Goal: Task Accomplishment & Management: Use online tool/utility

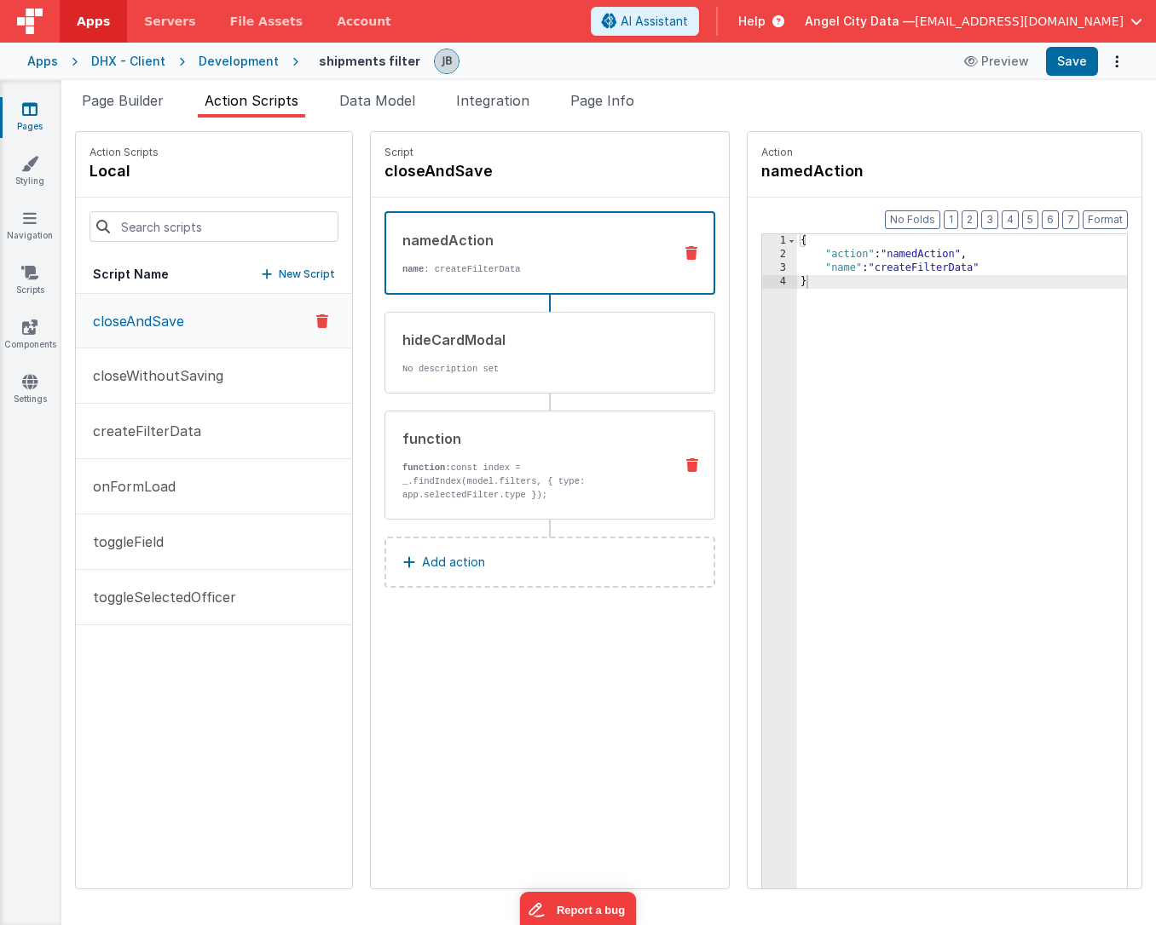
click at [440, 463] on p "function: const index = _.findIndex(model.filters, { type: app.selectedFilter.t…" at bounding box center [530, 481] width 257 height 41
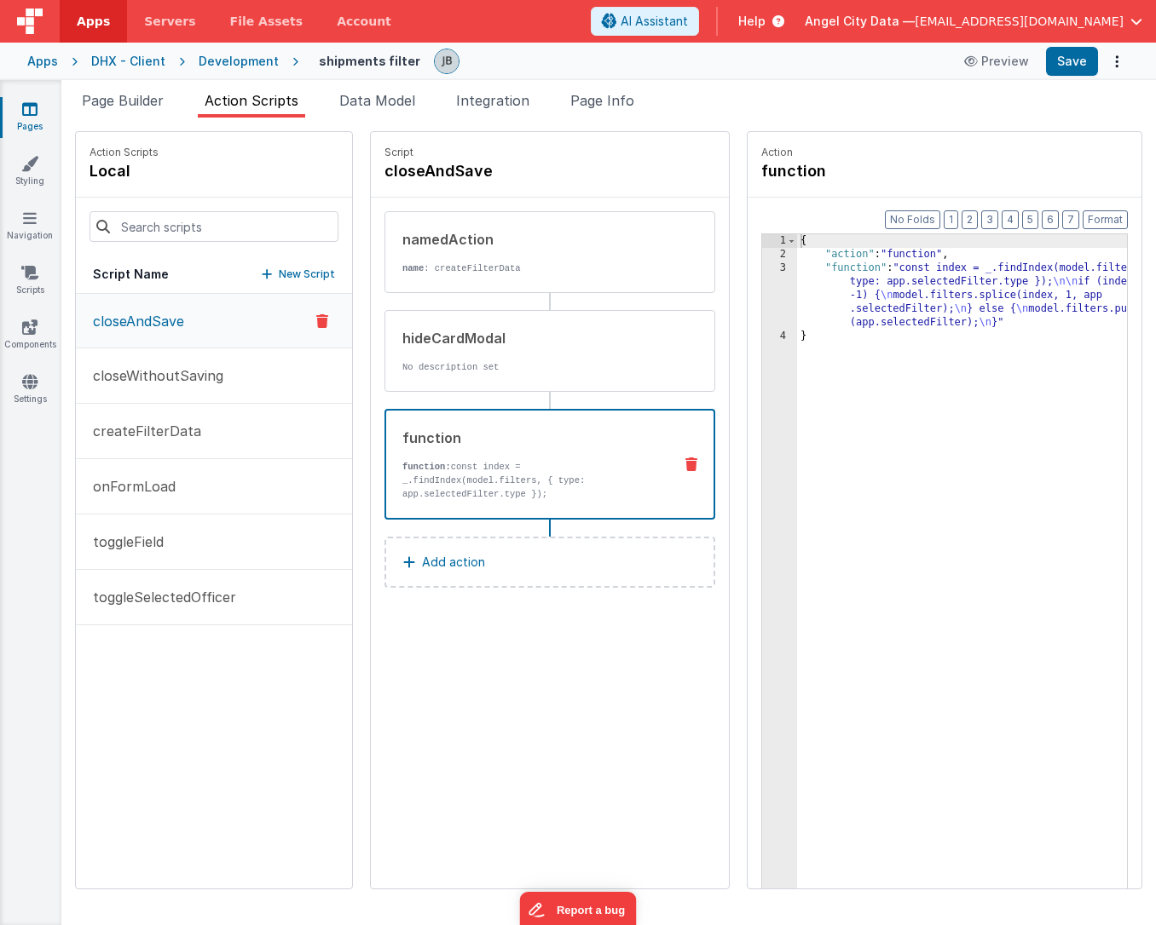
click at [762, 285] on div "3" at bounding box center [779, 296] width 35 height 68
click at [762, 291] on div "3" at bounding box center [779, 296] width 35 height 68
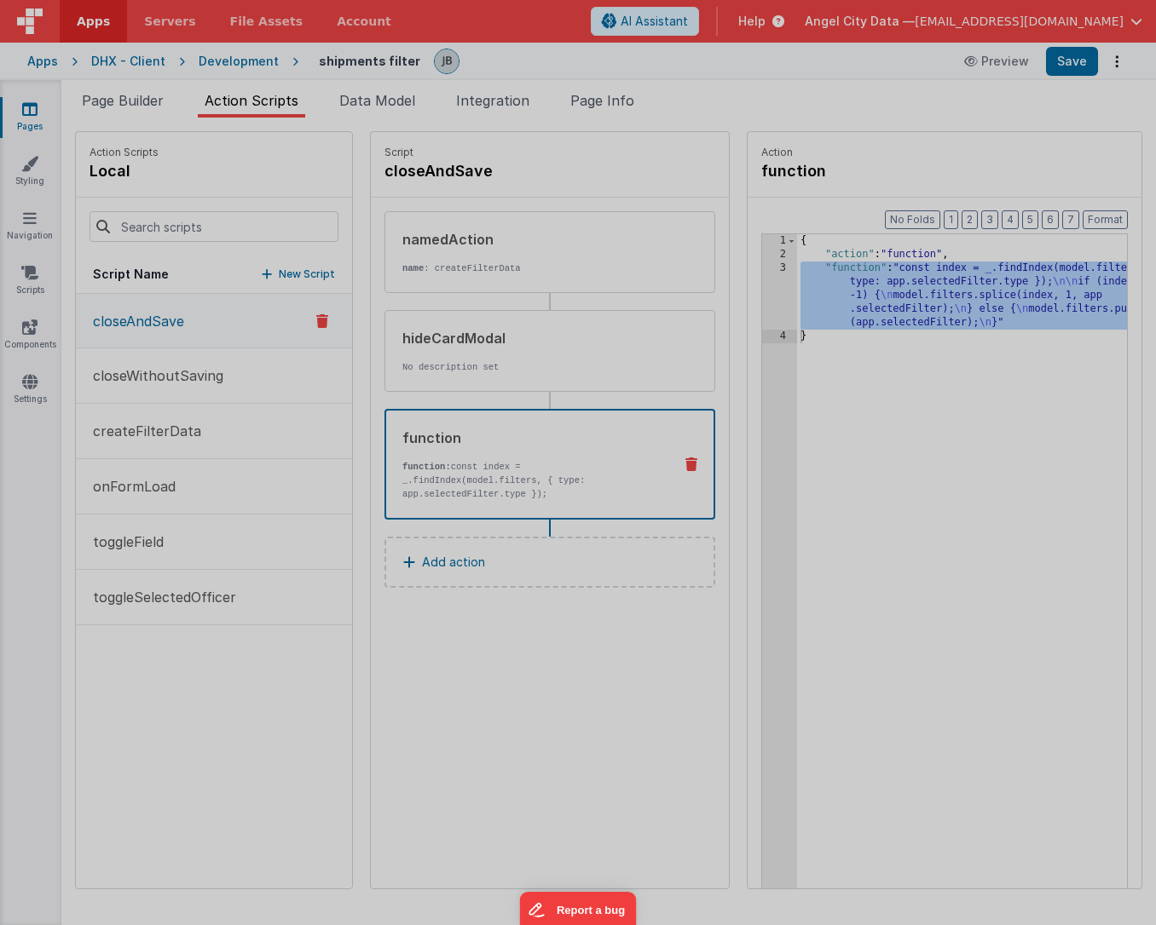
click at [729, 291] on div "const index = _ . findIndex ( model . filters , { type : app . selectedFilter .…" at bounding box center [595, 507] width 1067 height 829
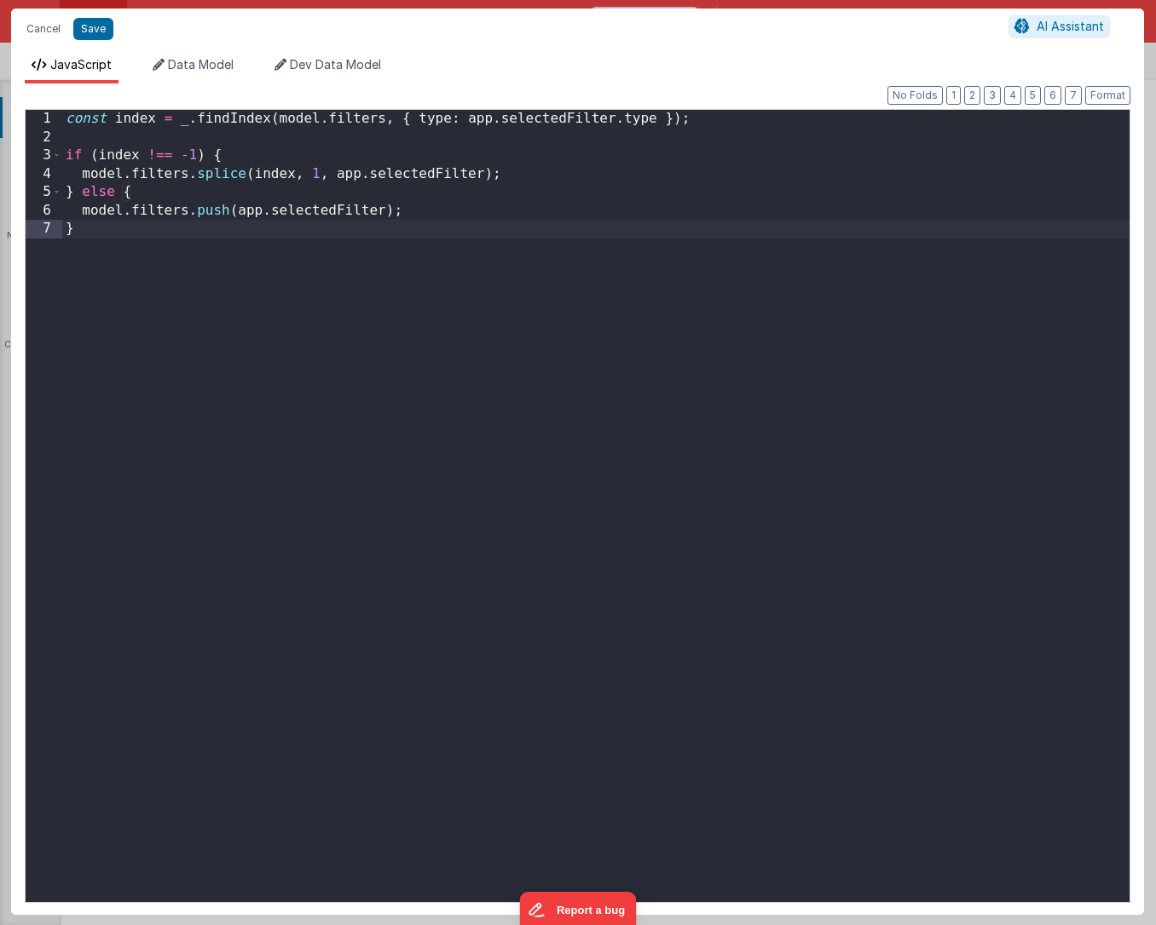
click at [486, 253] on div "const index = _ . findIndex ( model . filters , { type : app . selectedFilter .…" at bounding box center [595, 524] width 1067 height 829
click at [229, 138] on div "const index = _ . findIndex ( model . filters , { type : app . selectedFilter .…" at bounding box center [595, 524] width 1067 height 829
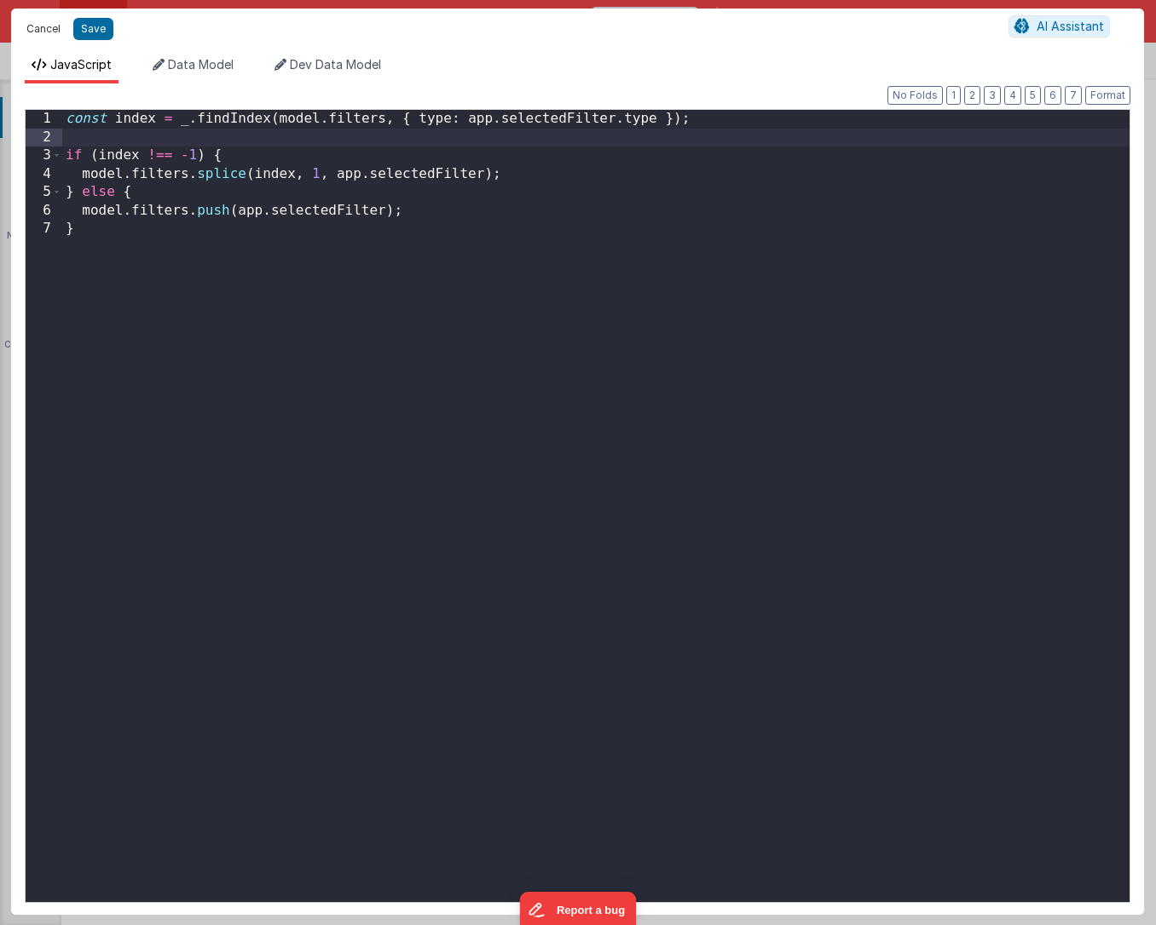
click at [48, 31] on button "Cancel" at bounding box center [43, 29] width 51 height 24
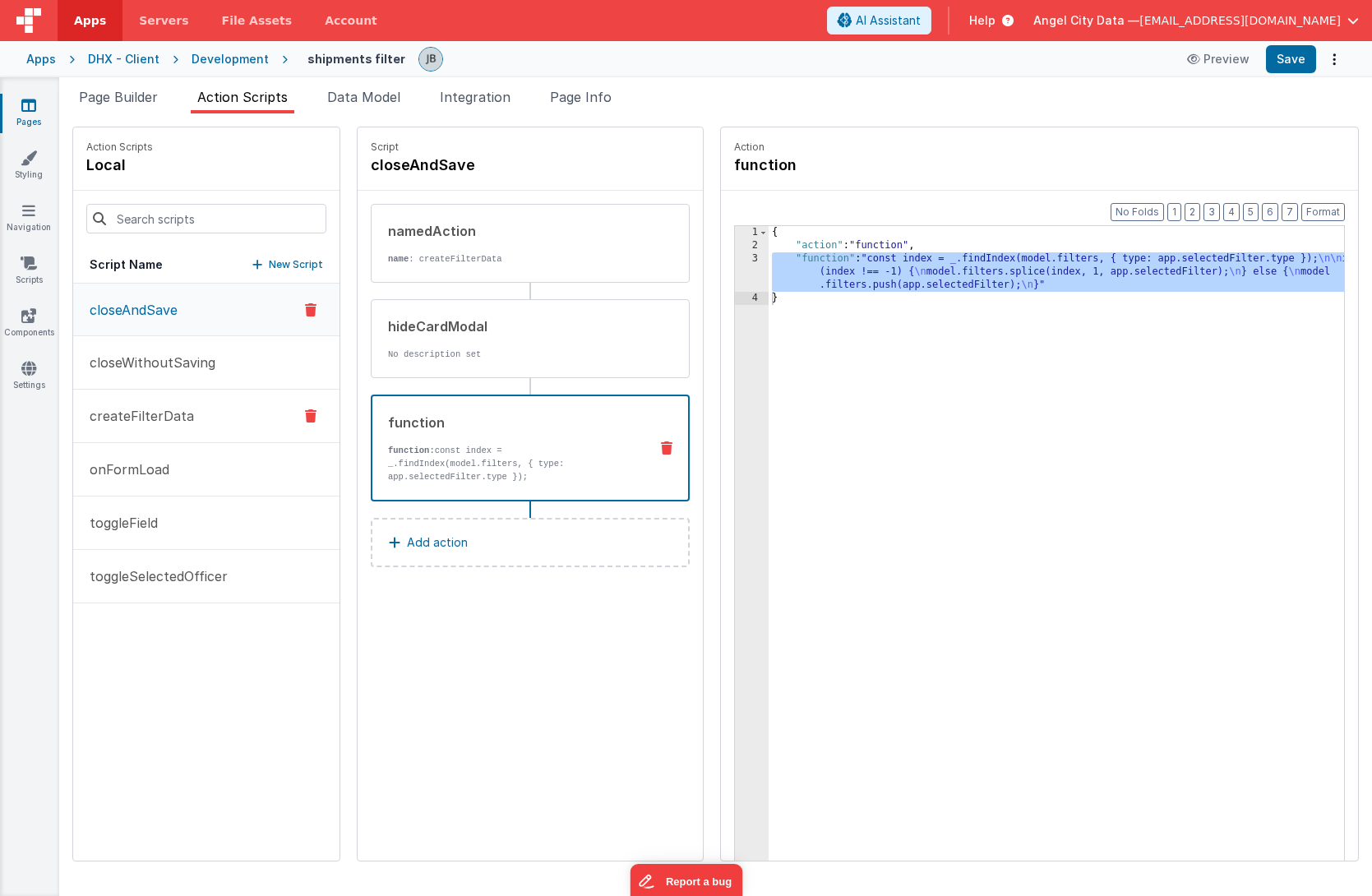
click at [152, 414] on p "createFilterData" at bounding box center [137, 416] width 114 height 19
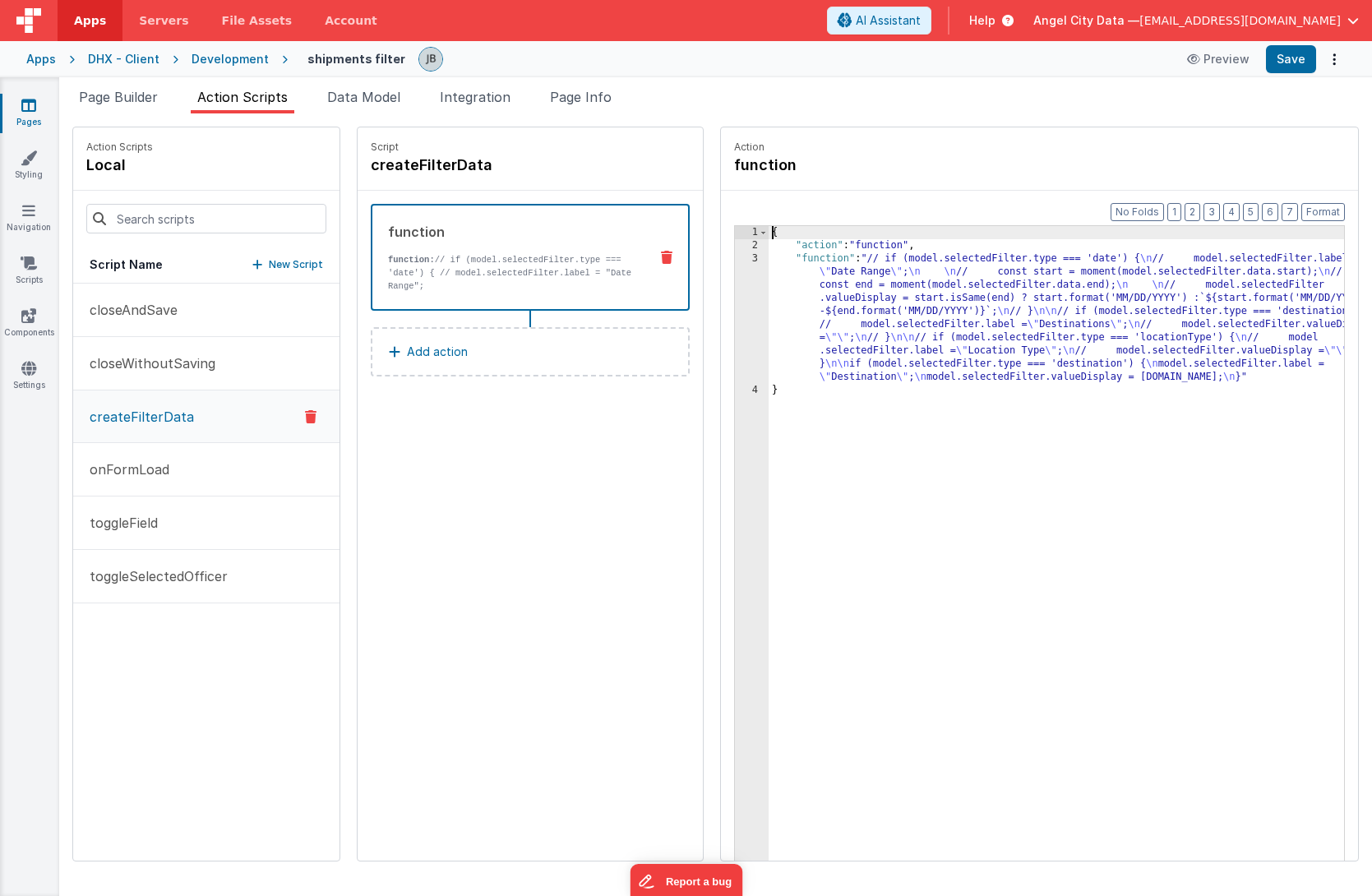
click at [735, 314] on div "3" at bounding box center [752, 318] width 34 height 131
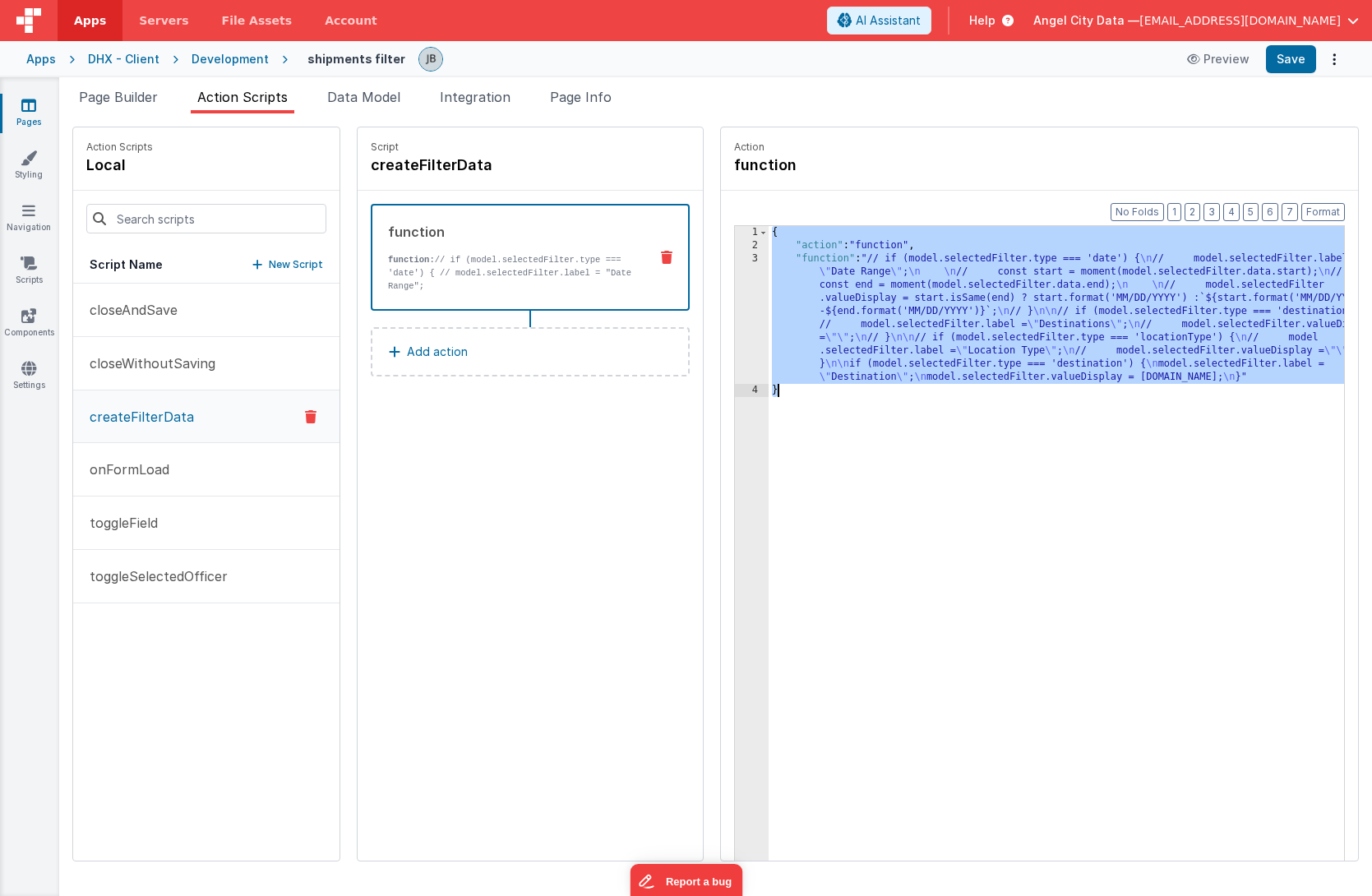
click at [735, 314] on div "3" at bounding box center [752, 318] width 34 height 131
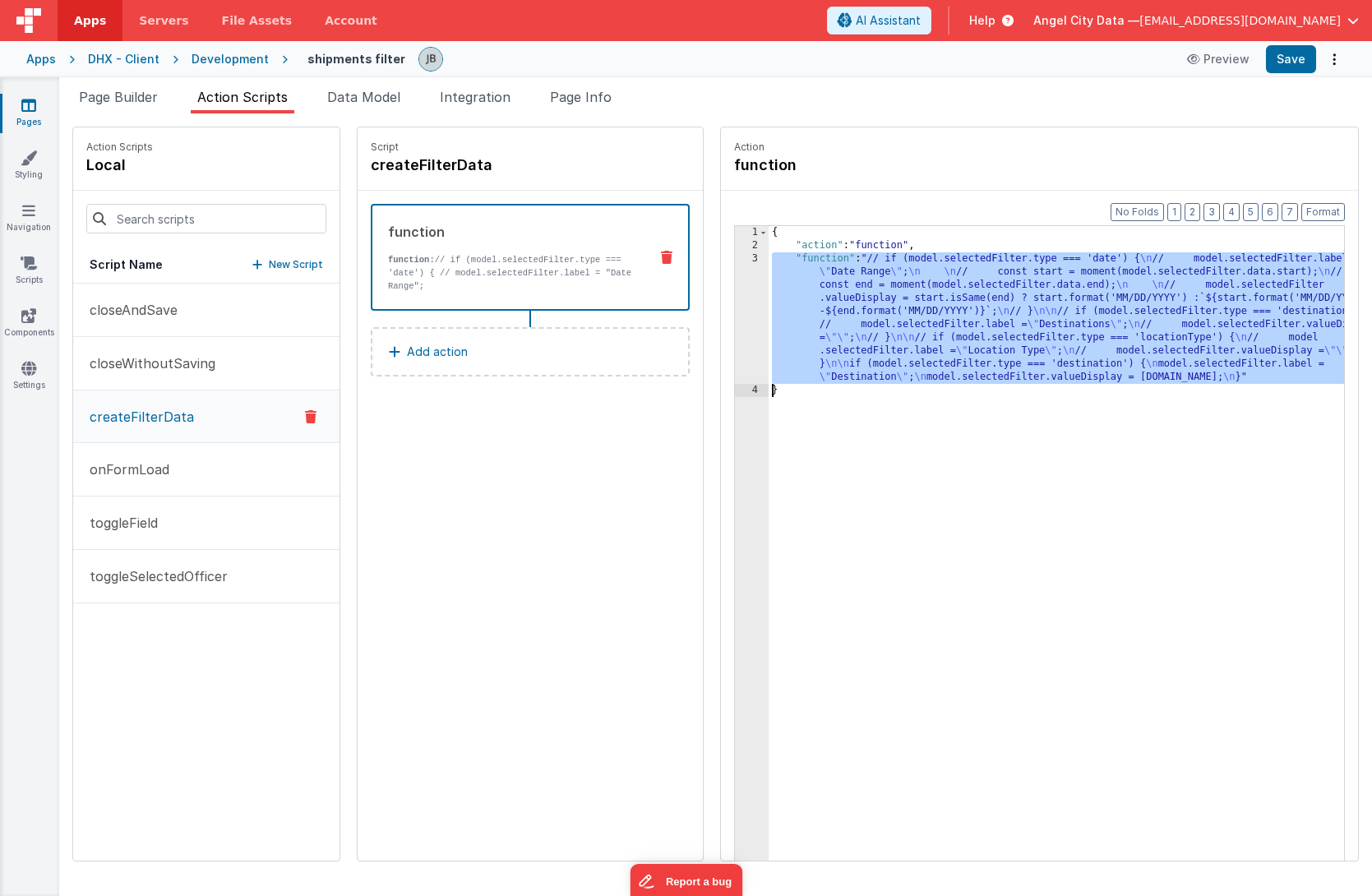
click at [735, 303] on div "3" at bounding box center [752, 318] width 34 height 131
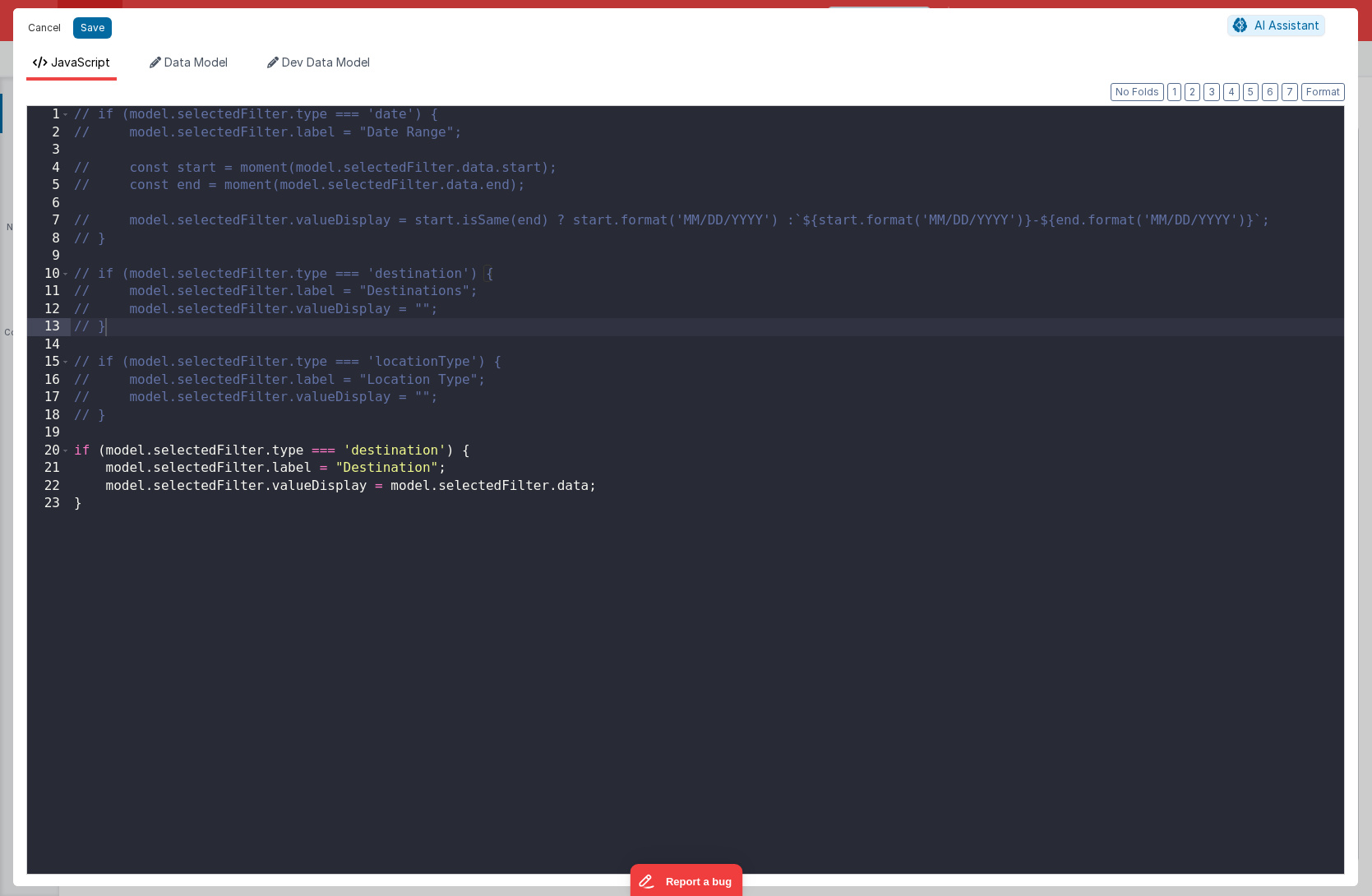
click at [41, 32] on button "Cancel" at bounding box center [43, 28] width 49 height 23
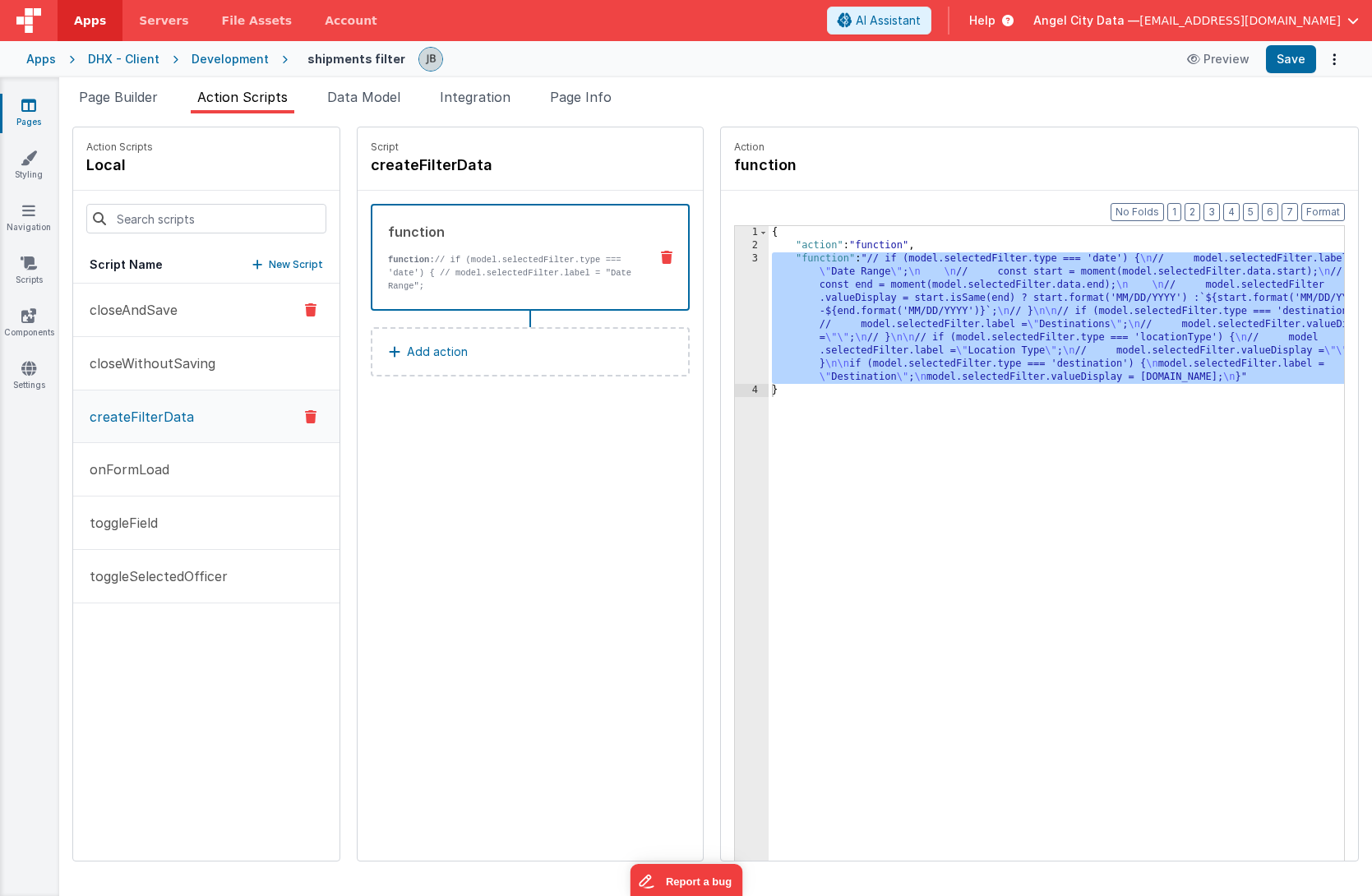
click at [153, 320] on button "closeAndSave" at bounding box center [206, 310] width 266 height 53
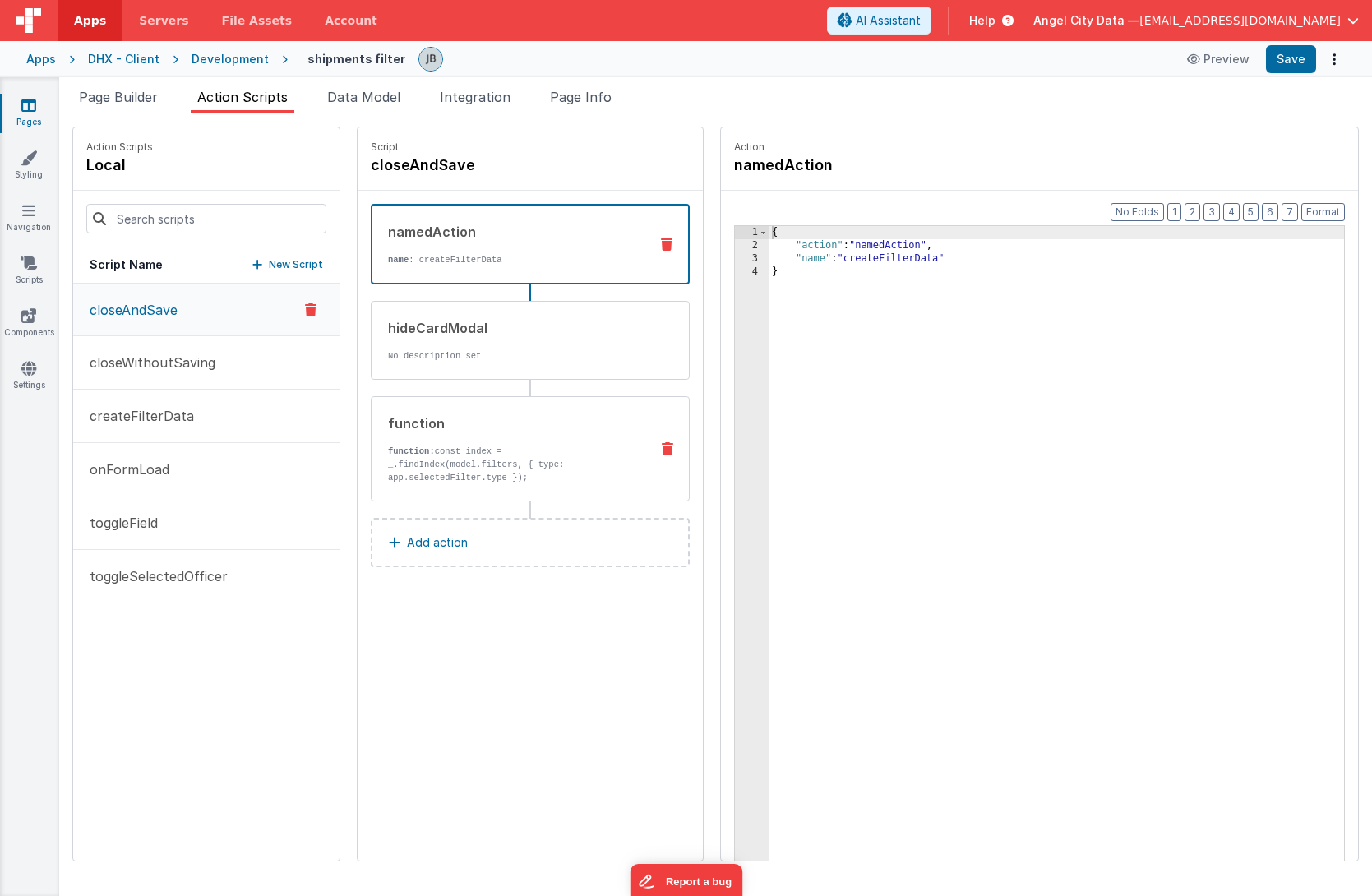
click at [442, 438] on div "function function: const index = _.findIndex(model.filters, { type: app.selecte…" at bounding box center [504, 448] width 264 height 70
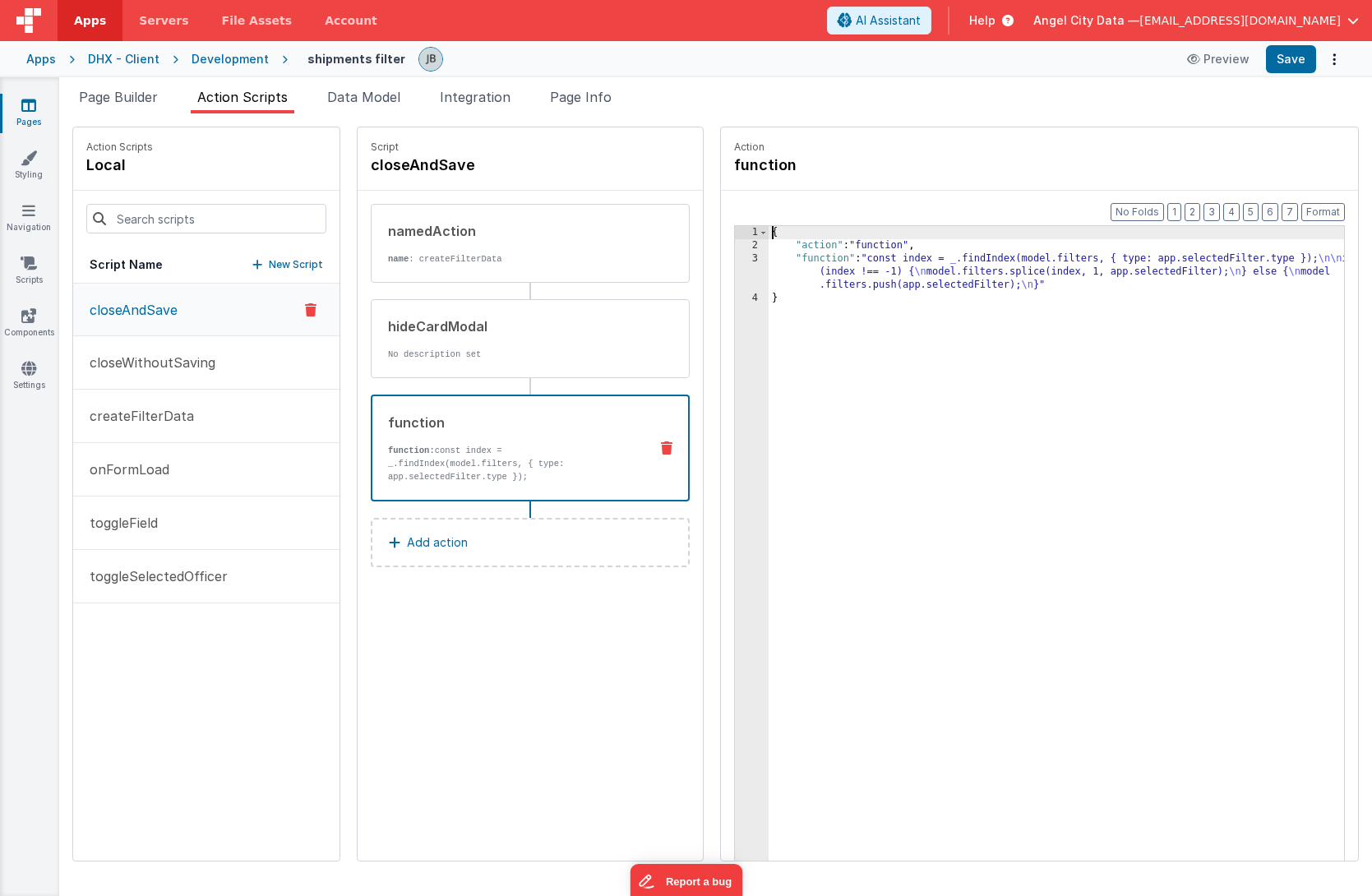
click at [735, 273] on div "3" at bounding box center [752, 272] width 34 height 40
click at [735, 266] on div "3" at bounding box center [752, 272] width 34 height 40
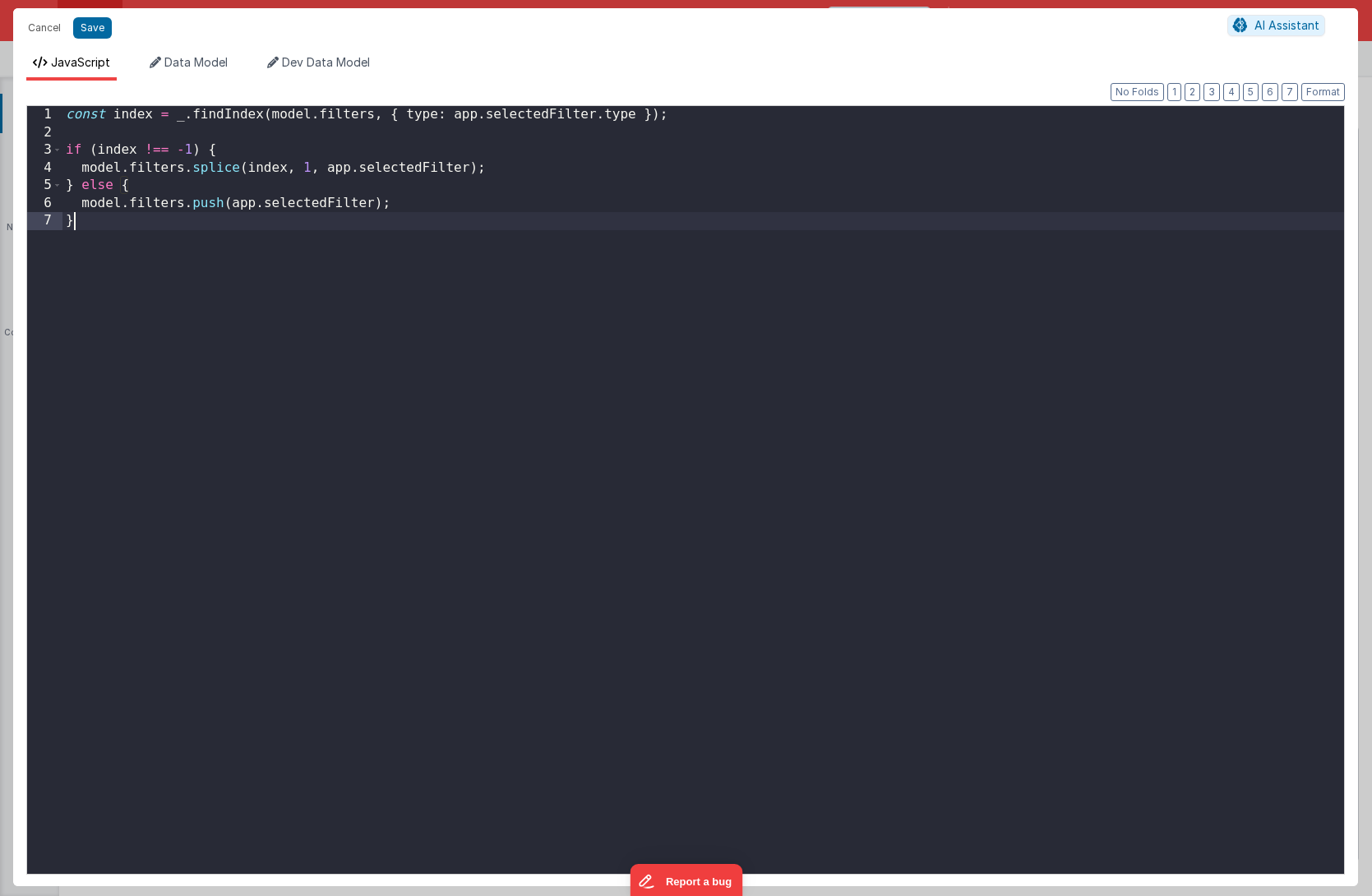
click at [704, 266] on div "const index = _ . findIndex ( model . filters , { type : app . selectedFilter .…" at bounding box center [703, 507] width 1282 height 803
click at [36, 28] on button "Cancel" at bounding box center [43, 28] width 49 height 23
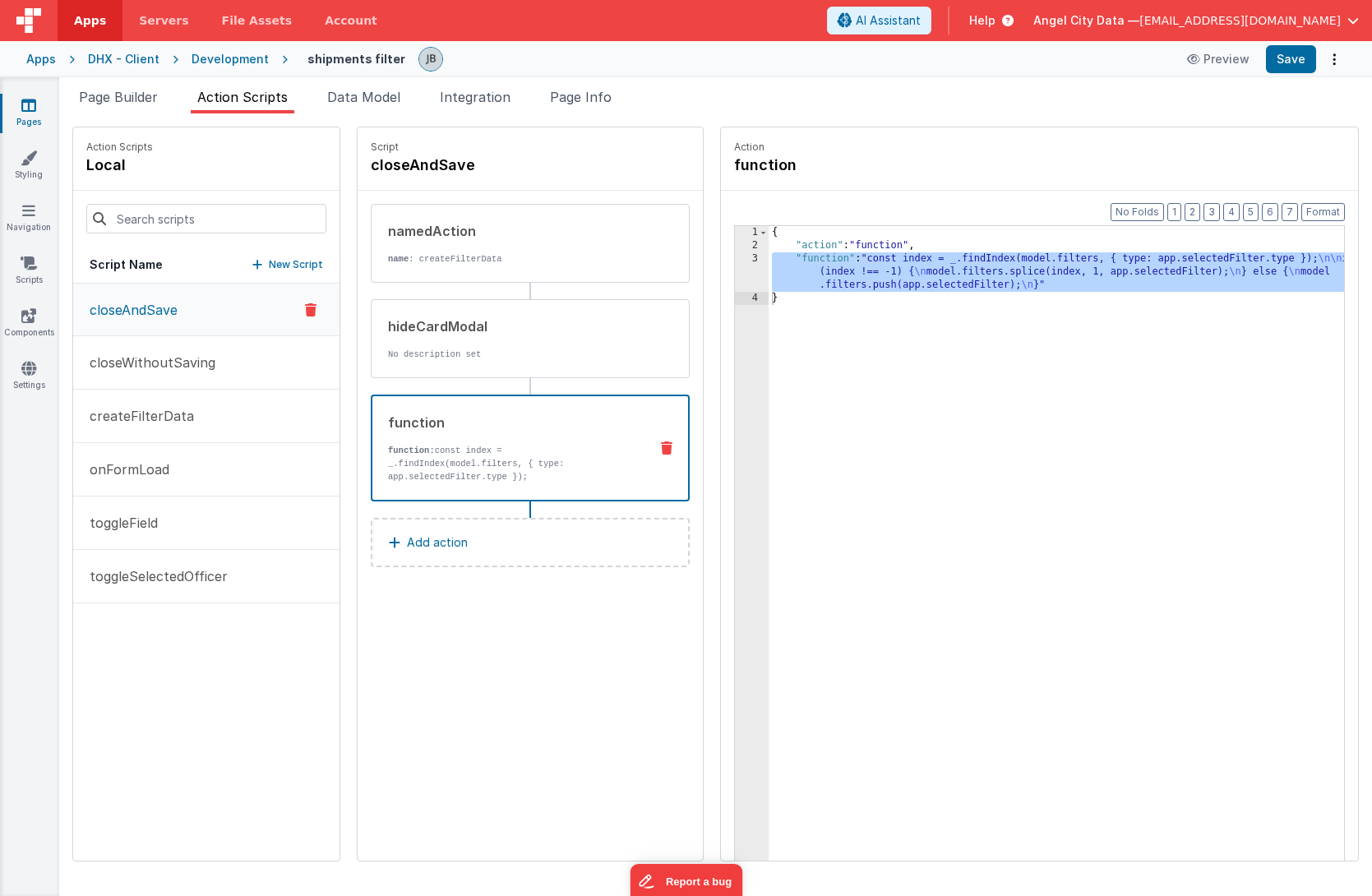
click at [28, 110] on icon at bounding box center [28, 105] width 14 height 16
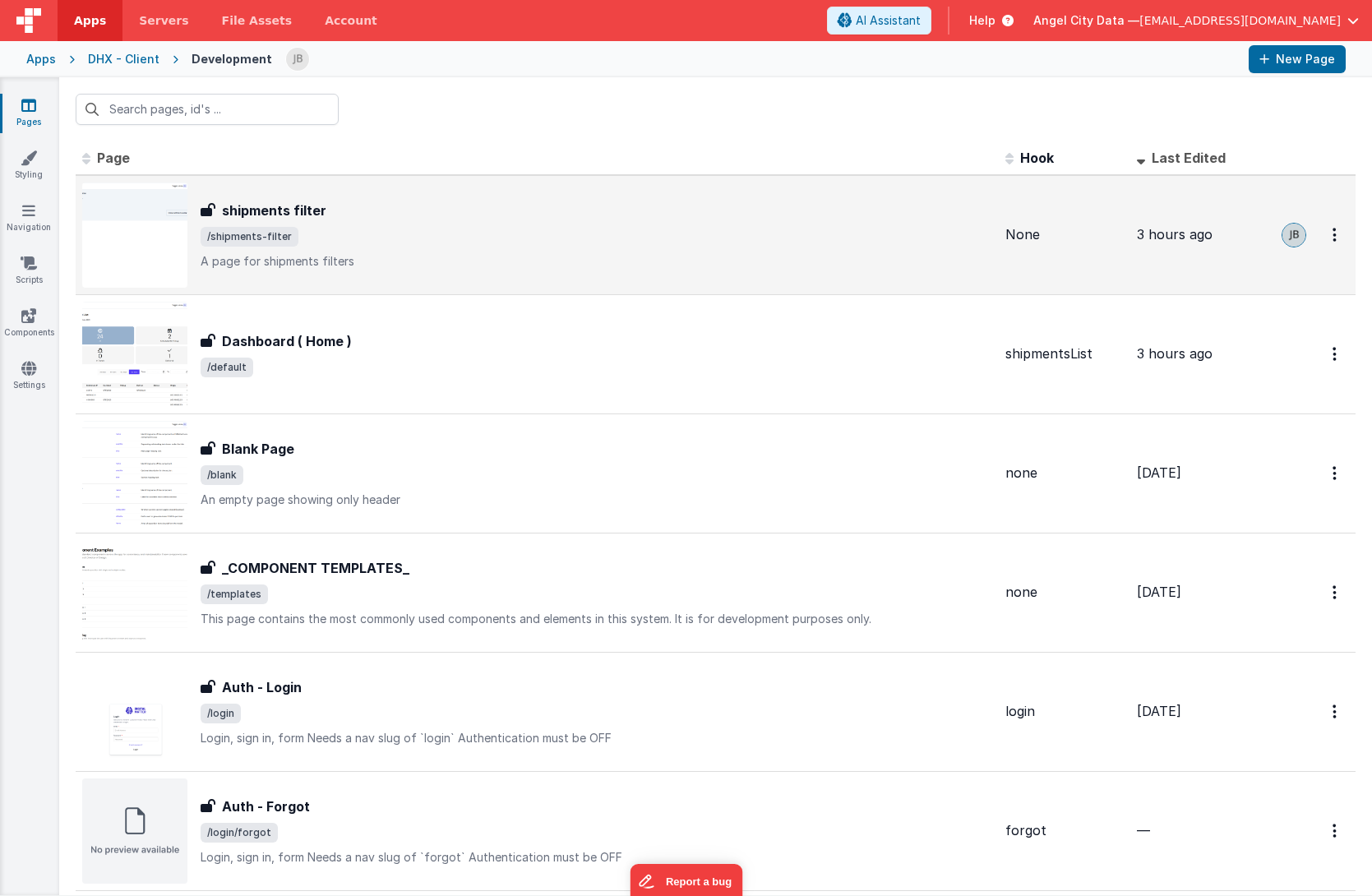
click at [303, 204] on h3 "shipments filter" at bounding box center [274, 210] width 104 height 19
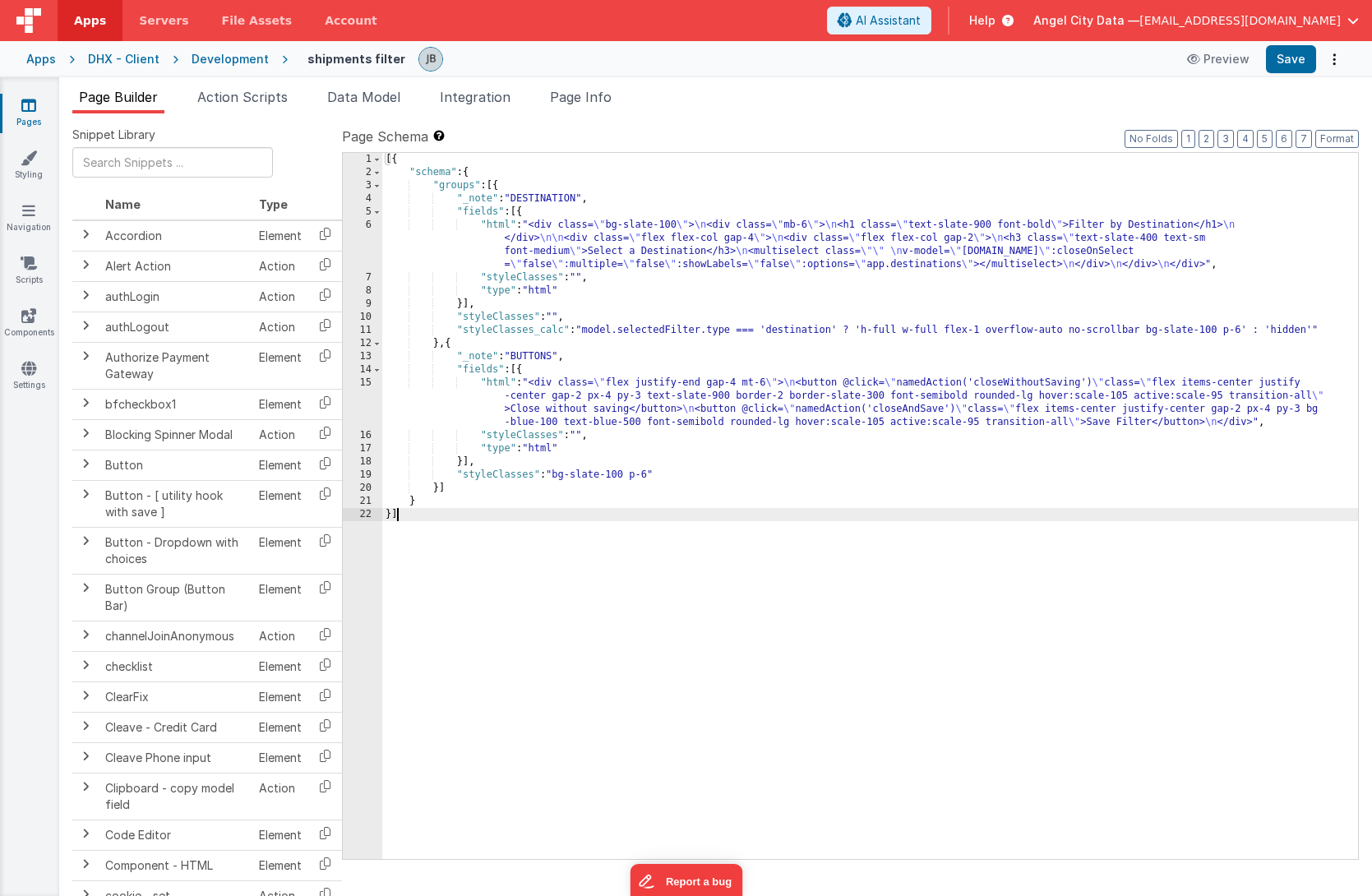
click at [372, 264] on div "6" at bounding box center [362, 245] width 40 height 53
click at [368, 242] on div "6" at bounding box center [362, 245] width 40 height 53
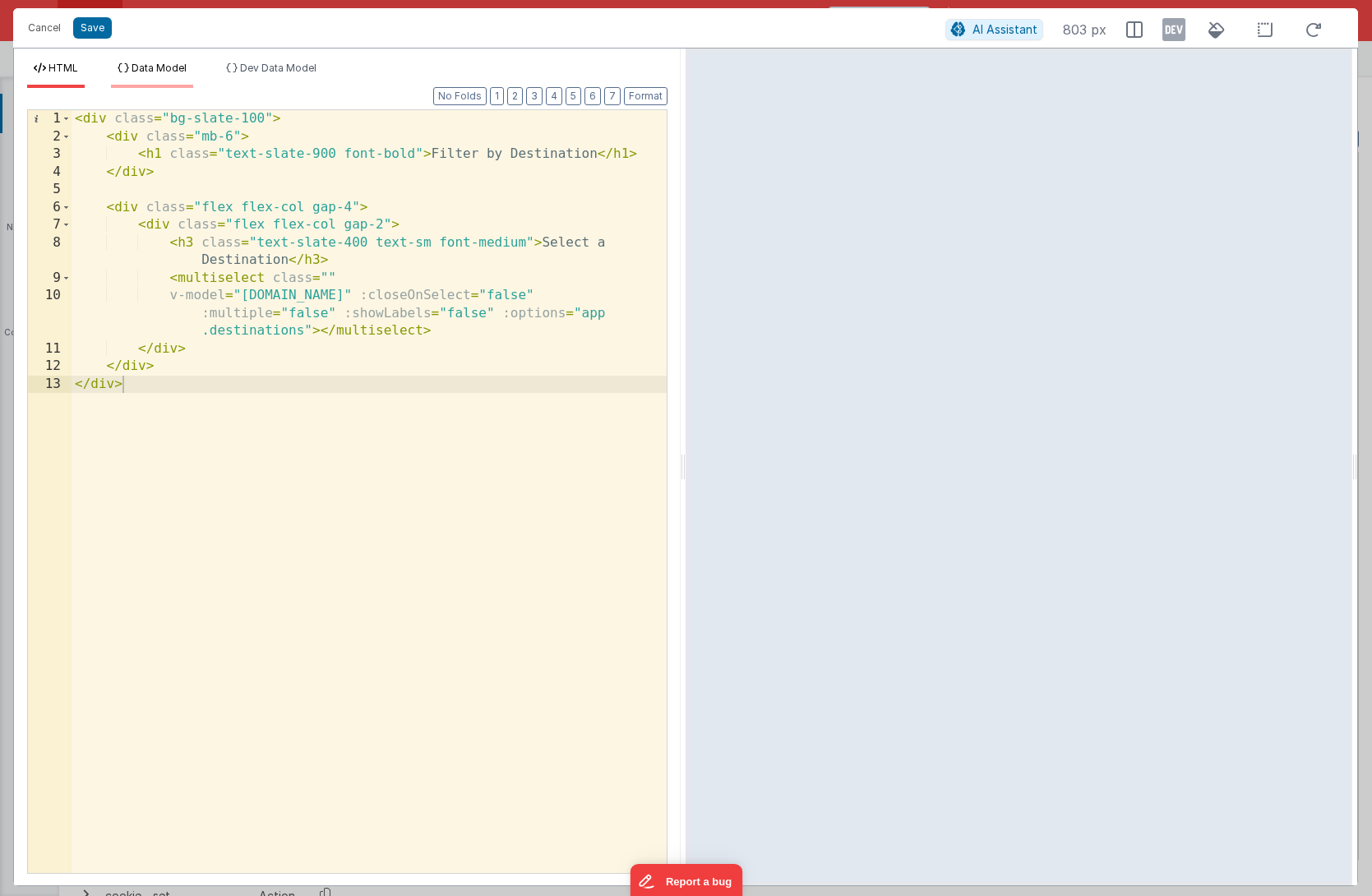
click at [136, 64] on span "Data Model" at bounding box center [158, 68] width 55 height 13
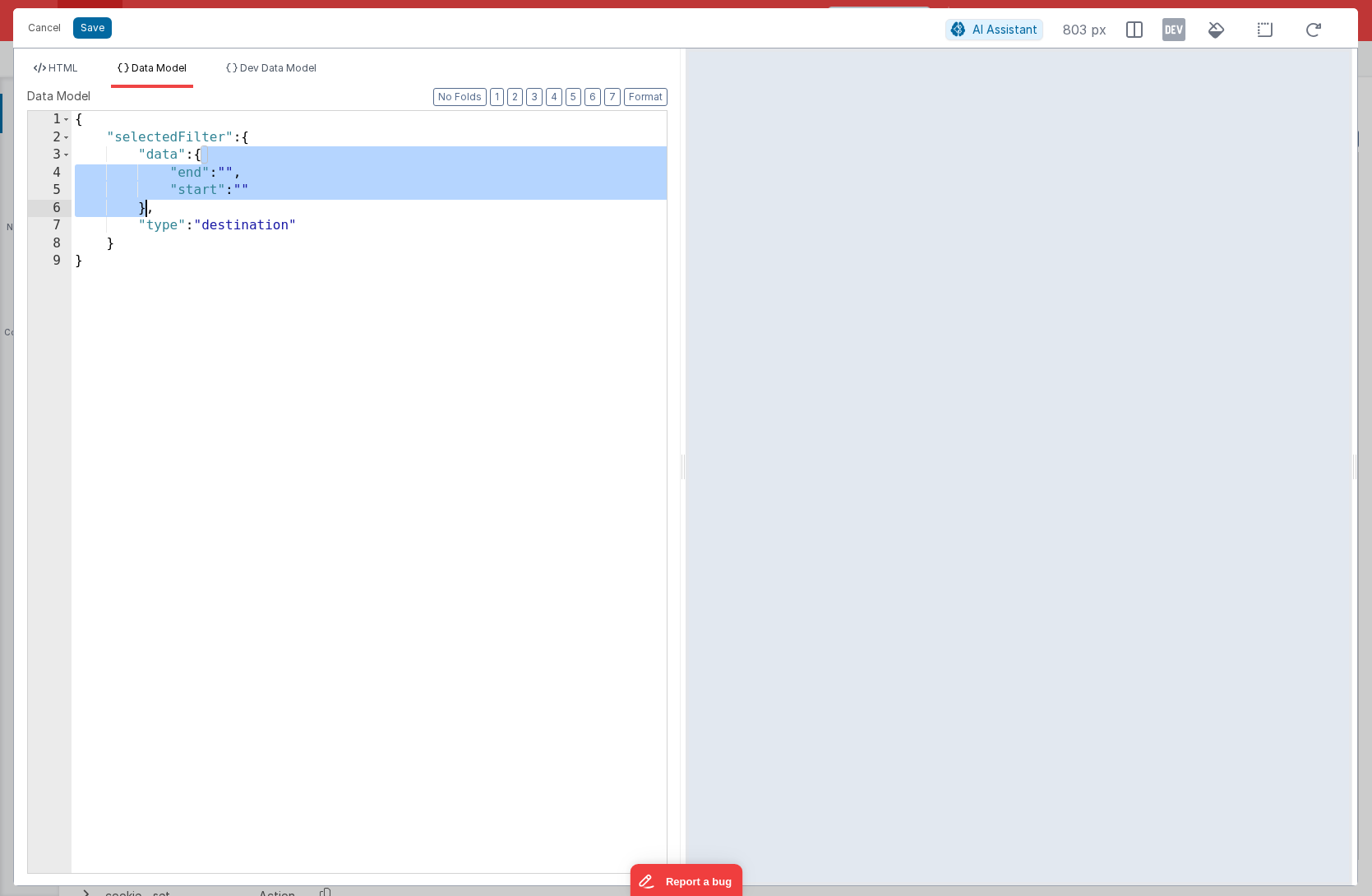
drag, startPoint x: 204, startPoint y: 154, endPoint x: 145, endPoint y: 208, distance: 80.0
click at [145, 208] on div "{ "selectedFilter" : { "data" : { "end" : "" , "start" : "" } , "type" : "desti…" at bounding box center [369, 509] width 595 height 798
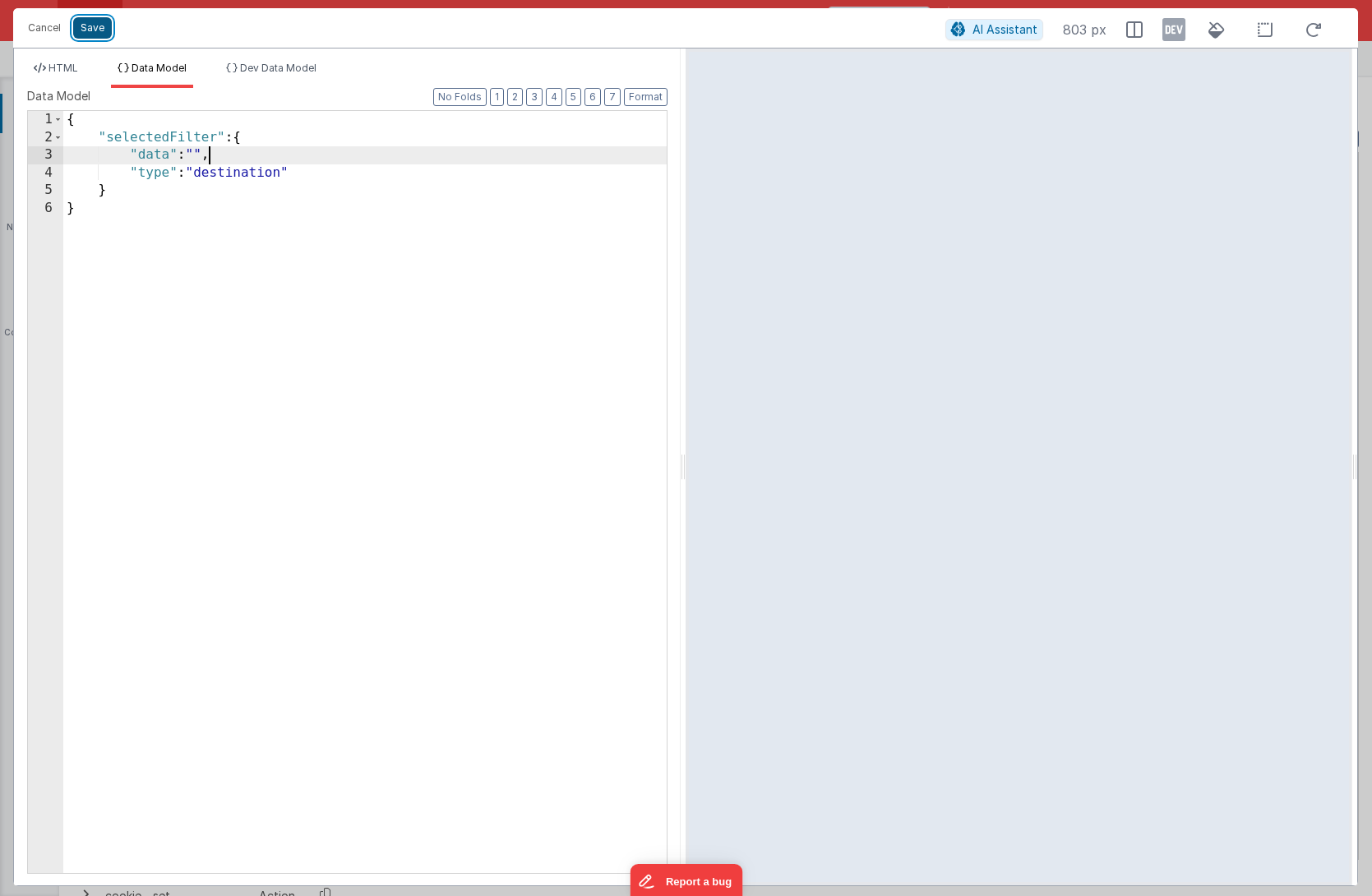
click at [85, 26] on button "Save" at bounding box center [93, 28] width 39 height 21
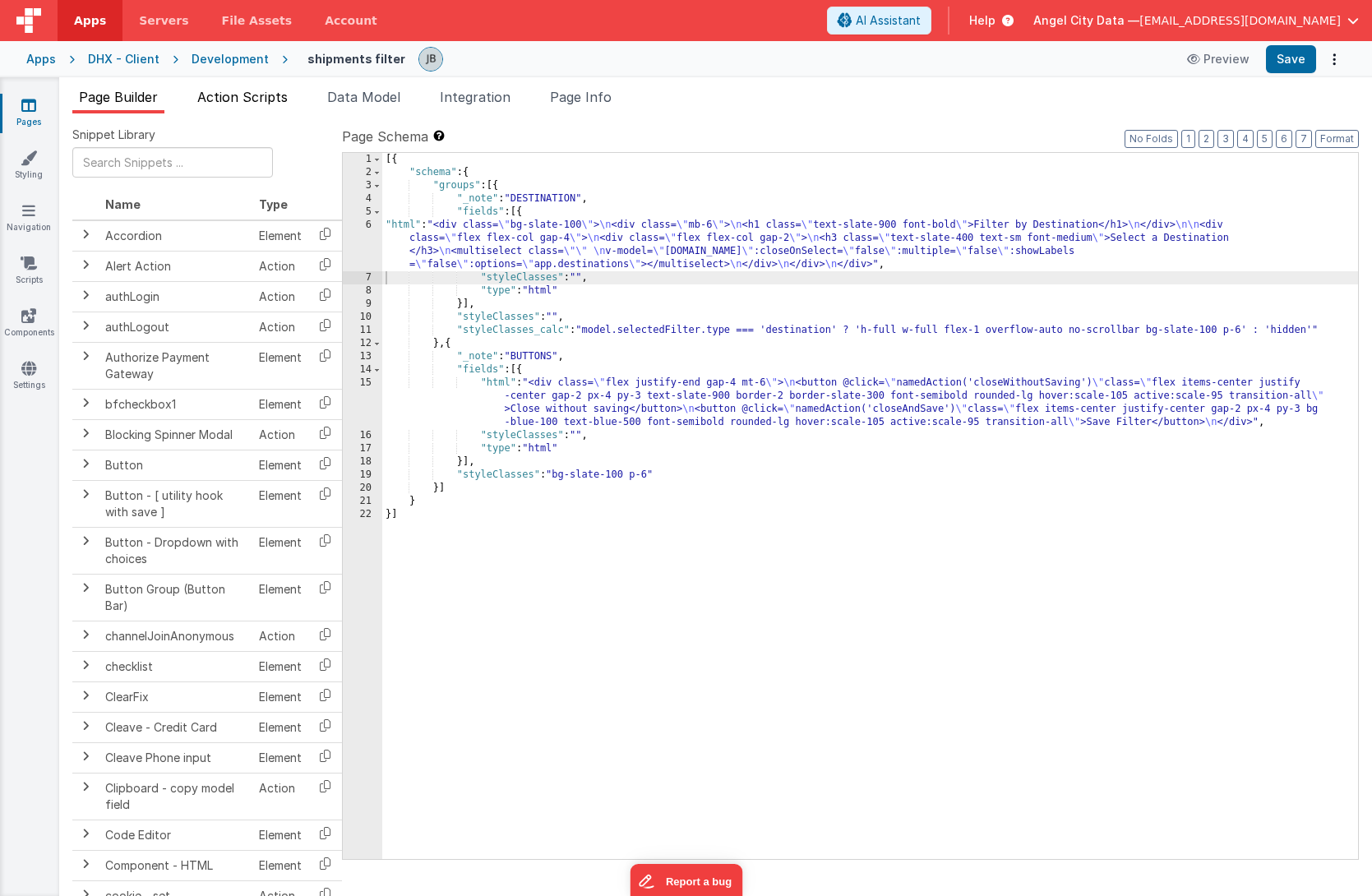
click at [248, 101] on span "Action Scripts" at bounding box center [243, 96] width 91 height 16
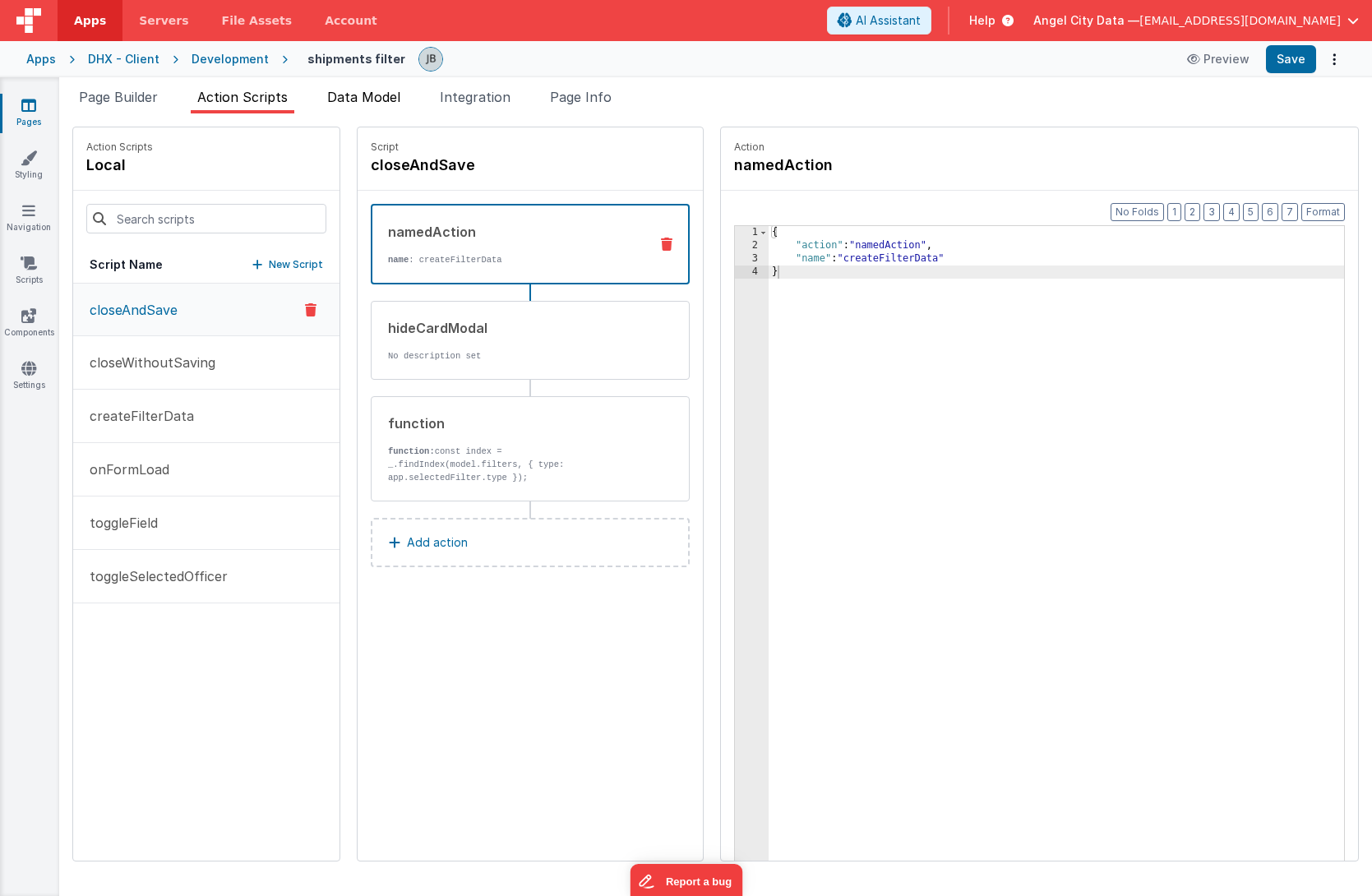
click at [342, 107] on li "Data Model" at bounding box center [363, 99] width 86 height 26
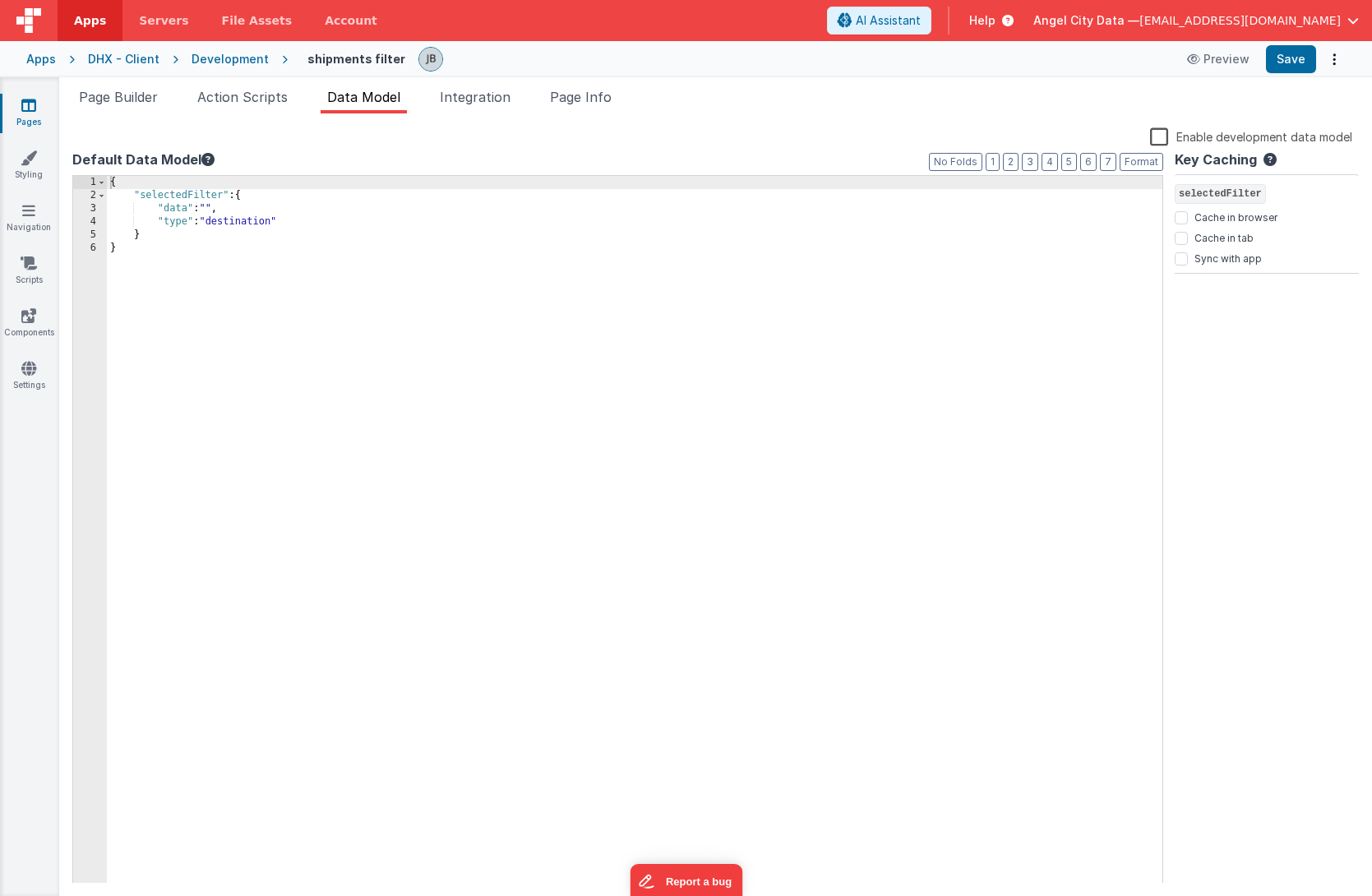
click at [231, 225] on div "{ "selectedFilter" : { "data" : "" , "type" : "destination" } }" at bounding box center [635, 542] width 1056 height 734
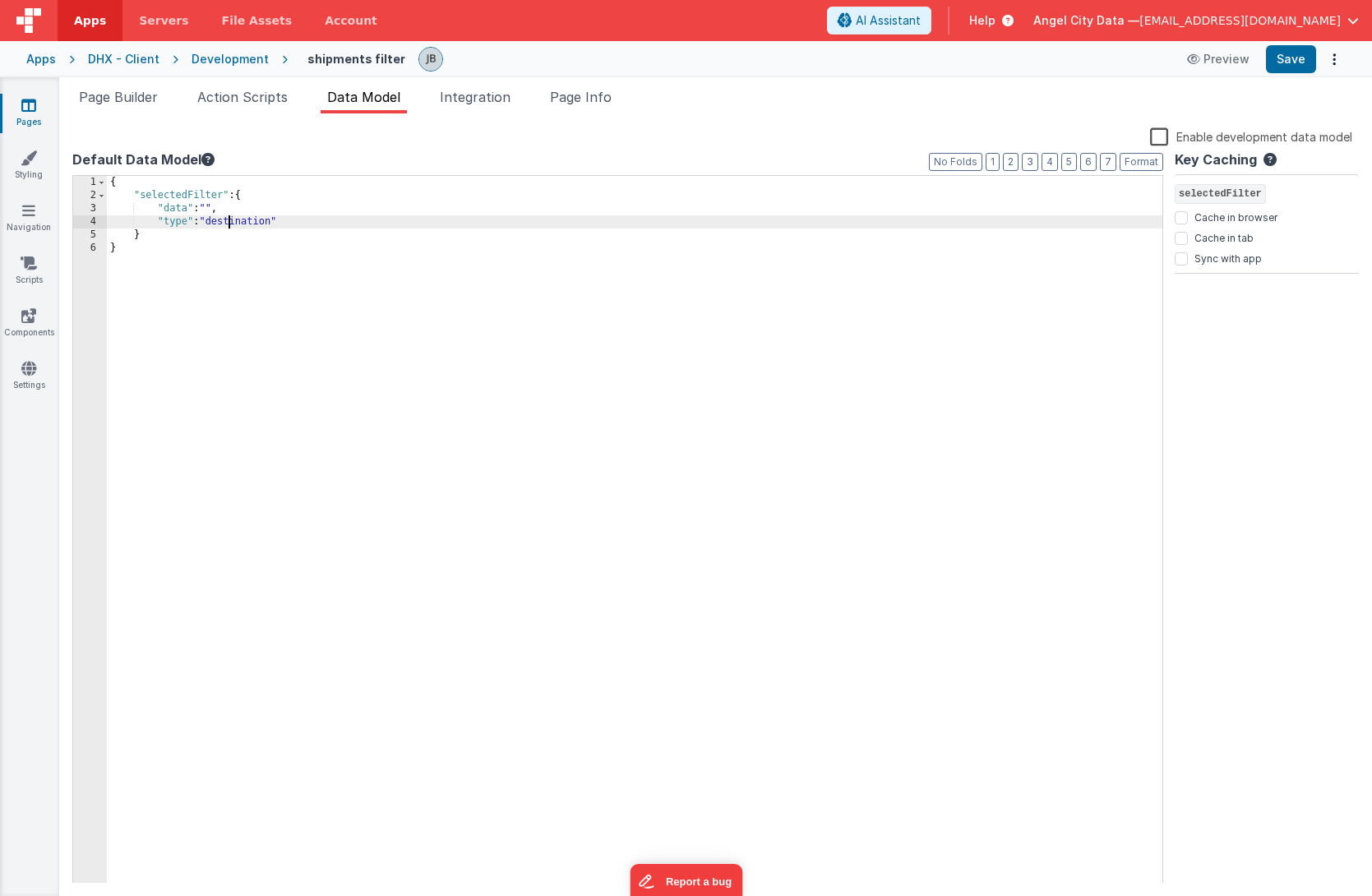
click at [231, 225] on div "{ "selectedFilter" : { "data" : "" , "type" : "destination" } }" at bounding box center [635, 542] width 1056 height 734
click at [1068, 56] on button "Save" at bounding box center [1291, 59] width 50 height 28
click at [118, 96] on span "Page Builder" at bounding box center [119, 96] width 79 height 16
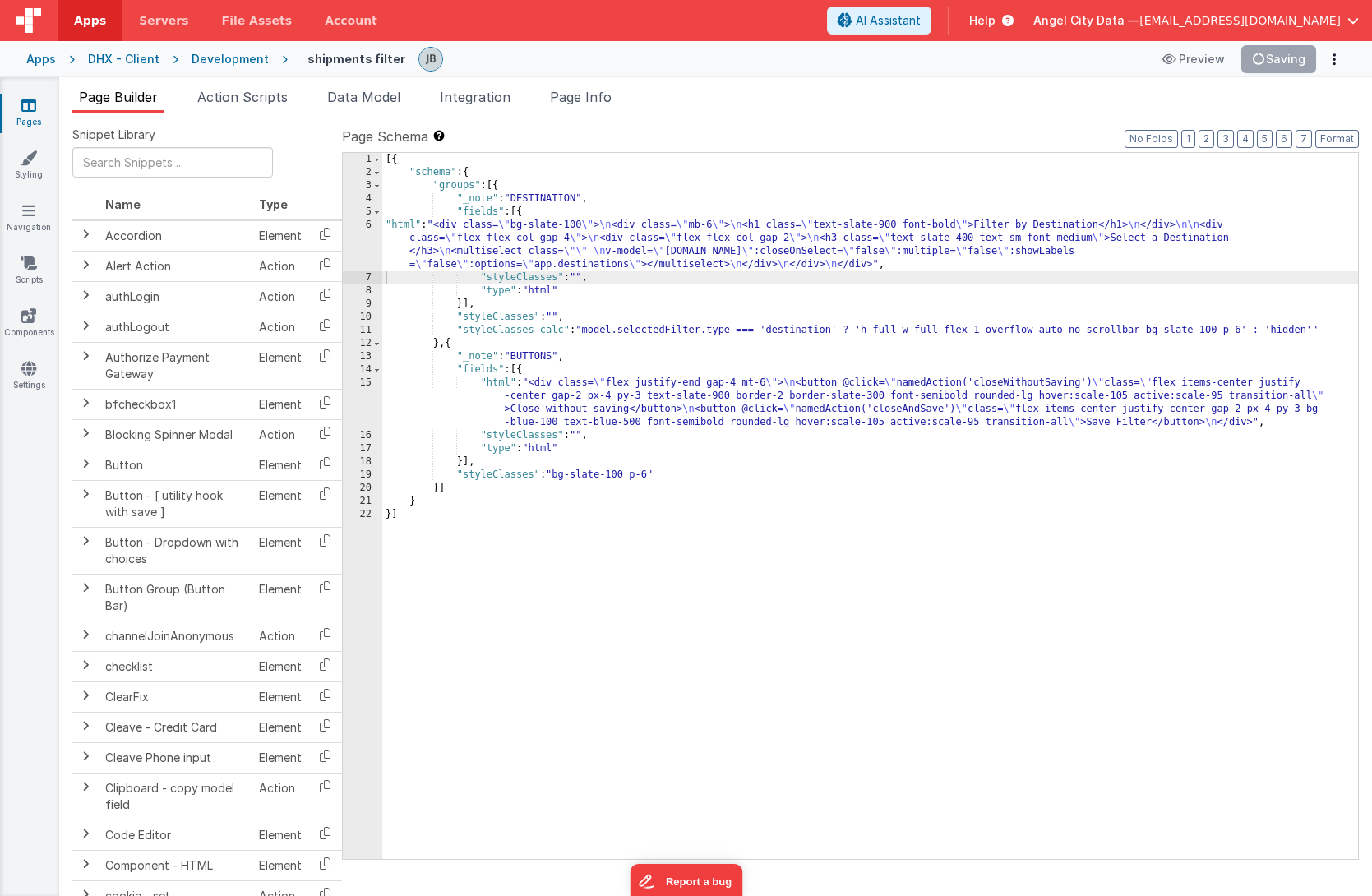
click at [242, 59] on div "Development" at bounding box center [231, 59] width 77 height 16
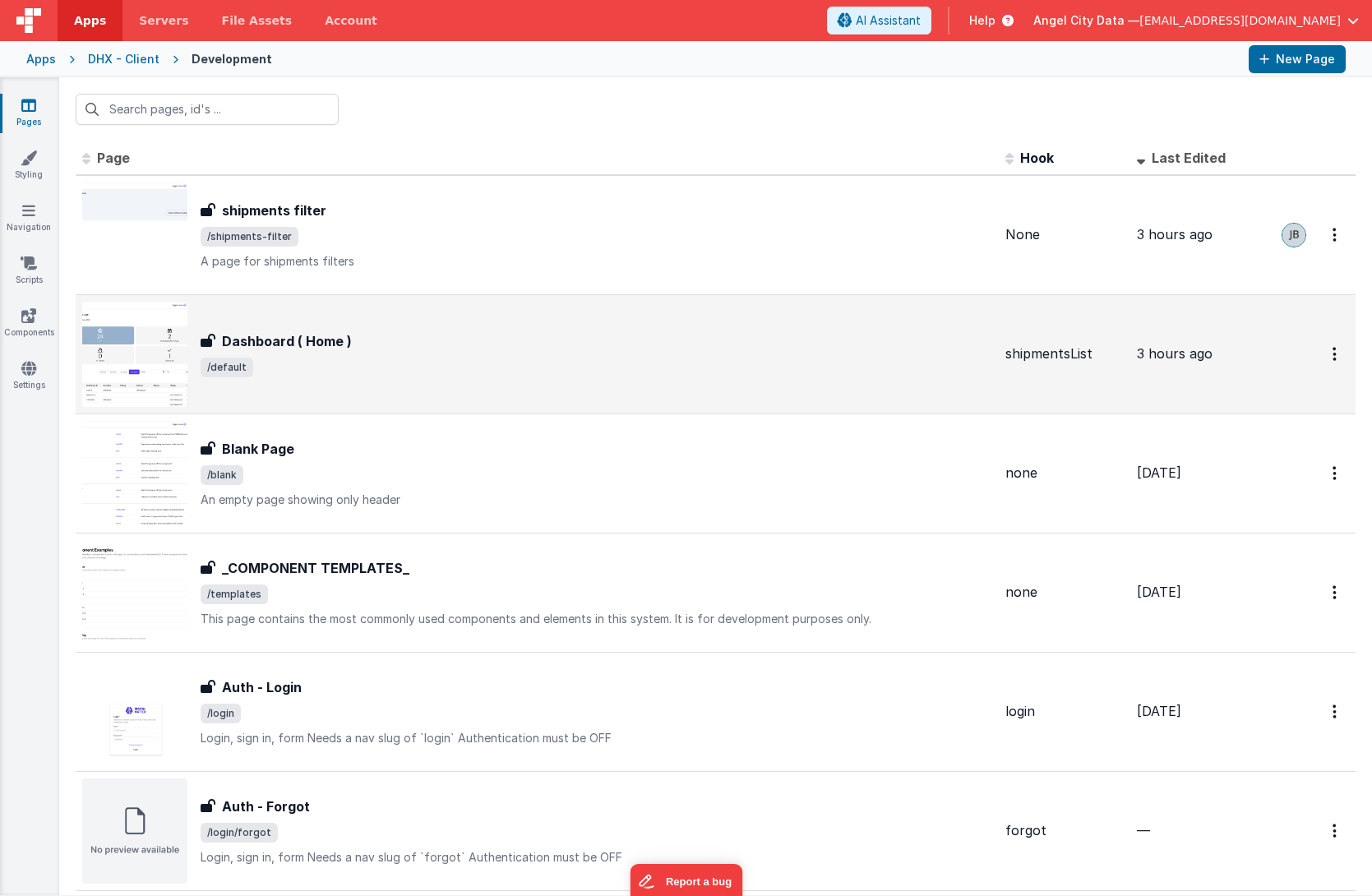
click at [261, 336] on h3 "Dashboard ( Home )" at bounding box center [287, 340] width 130 height 19
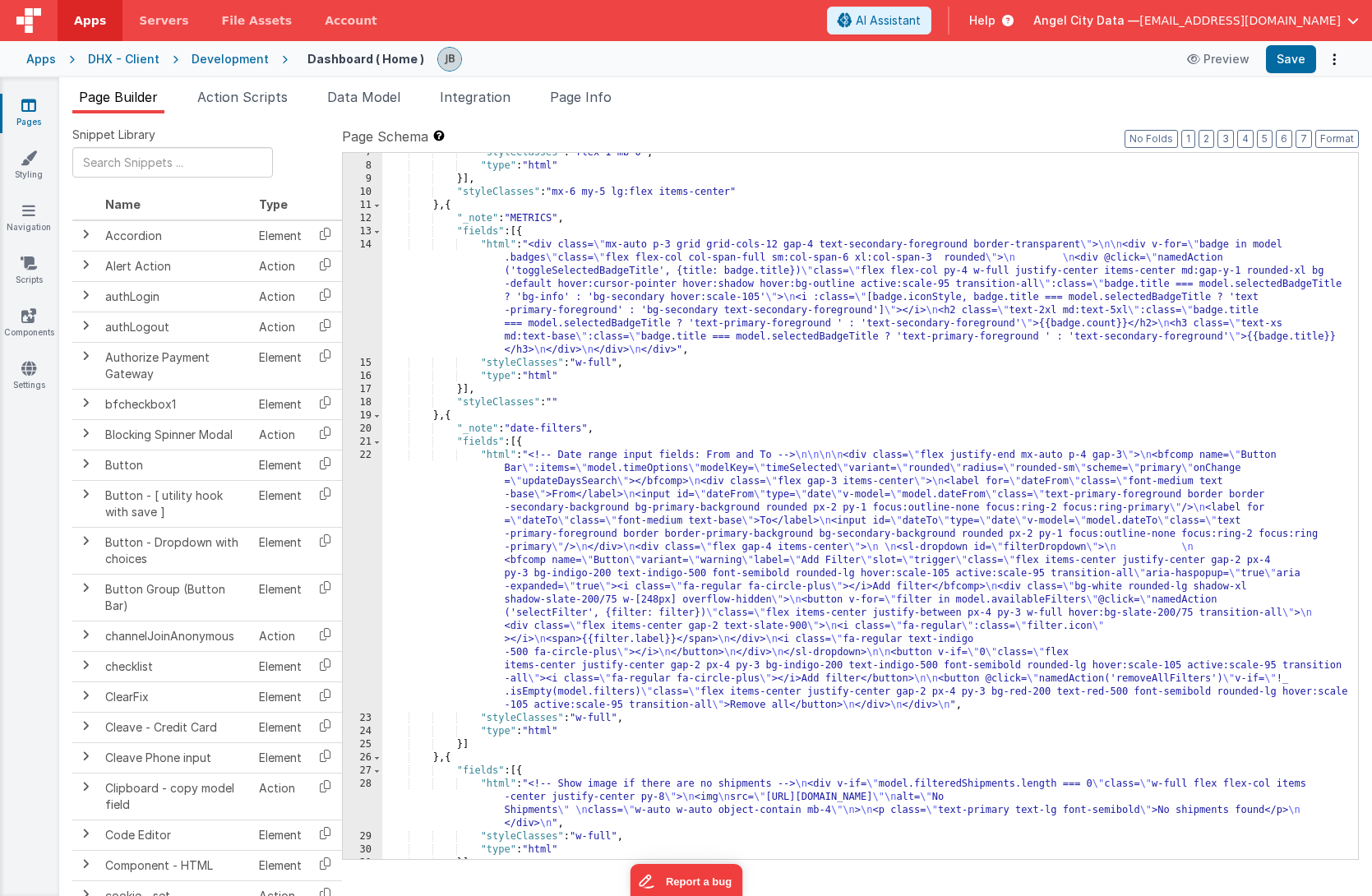
scroll to position [98, 0]
click at [368, 487] on div "22" at bounding box center [362, 580] width 40 height 263
click at [362, 487] on div "22" at bounding box center [362, 580] width 40 height 263
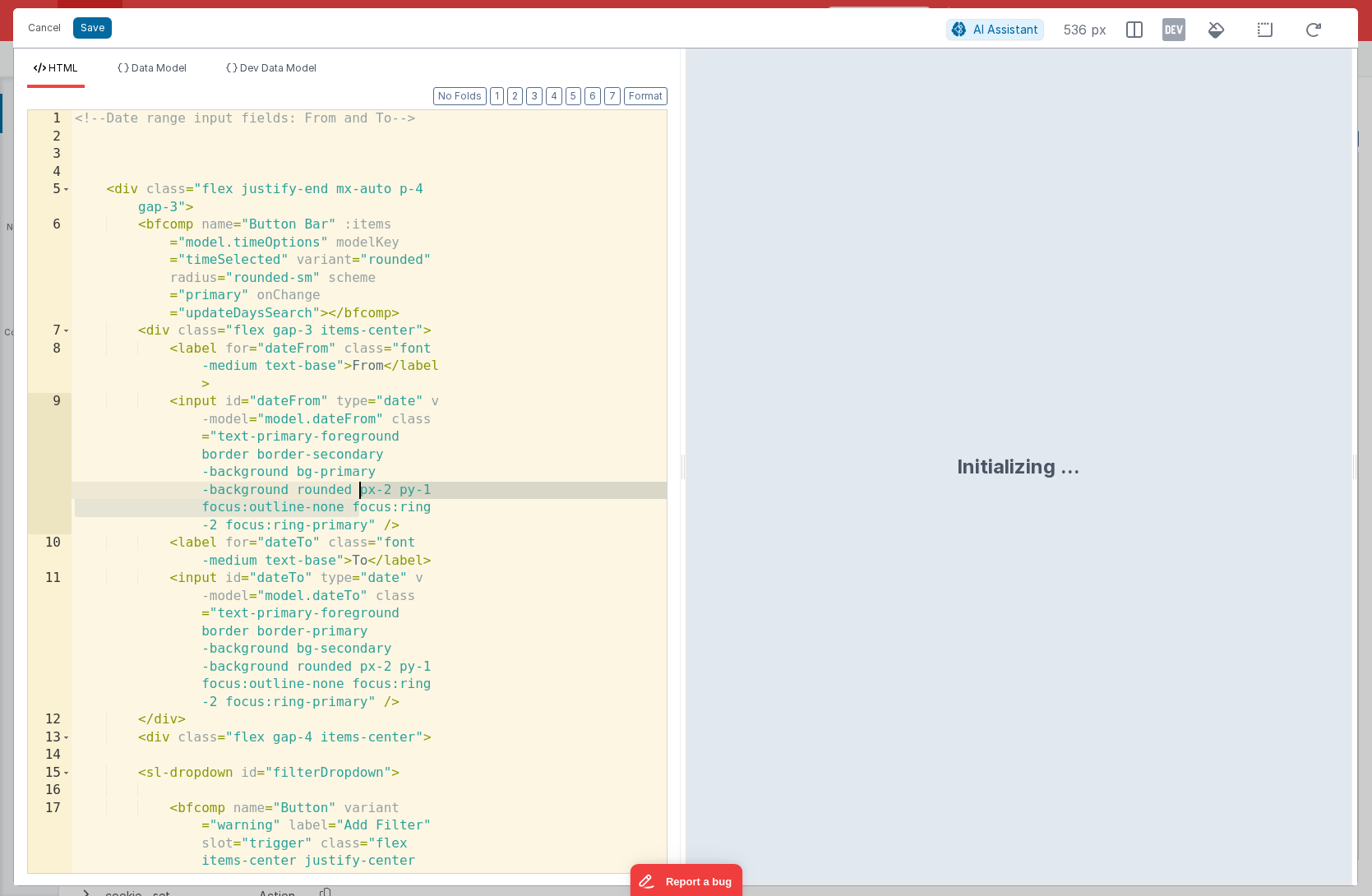
click at [362, 487] on div "<!-- Date range input fields: From and To --> < div class = "flex justify-end m…" at bounding box center [369, 606] width 595 height 992
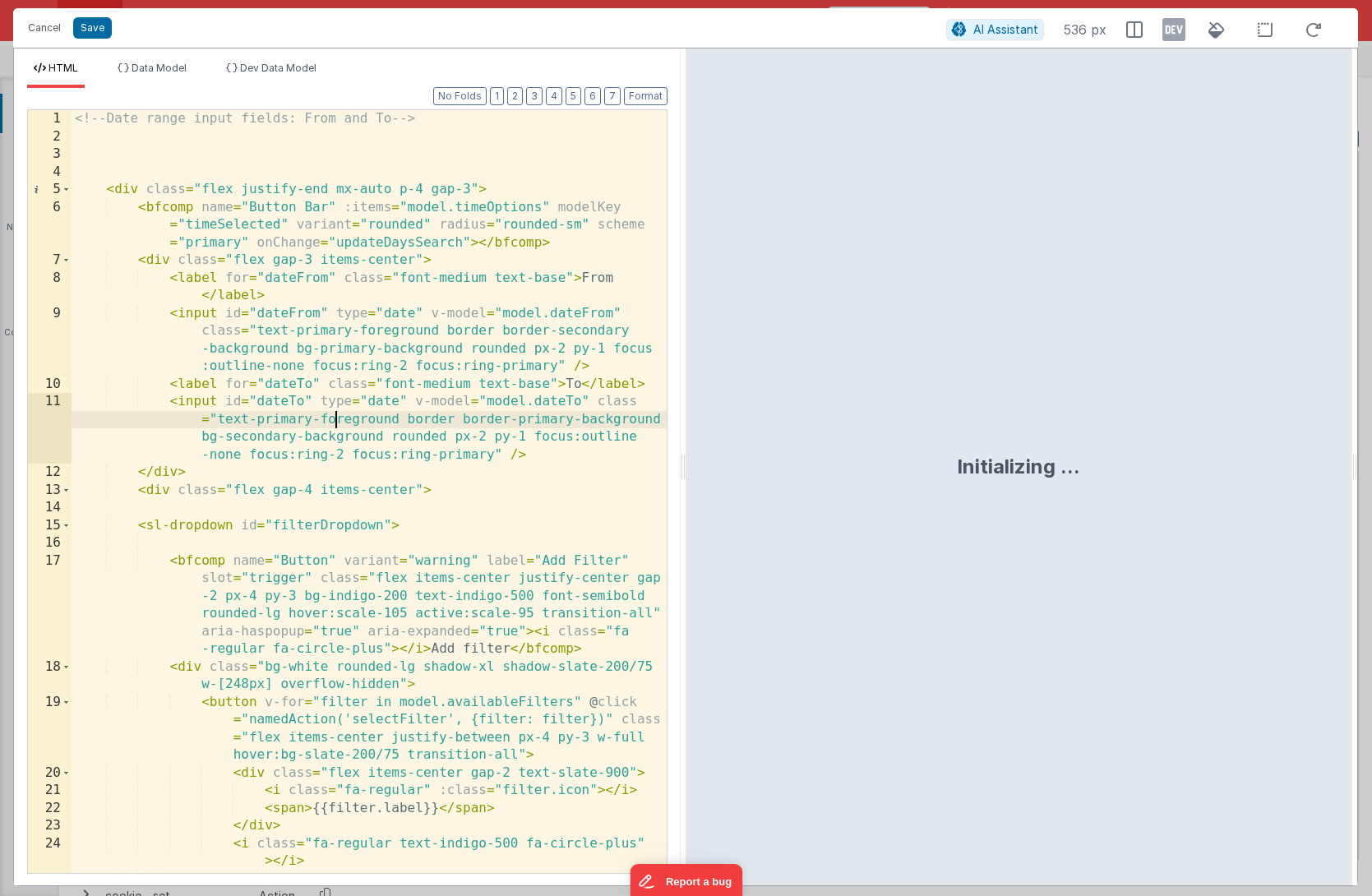
click at [333, 424] on div "<!-- Date range input fields: From and To --> < div class = "flex justify-end m…" at bounding box center [369, 508] width 595 height 798
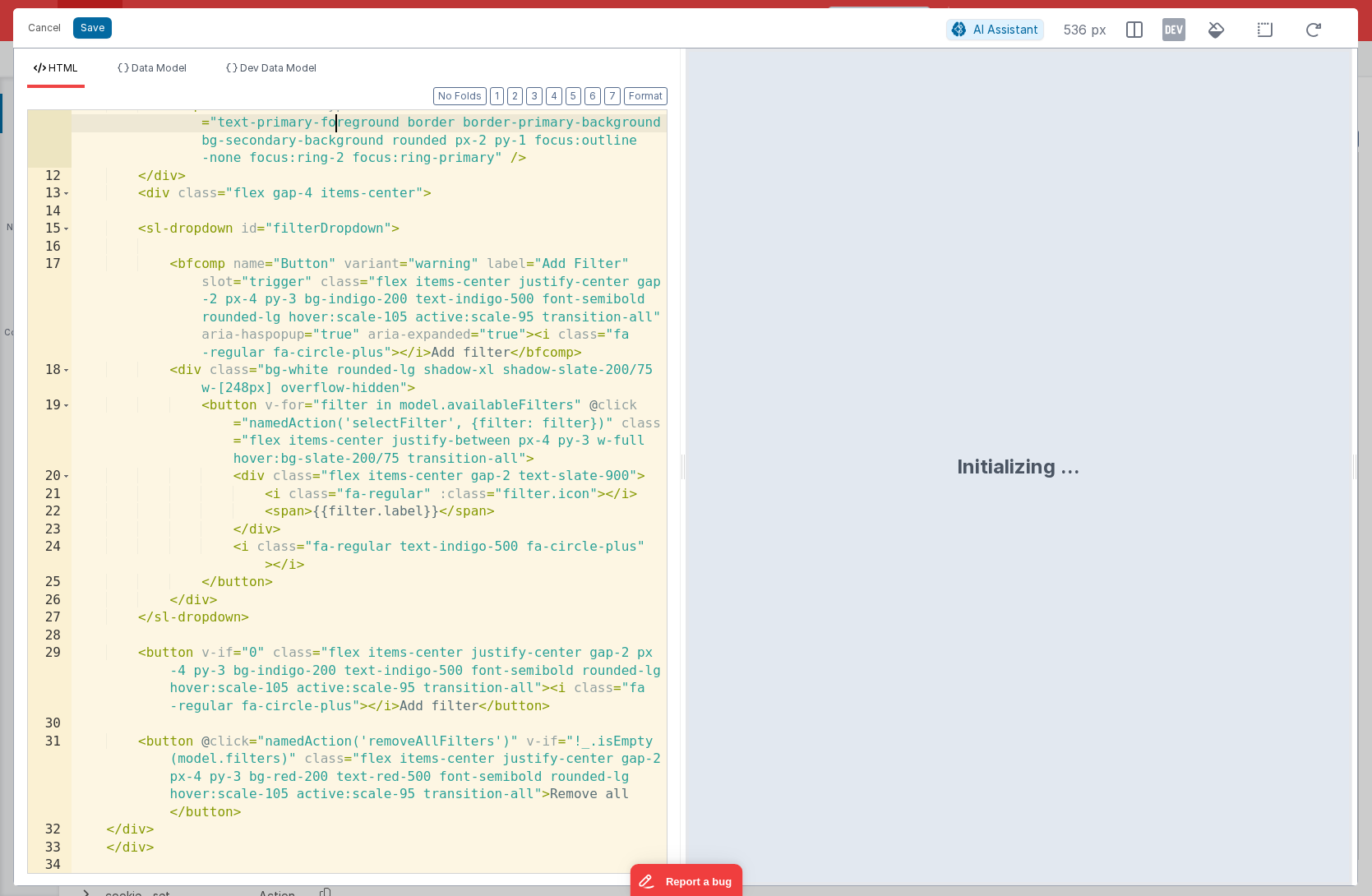
scroll to position [288, 0]
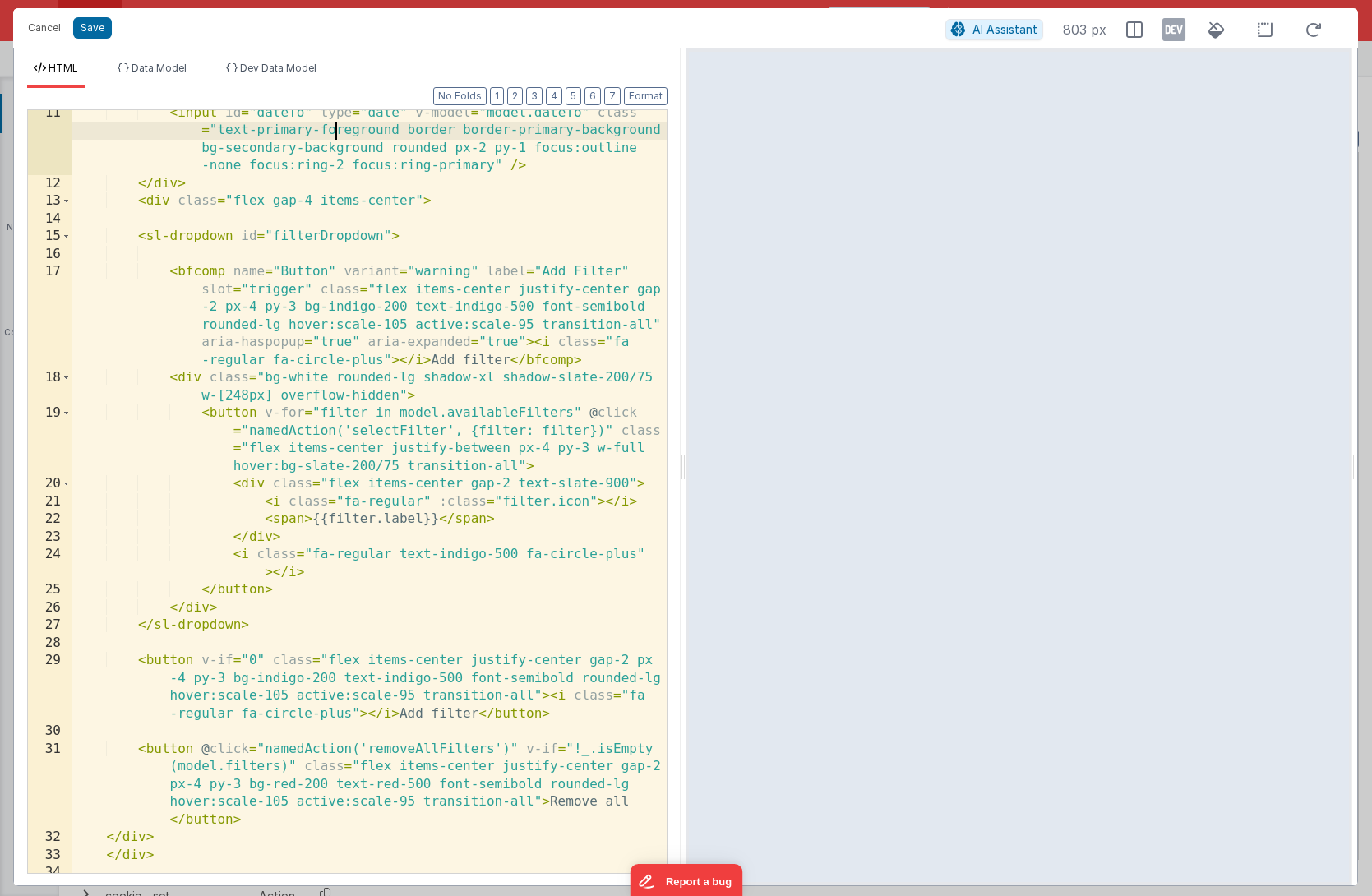
click at [555, 430] on div "< input id = "dateTo" type = "date" v-model = "model.dateTo" class = "text-prim…" at bounding box center [369, 529] width 595 height 852
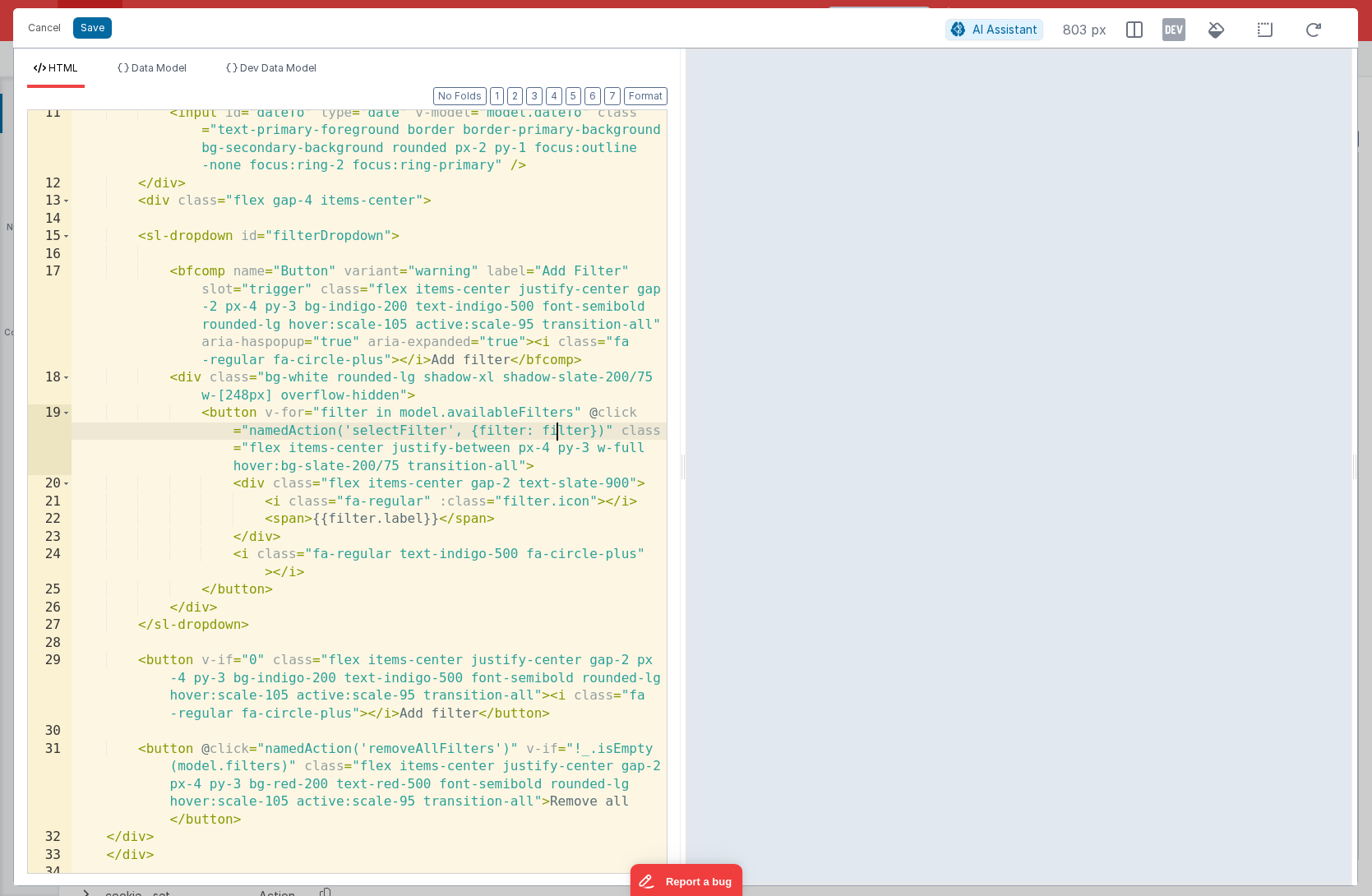
click at [555, 430] on div "< input id = "dateTo" type = "date" v-model = "model.dateTo" class = "text-prim…" at bounding box center [369, 529] width 595 height 852
click at [408, 421] on div "< input id = "dateTo" type = "date" v-model = "model.dateTo" class = "text-prim…" at bounding box center [369, 529] width 595 height 852
click at [404, 432] on div "< input id = "dateTo" type = "date" v-model = "model.dateTo" class = "text-prim…" at bounding box center [369, 529] width 595 height 852
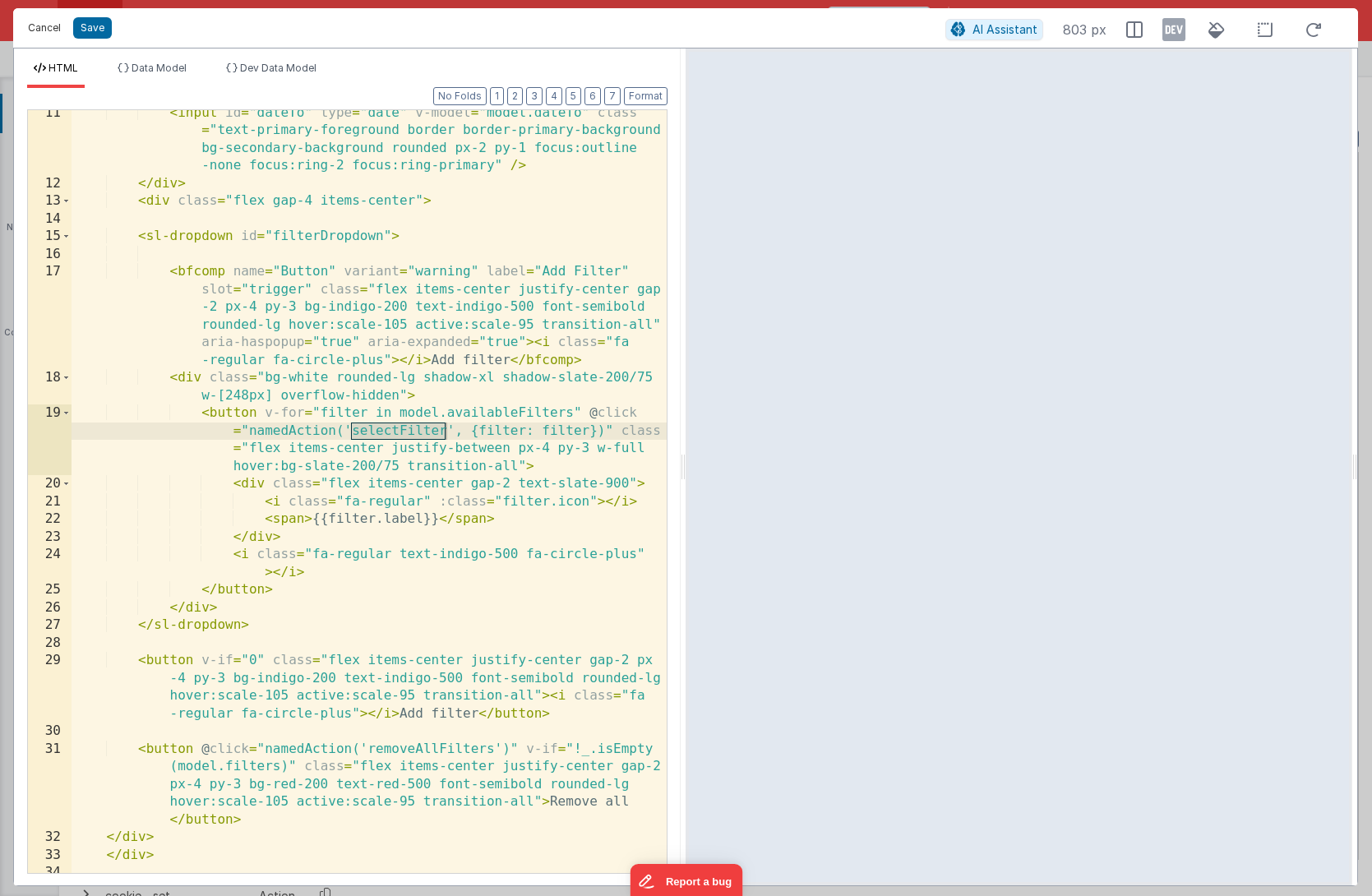
click at [57, 31] on button "Cancel" at bounding box center [43, 28] width 49 height 23
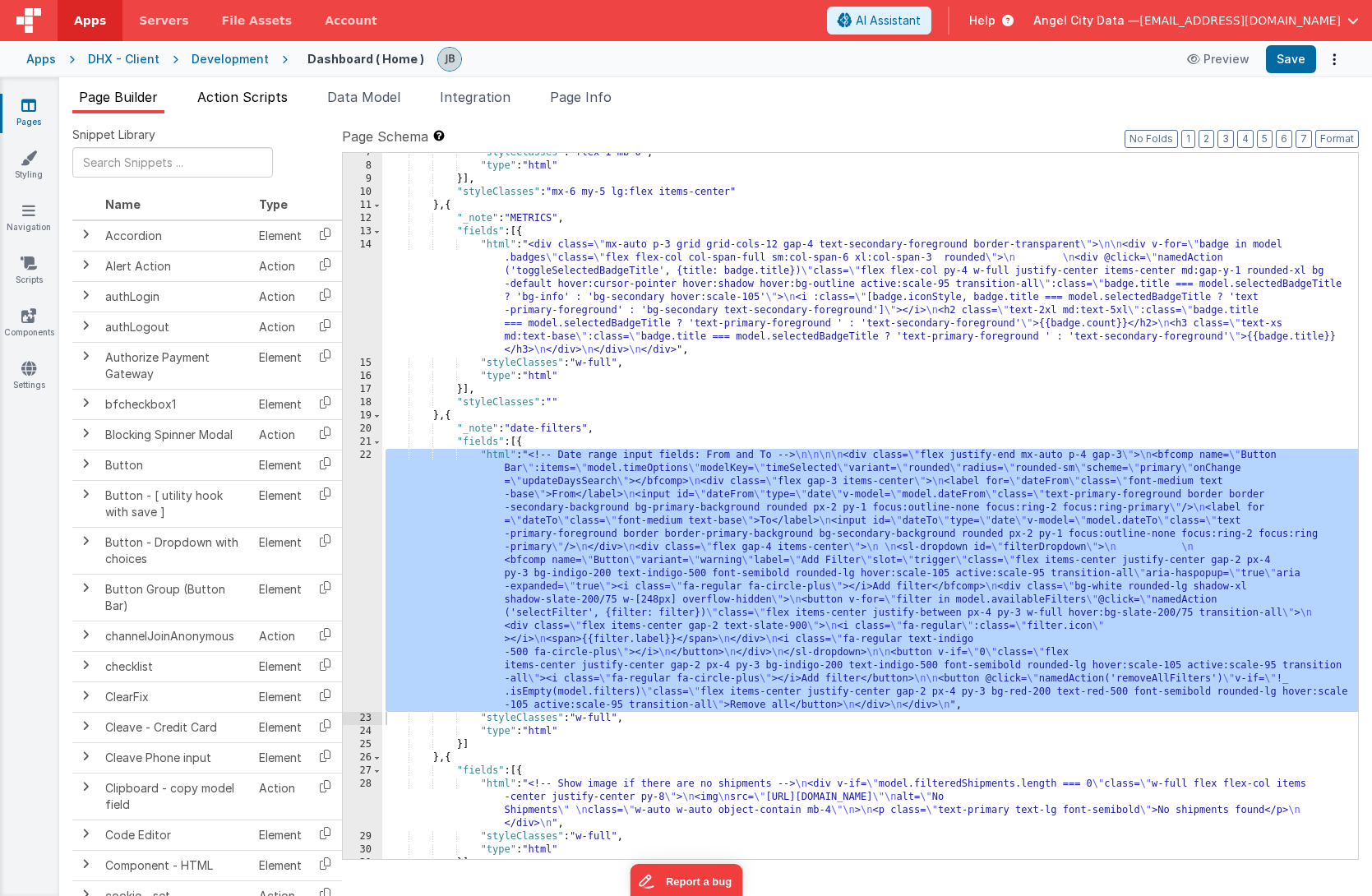
click at [261, 94] on span "Action Scripts" at bounding box center [243, 96] width 91 height 16
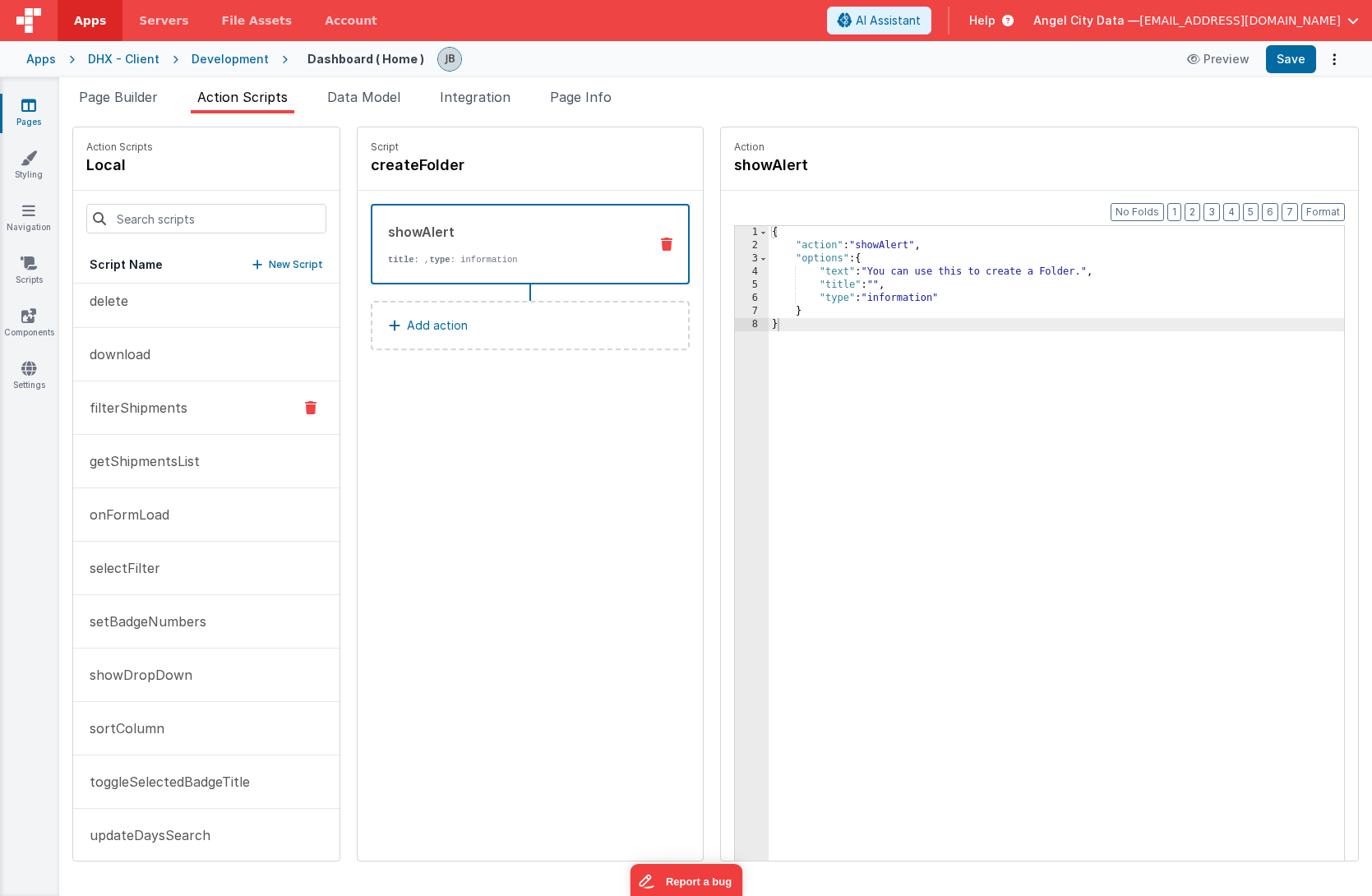
scroll to position [130, 0]
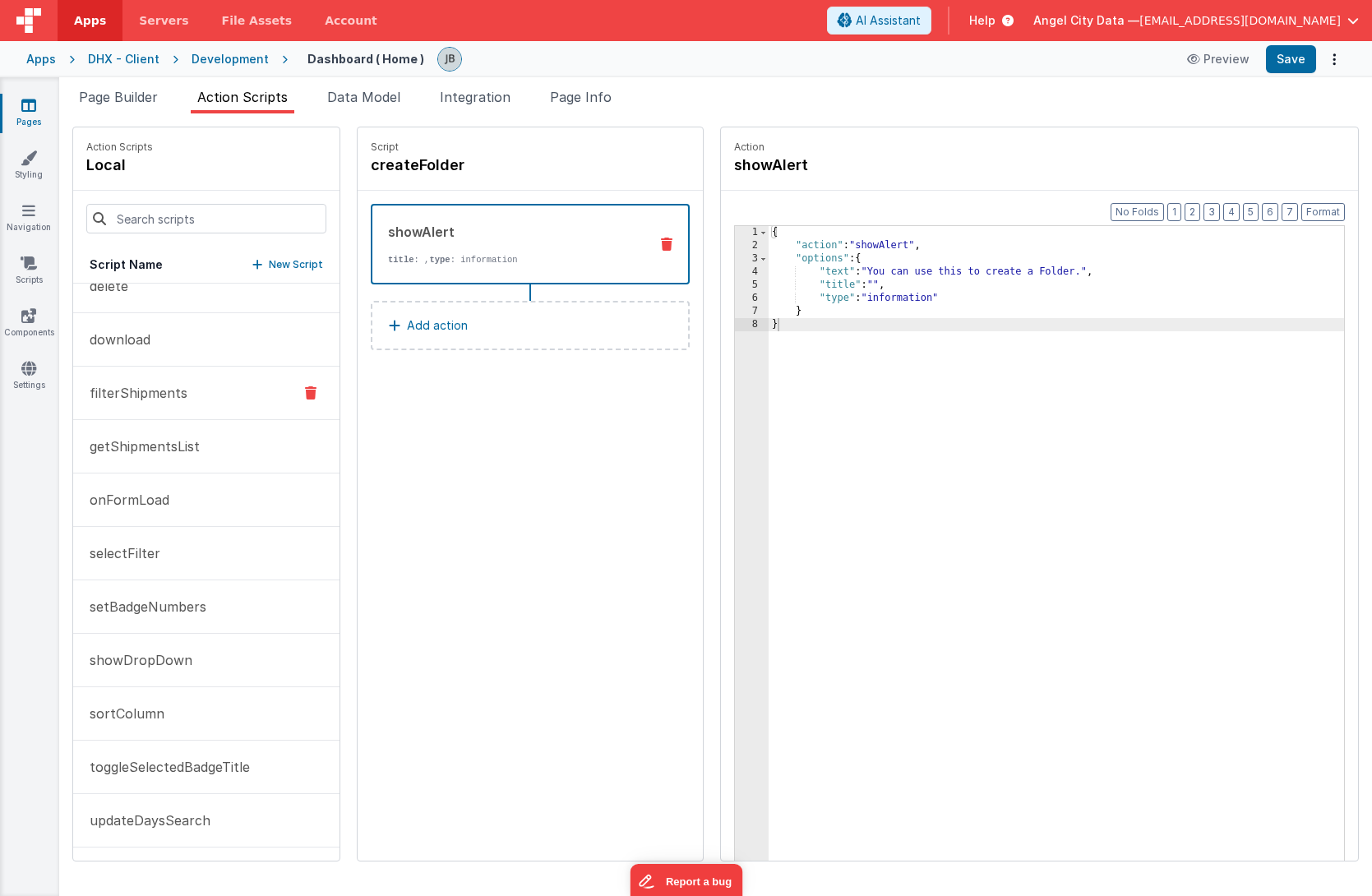
click at [172, 545] on button "selectFilter" at bounding box center [206, 553] width 266 height 53
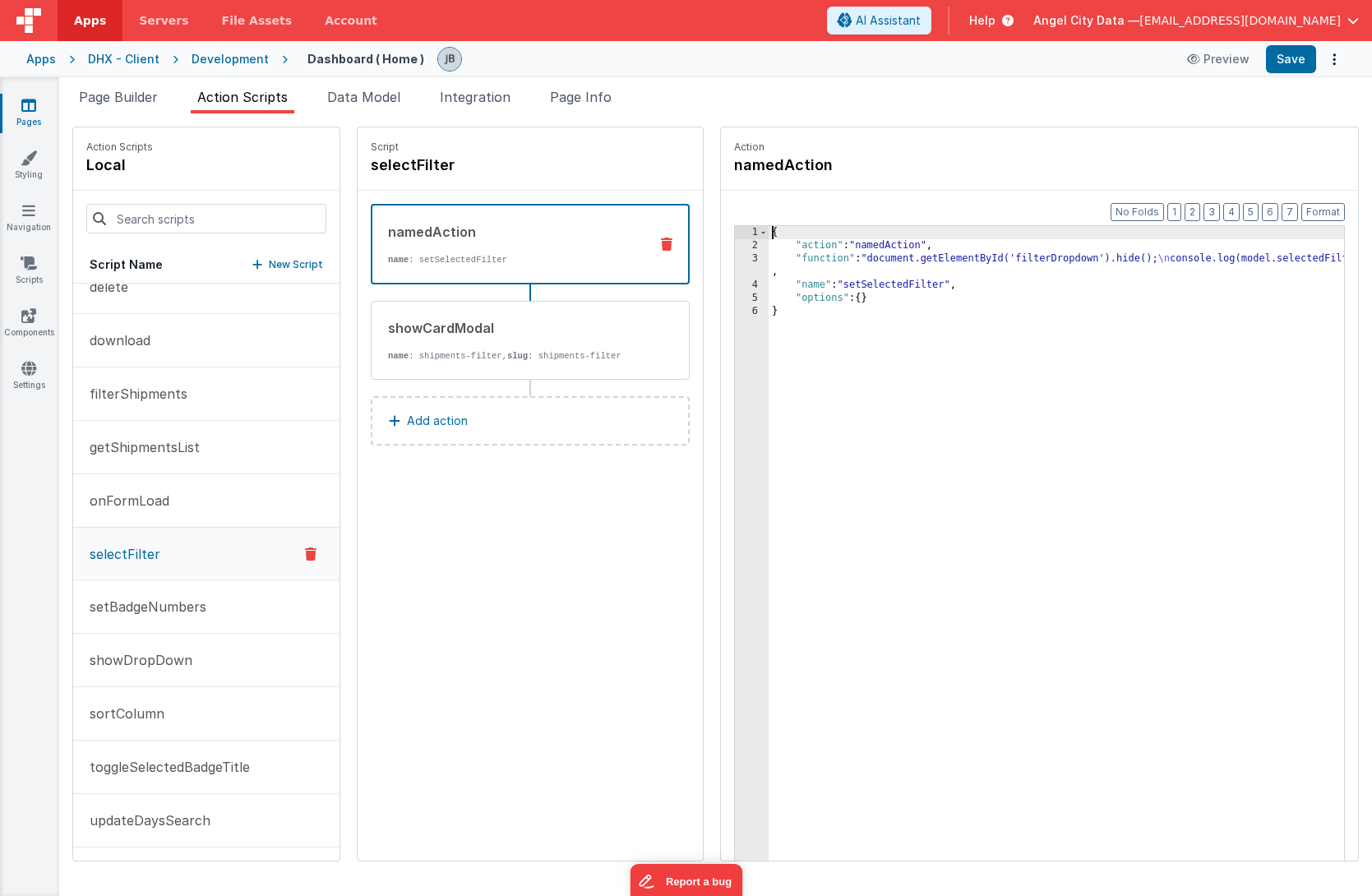
click at [735, 259] on div "3" at bounding box center [752, 265] width 34 height 26
click at [735, 258] on div "3" at bounding box center [752, 265] width 34 height 26
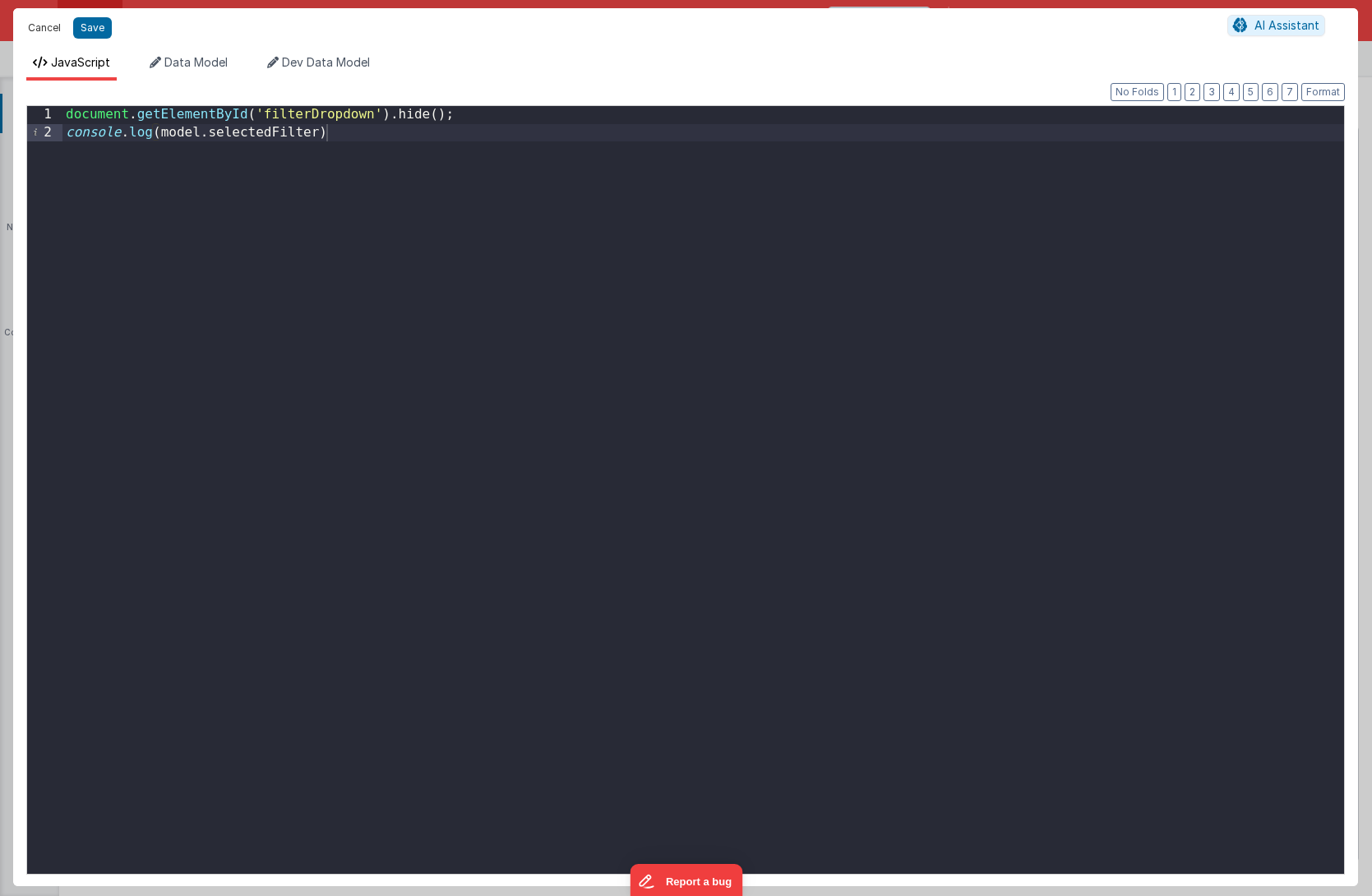
click at [31, 27] on button "Cancel" at bounding box center [43, 28] width 49 height 23
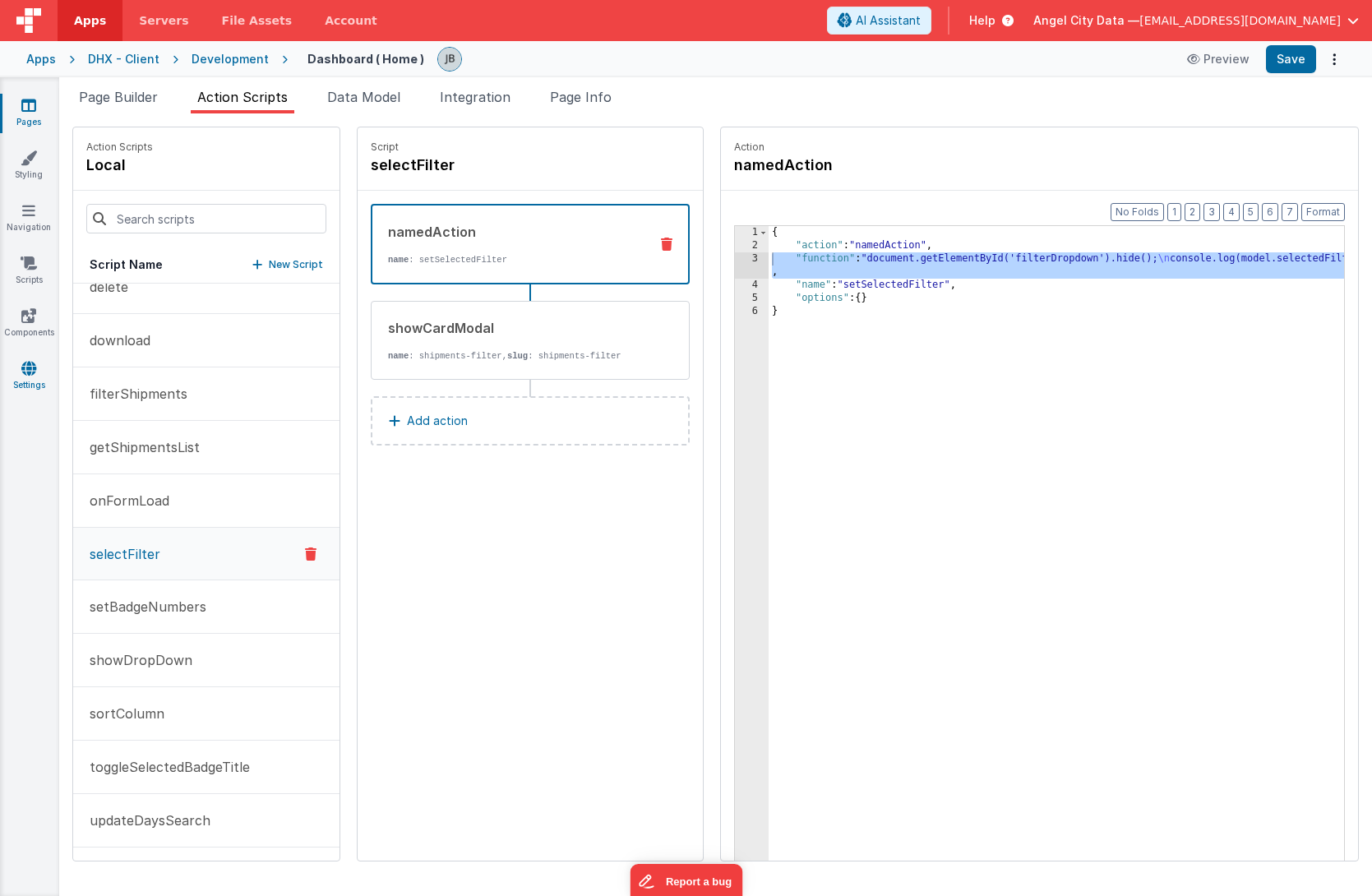
click at [34, 364] on icon at bounding box center [28, 367] width 14 height 16
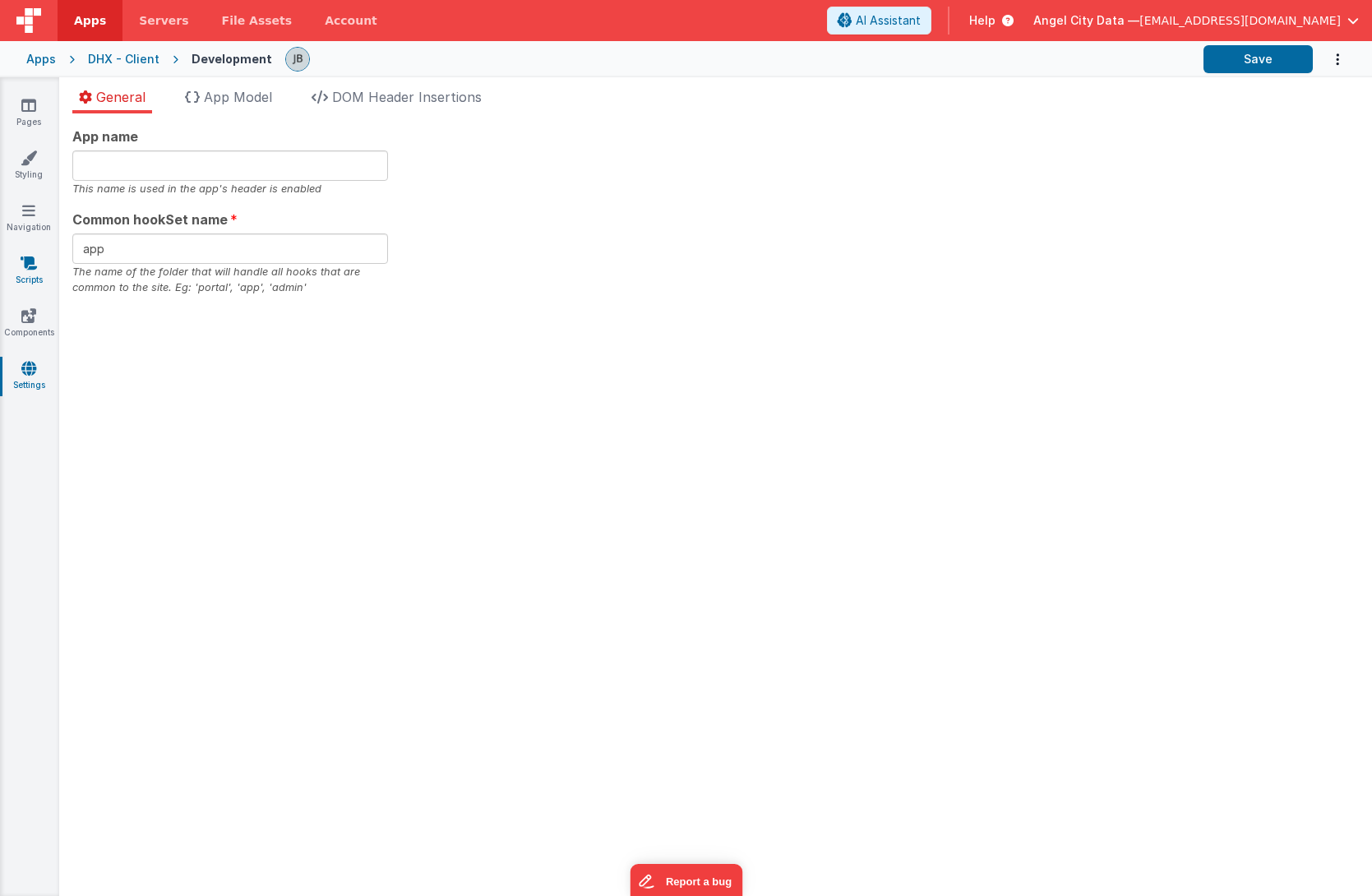
click at [36, 272] on link "Scripts" at bounding box center [28, 271] width 59 height 33
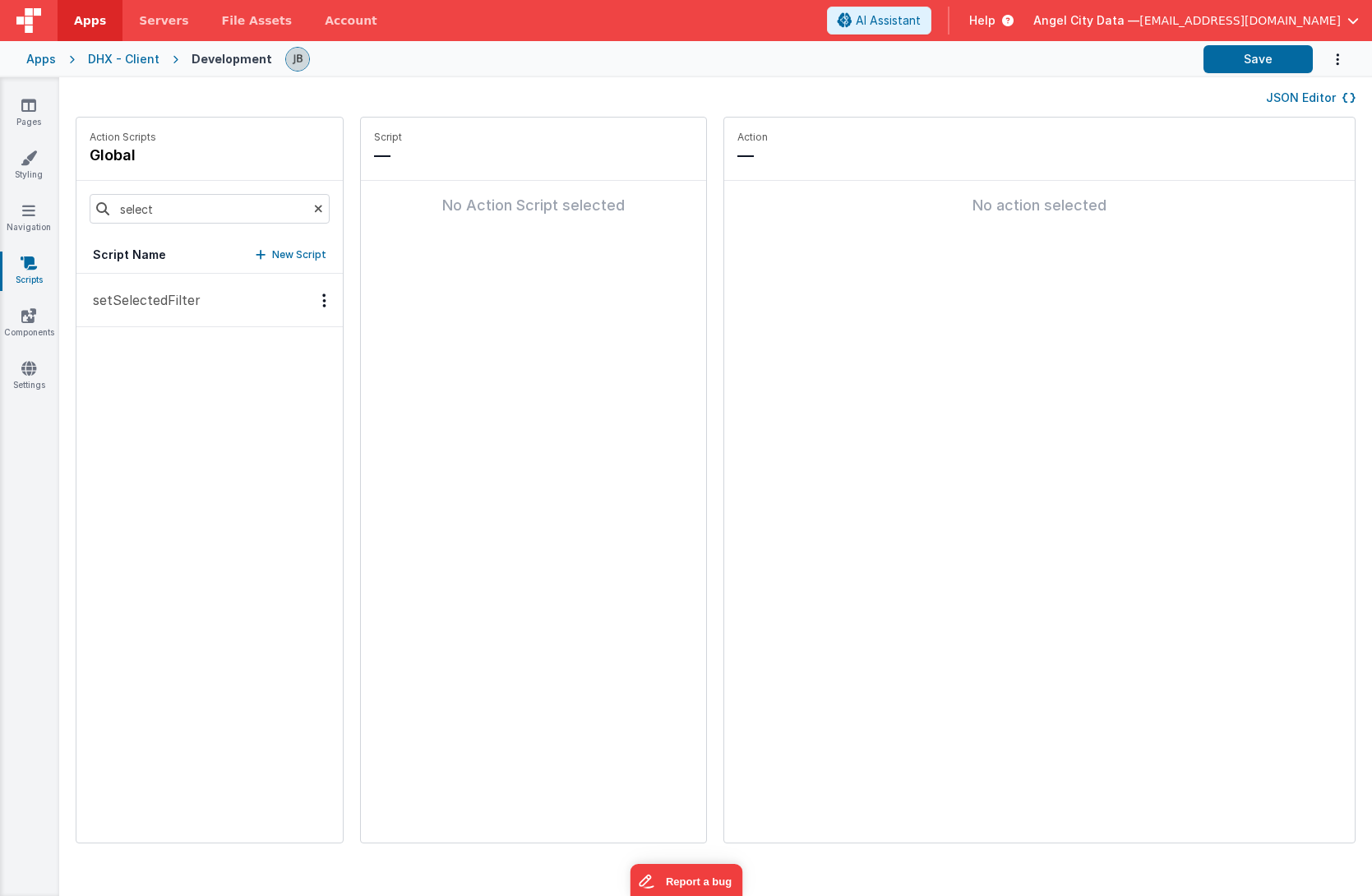
click at [184, 306] on p "setSelectedFilter" at bounding box center [142, 300] width 118 height 19
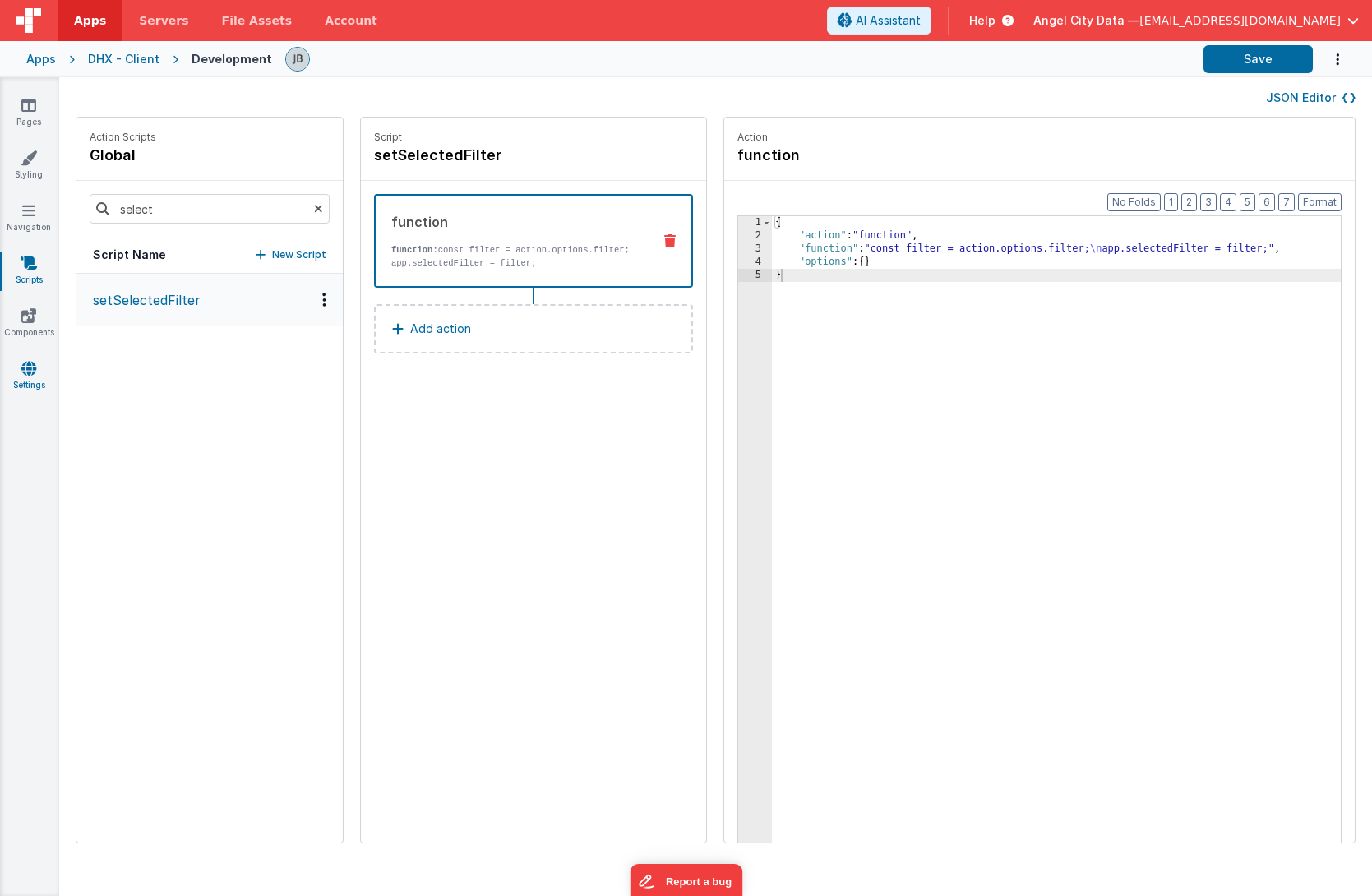
click at [23, 362] on icon at bounding box center [28, 367] width 14 height 16
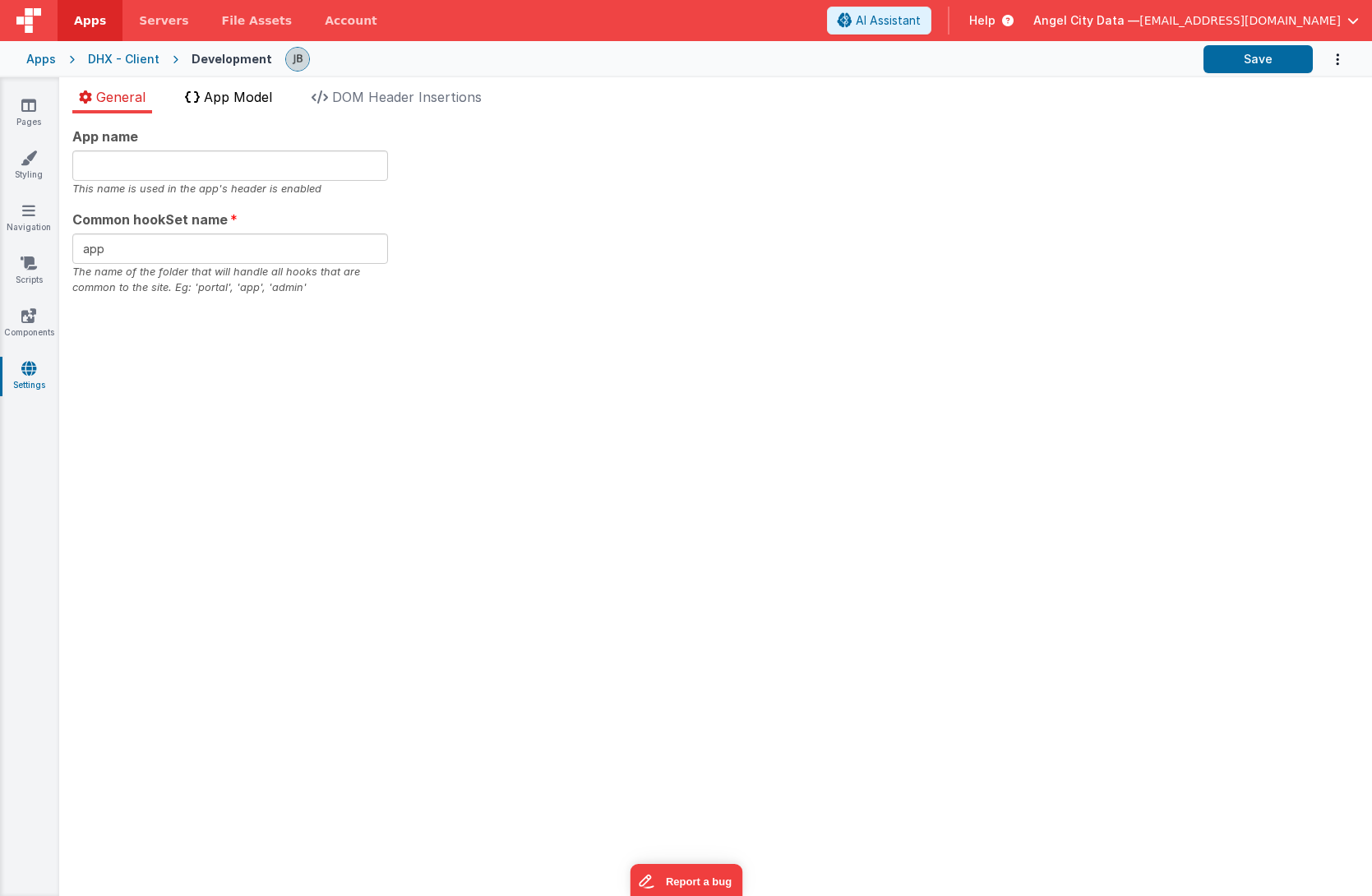
click at [225, 92] on span "App Model" at bounding box center [237, 96] width 69 height 16
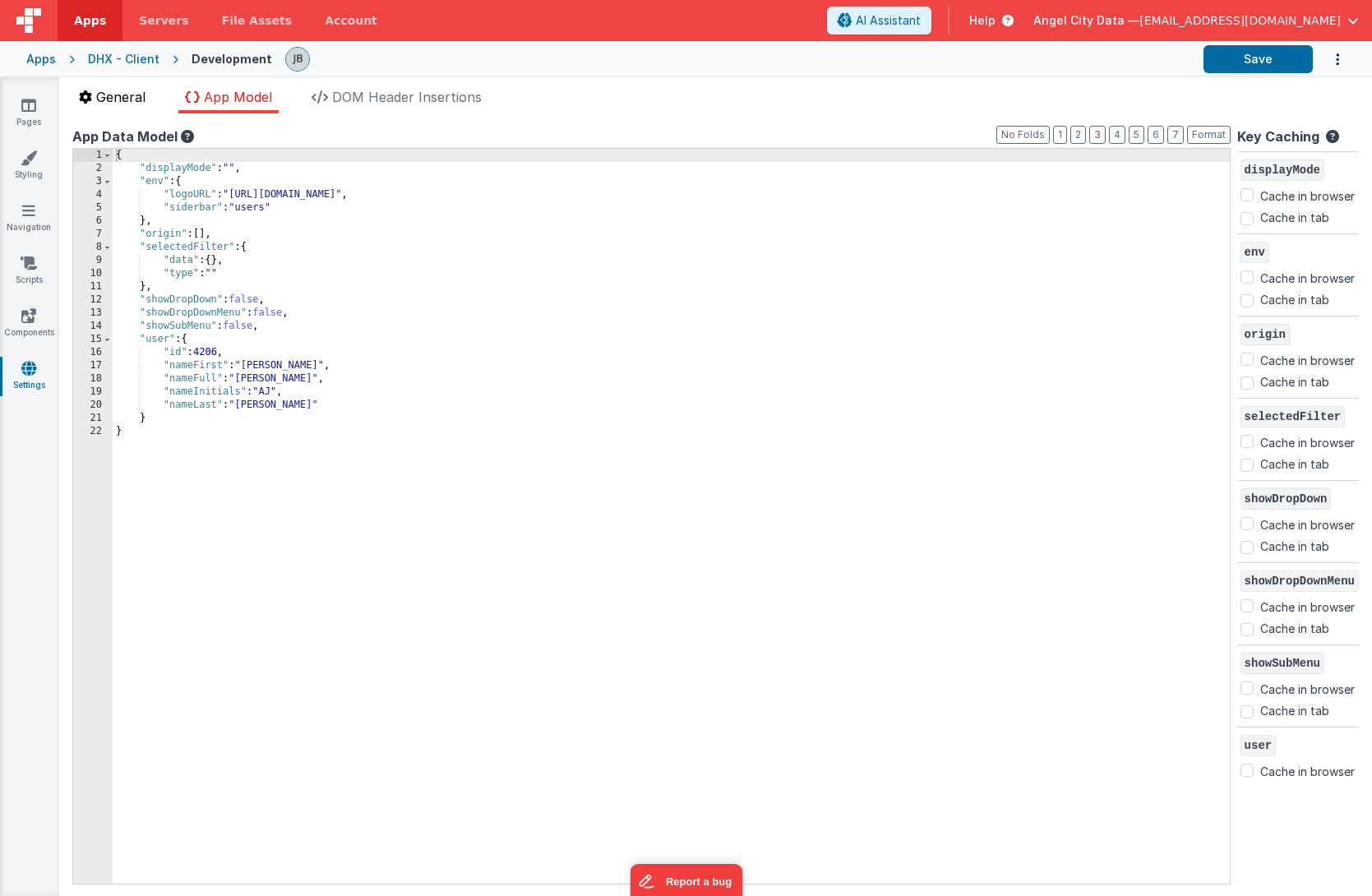
click at [134, 98] on span "General" at bounding box center [121, 96] width 49 height 16
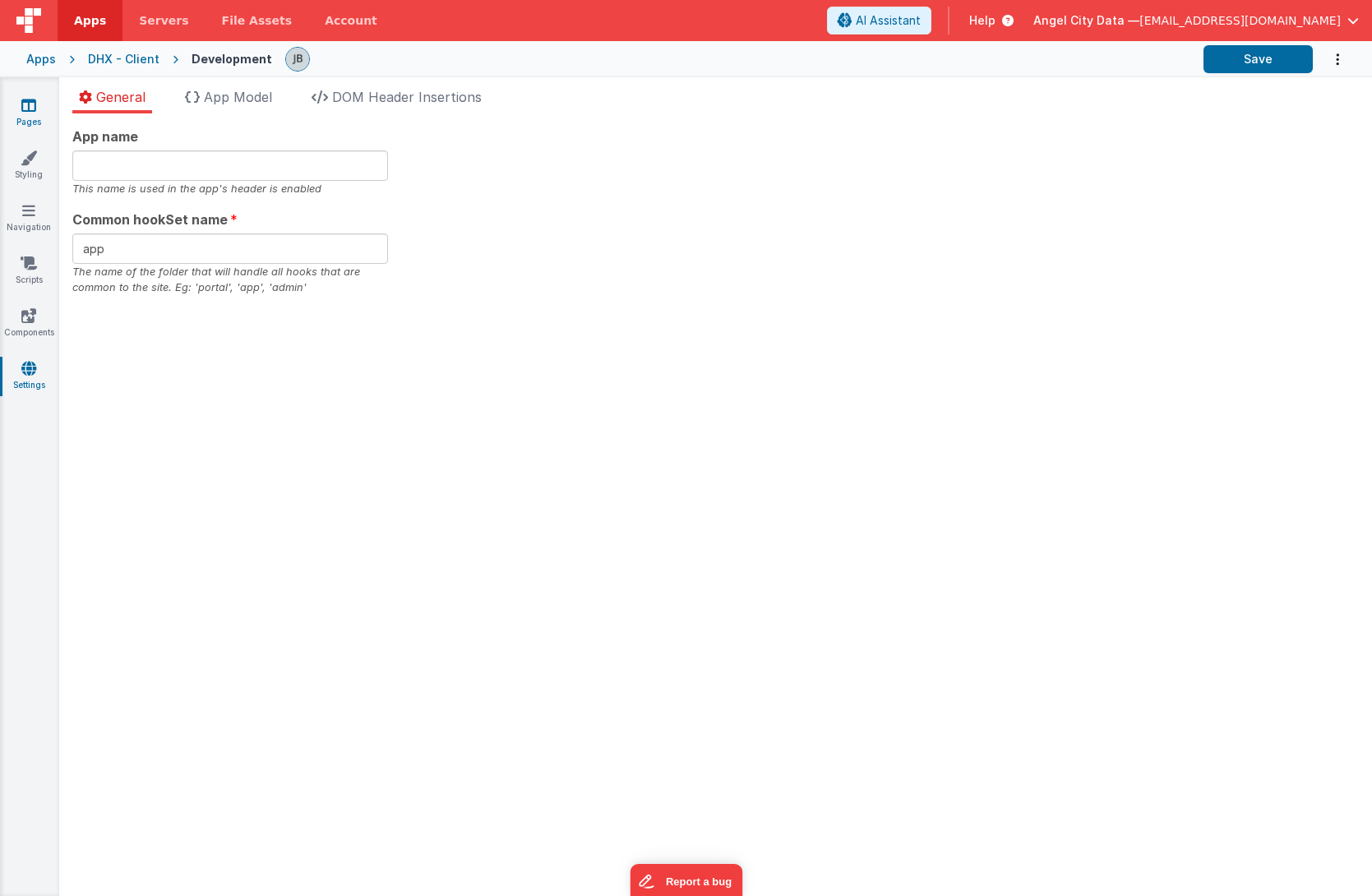
click at [22, 106] on icon at bounding box center [28, 105] width 14 height 16
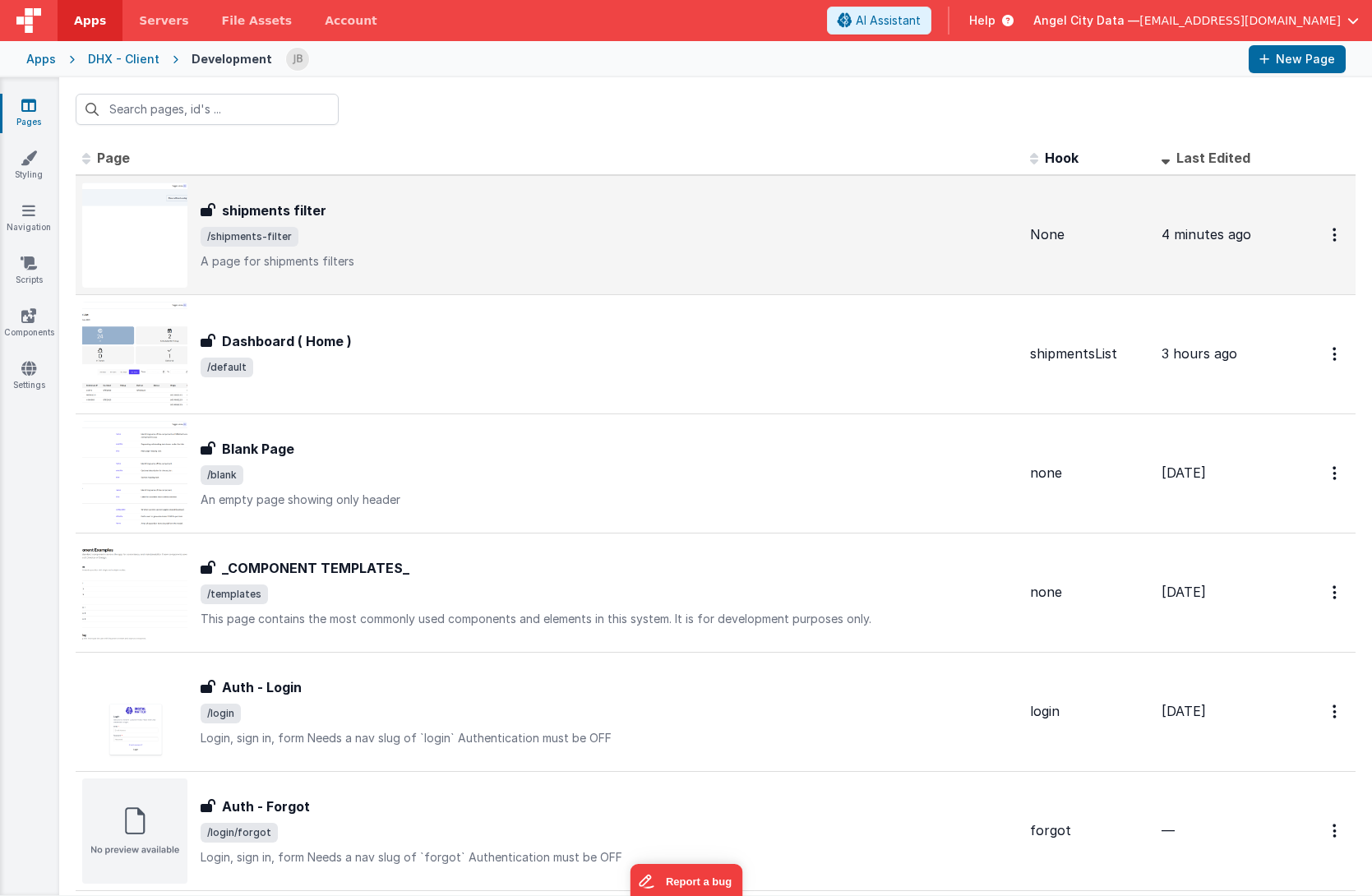
click at [303, 215] on h3 "shipments filter" at bounding box center [274, 210] width 104 height 19
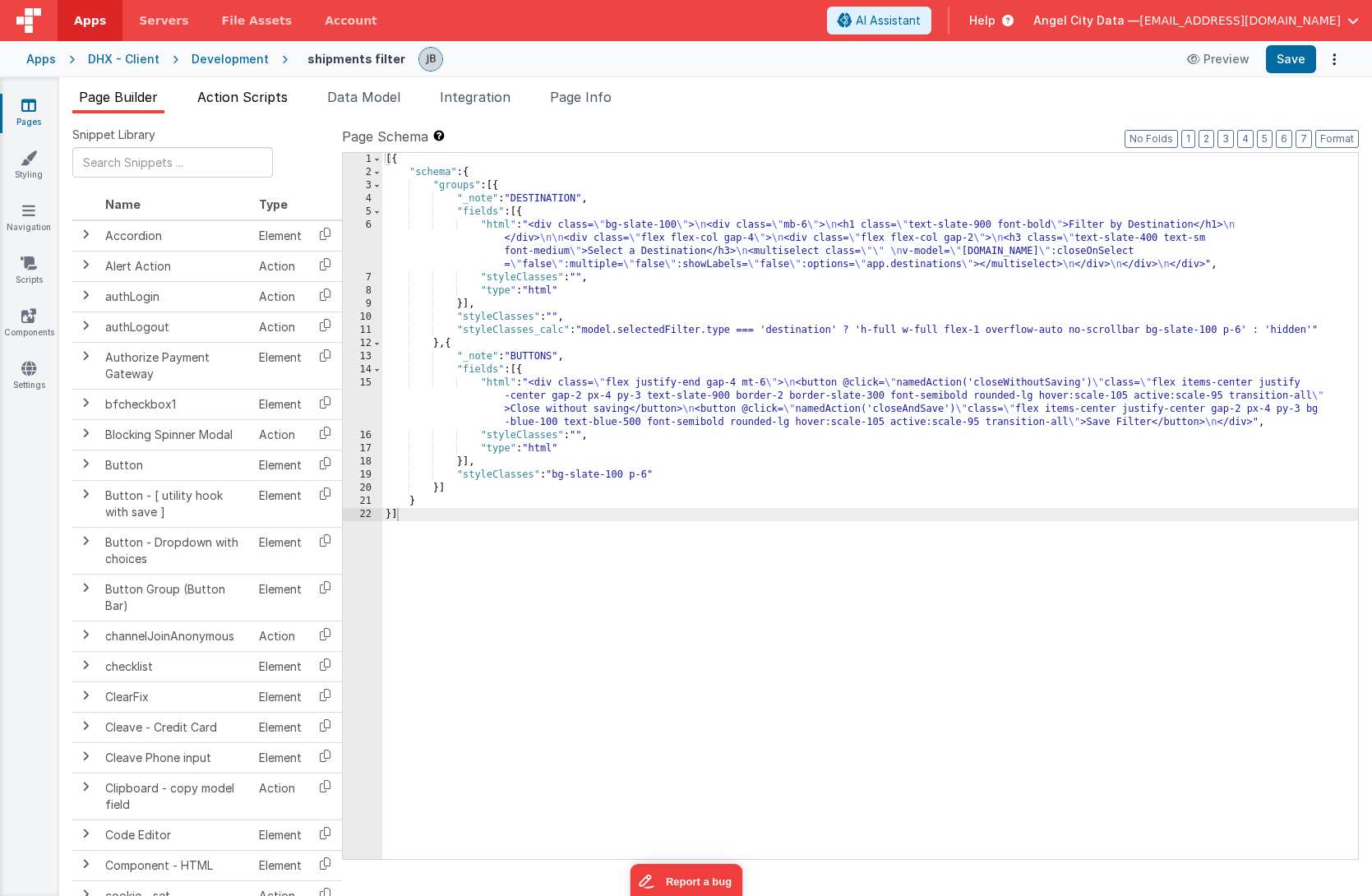
click at [258, 108] on li "Action Scripts" at bounding box center [242, 99] width 103 height 26
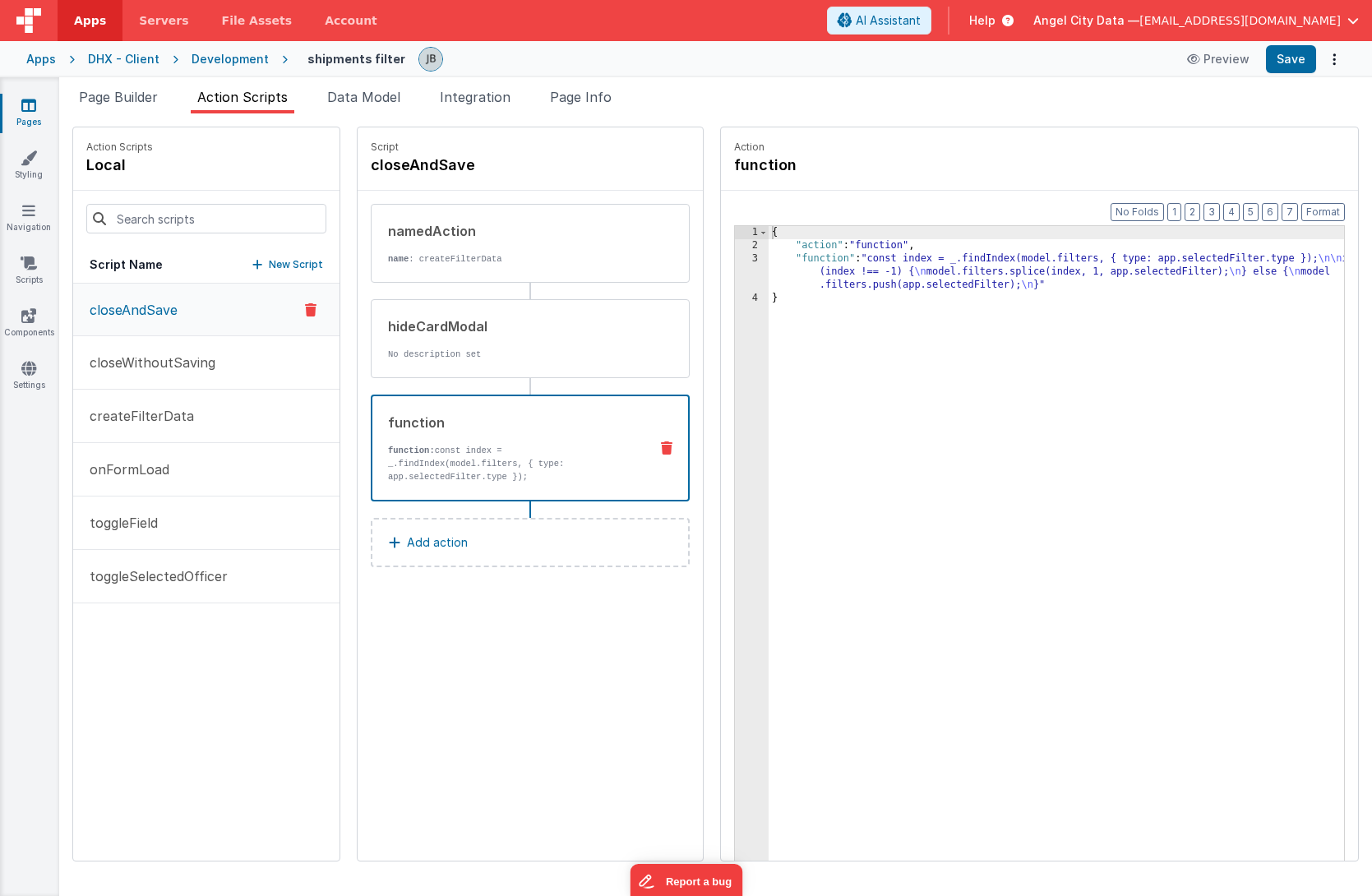
click at [465, 440] on div "function function: const index = _.findIndex(model.filters, { type: app.selecte…" at bounding box center [504, 448] width 263 height 70
click at [735, 265] on div "3" at bounding box center [752, 272] width 34 height 40
click at [735, 257] on div "3" at bounding box center [752, 272] width 34 height 40
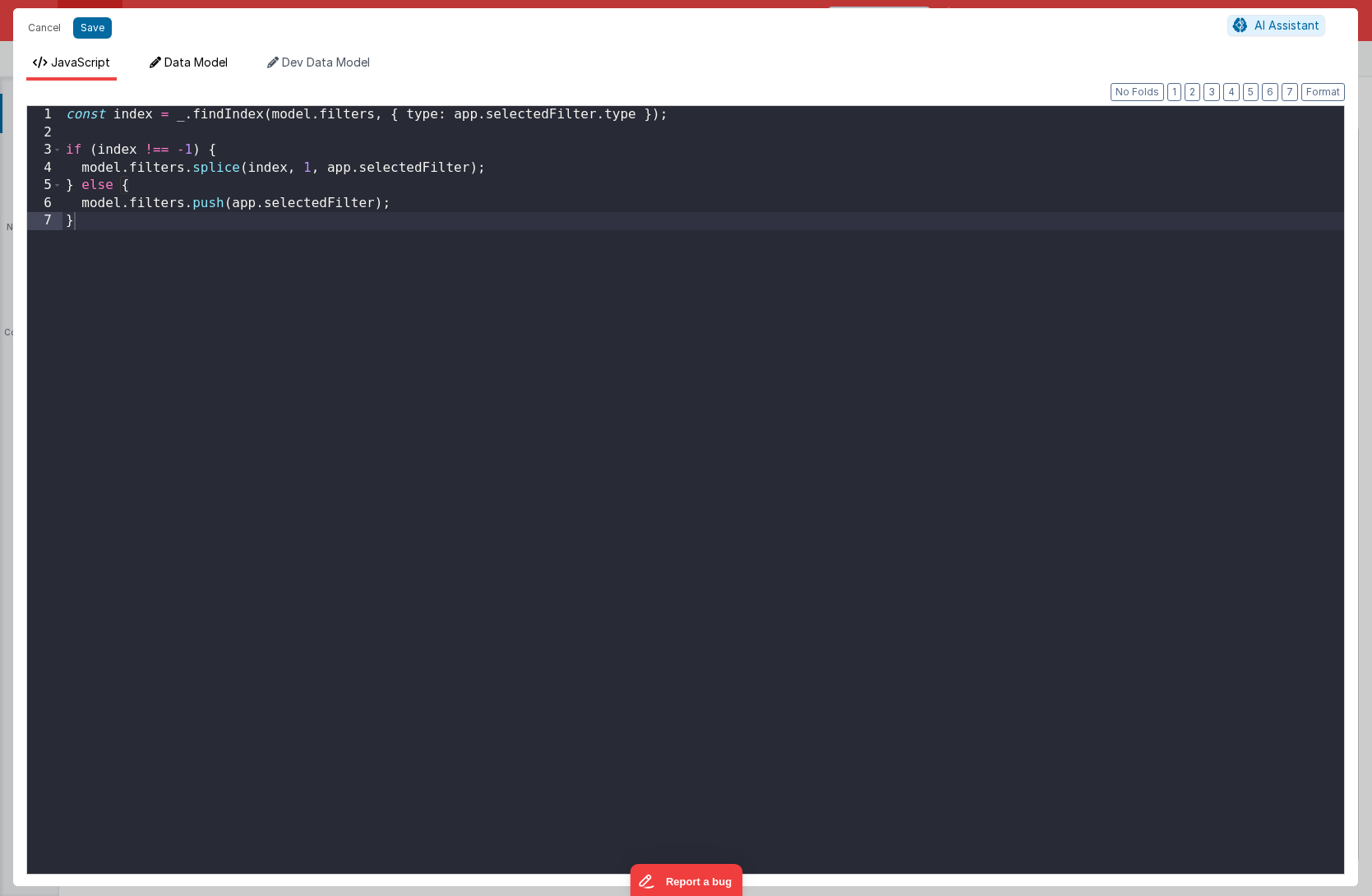
click at [194, 64] on span "Data Model" at bounding box center [196, 62] width 64 height 14
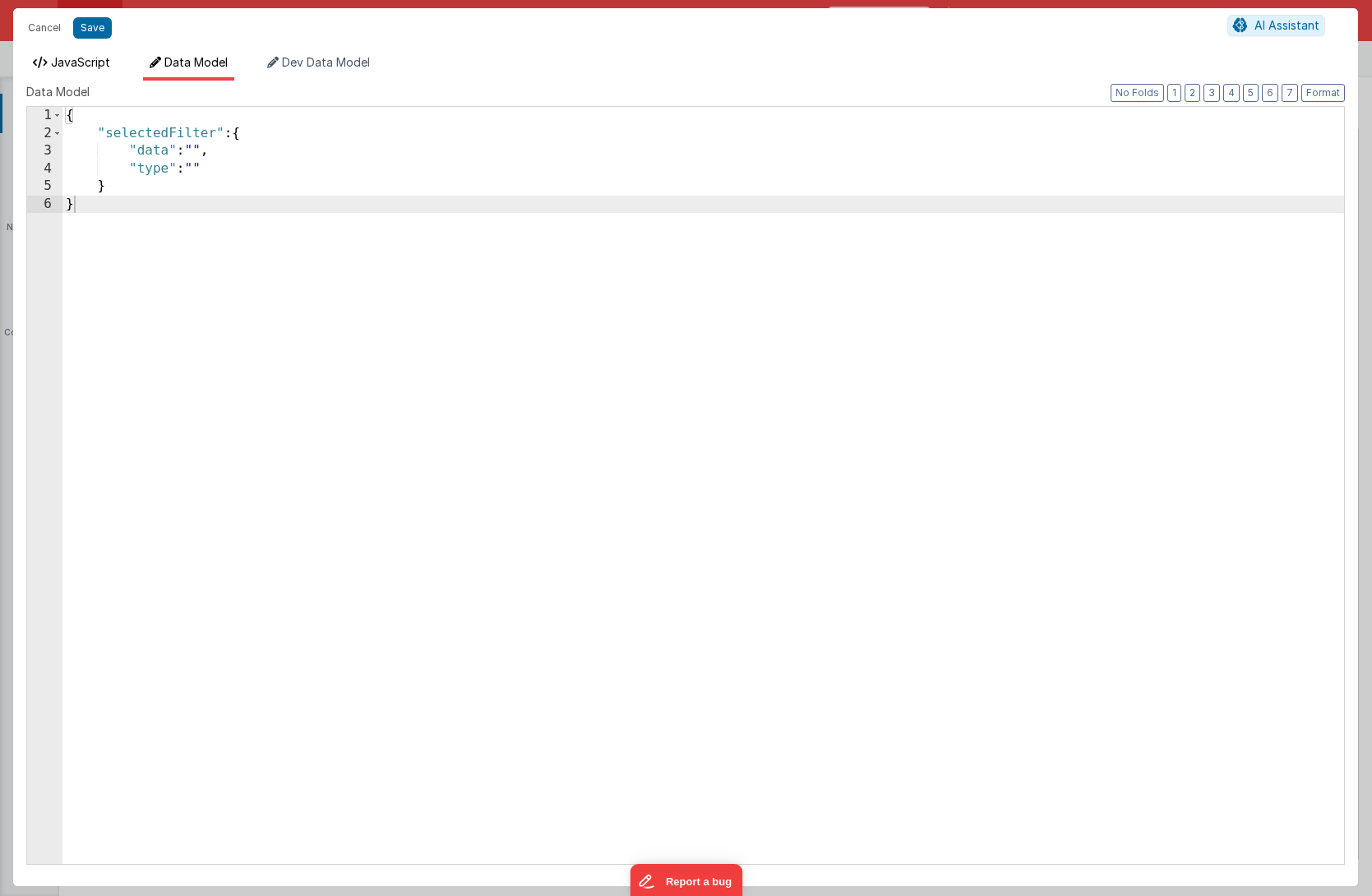
click at [84, 54] on li "JavaScript" at bounding box center [71, 67] width 91 height 26
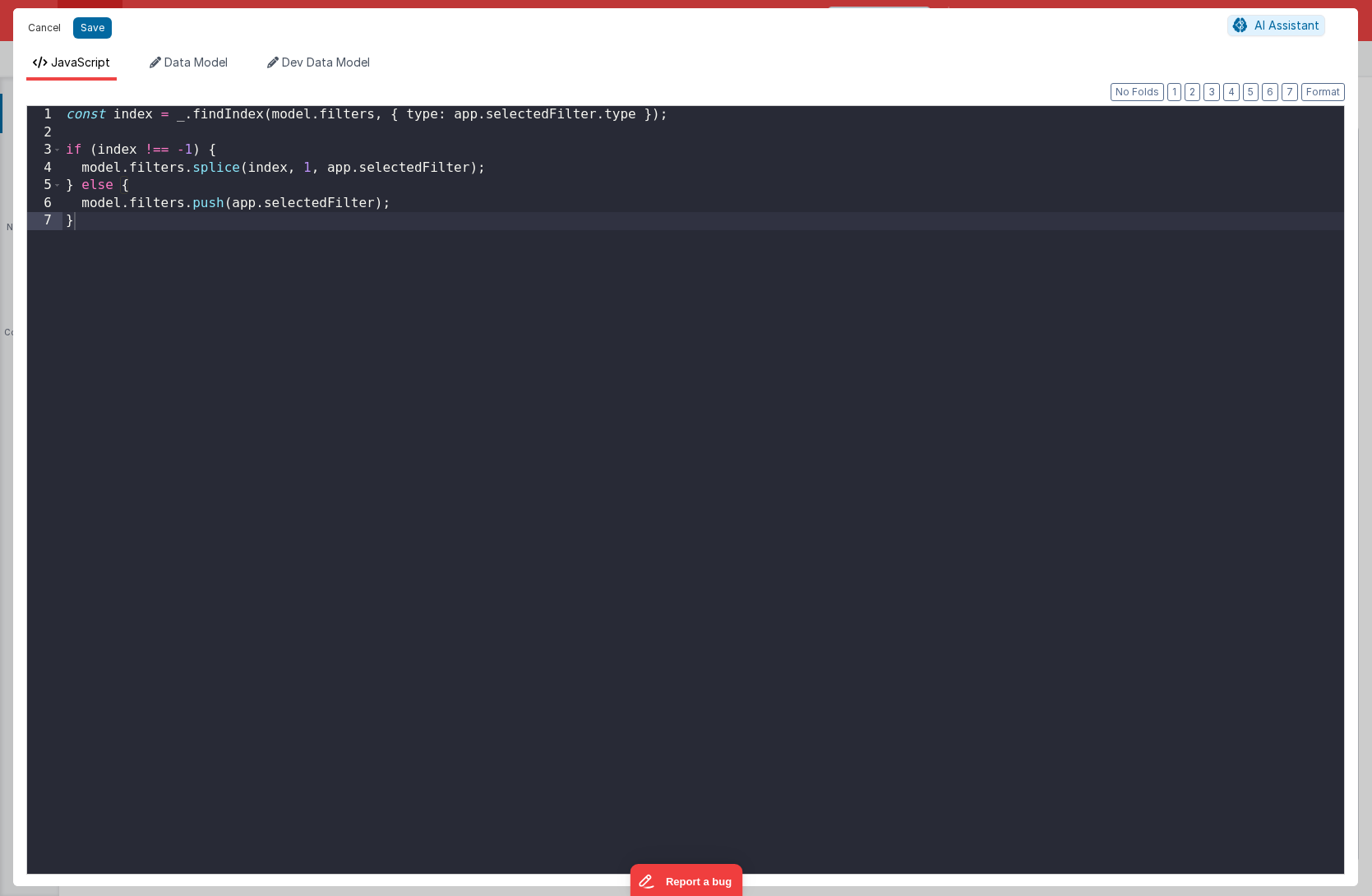
click at [50, 31] on button "Cancel" at bounding box center [43, 28] width 49 height 23
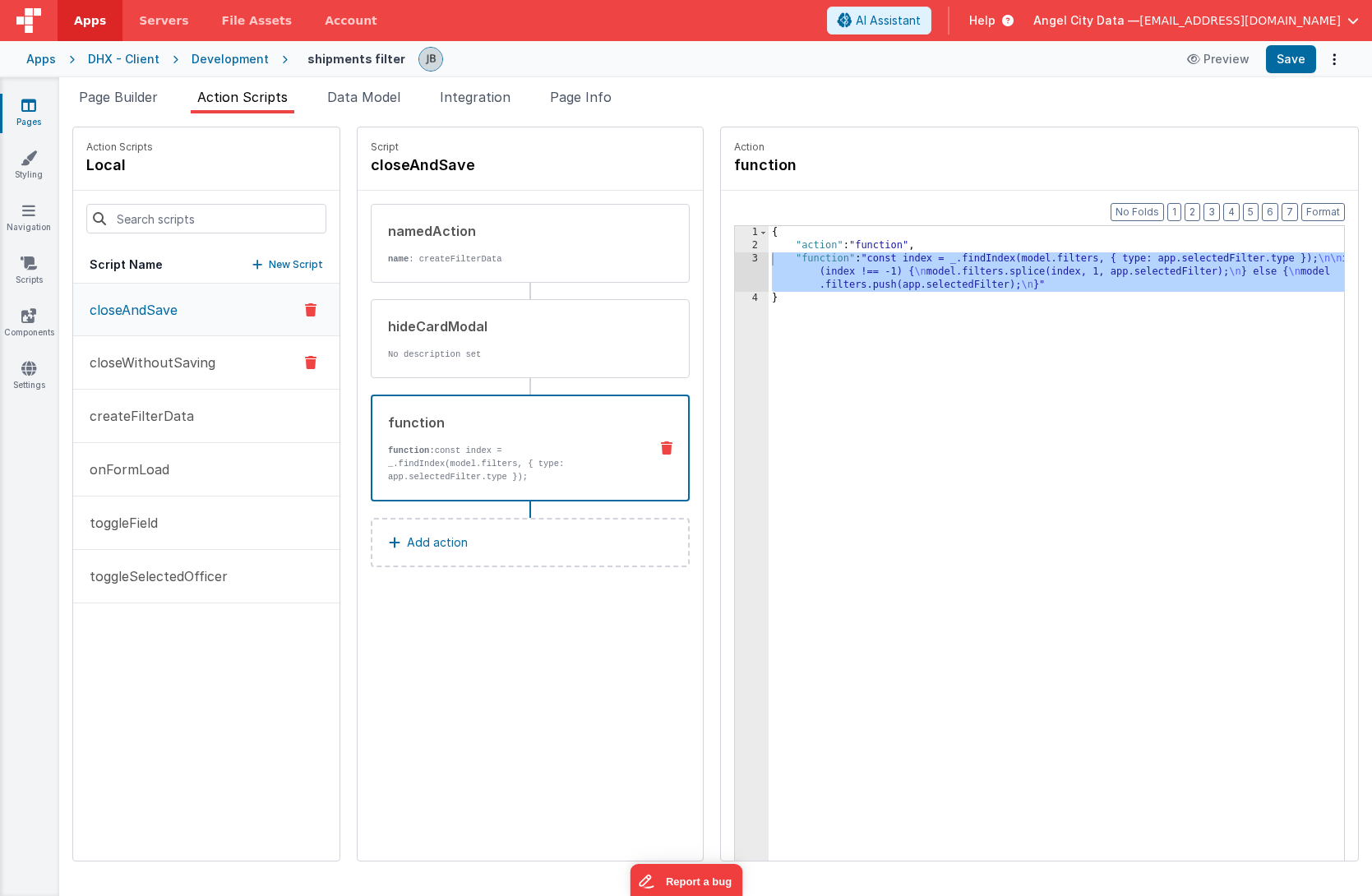
click at [185, 359] on p "closeWithoutSaving" at bounding box center [148, 363] width 136 height 19
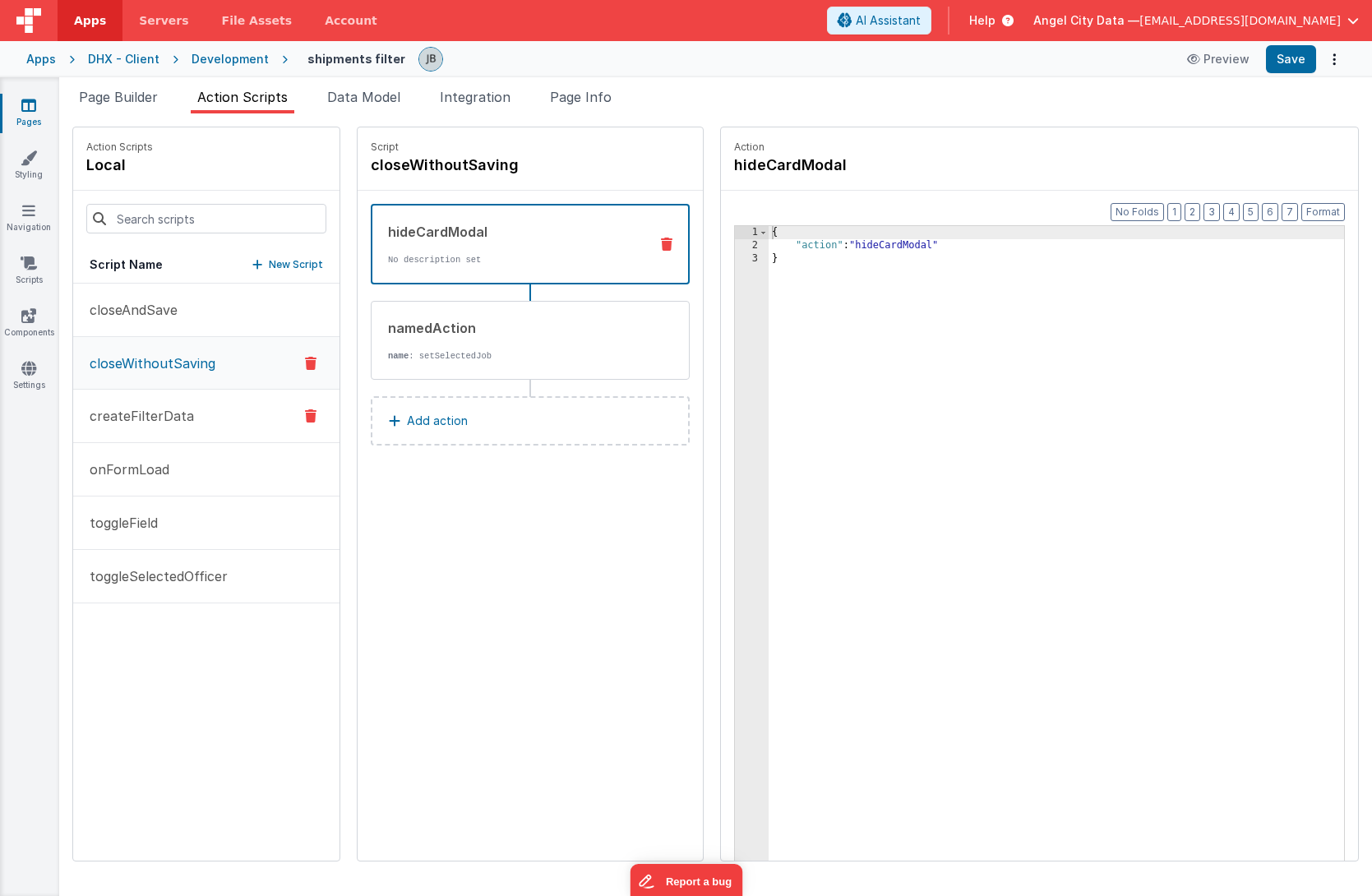
click at [165, 396] on button "createFilterData" at bounding box center [206, 416] width 266 height 53
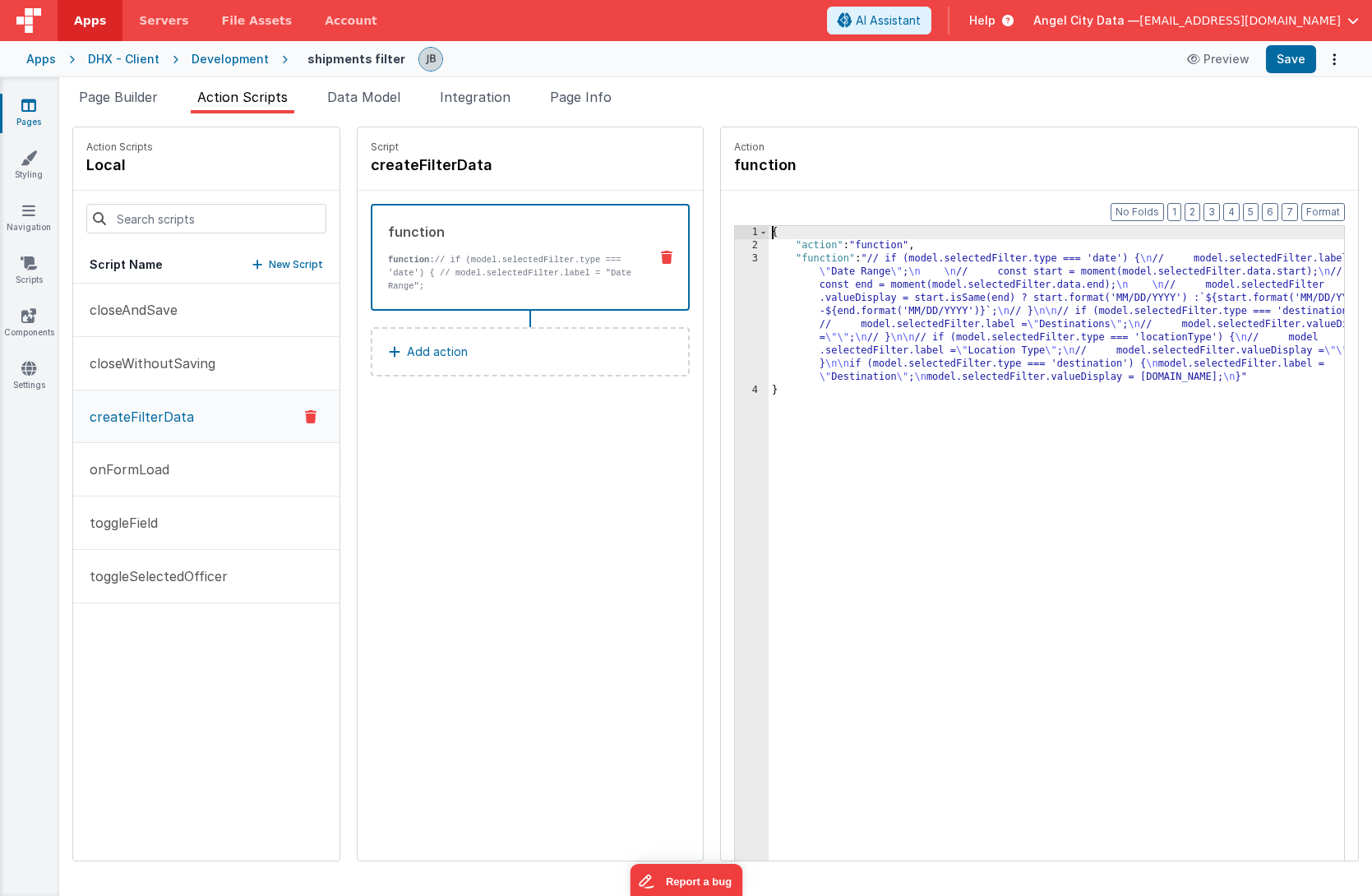
click at [735, 312] on div "3" at bounding box center [752, 318] width 34 height 131
click at [735, 309] on div "3" at bounding box center [752, 318] width 34 height 131
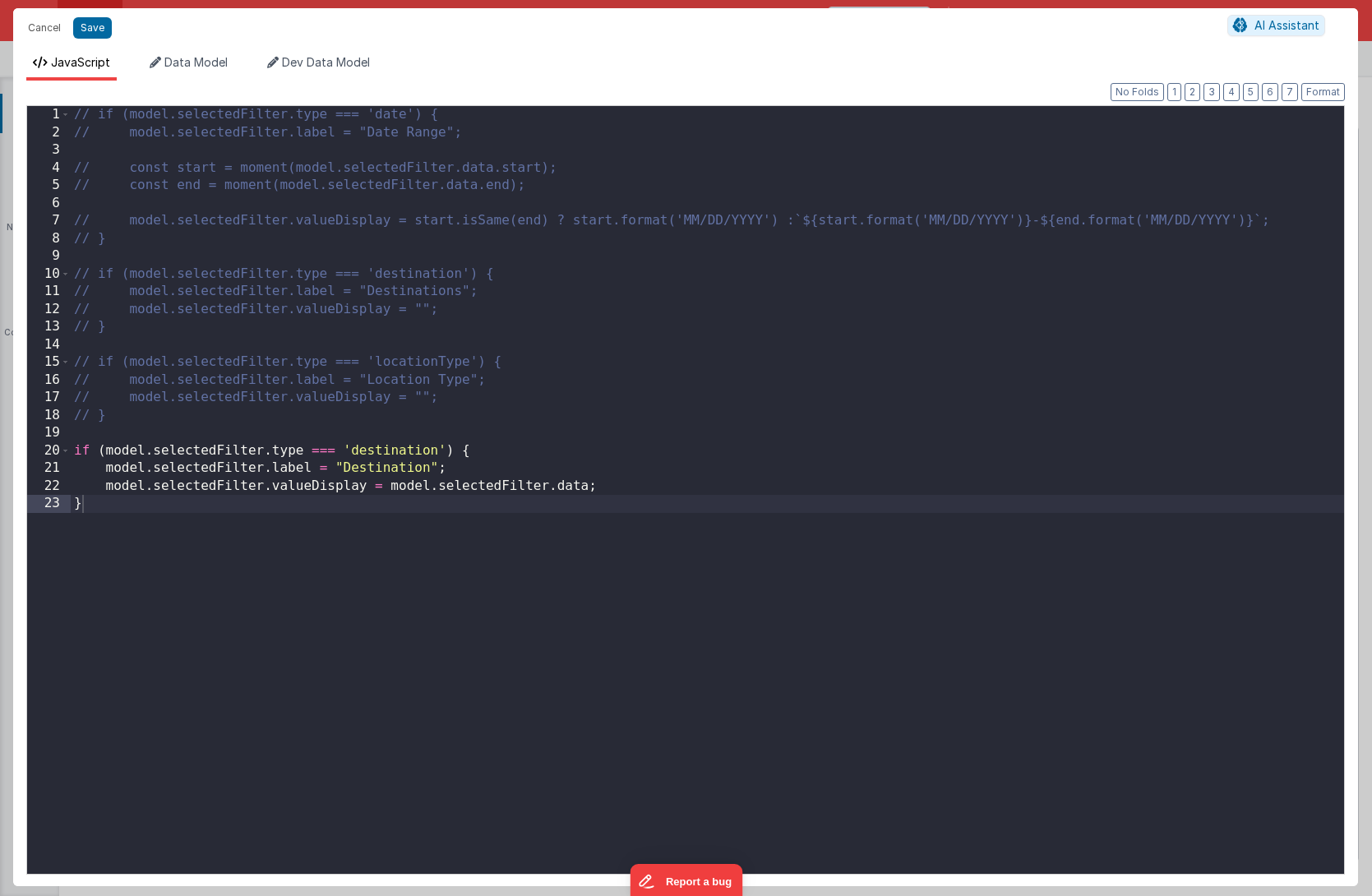
click at [697, 309] on div "// if (model.selectedFilter.type === 'date') { // model.selectedFilter.label = …" at bounding box center [707, 507] width 1274 height 803
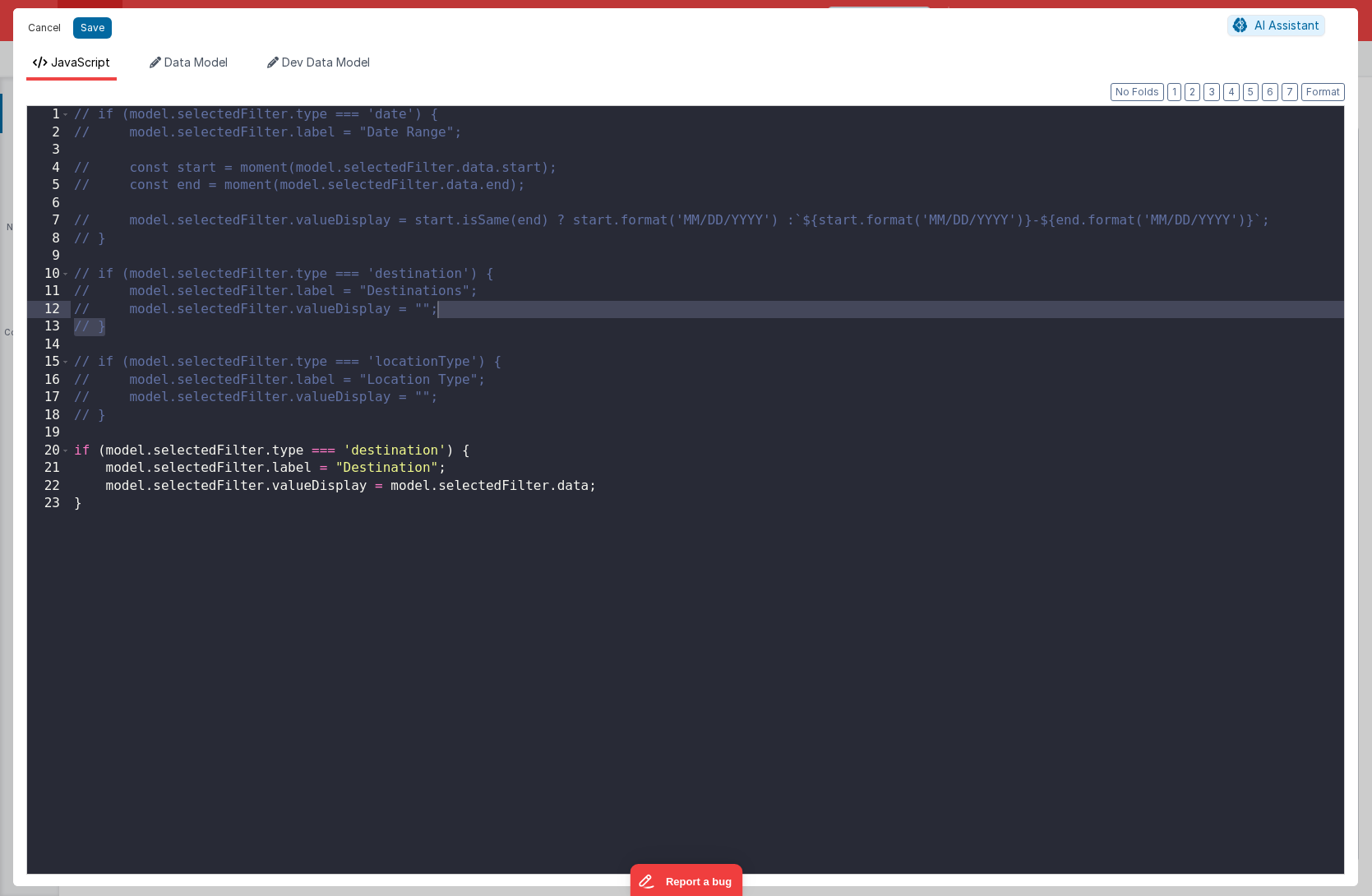
click at [42, 32] on button "Cancel" at bounding box center [43, 28] width 49 height 23
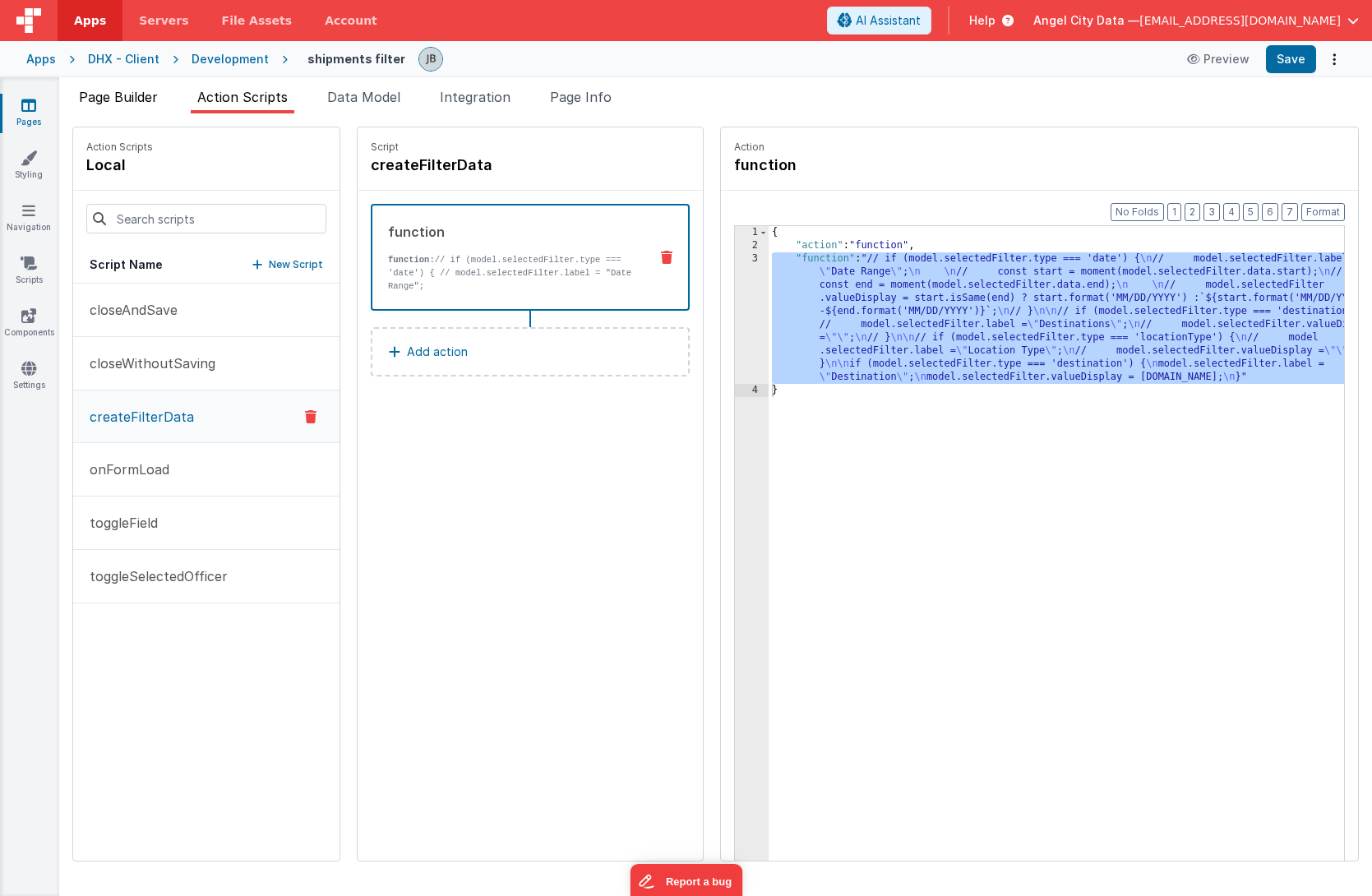
click at [125, 97] on span "Page Builder" at bounding box center [119, 96] width 79 height 16
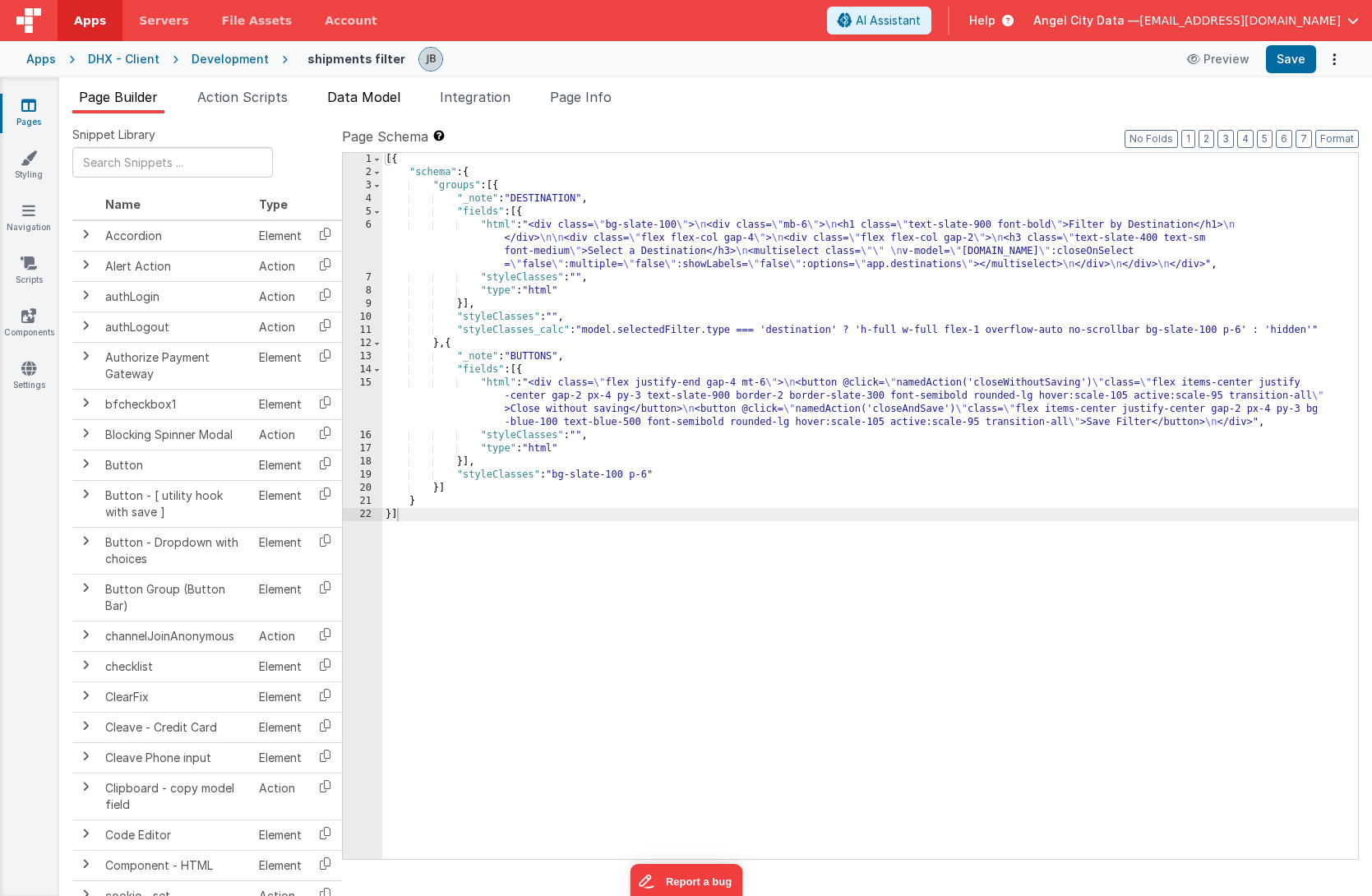
click at [354, 103] on span "Data Model" at bounding box center [364, 96] width 73 height 16
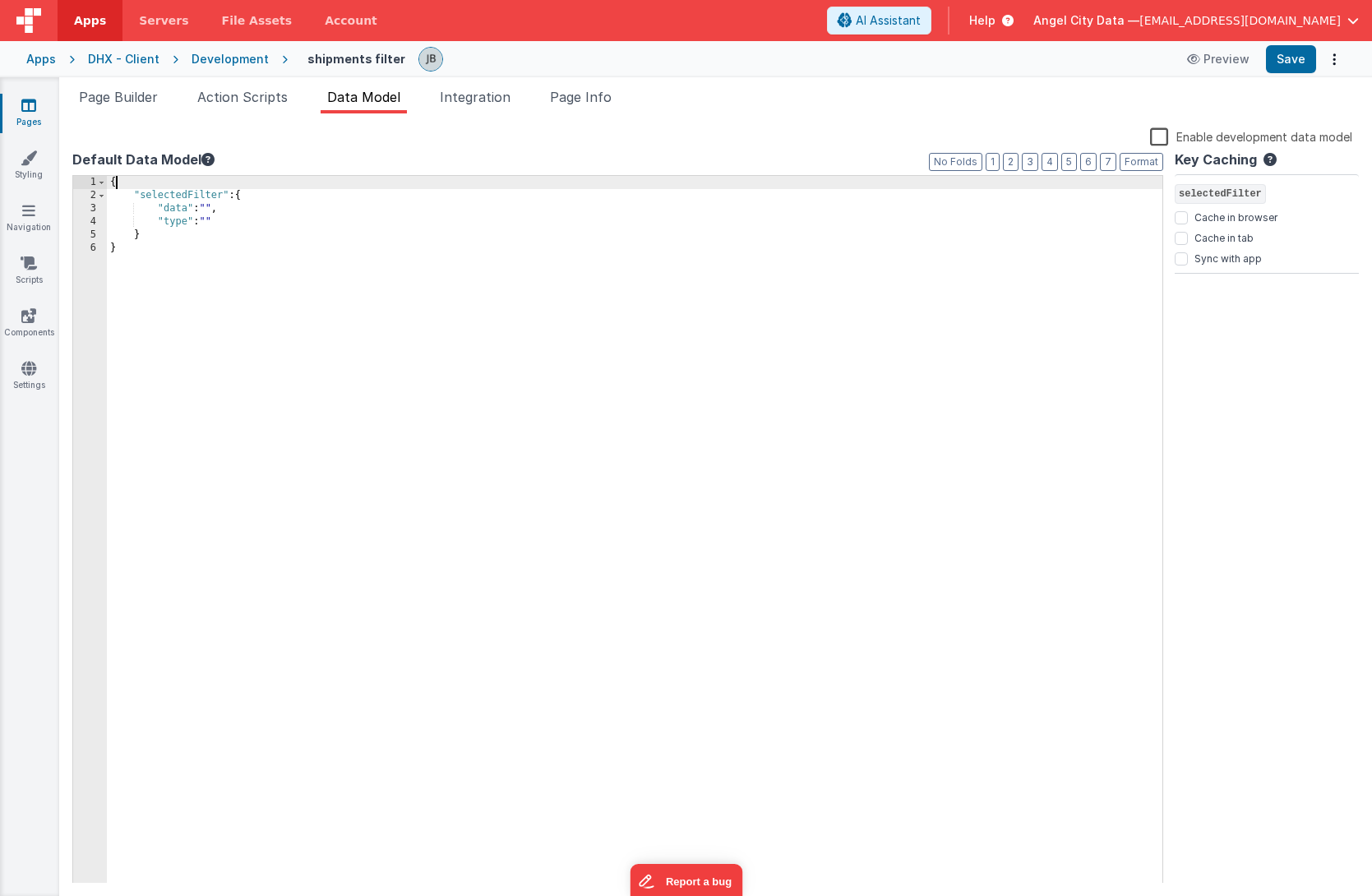
click at [173, 178] on div "{ "selectedFilter" : { "data" : "" , "type" : "" } }" at bounding box center [635, 542] width 1056 height 734
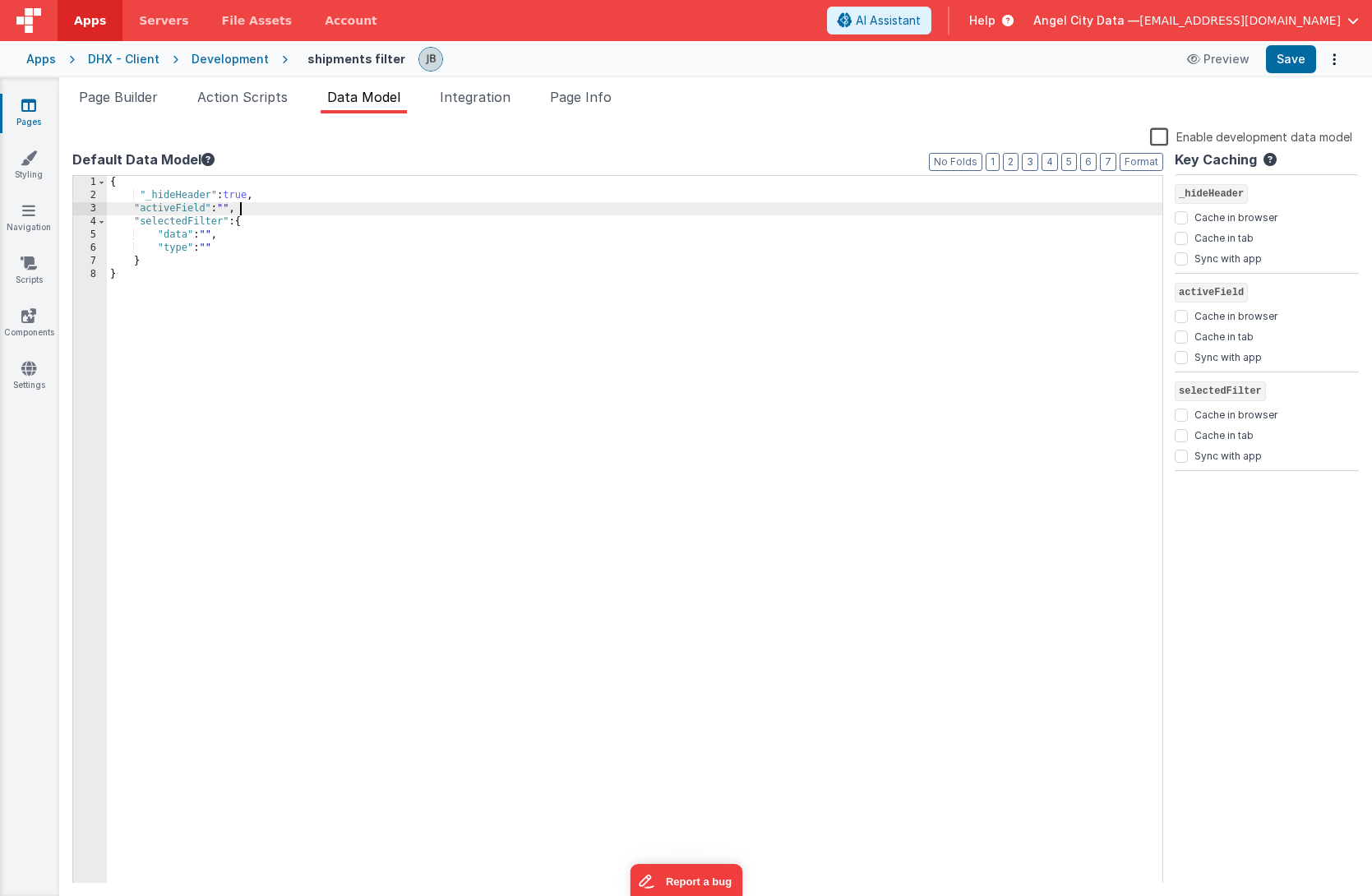
click at [214, 232] on div "{ "_hideHeader" : true , "activeField" : "" , "selectedFilter" : { "data" : "" …" at bounding box center [635, 542] width 1056 height 734
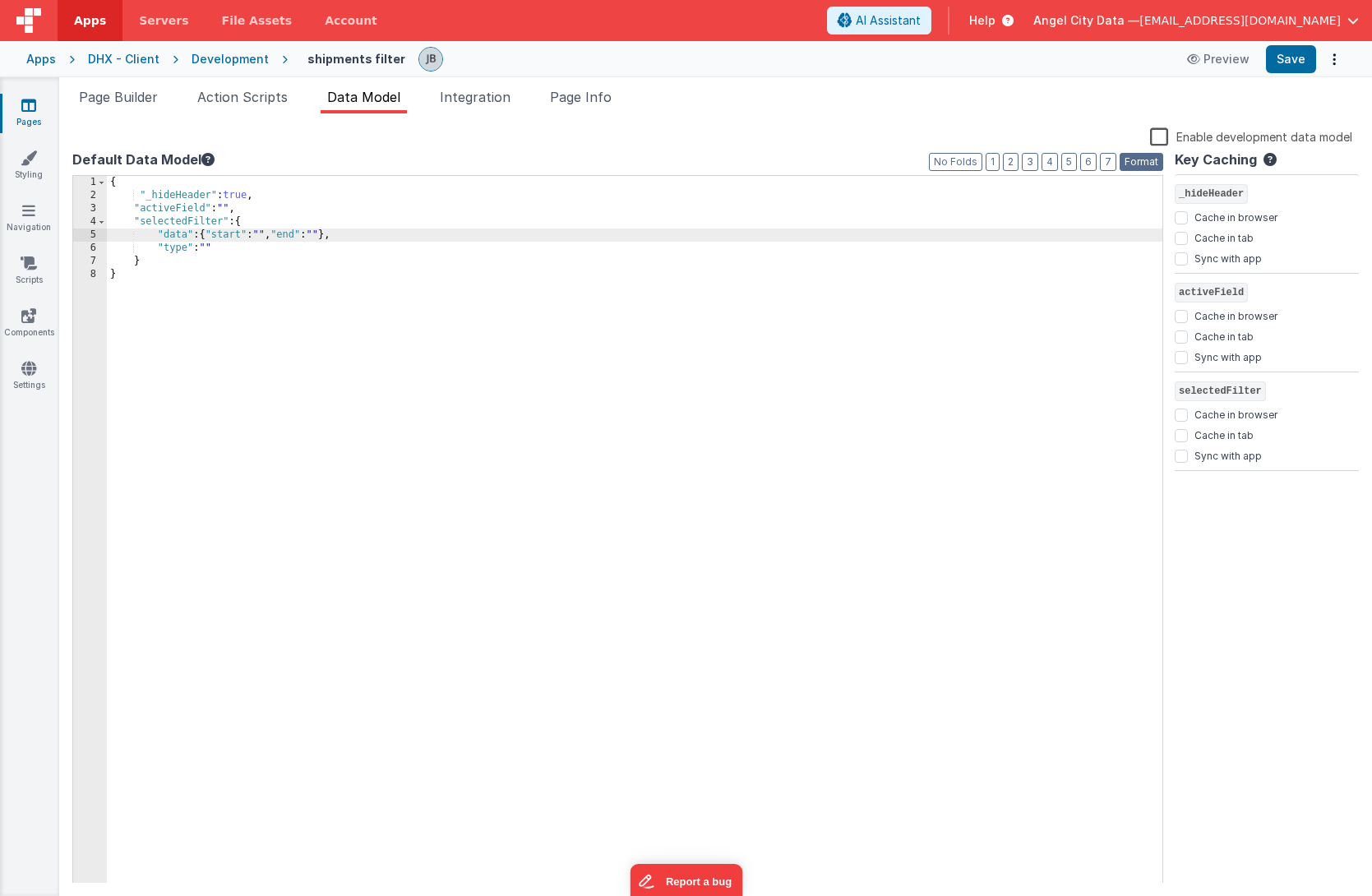
click at [1068, 163] on button "Format" at bounding box center [1141, 162] width 43 height 18
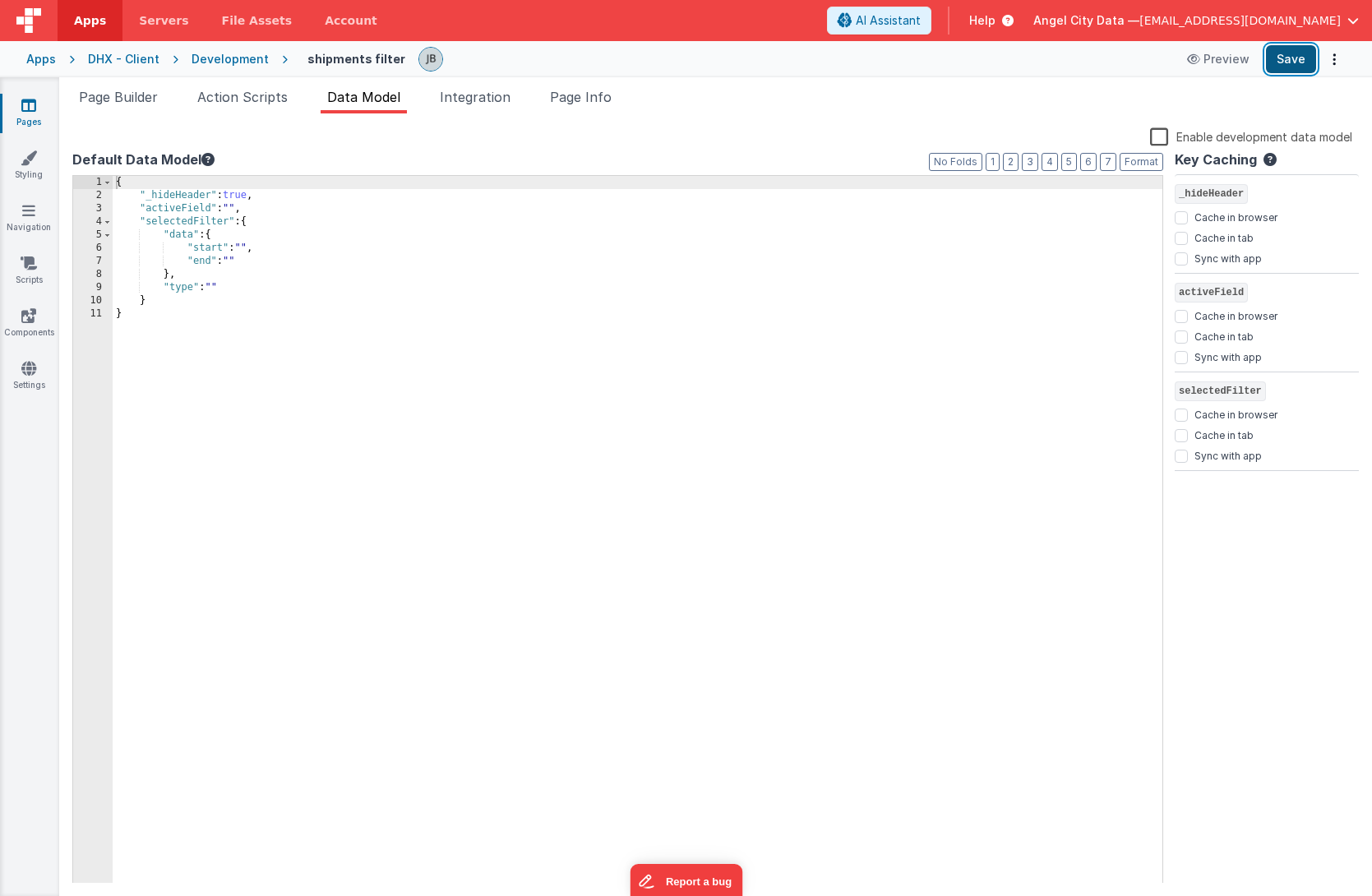
click at [1068, 64] on button "Save" at bounding box center [1291, 59] width 50 height 28
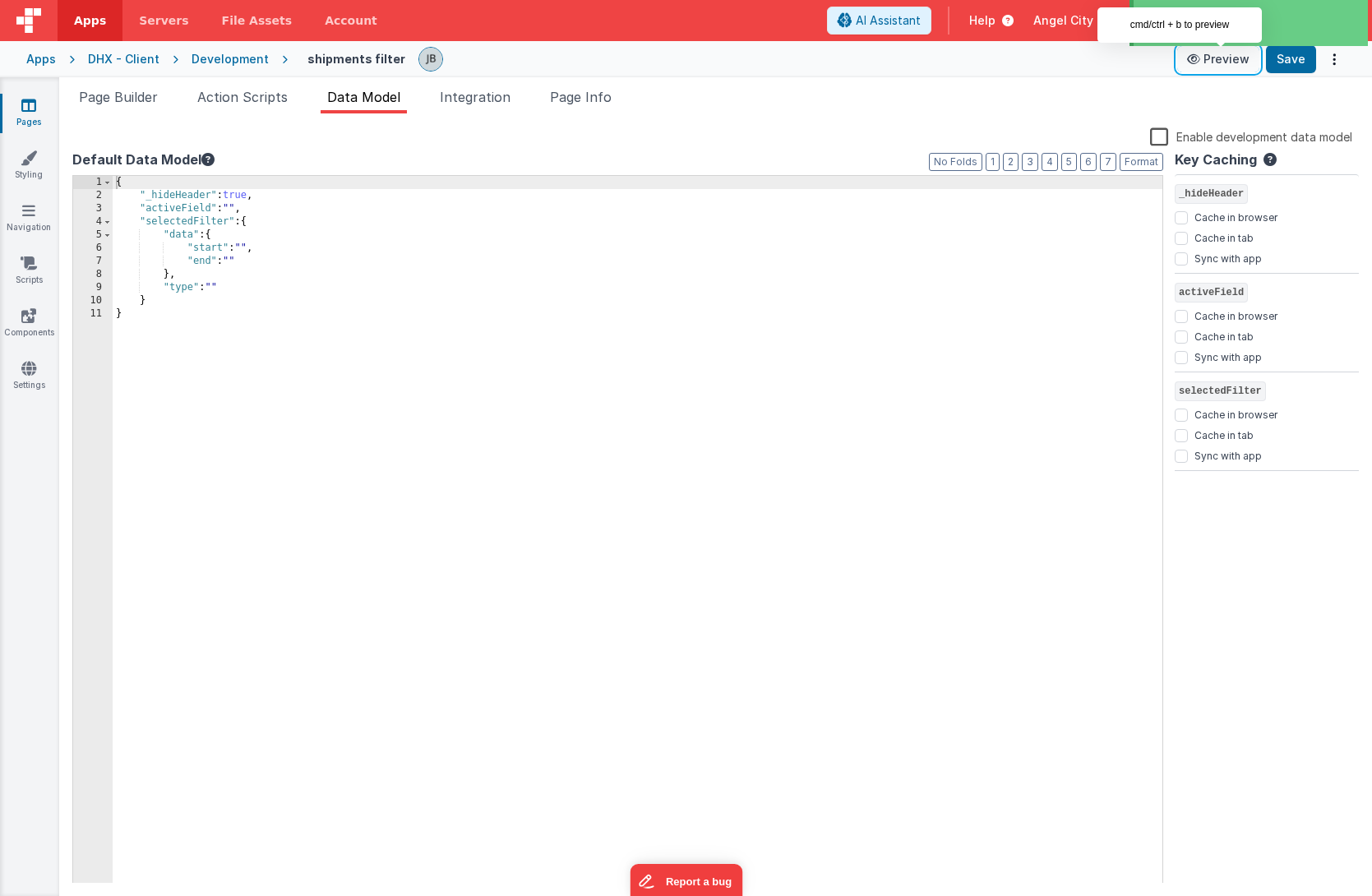
click at [1068, 64] on button "Preview" at bounding box center [1218, 59] width 82 height 26
click at [240, 193] on div "{ "_hideHeader" : true , "activeField" : "" , "selectedFilter" : { "data" : { "…" at bounding box center [638, 542] width 1050 height 734
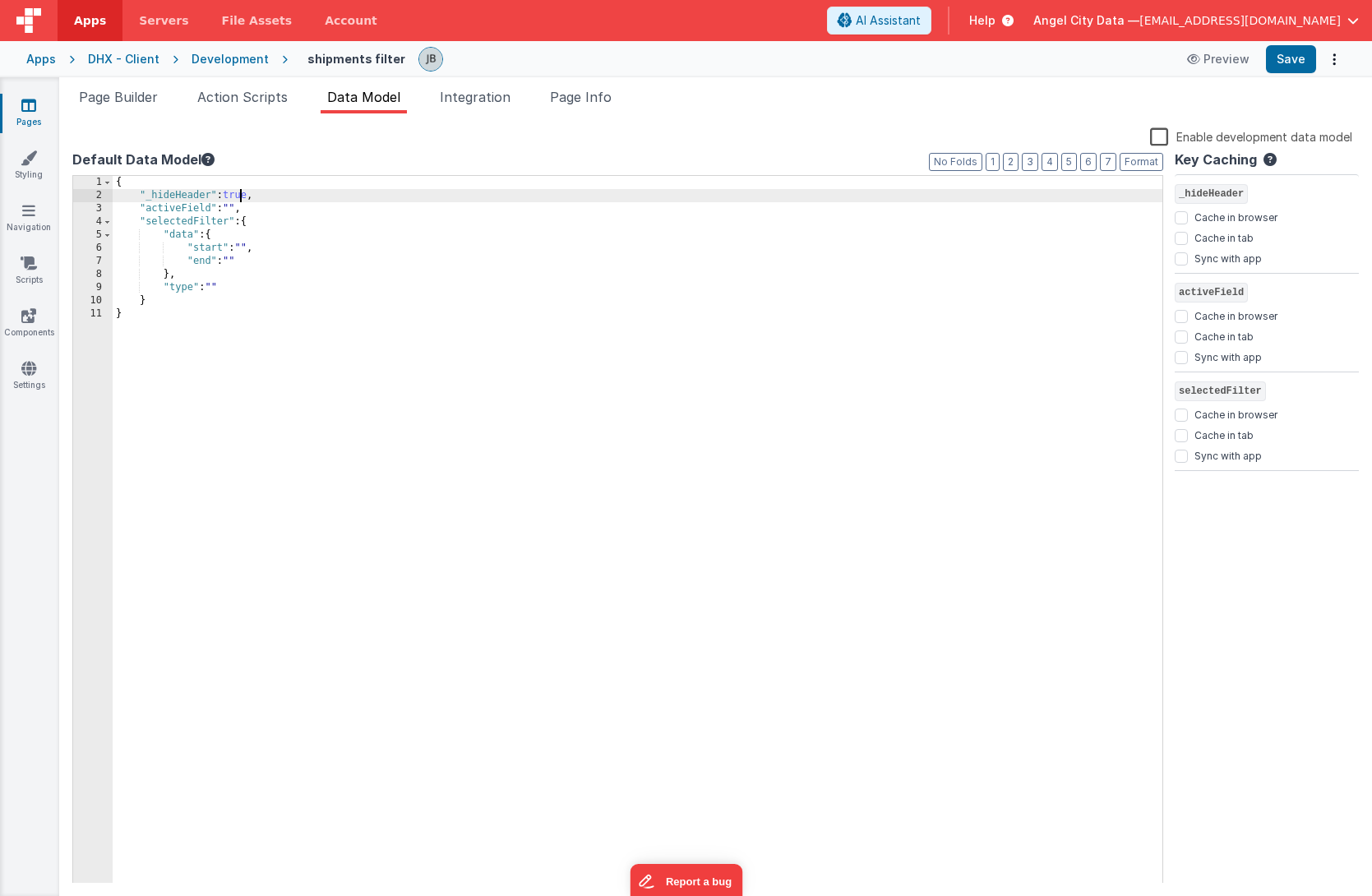
click at [240, 193] on div "{ "_hideHeader" : true , "activeField" : "" , "selectedFilter" : { "data" : { "…" at bounding box center [638, 542] width 1050 height 734
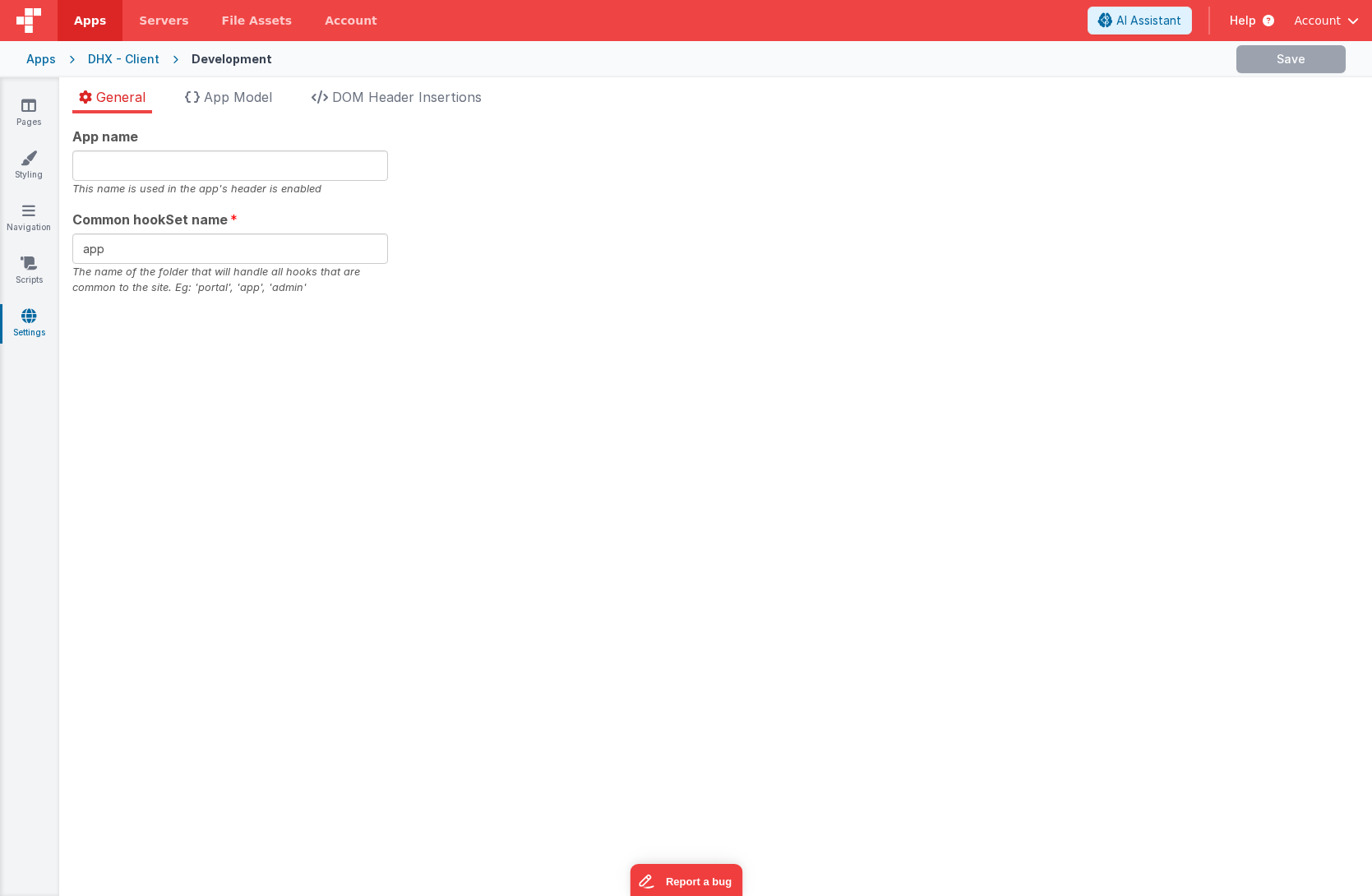
click at [42, 53] on div "Apps" at bounding box center [41, 59] width 30 height 16
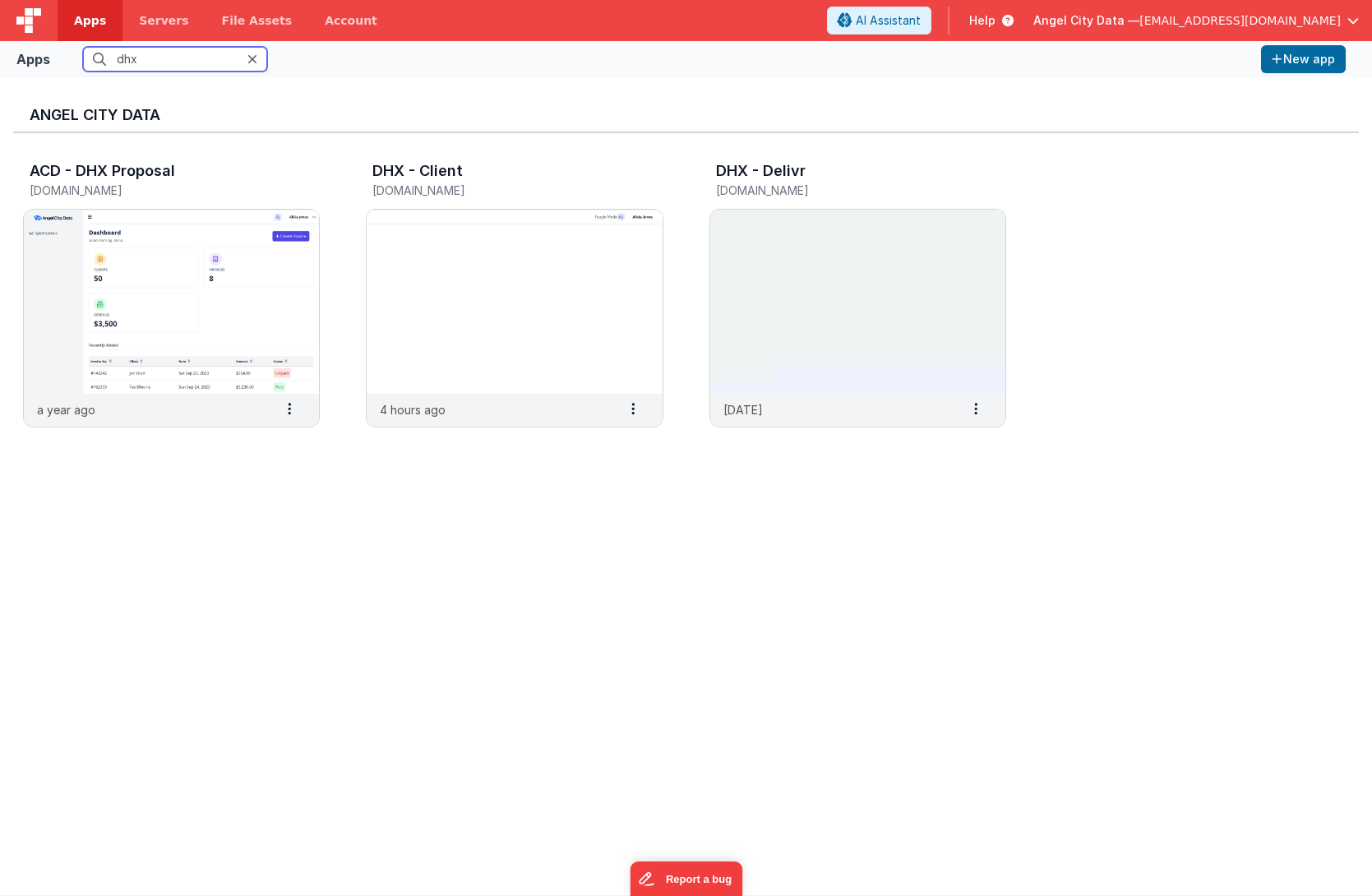
click at [140, 58] on input "dhx" at bounding box center [175, 60] width 184 height 25
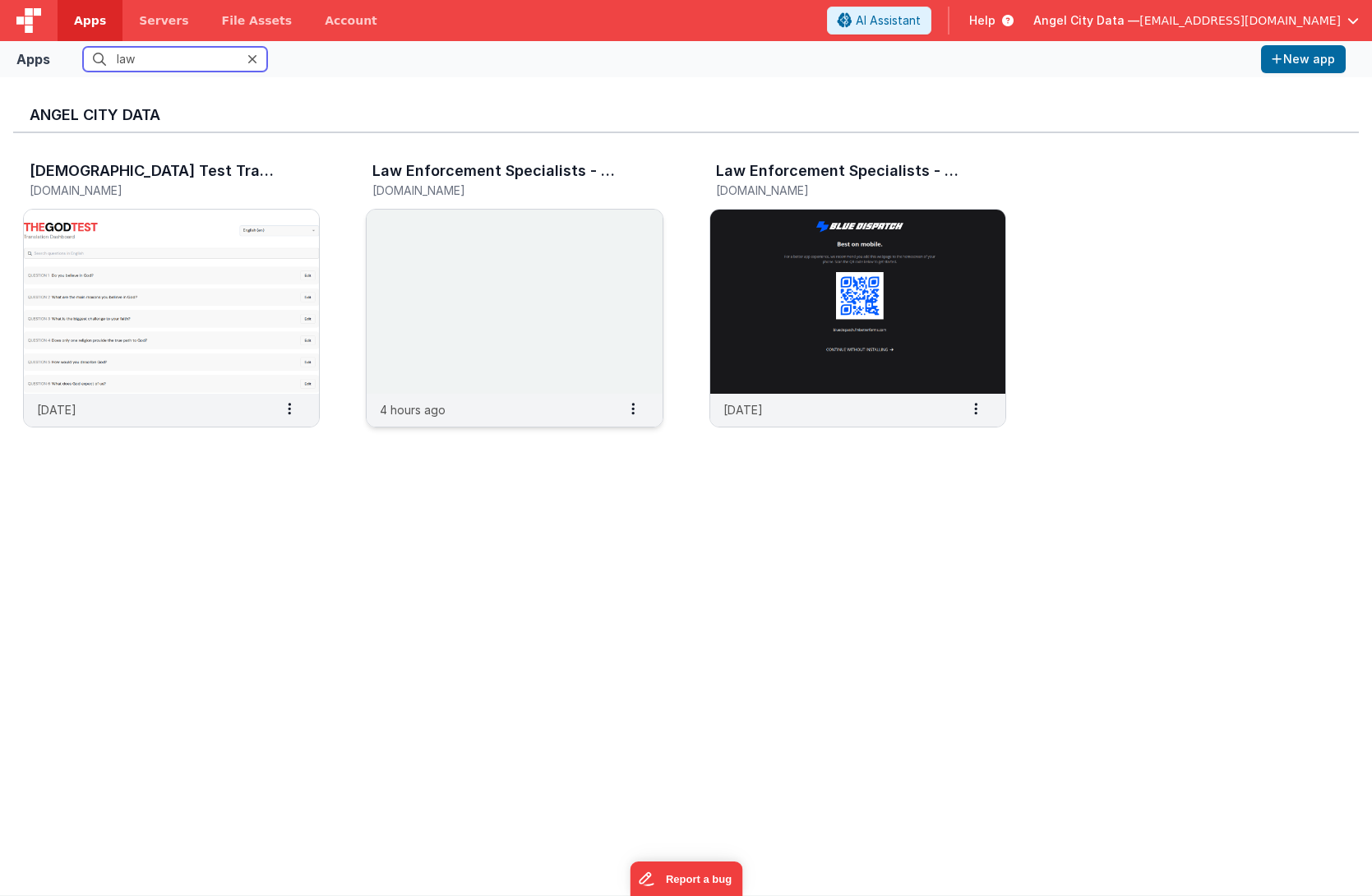
type input "law"
click at [449, 270] on img at bounding box center [514, 301] width 295 height 184
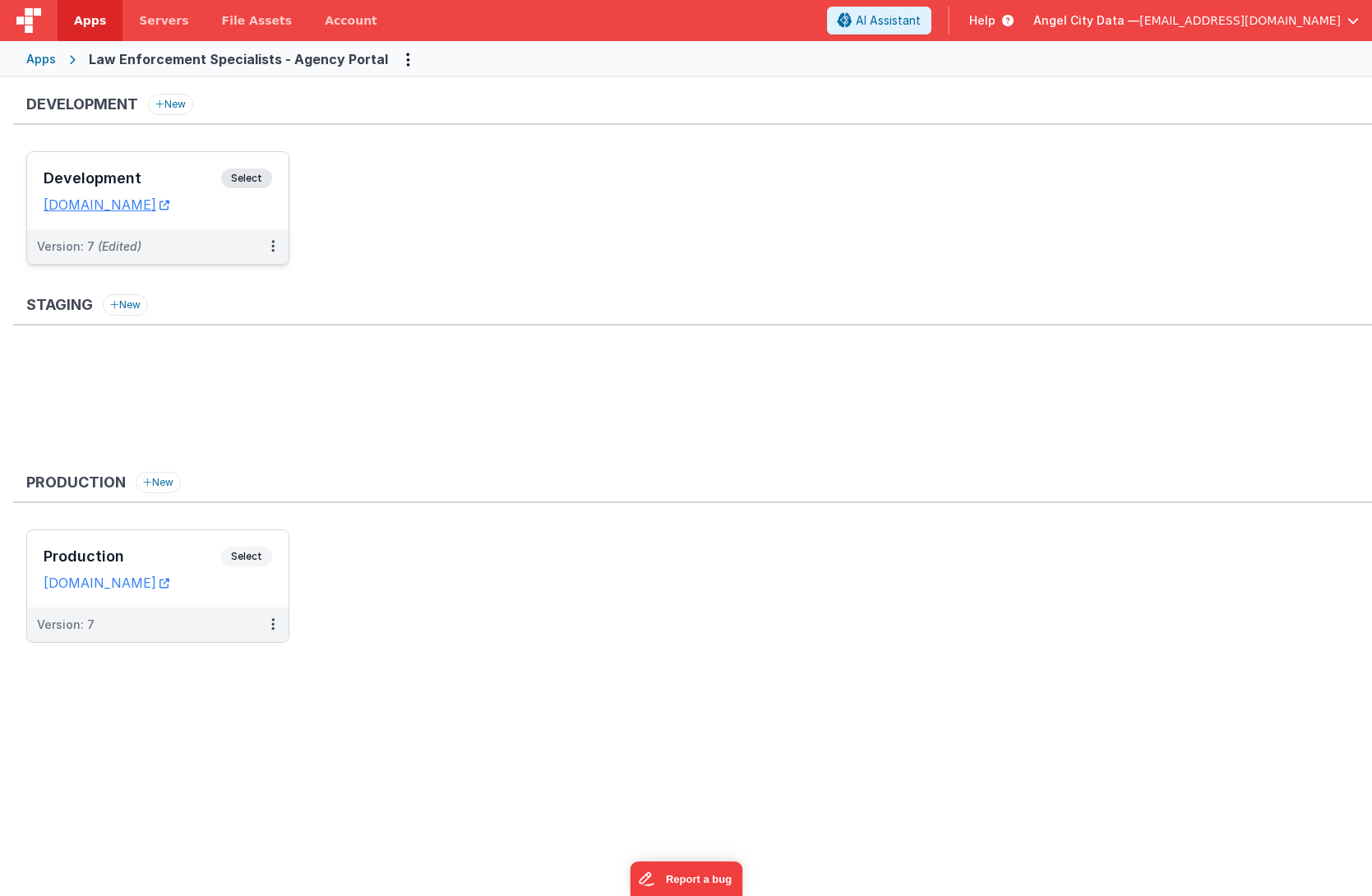
click at [159, 167] on div "Development Select URLs [DOMAIN_NAME]" at bounding box center [157, 191] width 261 height 77
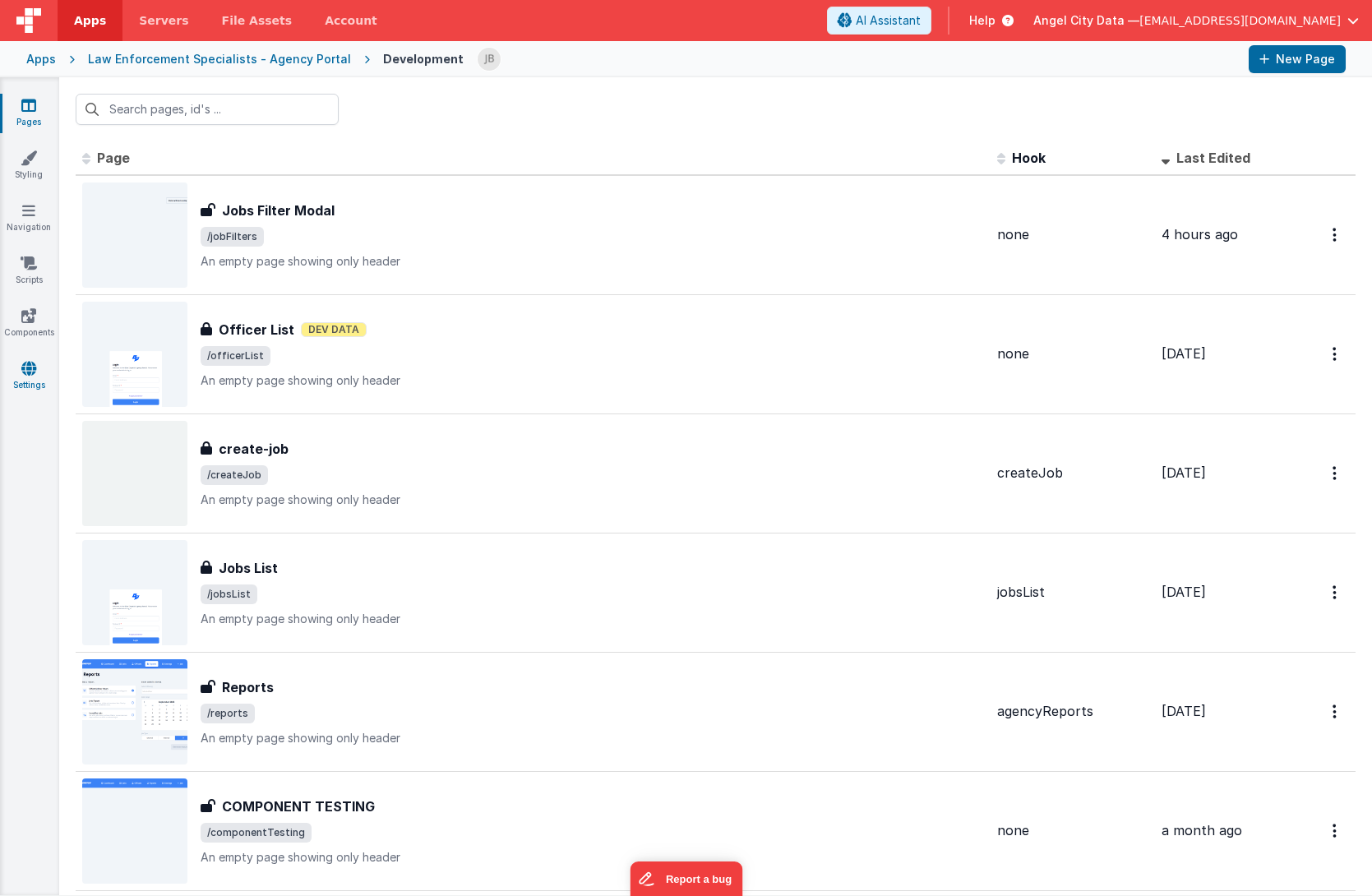
click at [27, 374] on icon at bounding box center [28, 367] width 14 height 16
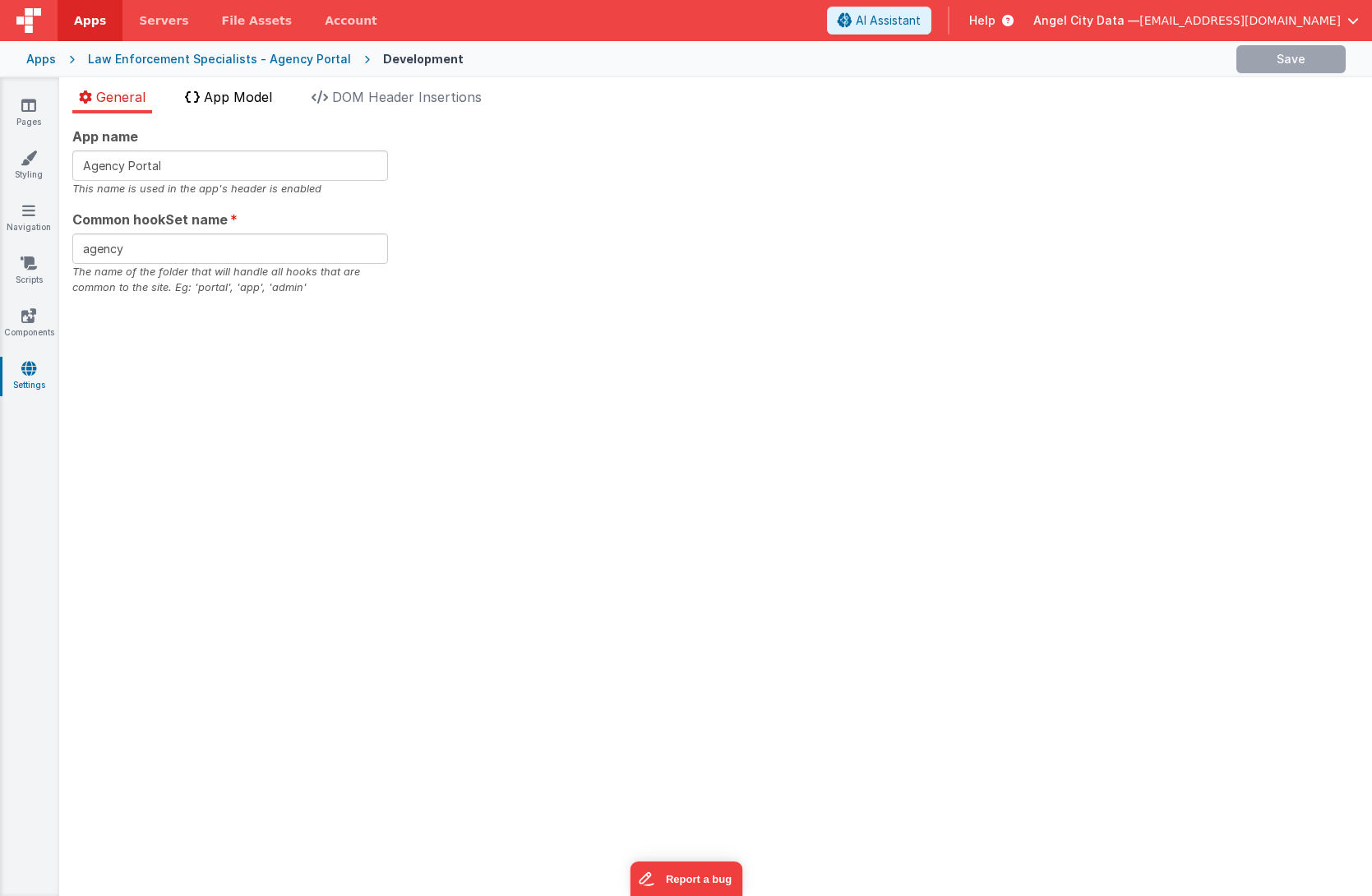
click at [267, 104] on span "App Model" at bounding box center [237, 96] width 69 height 16
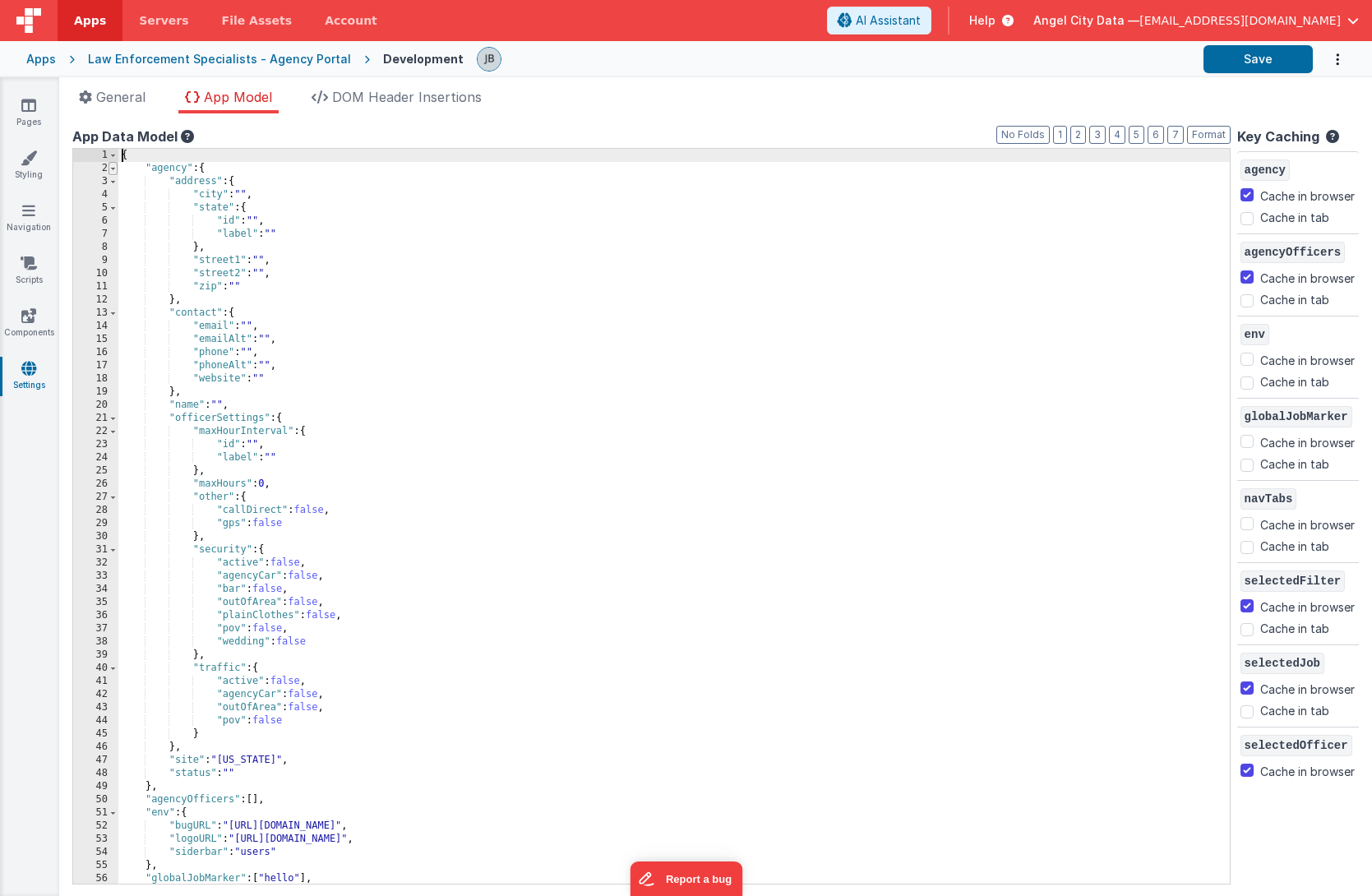
click at [115, 170] on span at bounding box center [112, 169] width 9 height 14
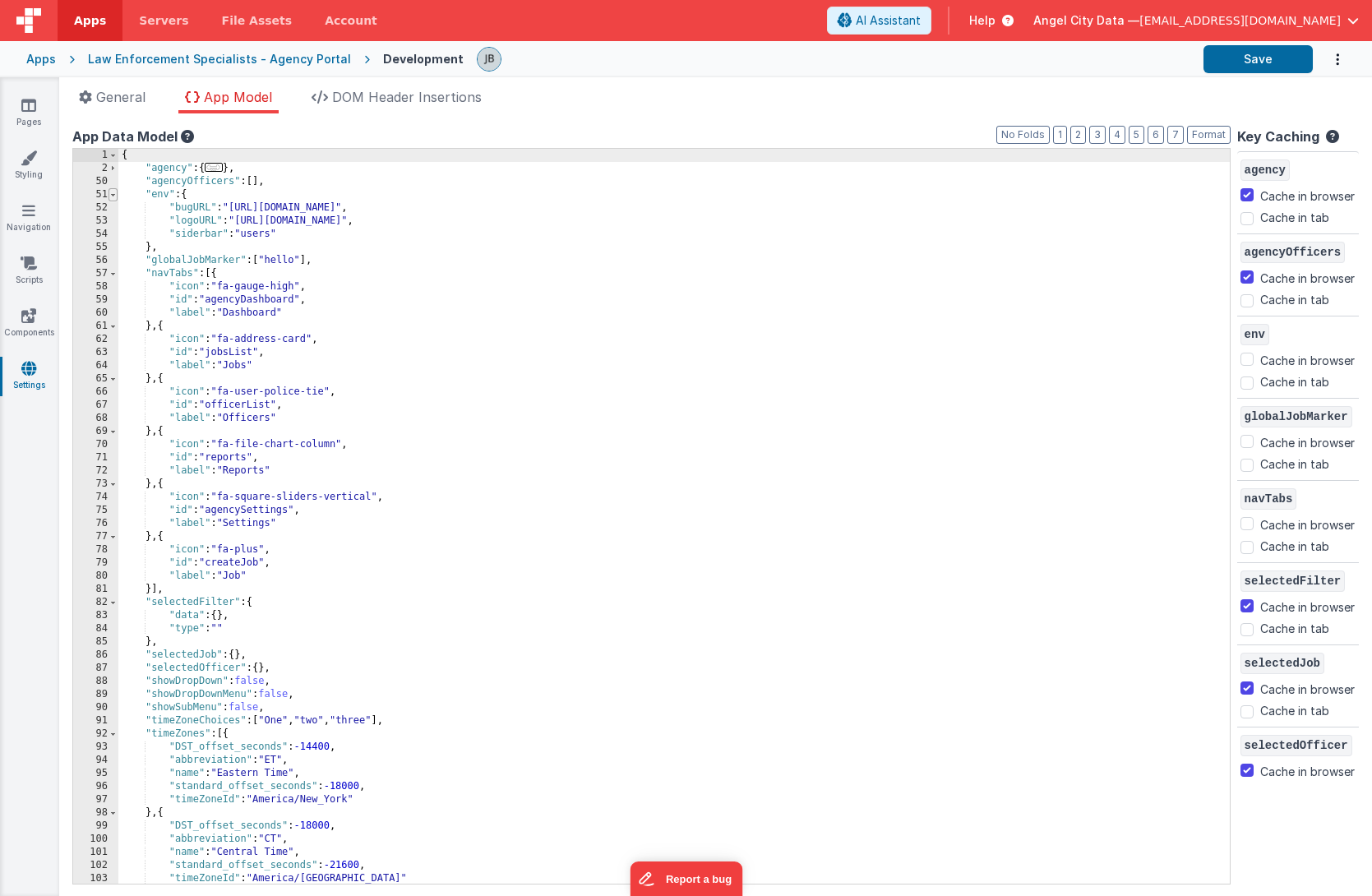
click at [115, 194] on span at bounding box center [112, 195] width 9 height 14
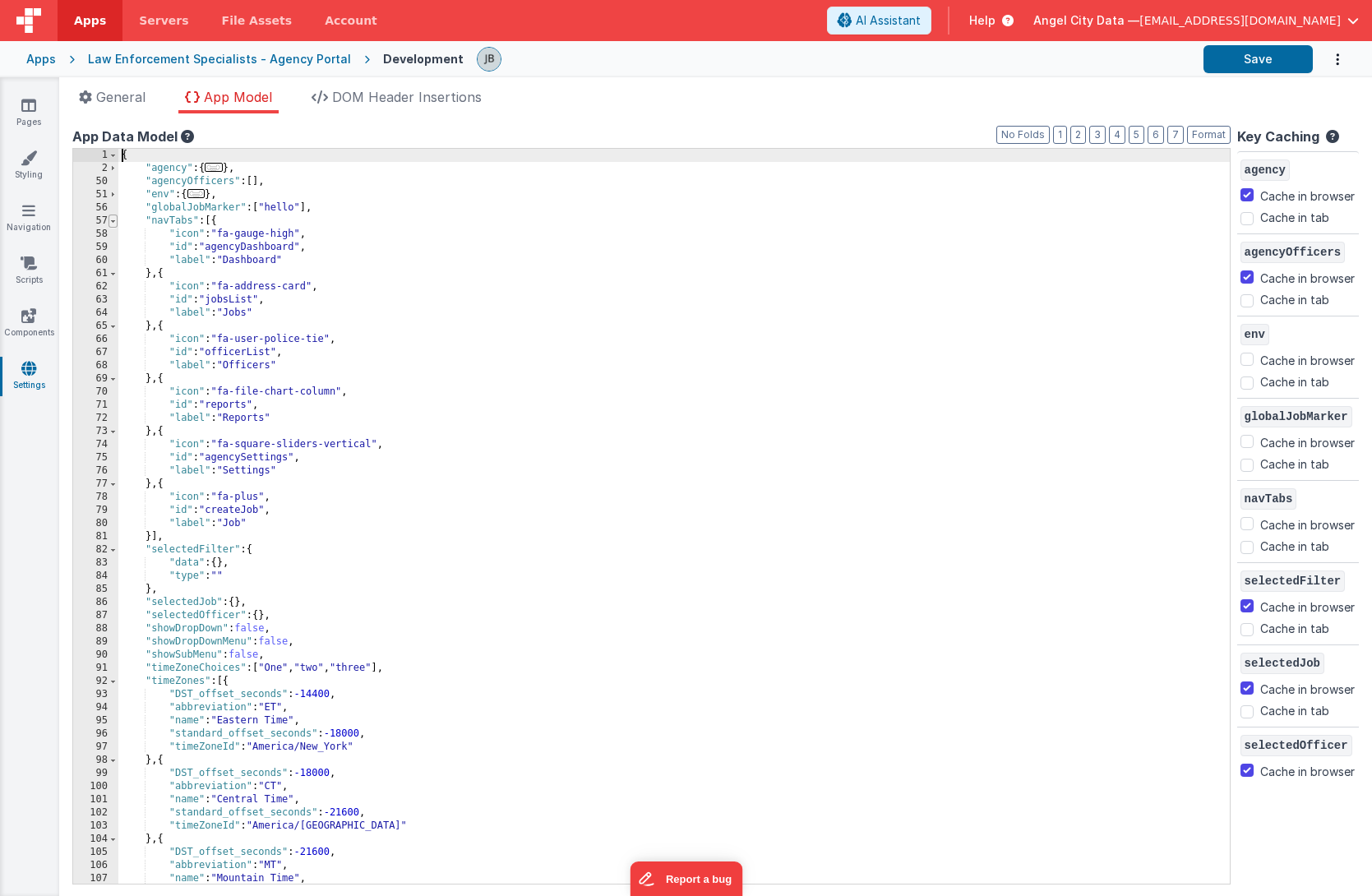
click at [115, 221] on span at bounding box center [112, 221] width 9 height 14
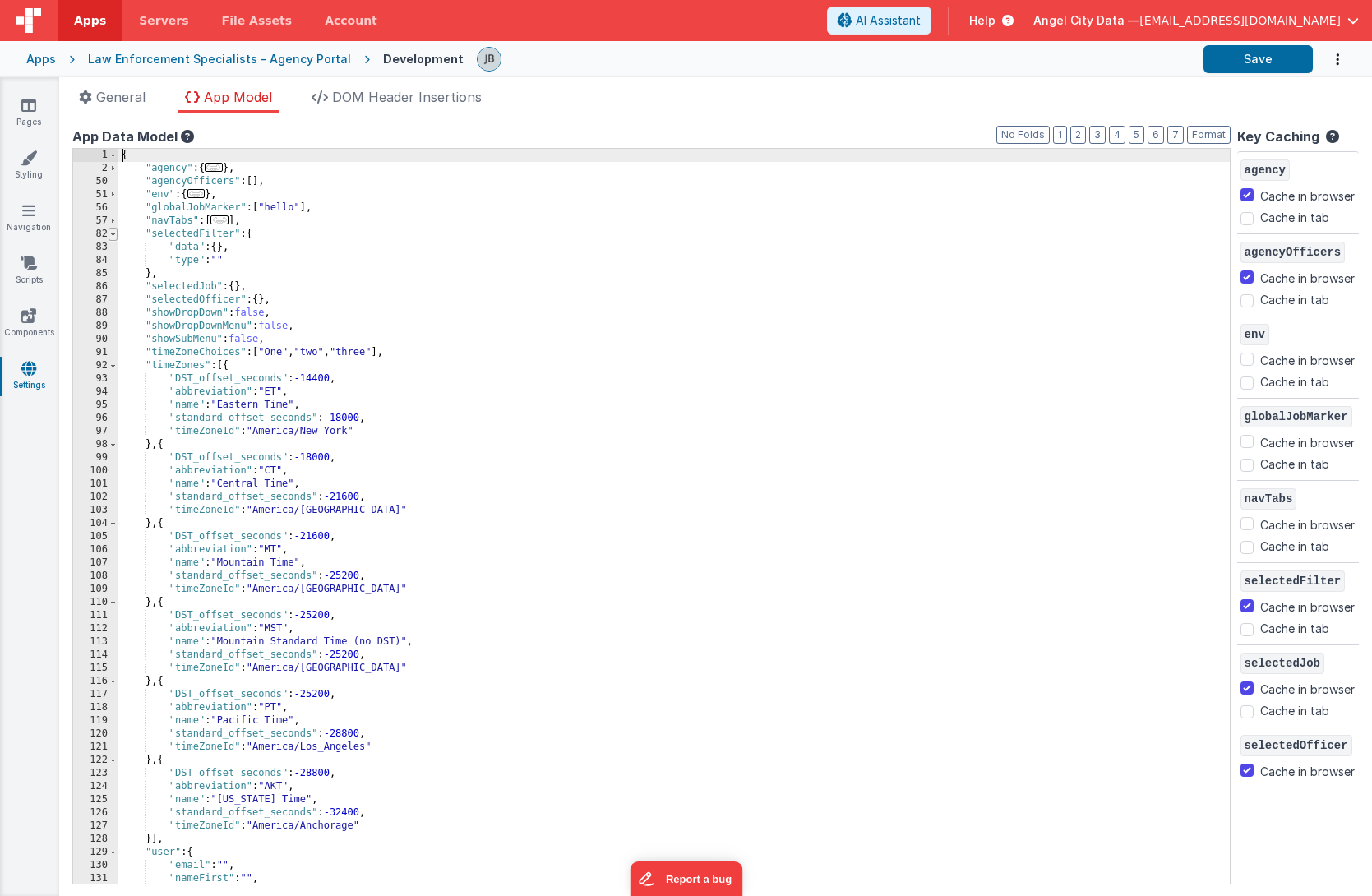
click at [115, 240] on span at bounding box center [112, 234] width 9 height 14
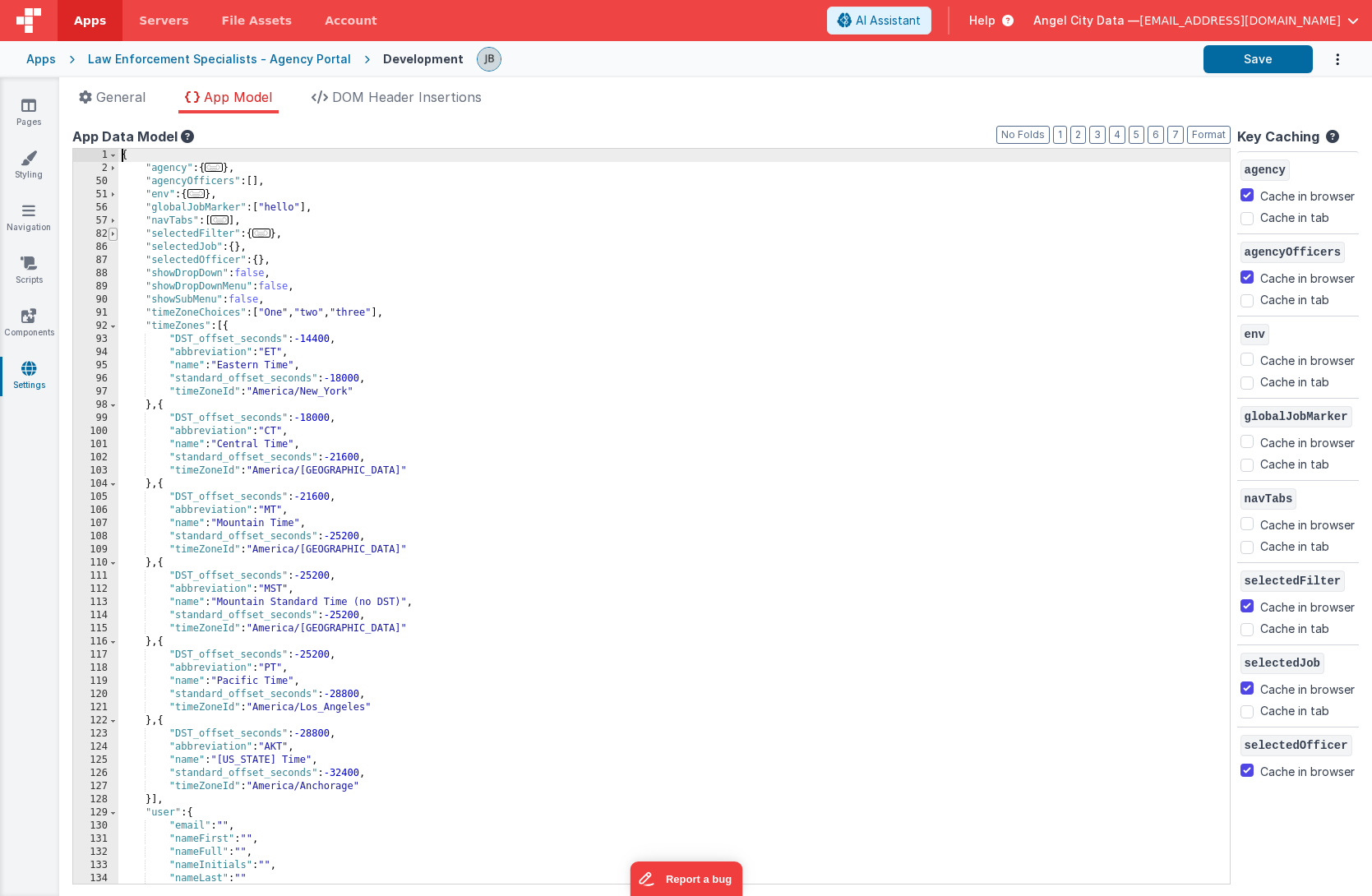
click at [115, 240] on span at bounding box center [112, 234] width 9 height 14
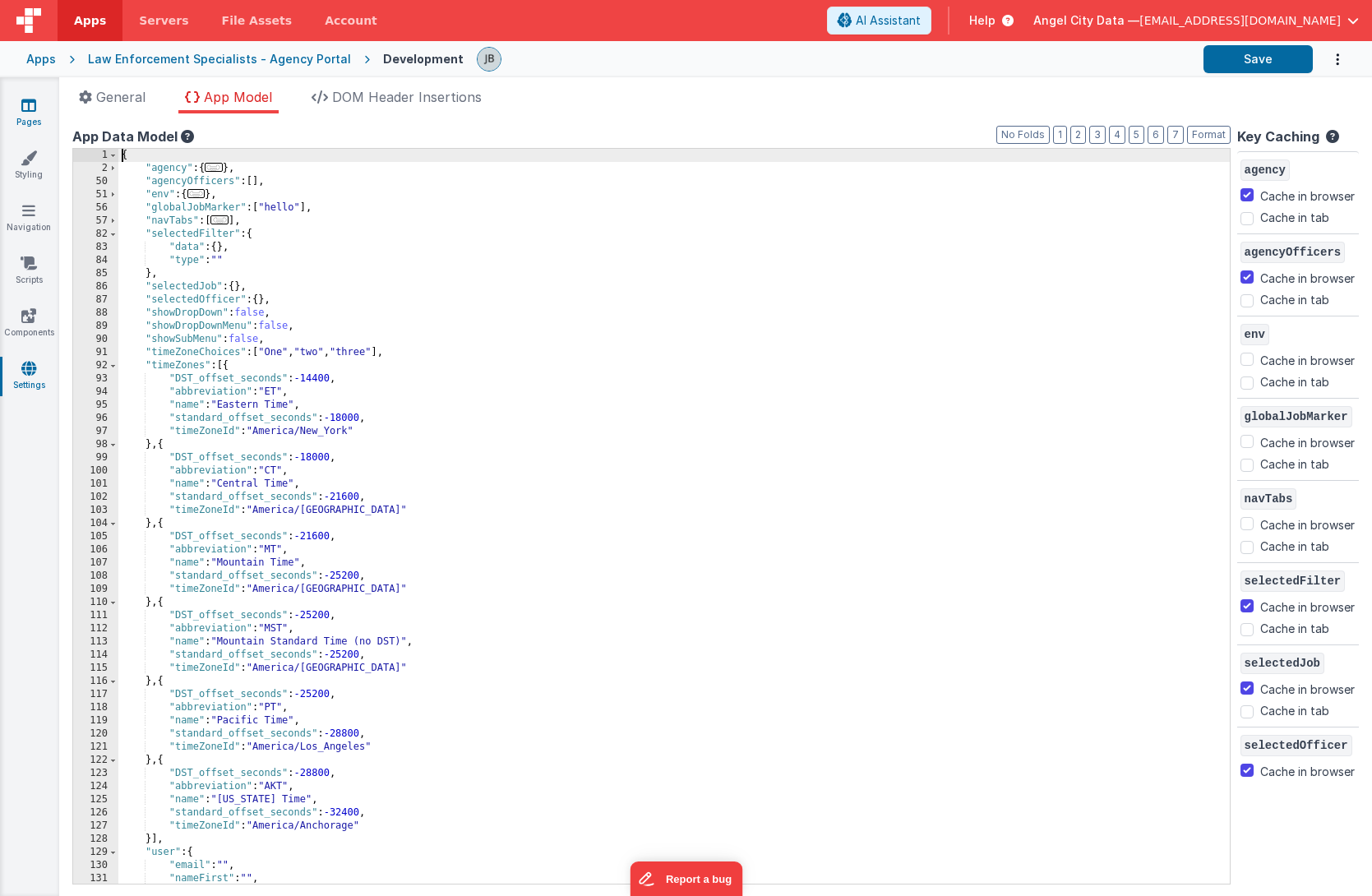
click at [38, 111] on link "Pages" at bounding box center [28, 114] width 59 height 33
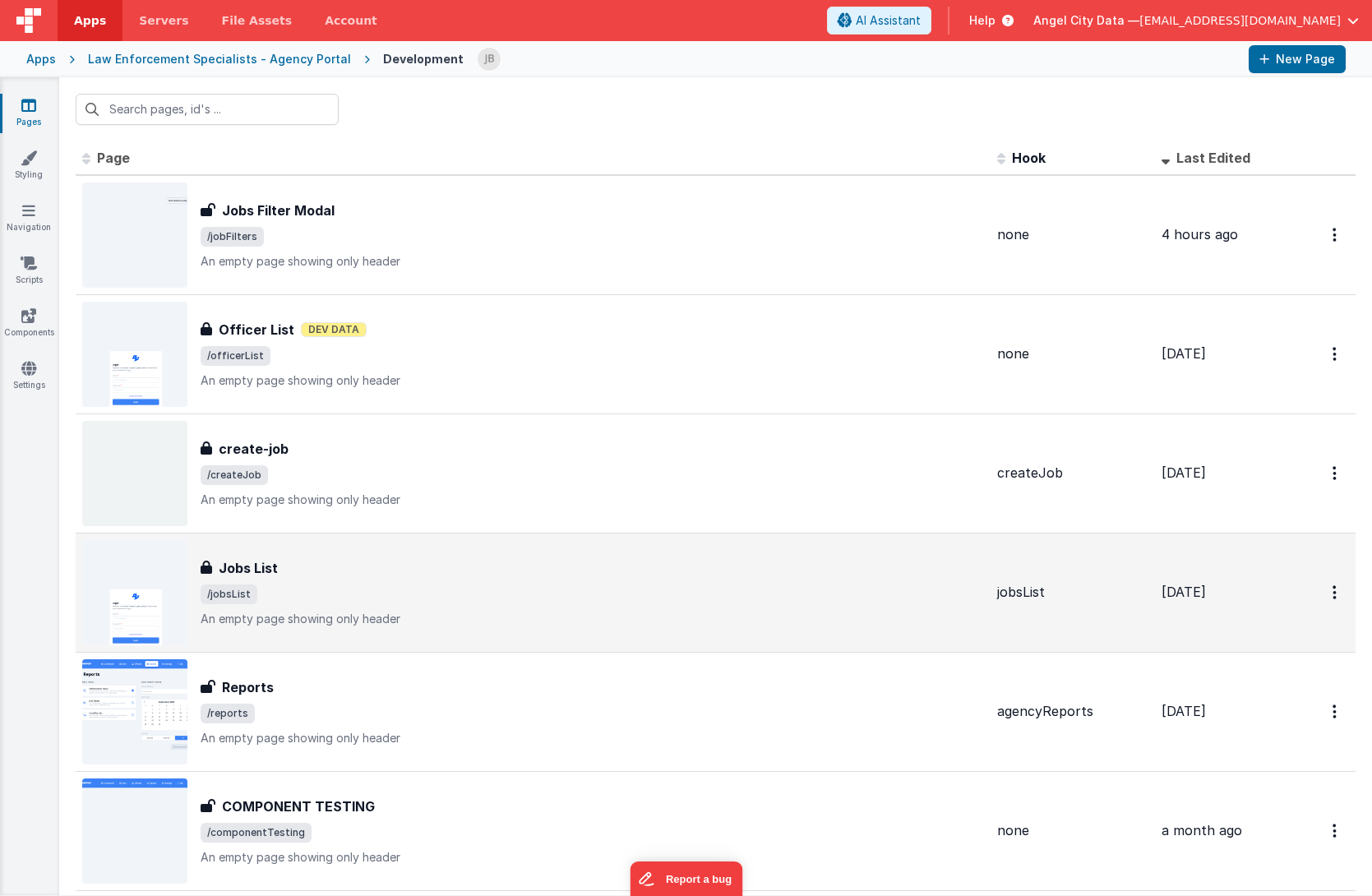
click at [281, 561] on div "Jobs List" at bounding box center [592, 568] width 783 height 19
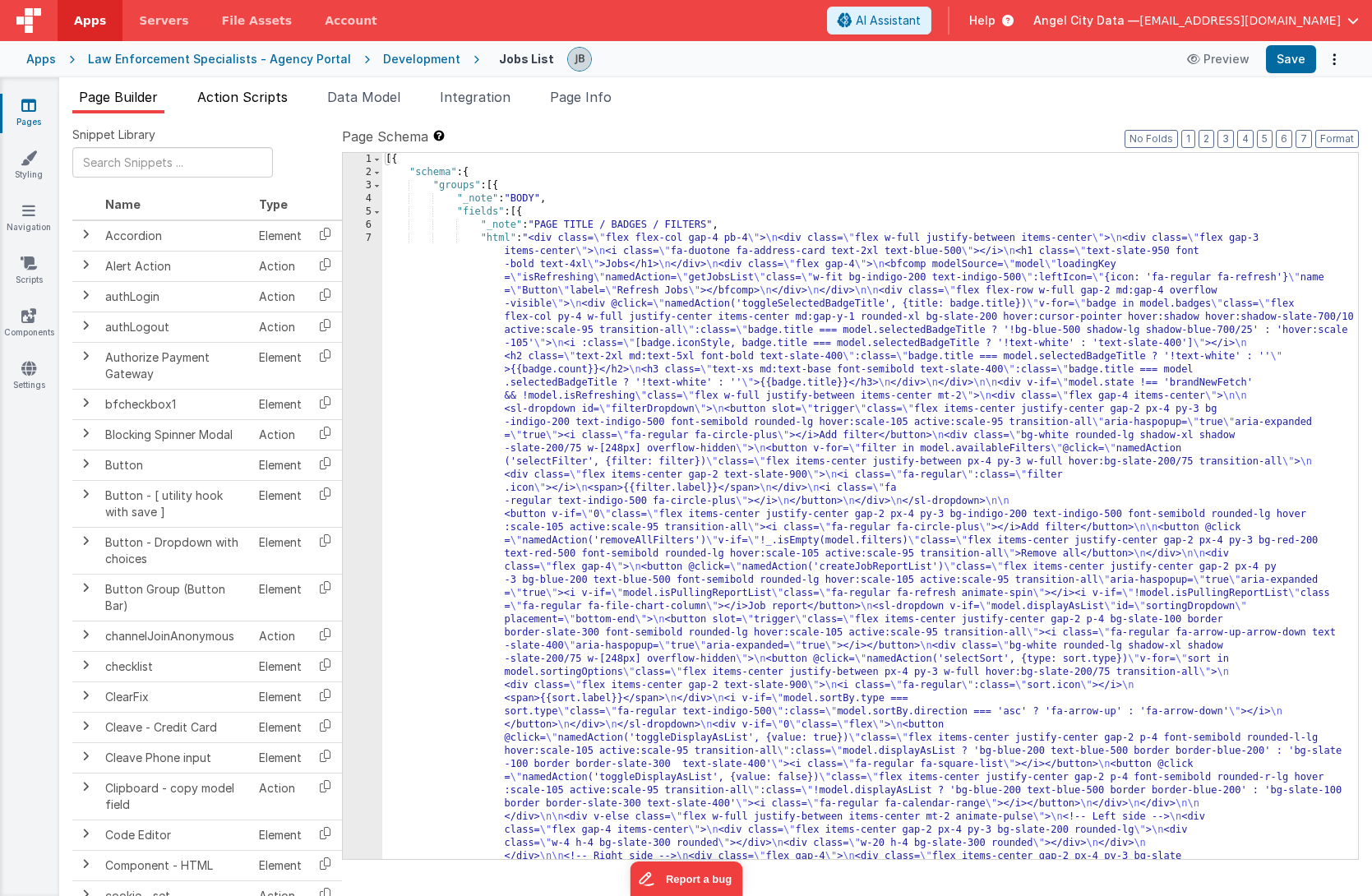
click at [281, 94] on span "Action Scripts" at bounding box center [243, 96] width 91 height 16
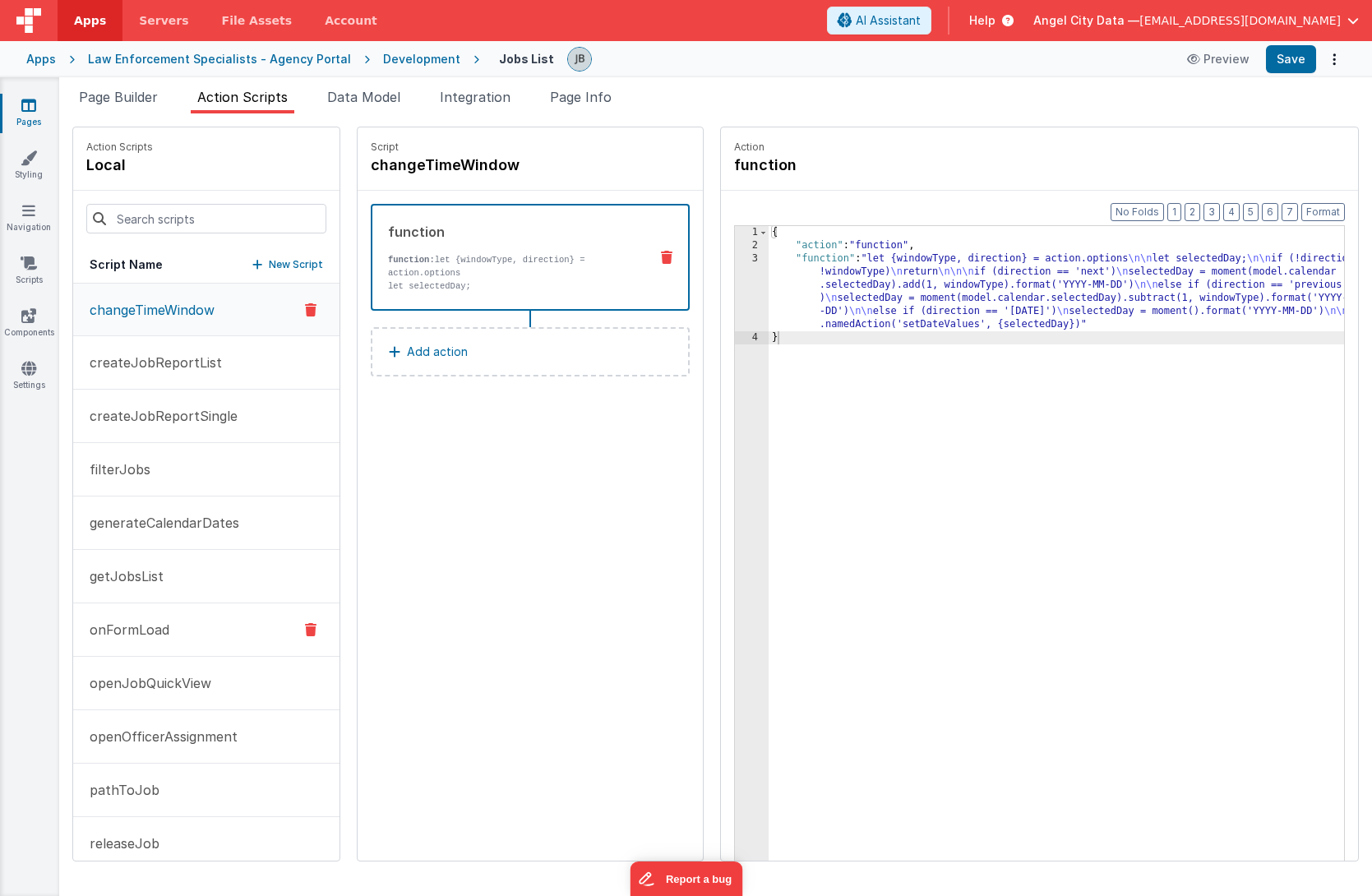
click at [180, 636] on button "onFormLoad" at bounding box center [206, 630] width 266 height 53
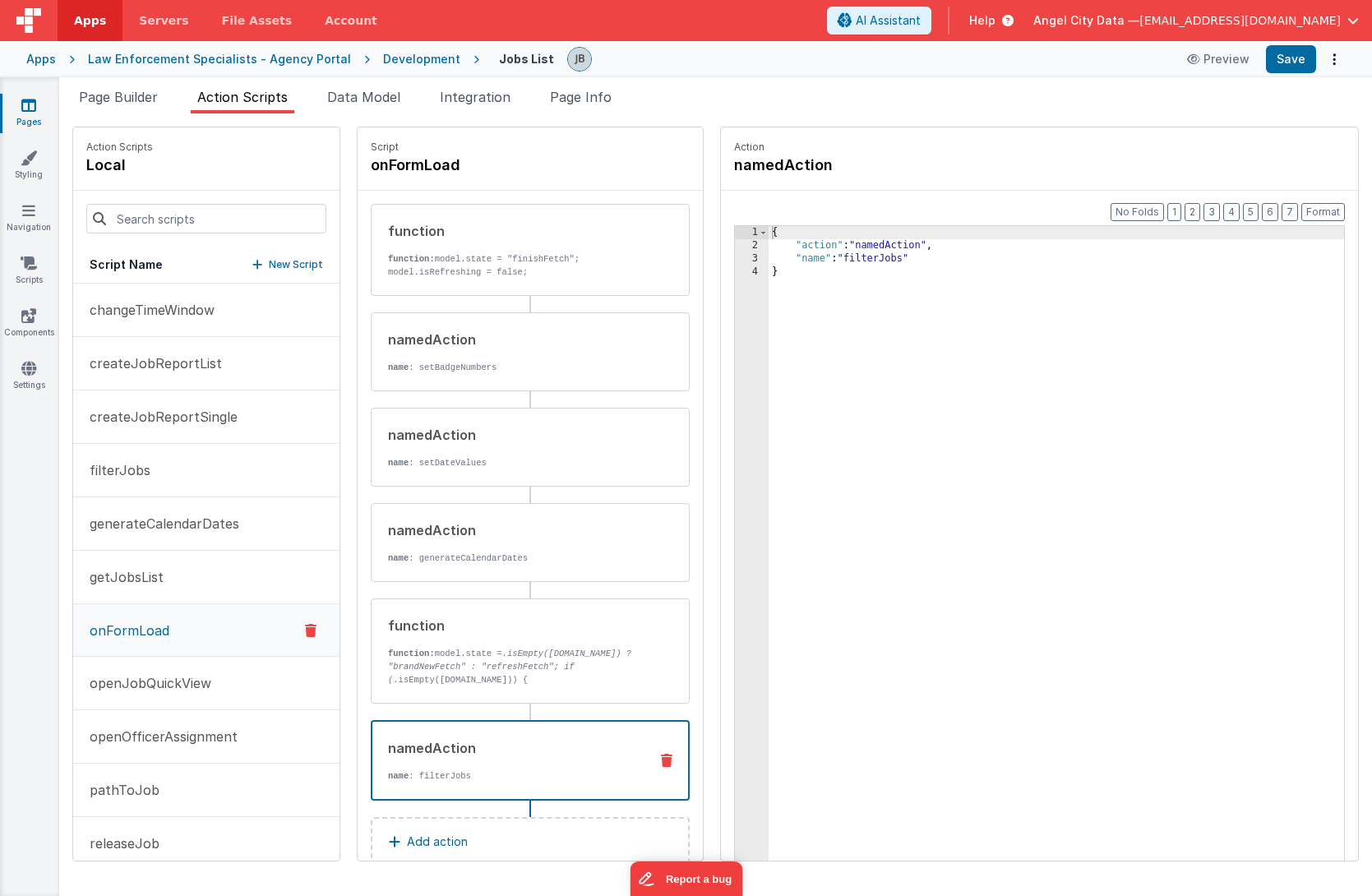
click at [416, 762] on div "namedAction name : filterJobs" at bounding box center [504, 760] width 263 height 44
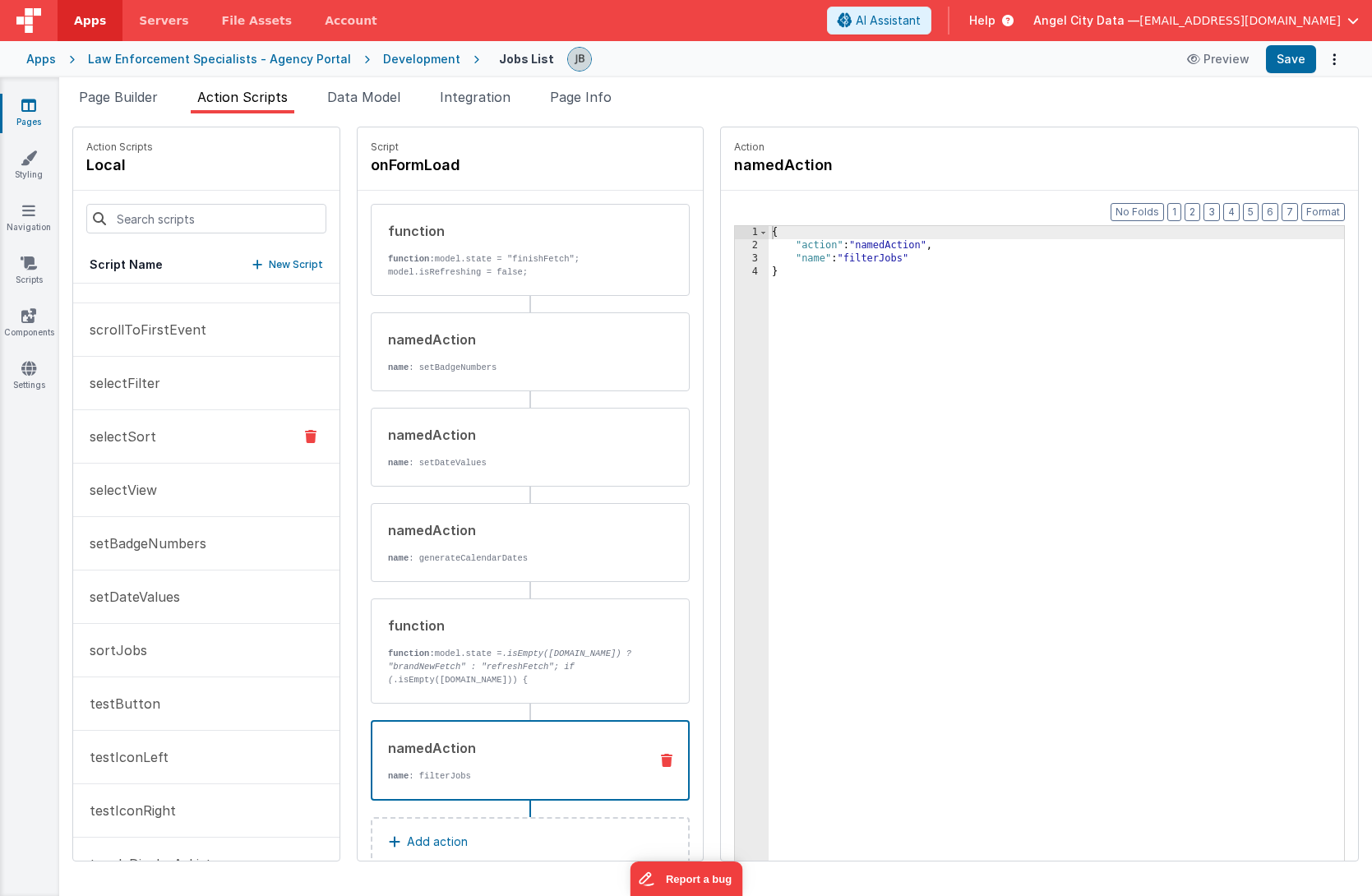
scroll to position [775, 0]
click at [118, 404] on button "selectFilter" at bounding box center [206, 389] width 266 height 53
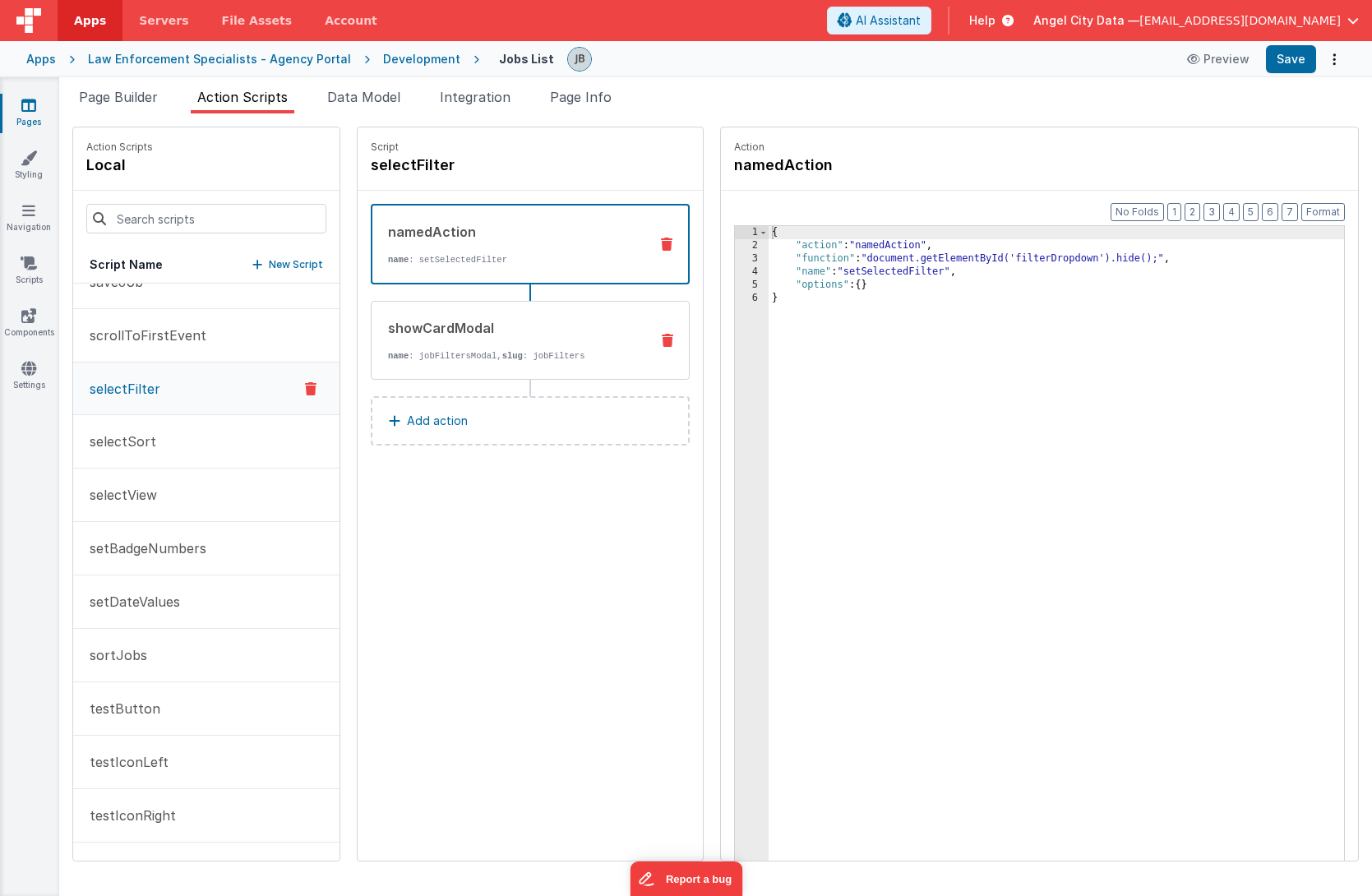
click at [371, 349] on div "showCardModal name : jobFiltersModal, slug : jobFilters" at bounding box center [504, 340] width 264 height 44
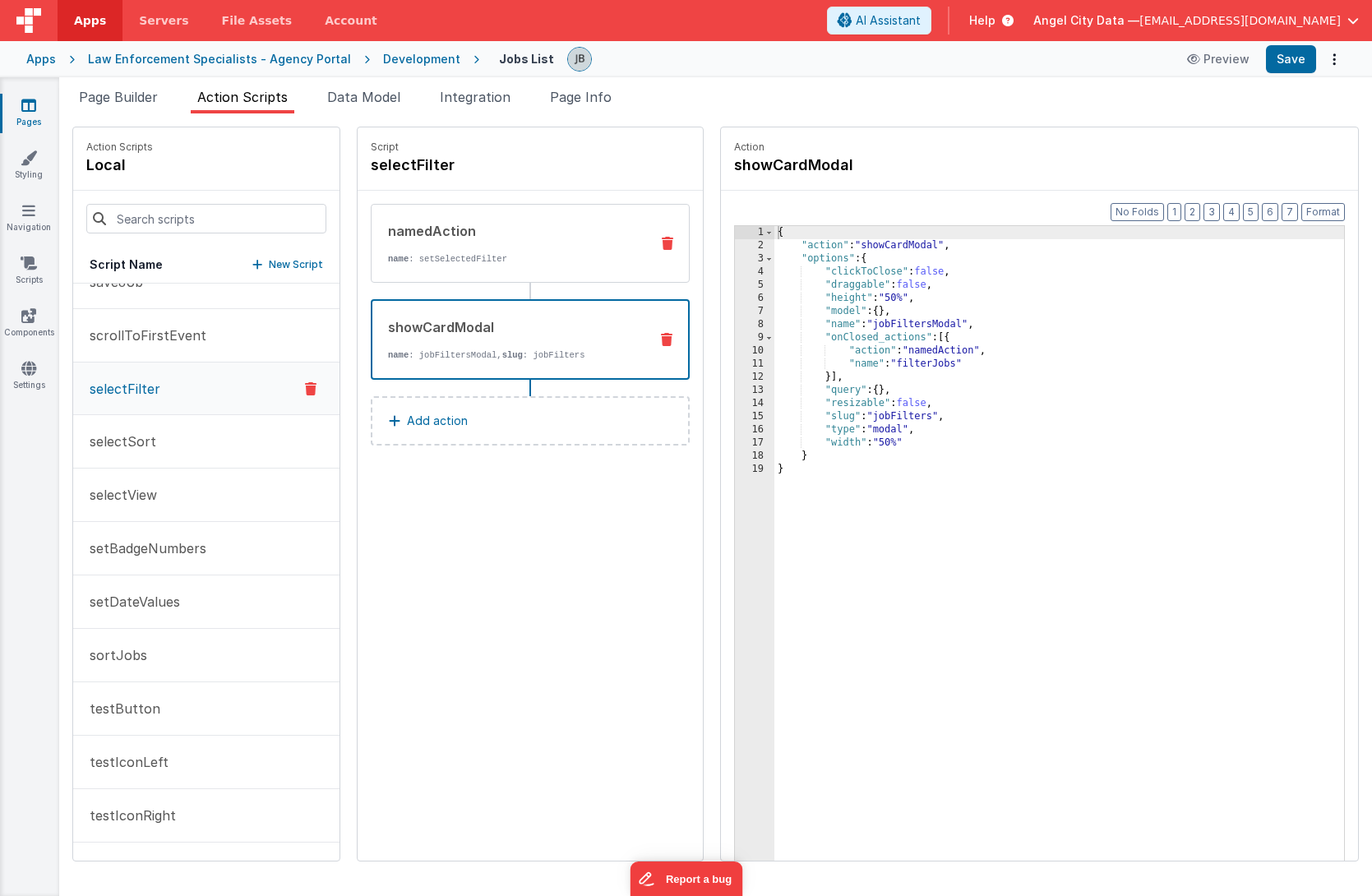
click at [415, 264] on p "name : setSelectedFilter" at bounding box center [511, 259] width 248 height 14
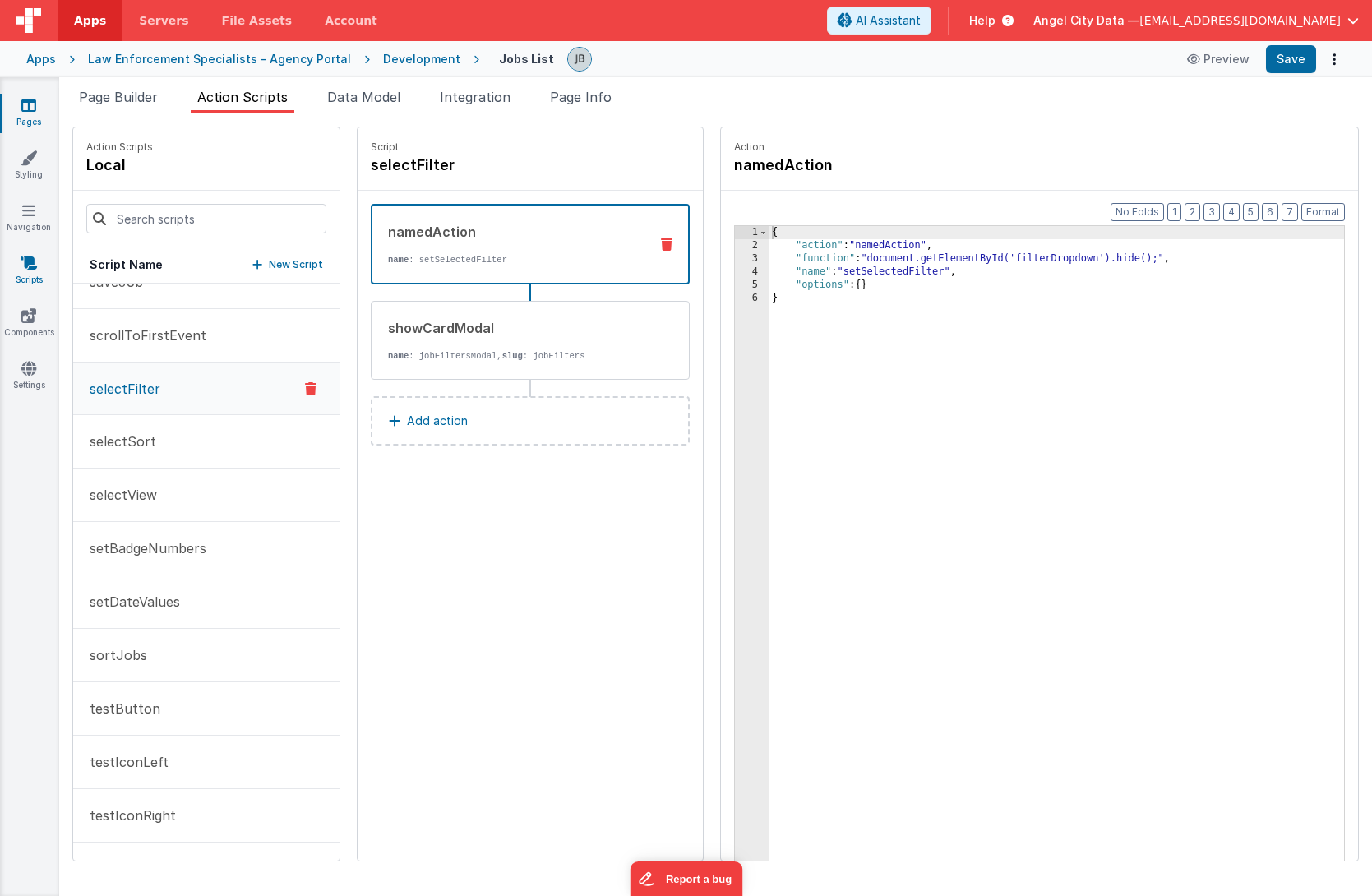
click at [27, 272] on link "Scripts" at bounding box center [28, 271] width 59 height 33
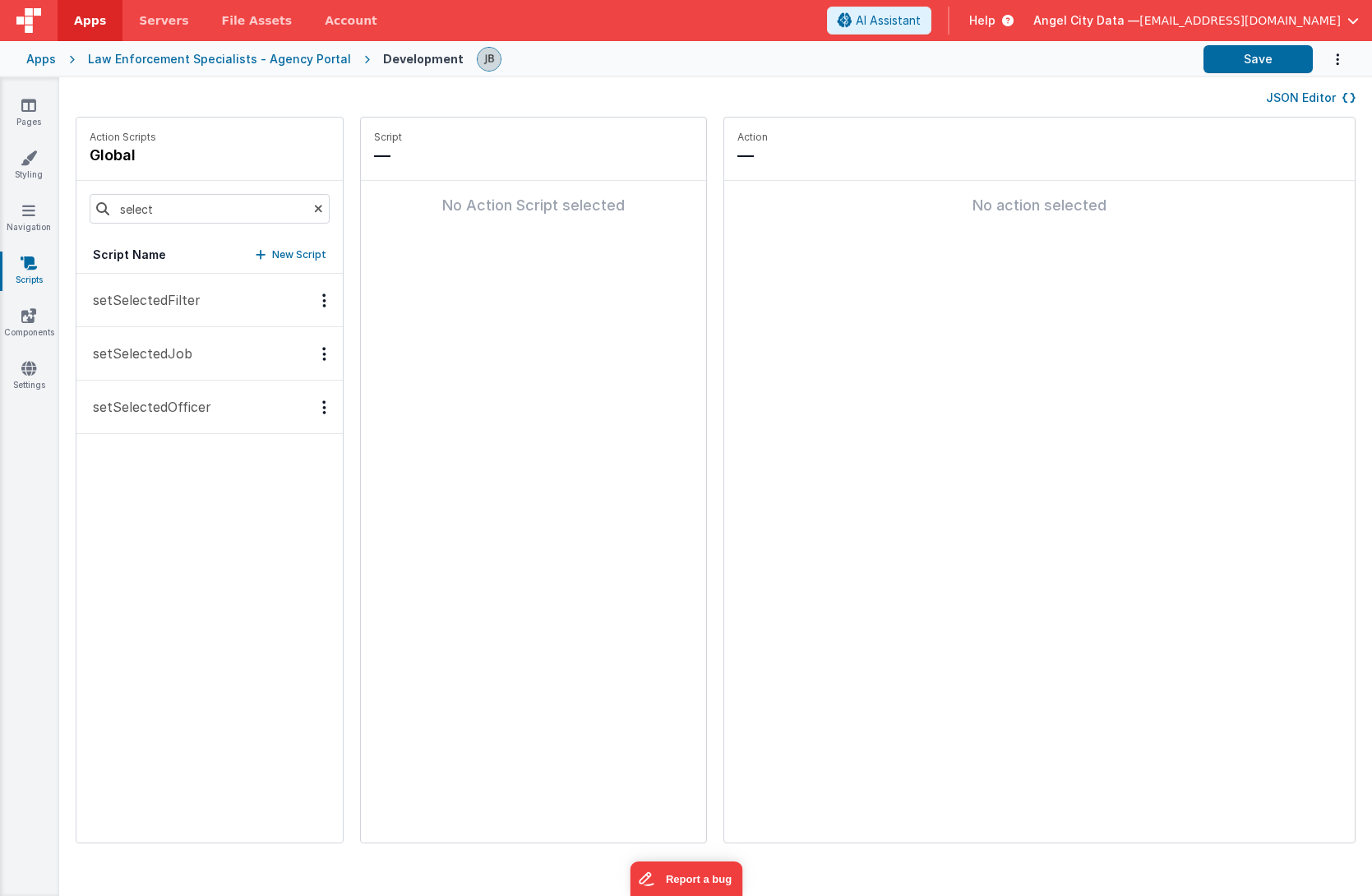
click at [144, 307] on p "setSelectedFilter" at bounding box center [142, 300] width 118 height 19
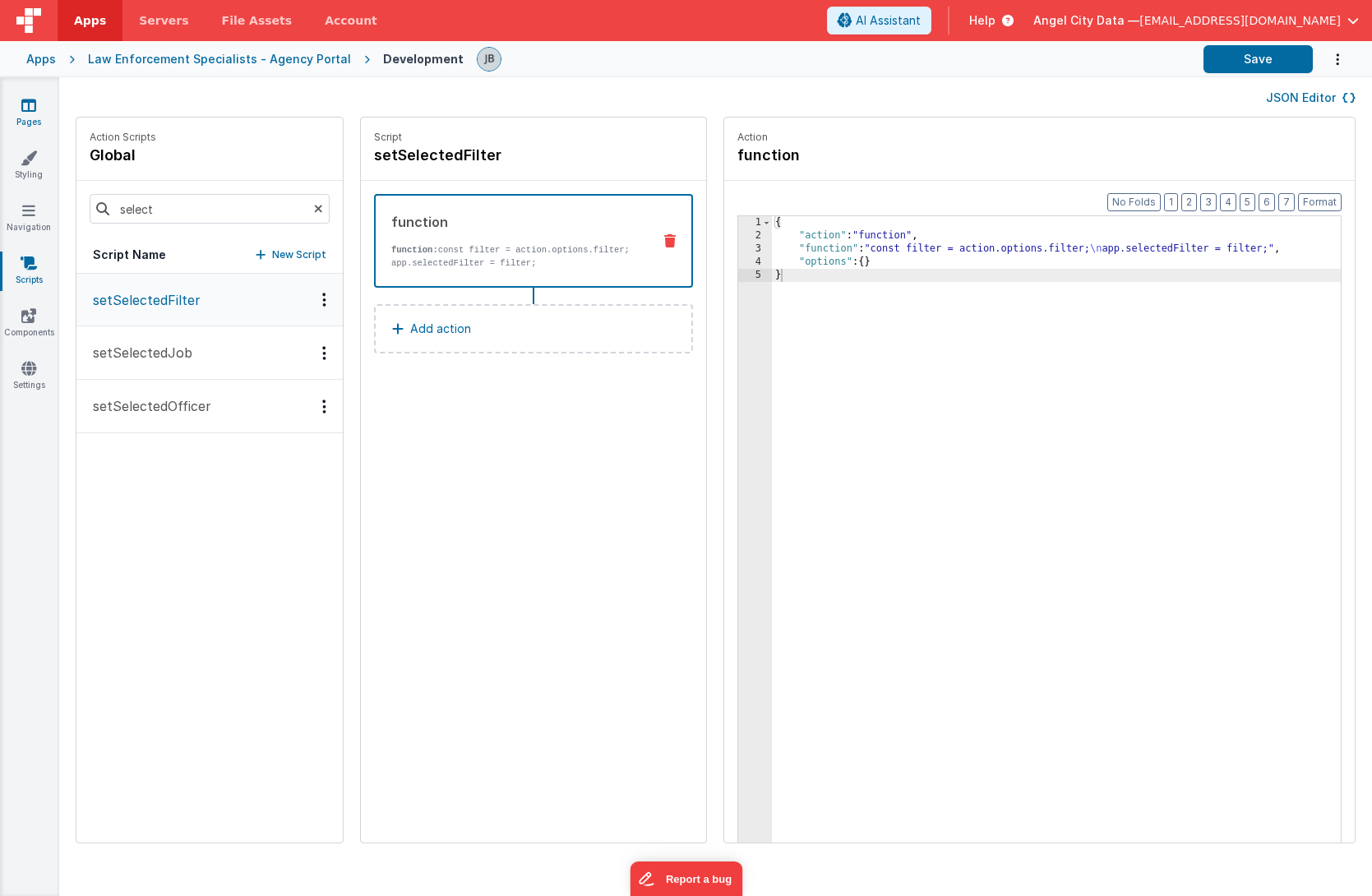
click at [31, 98] on icon at bounding box center [28, 105] width 14 height 16
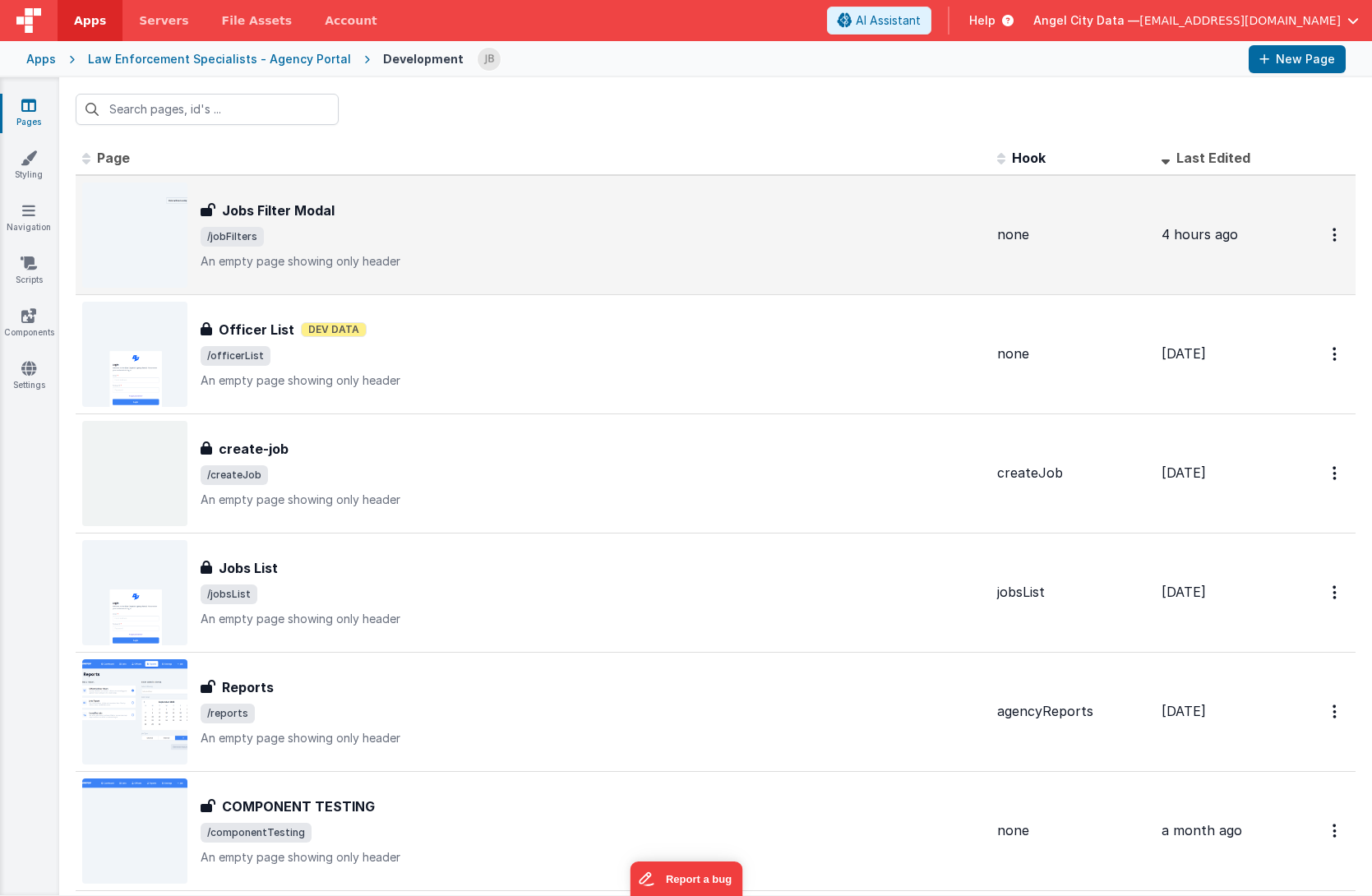
click at [274, 220] on h3 "Jobs Filter Modal" at bounding box center [278, 210] width 113 height 19
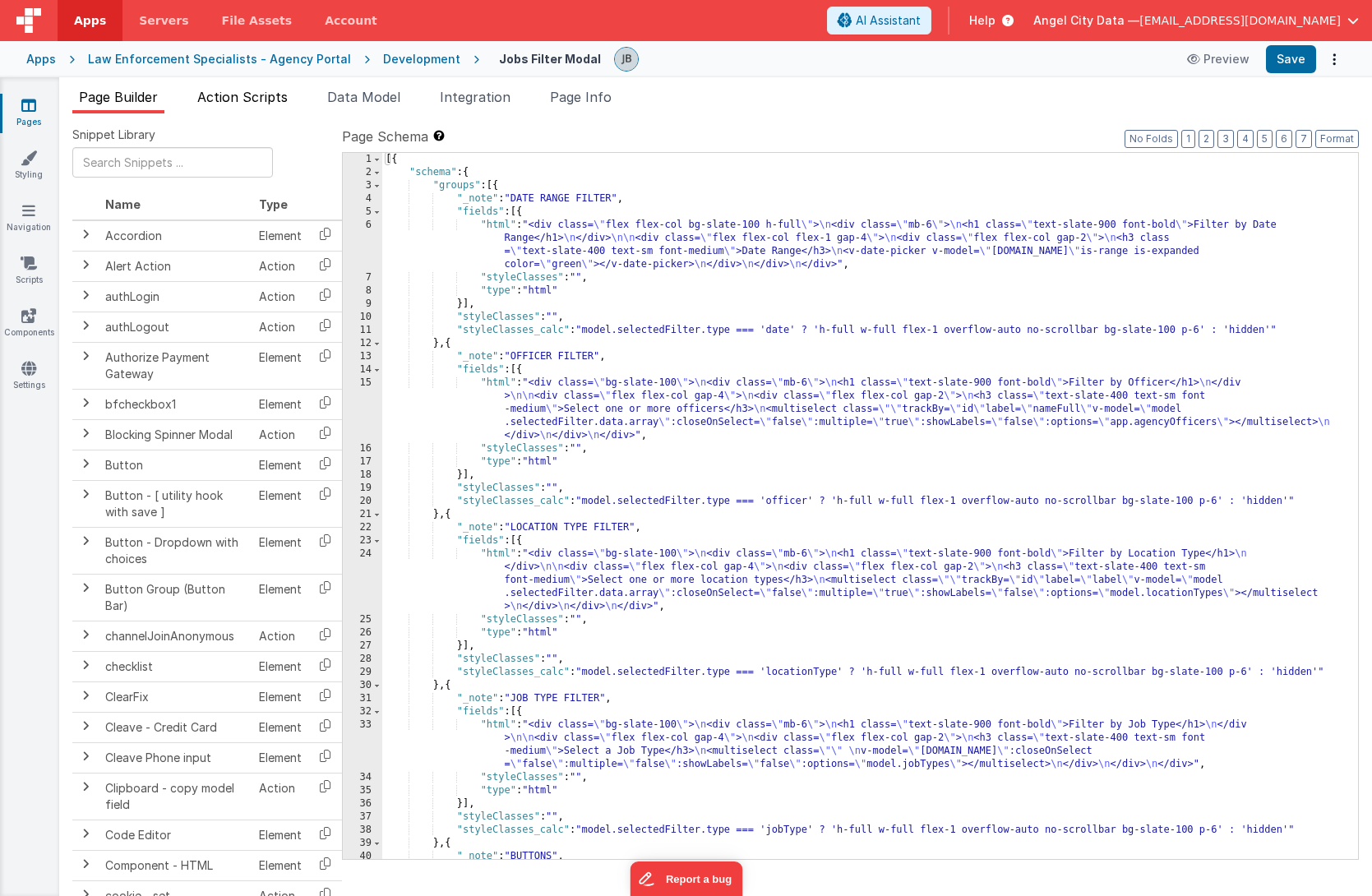
click at [242, 95] on span "Action Scripts" at bounding box center [243, 96] width 91 height 16
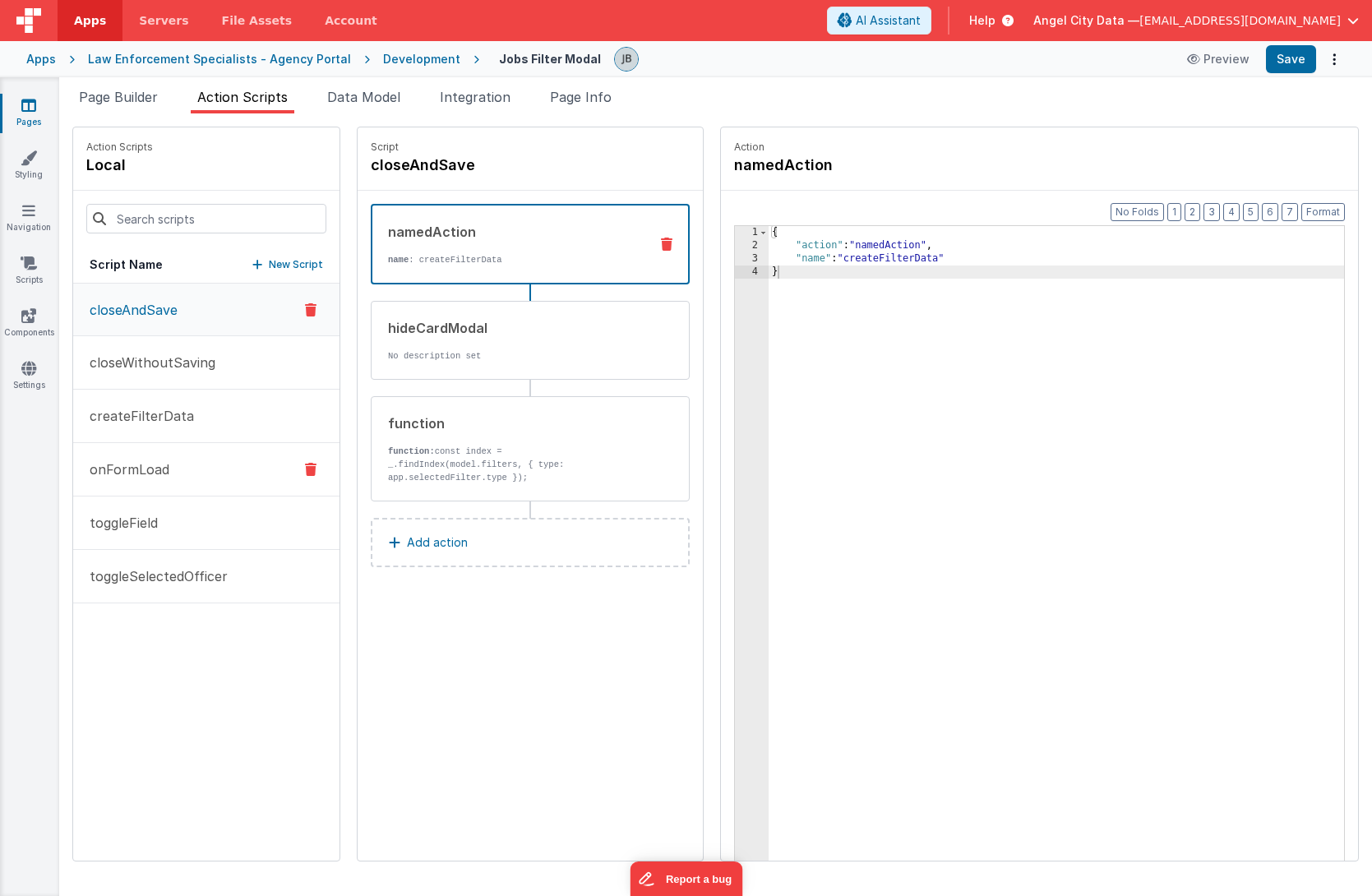
click at [161, 455] on button "onFormLoad" at bounding box center [206, 469] width 266 height 53
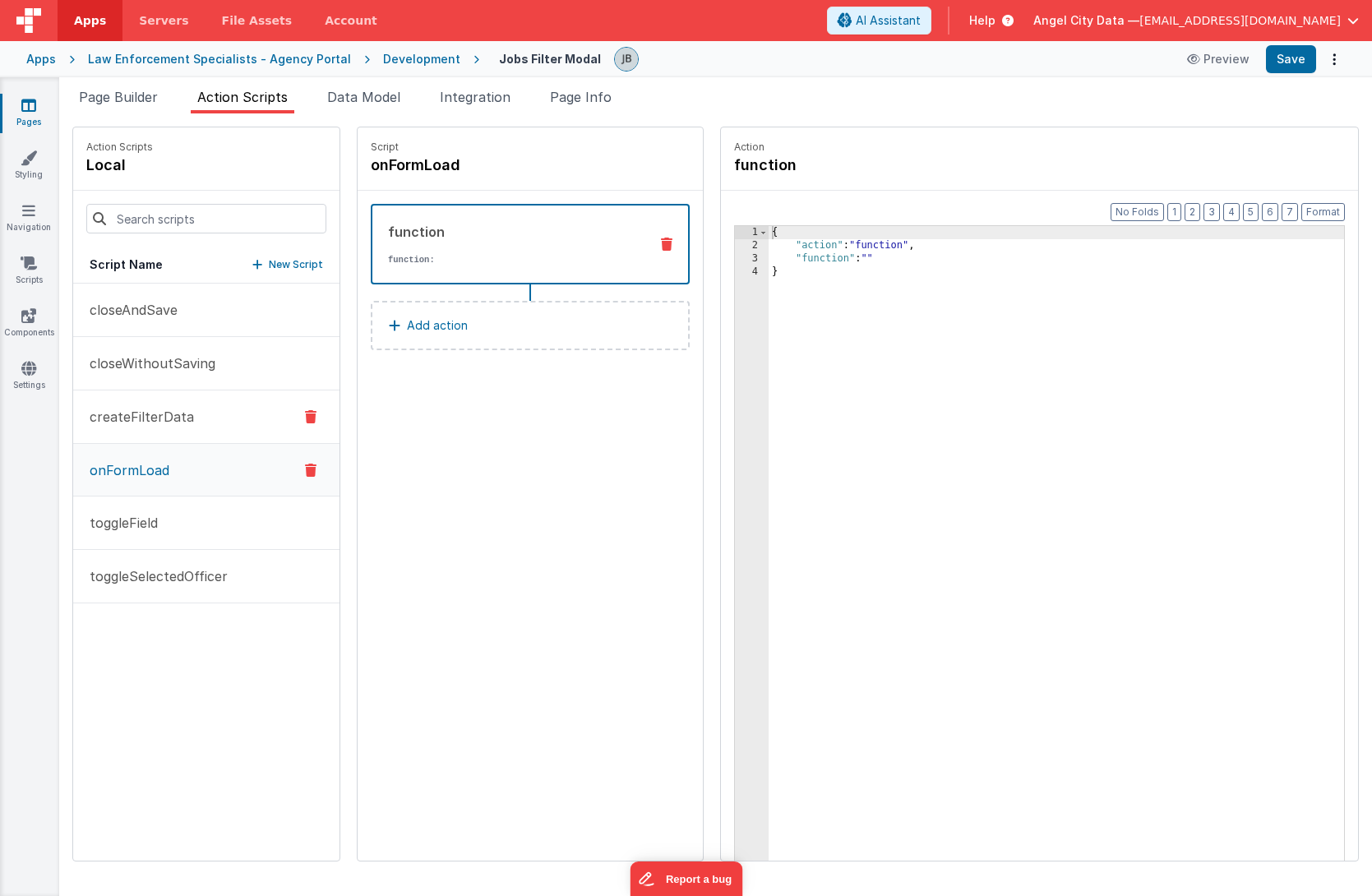
click at [160, 424] on p "createFilterData" at bounding box center [137, 417] width 114 height 19
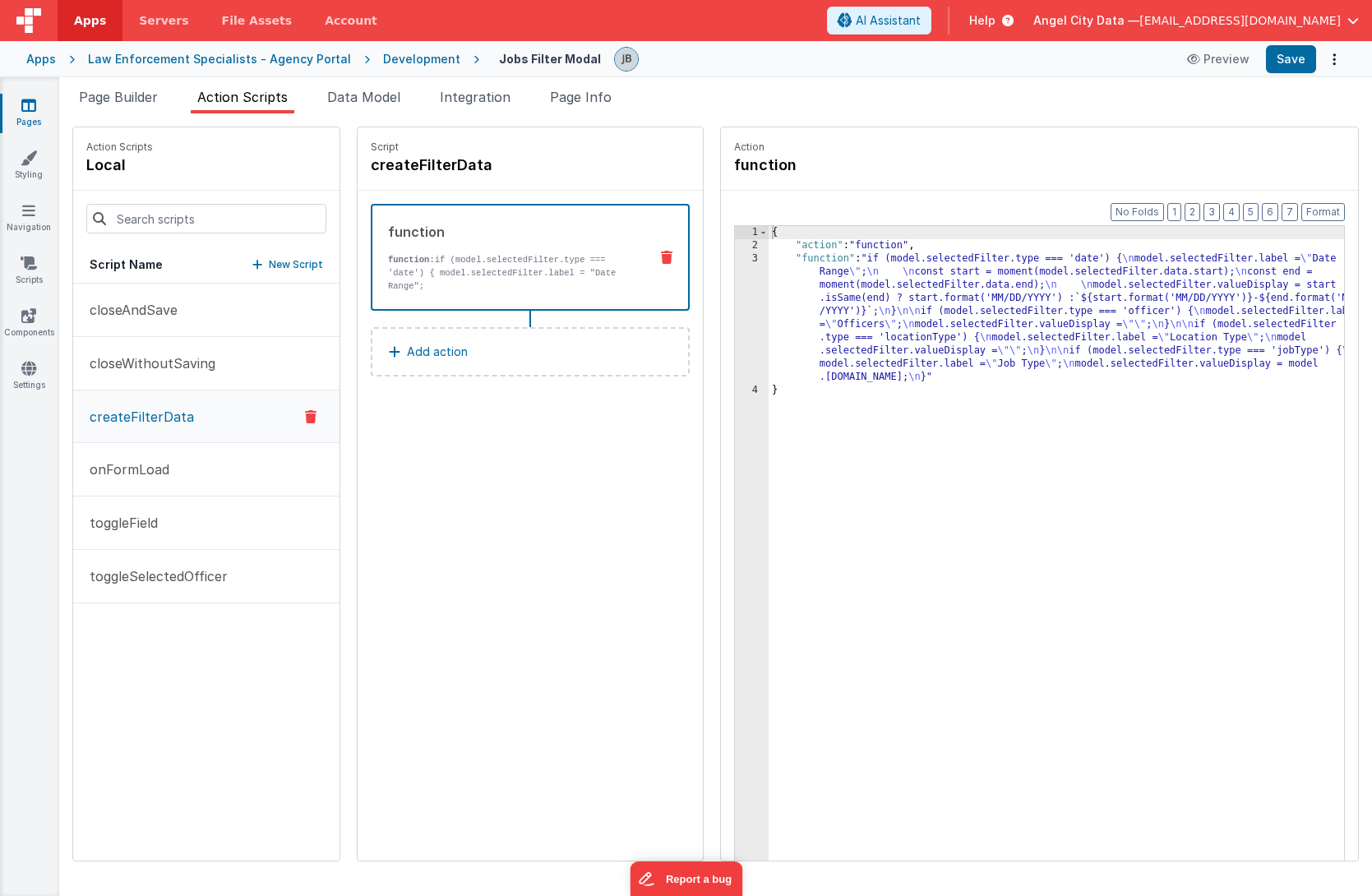
click at [735, 299] on div "3" at bounding box center [752, 318] width 34 height 131
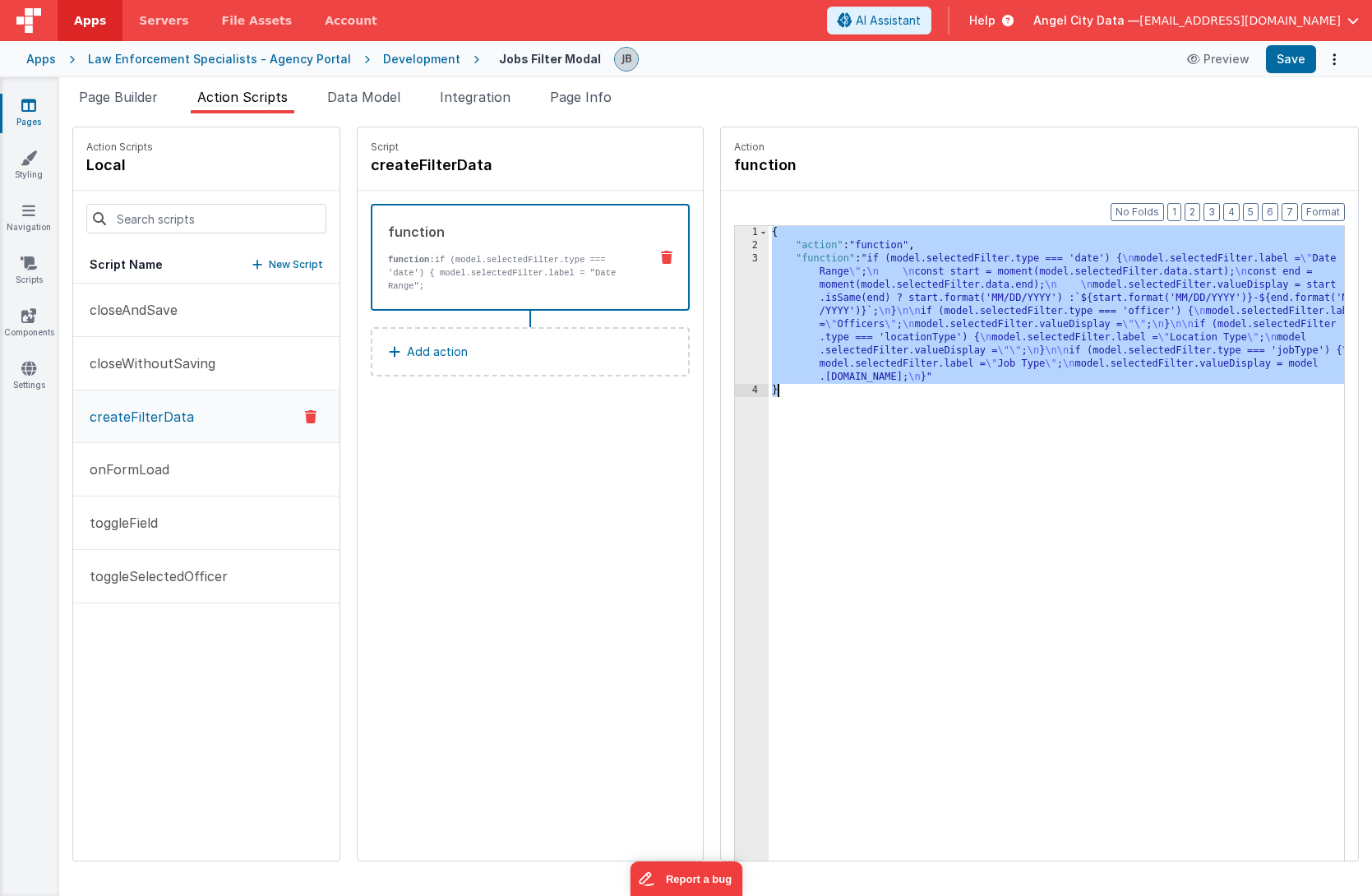
click at [735, 299] on div "3" at bounding box center [752, 318] width 34 height 131
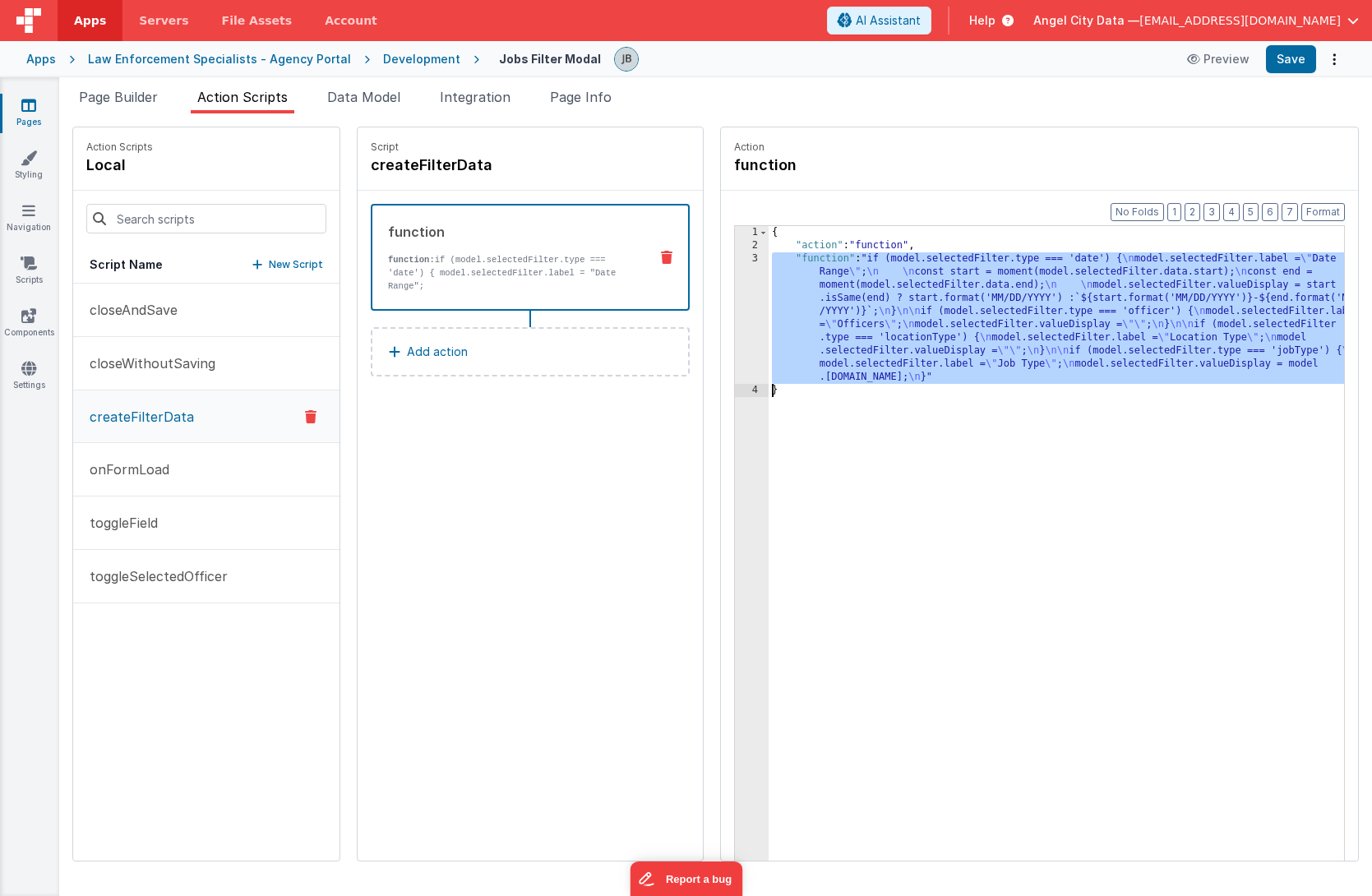
click at [735, 292] on div "3" at bounding box center [752, 318] width 34 height 131
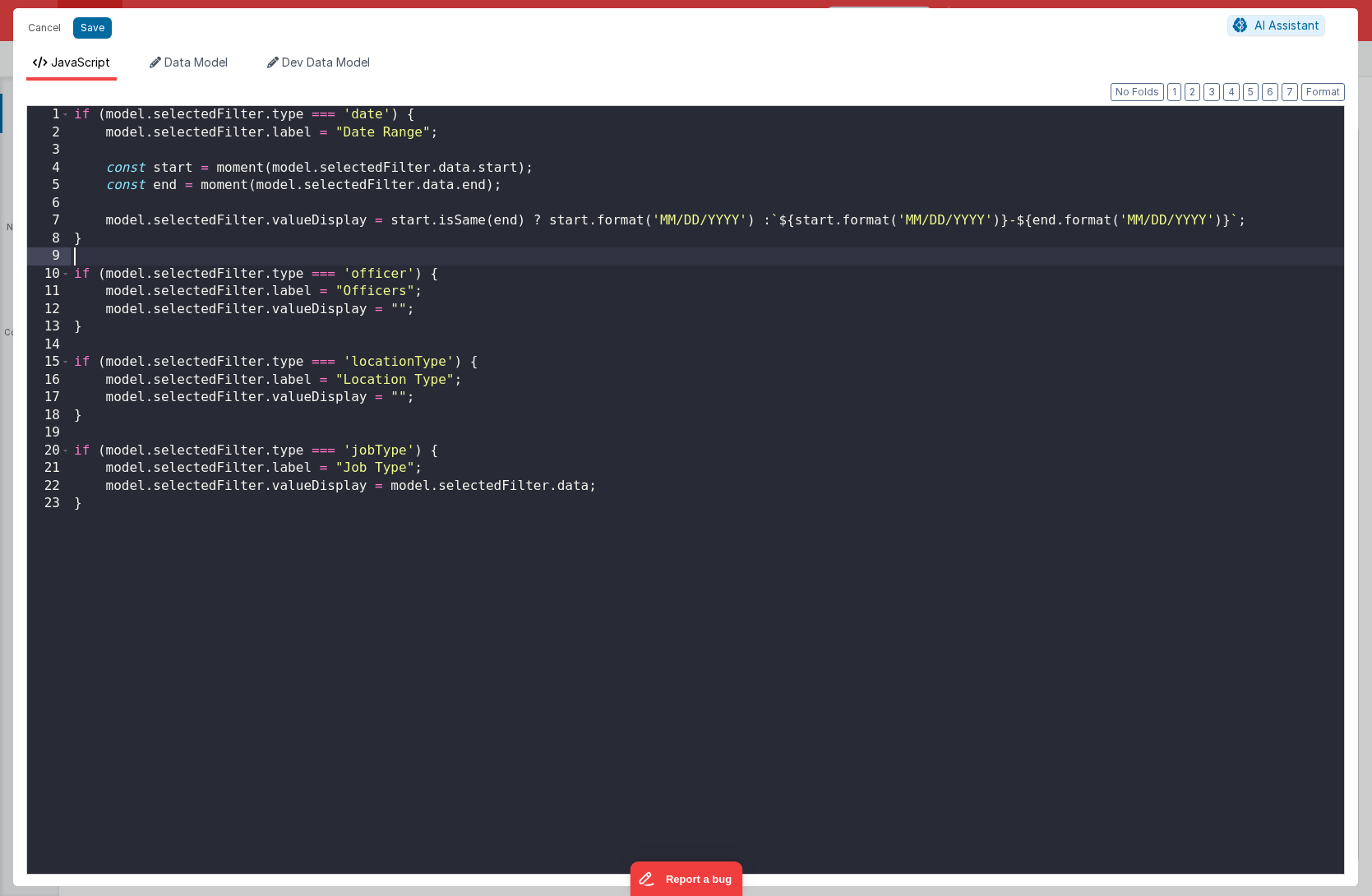
click at [477, 249] on div "if ( model . selectedFilter . type === 'date' ) { model . selectedFilter . labe…" at bounding box center [707, 506] width 1274 height 801
click at [43, 32] on button "Cancel" at bounding box center [43, 28] width 49 height 23
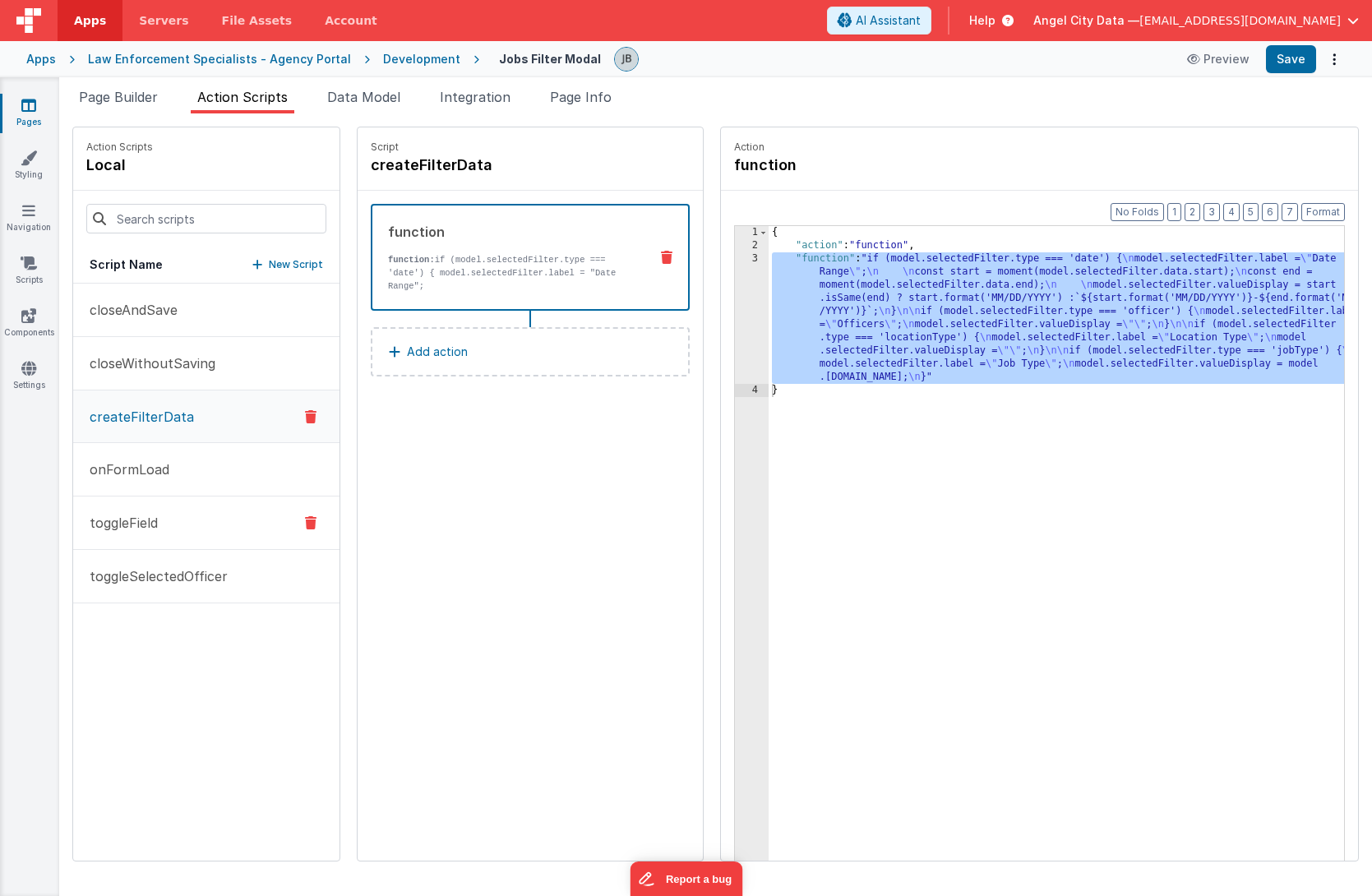
click at [175, 509] on button "toggleField" at bounding box center [206, 523] width 266 height 53
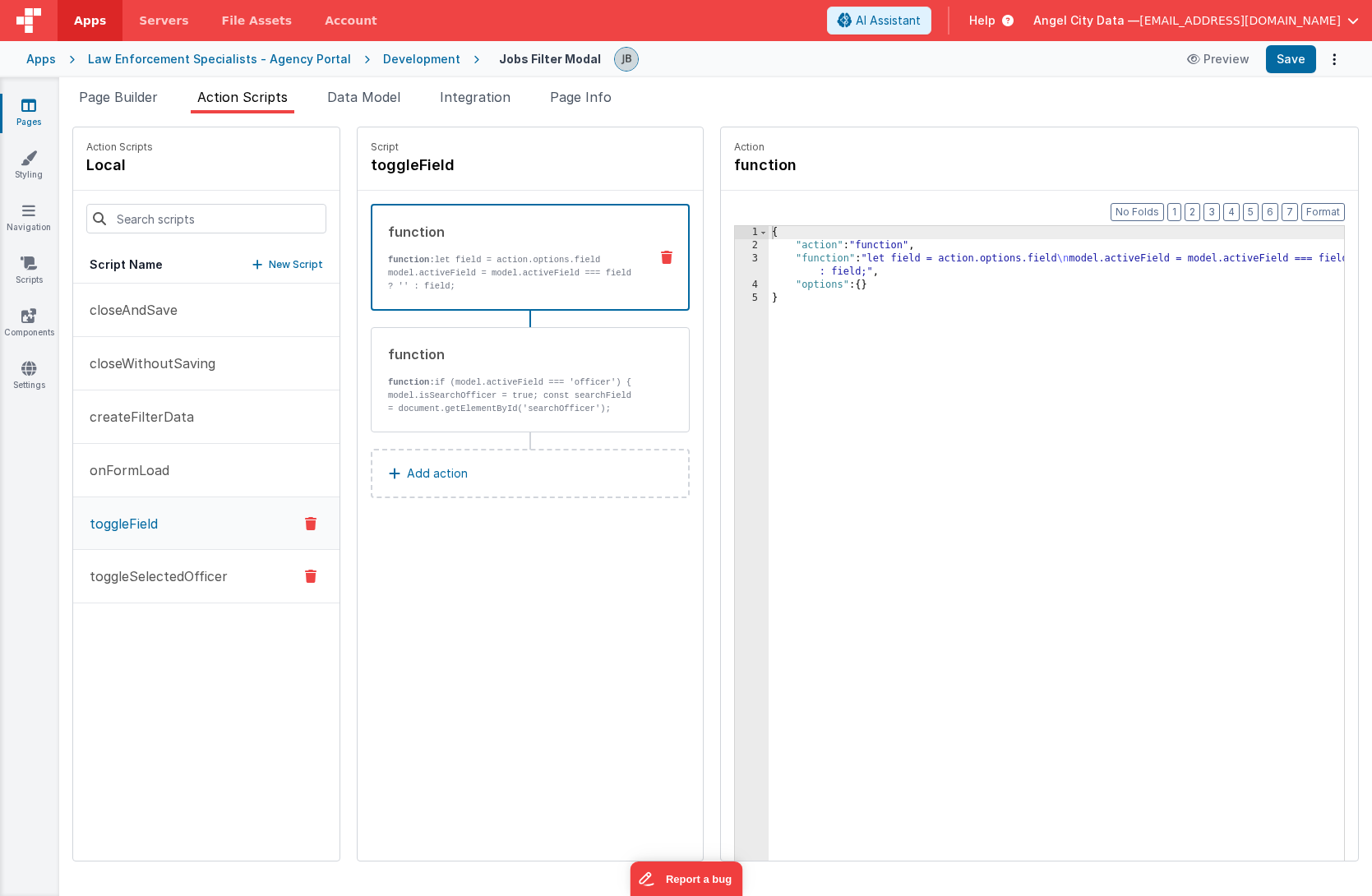
click at [186, 570] on p "toggleSelectedOfficer" at bounding box center [153, 576] width 148 height 19
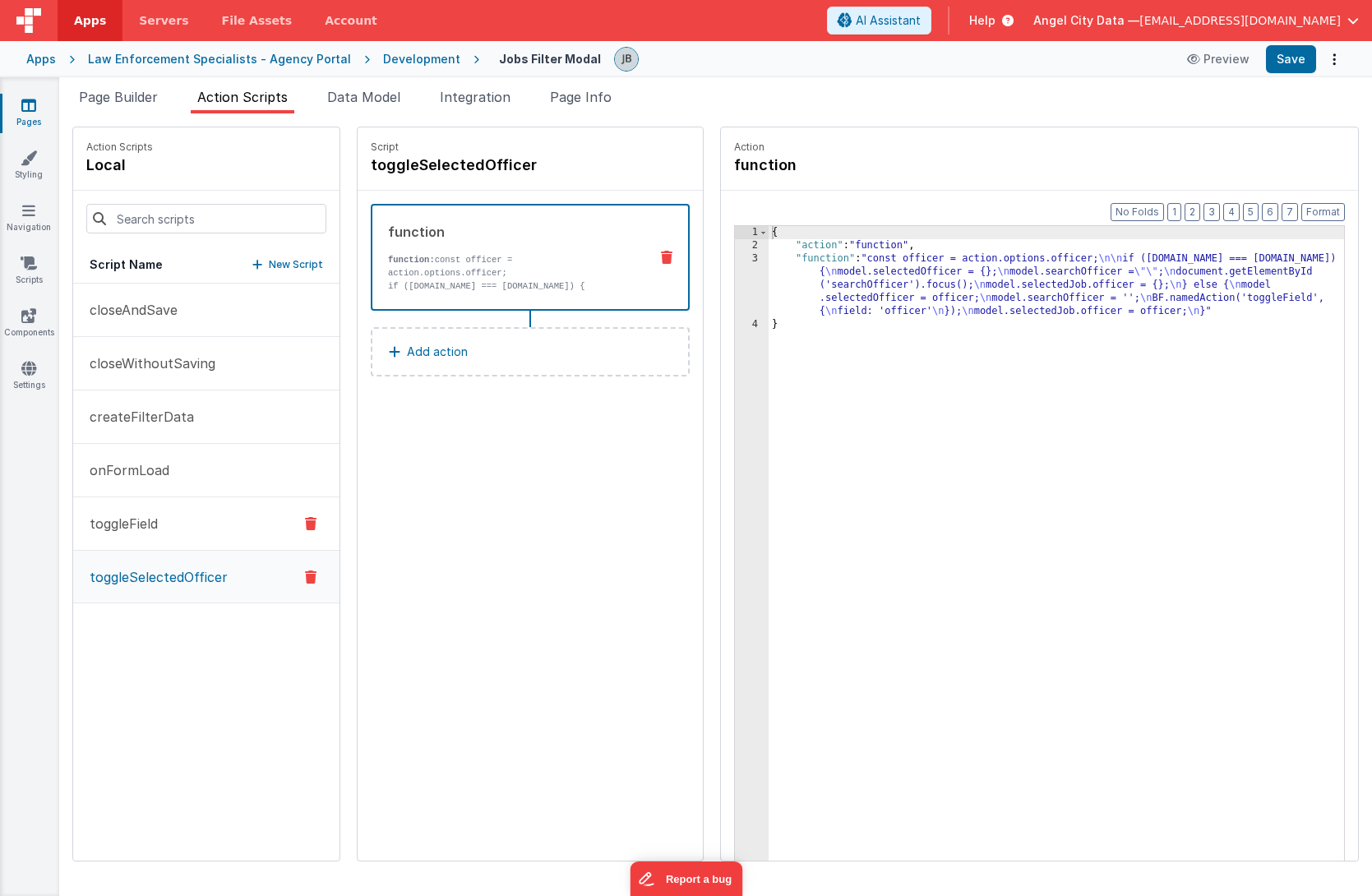
click at [143, 521] on p "toggleField" at bounding box center [119, 524] width 78 height 19
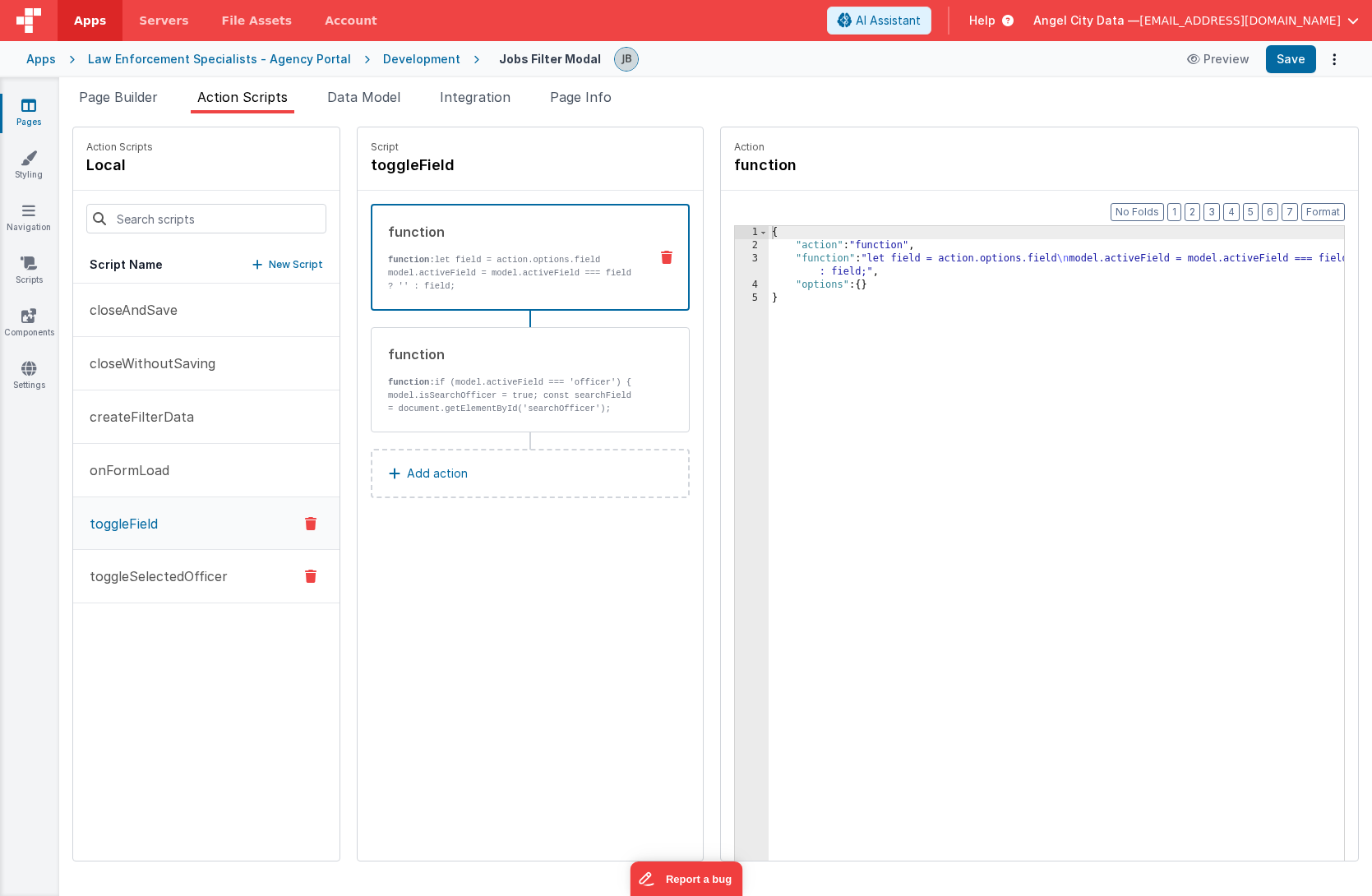
click at [154, 570] on p "toggleSelectedOfficer" at bounding box center [153, 576] width 148 height 19
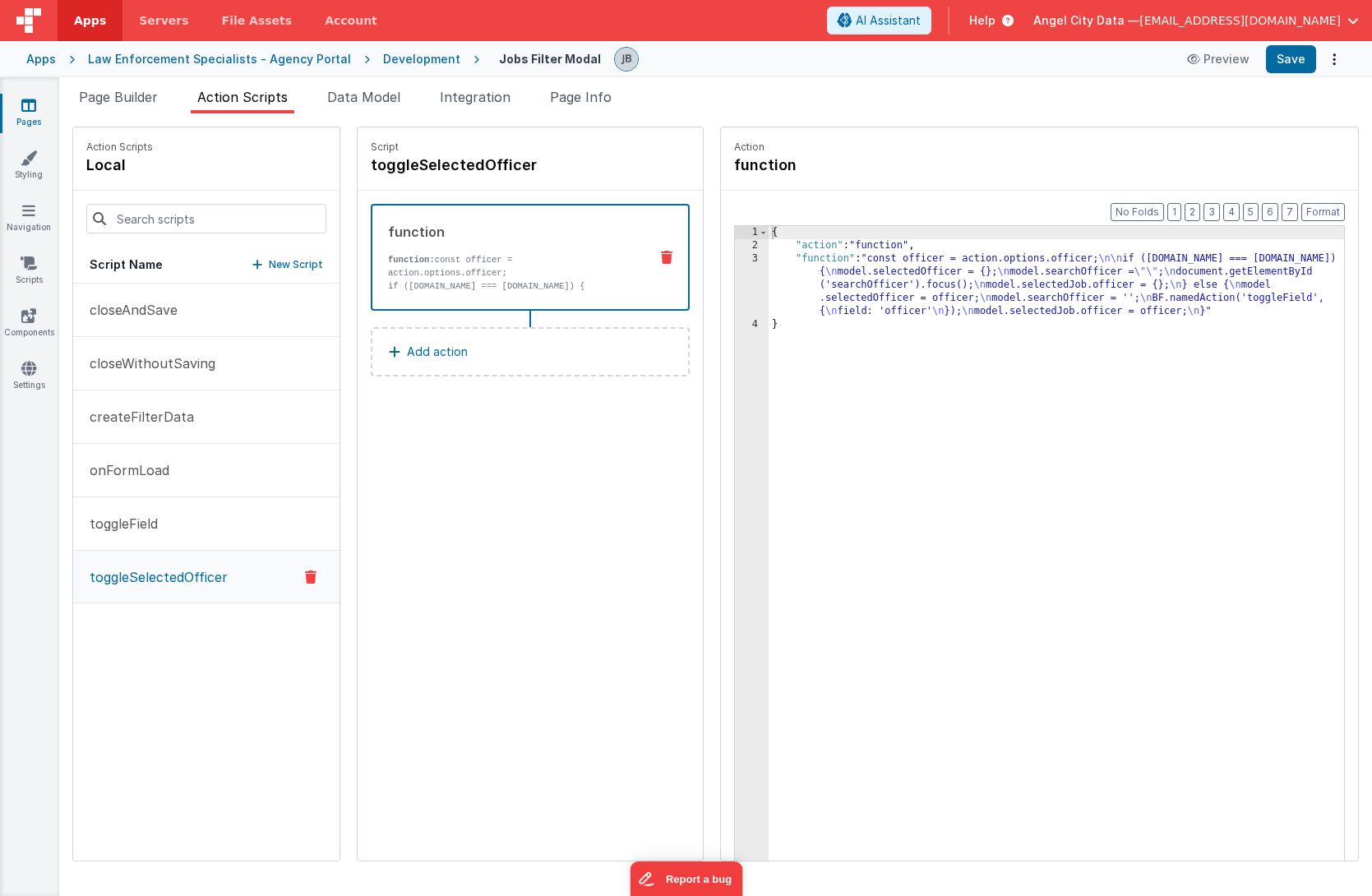
click at [305, 580] on icon at bounding box center [311, 577] width 12 height 19
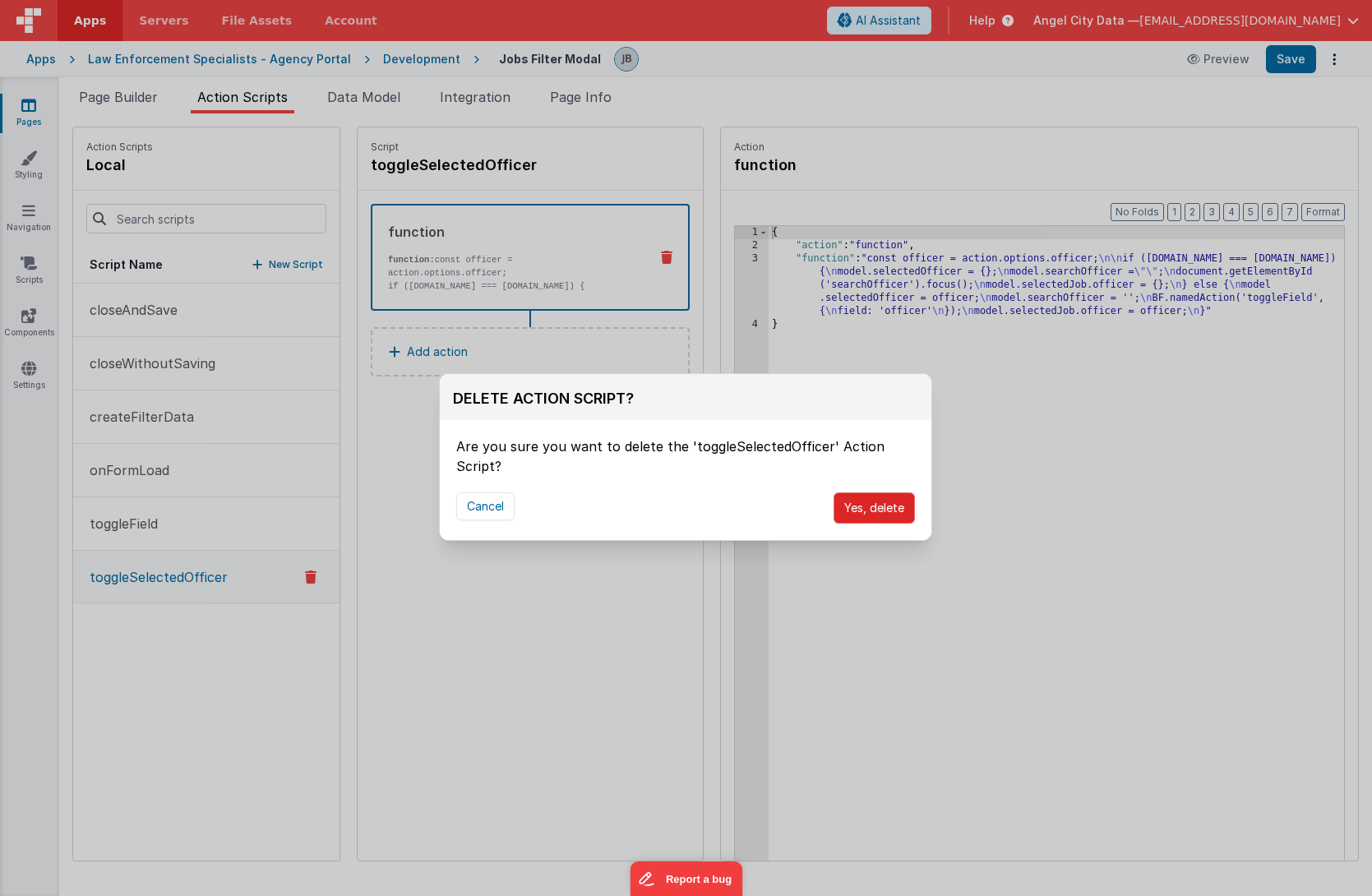
click at [860, 492] on button "Yes, delete" at bounding box center [874, 507] width 81 height 31
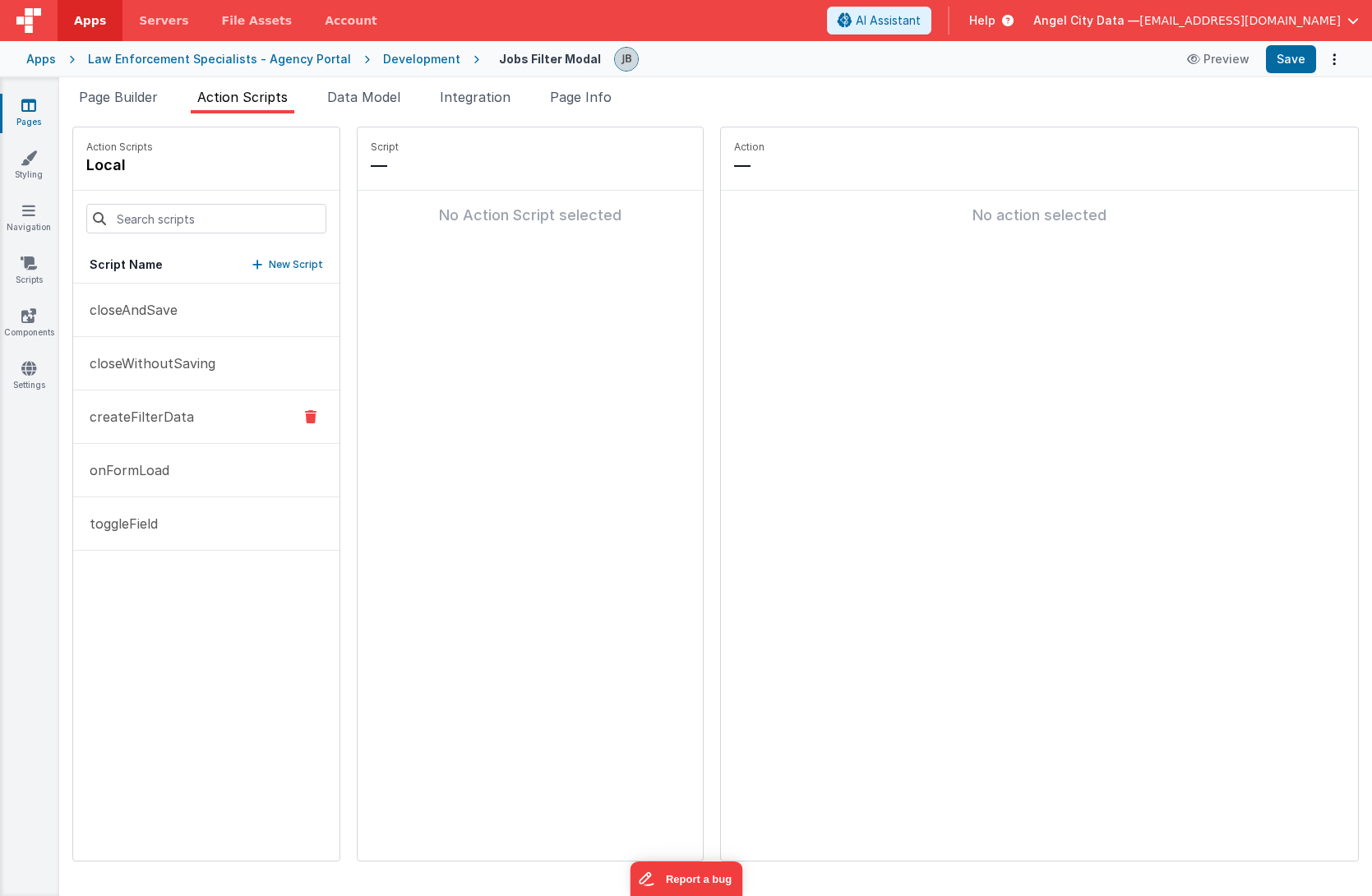
click at [156, 423] on p "createFilterData" at bounding box center [137, 417] width 114 height 19
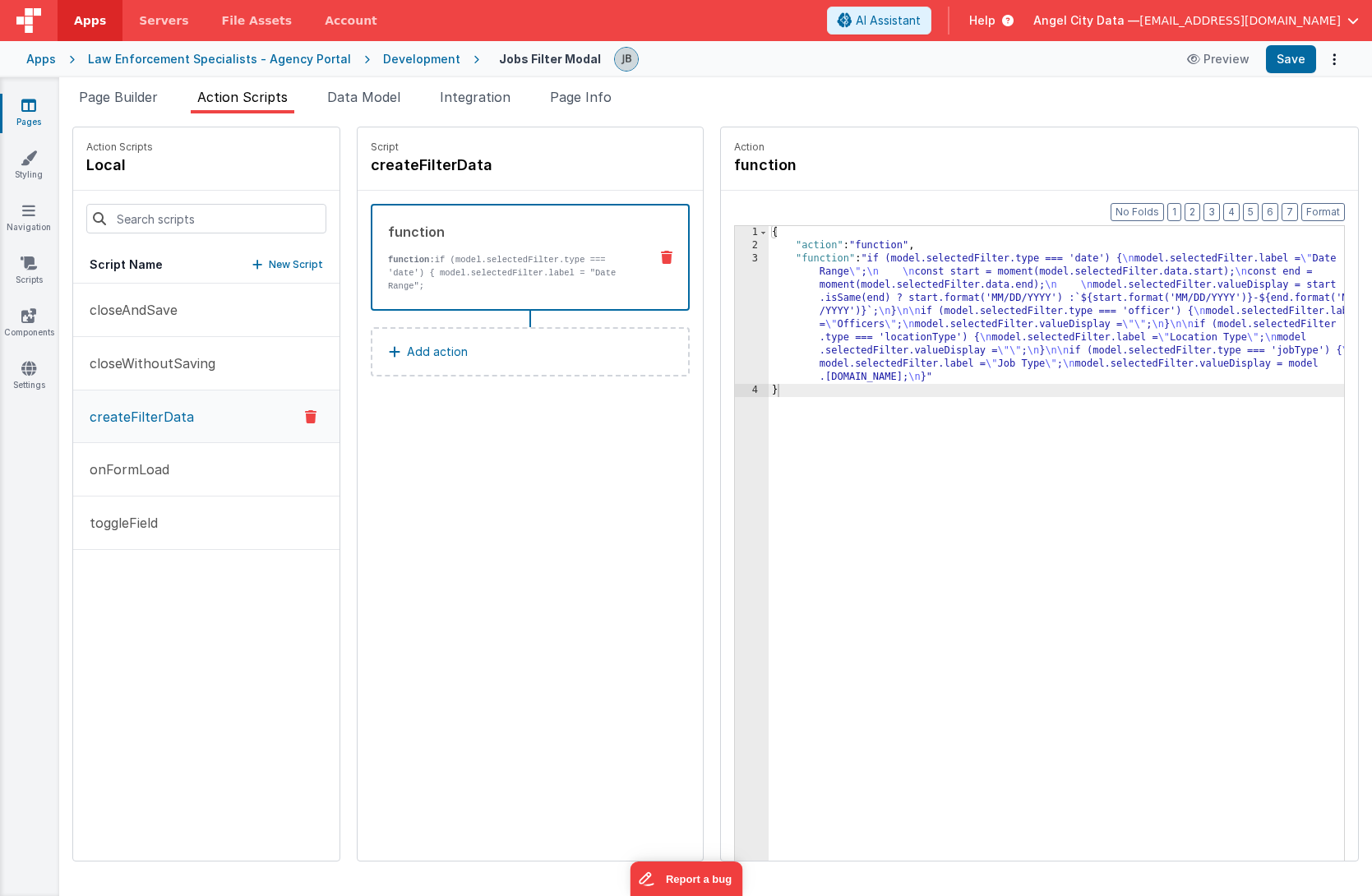
click at [735, 295] on div "3" at bounding box center [752, 318] width 34 height 131
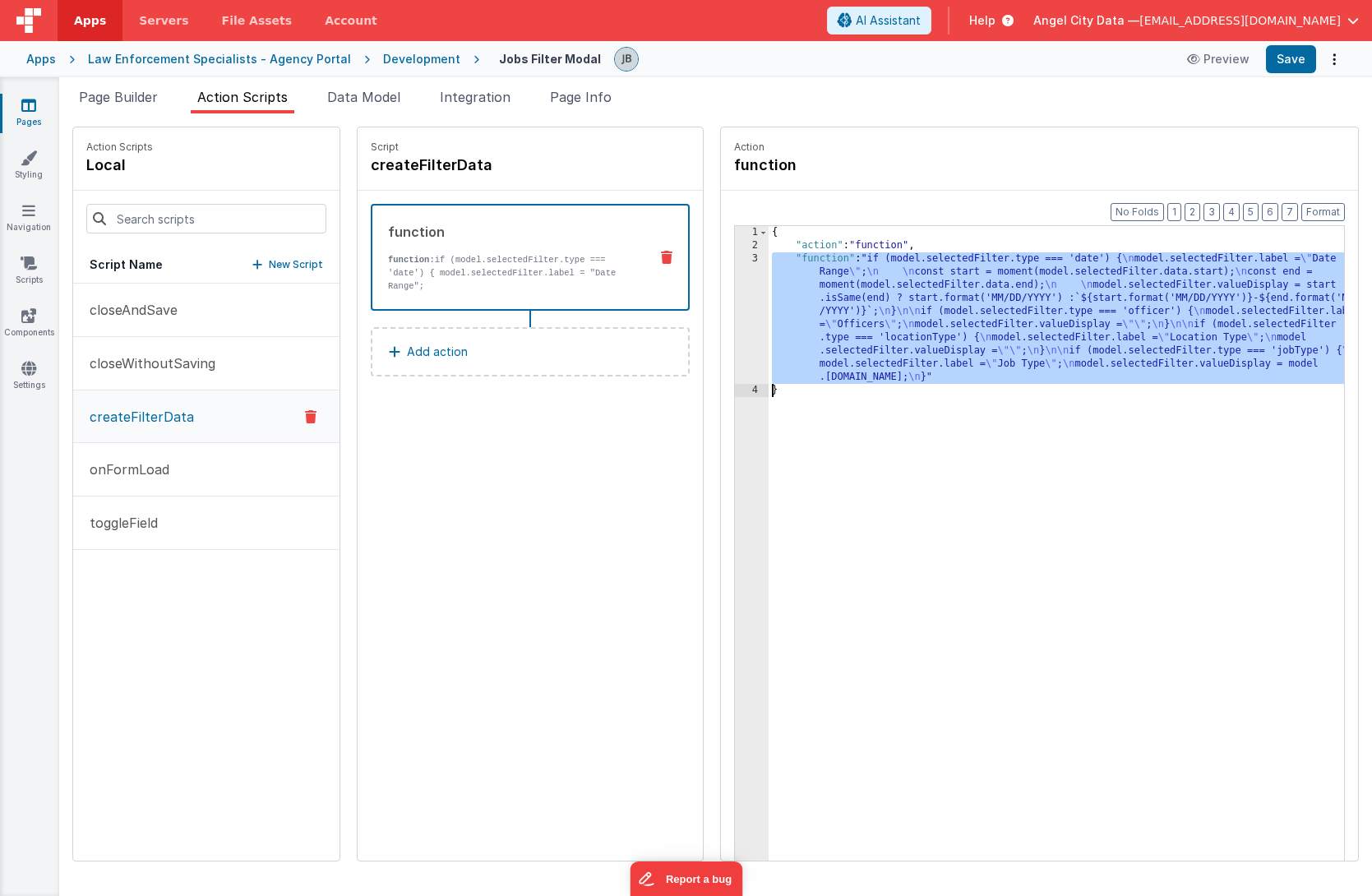
click at [735, 295] on div "3" at bounding box center [752, 318] width 34 height 131
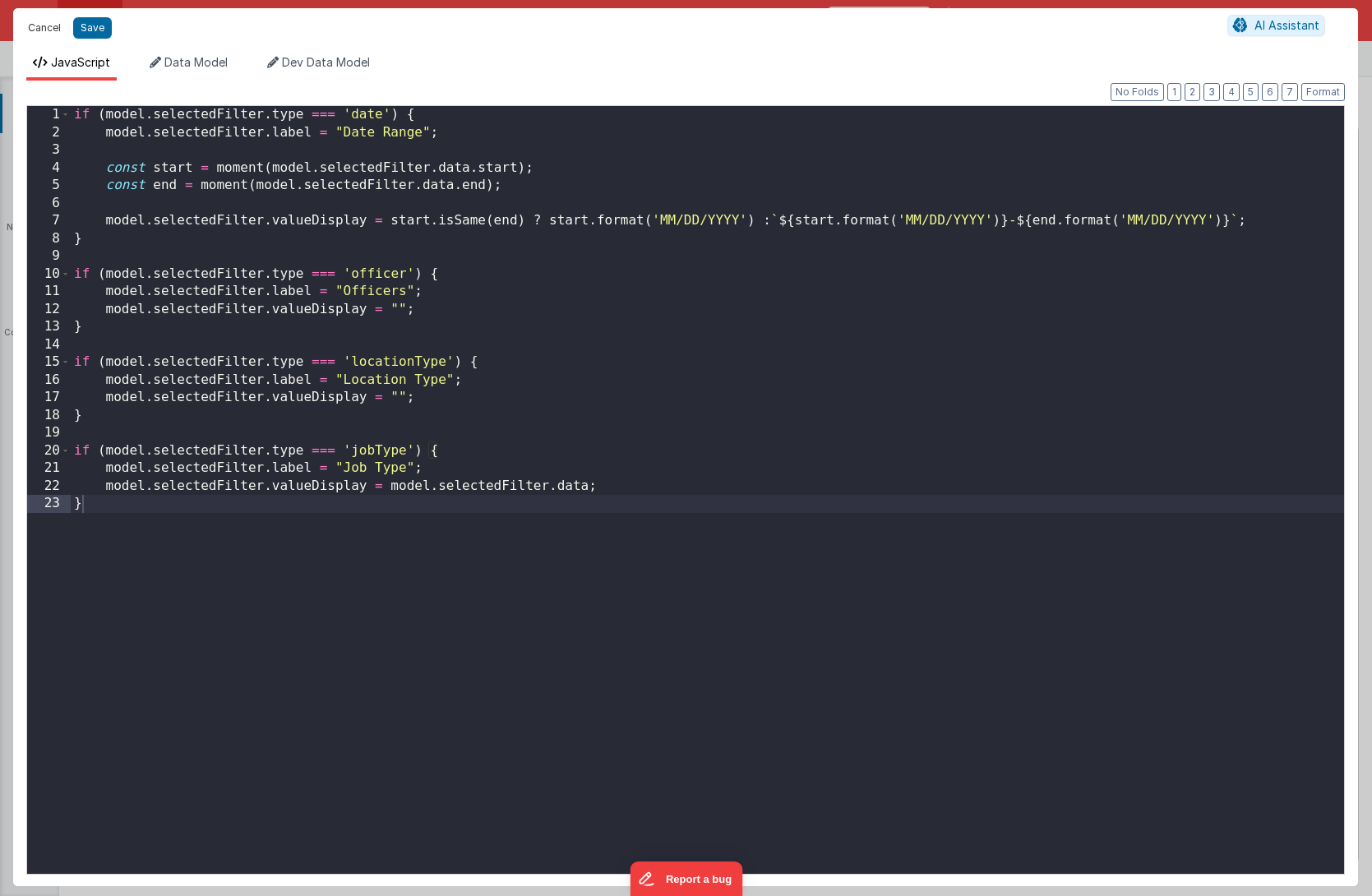
click at [52, 29] on button "Cancel" at bounding box center [43, 28] width 49 height 23
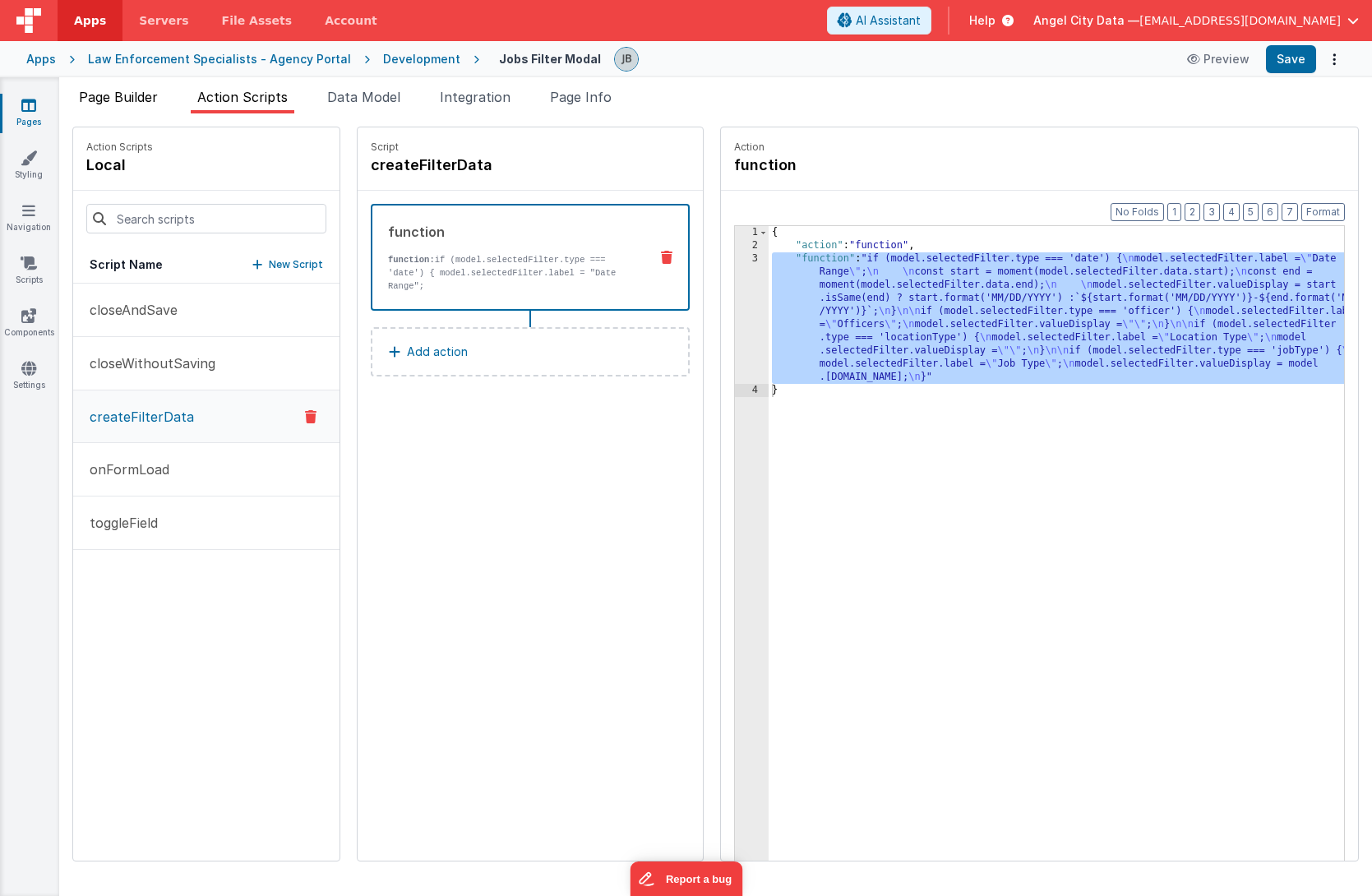
click at [124, 94] on span "Page Builder" at bounding box center [119, 96] width 79 height 16
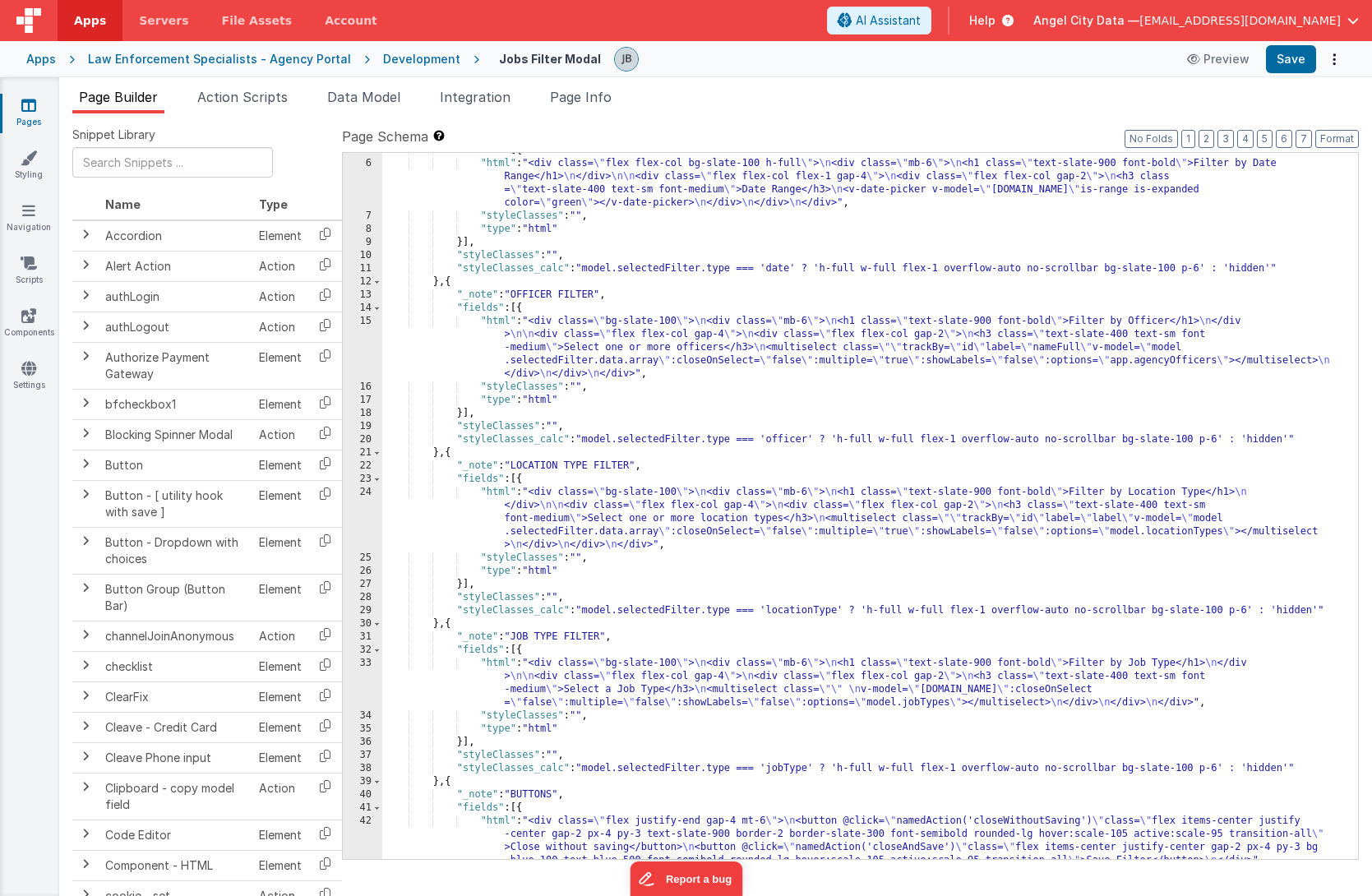
scroll to position [162, 0]
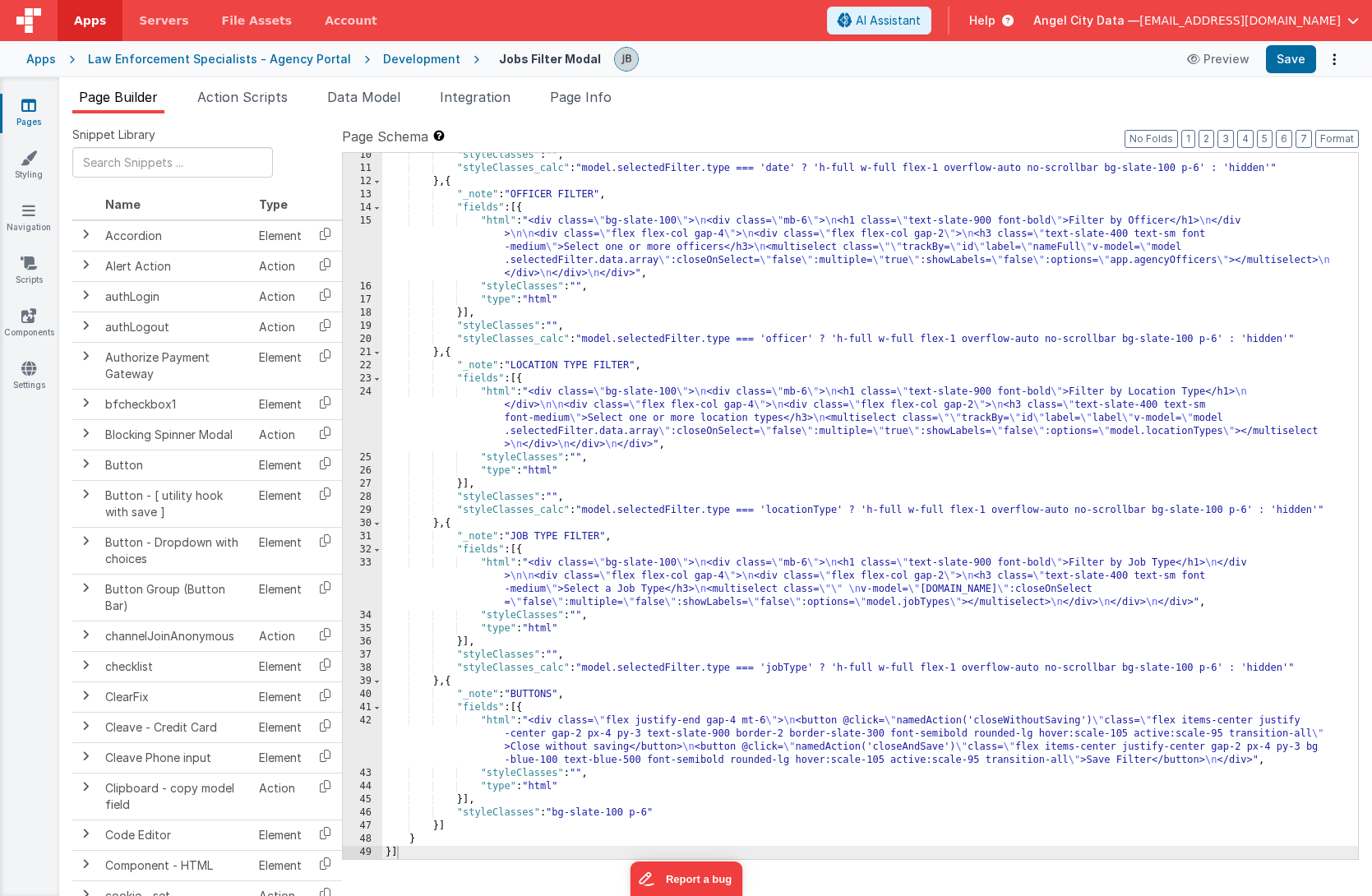
click at [371, 244] on div "15" at bounding box center [362, 247] width 40 height 66
click at [374, 244] on div "15" at bounding box center [362, 247] width 40 height 66
click at [370, 246] on div "15" at bounding box center [362, 247] width 40 height 66
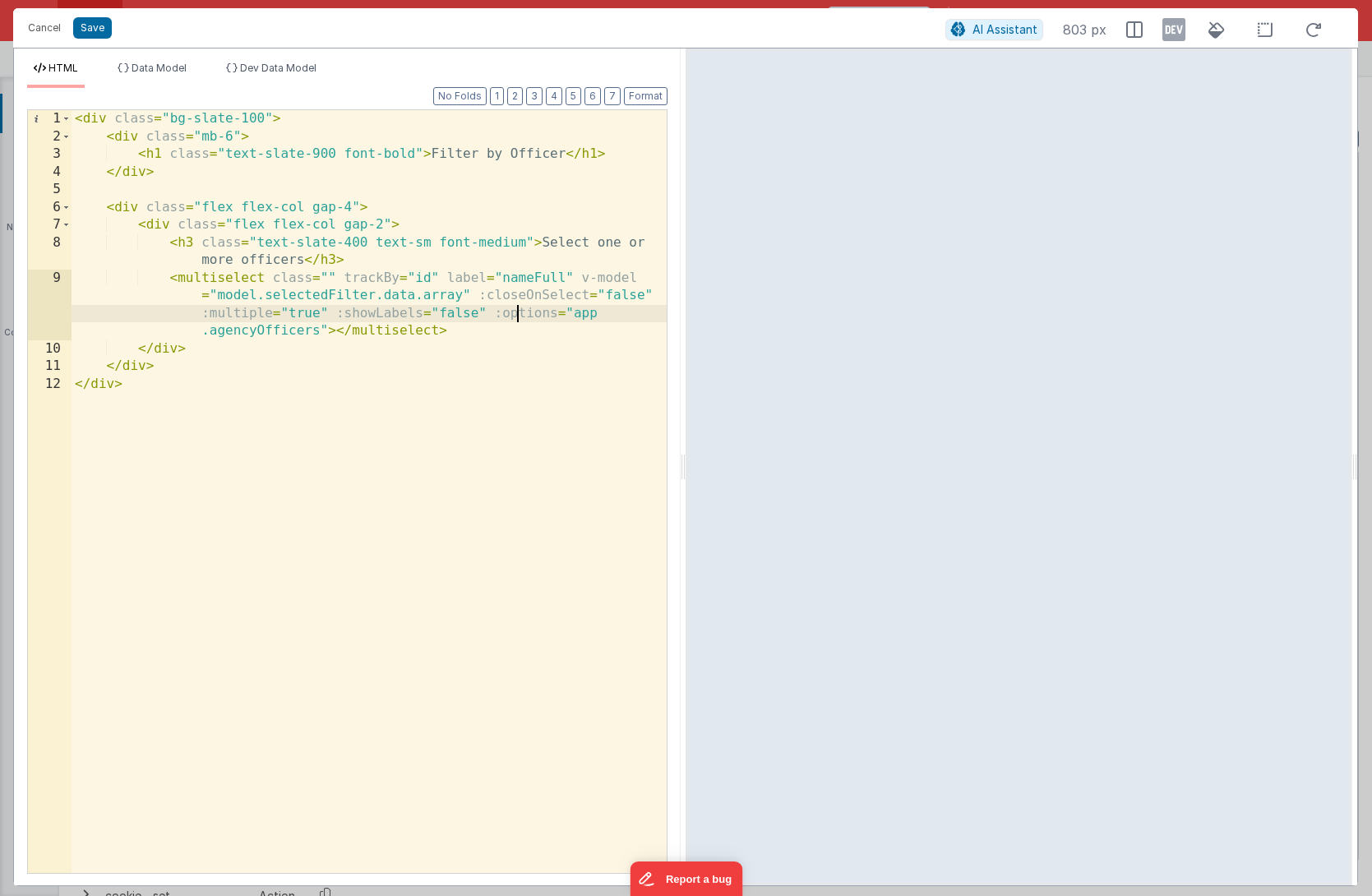
click at [515, 319] on div "< div class = "bg-slate-100" > < div class = "mb-6" > < h1 class = "text-slate-…" at bounding box center [369, 508] width 595 height 798
click at [41, 30] on button "Cancel" at bounding box center [43, 28] width 49 height 23
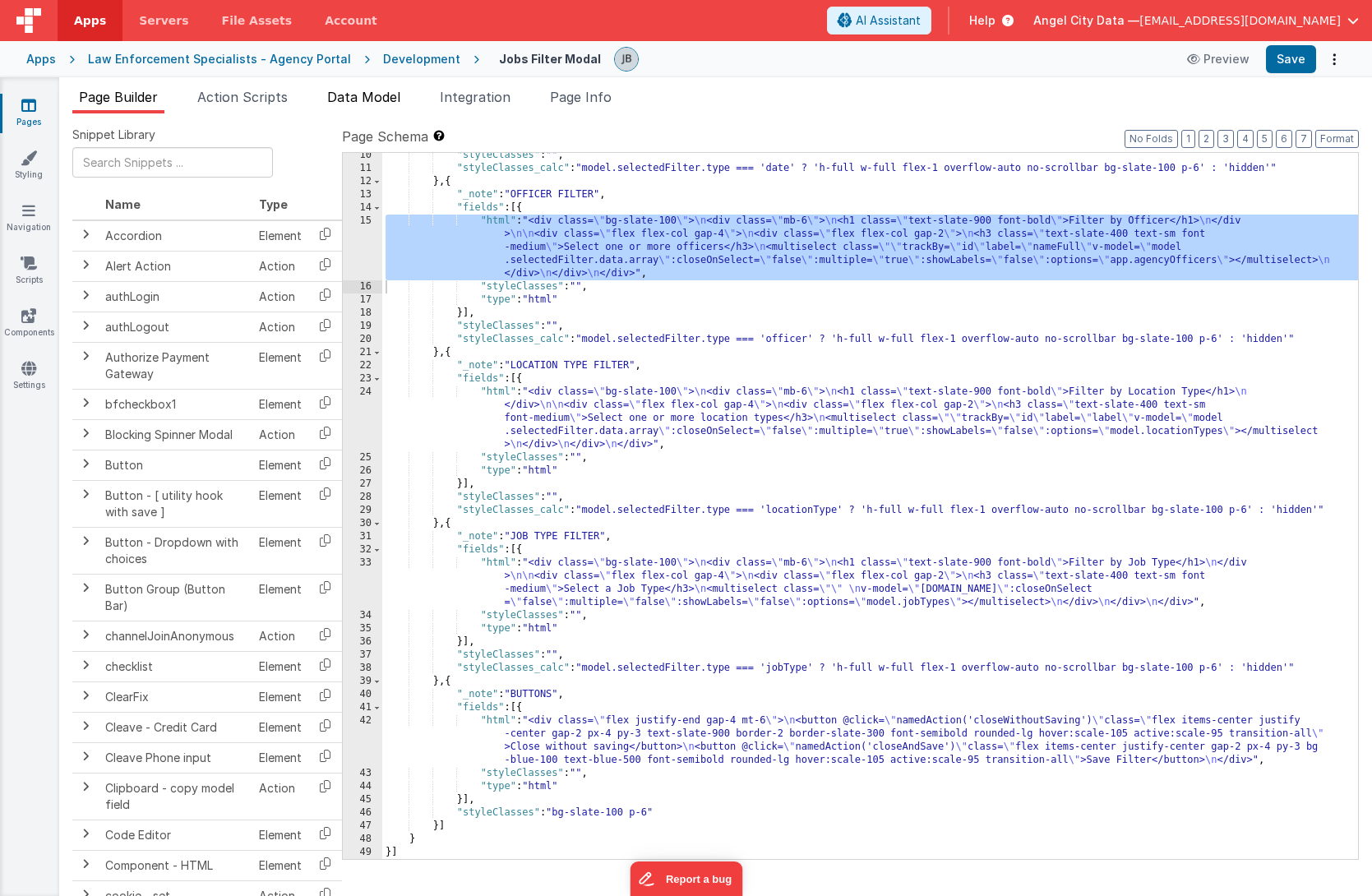
click at [365, 103] on span "Data Model" at bounding box center [364, 96] width 73 height 16
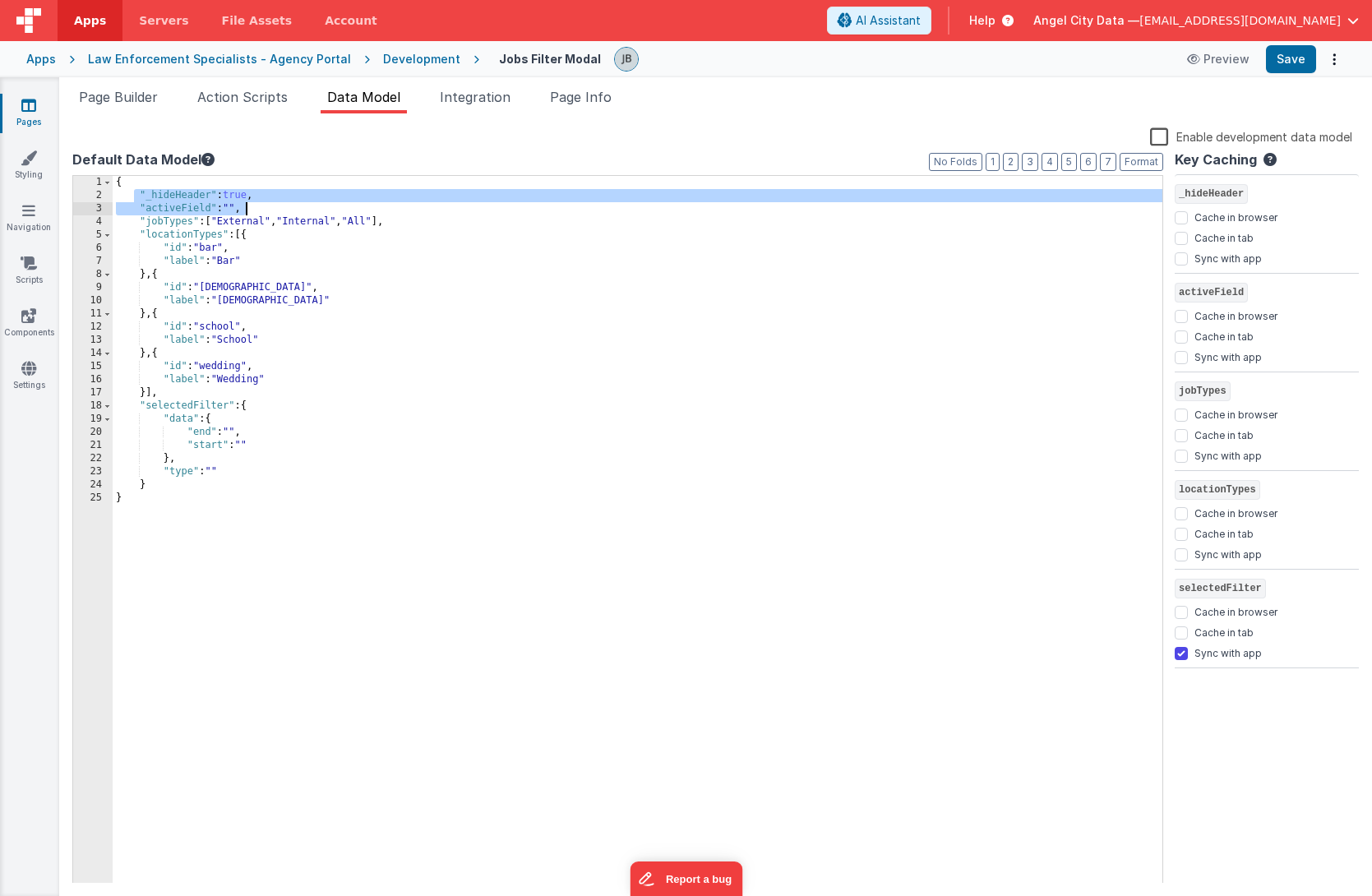
drag, startPoint x: 134, startPoint y: 195, endPoint x: 264, endPoint y: 206, distance: 130.5
click at [264, 206] on div "{ "_hideHeader" : true , "activeField" : "" , "jobTypes" : [ "External" , "Inte…" at bounding box center [638, 542] width 1050 height 734
click at [1224, 66] on button "Preview" at bounding box center [1218, 59] width 82 height 26
click at [250, 95] on span "Action Scripts" at bounding box center [243, 96] width 91 height 16
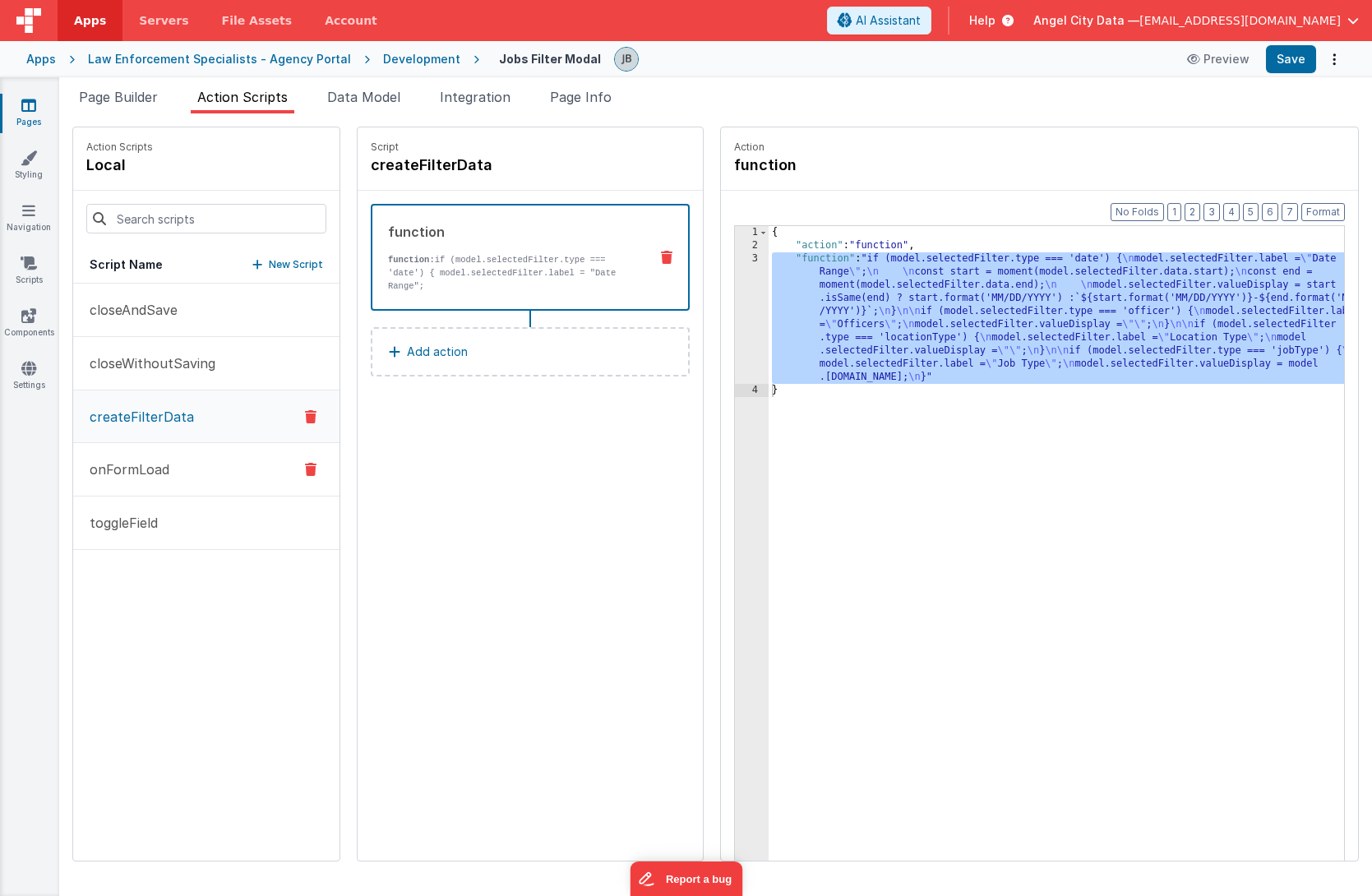
click at [140, 488] on button "onFormLoad" at bounding box center [206, 469] width 266 height 53
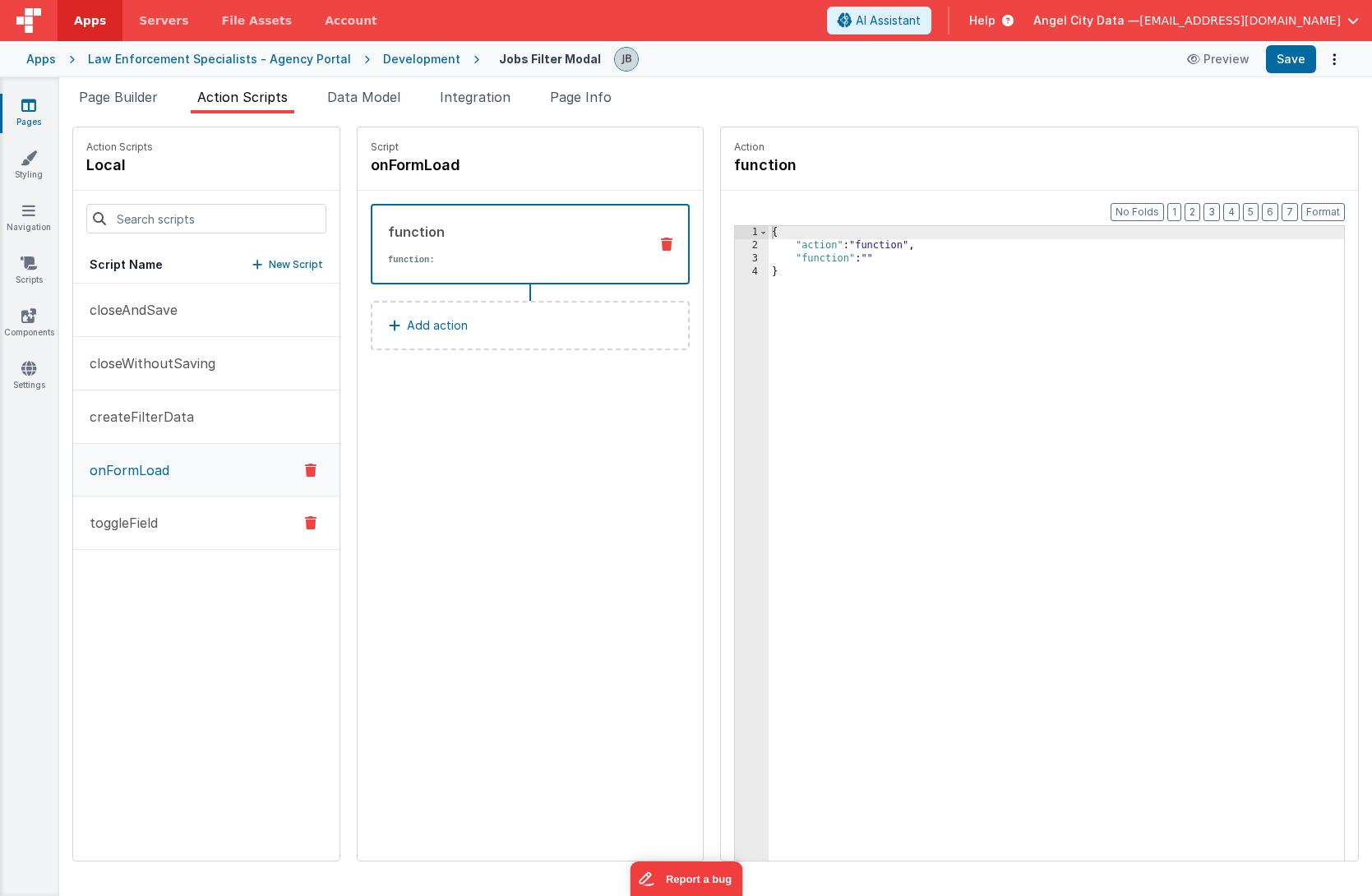
click at [142, 515] on p "toggleField" at bounding box center [119, 523] width 78 height 19
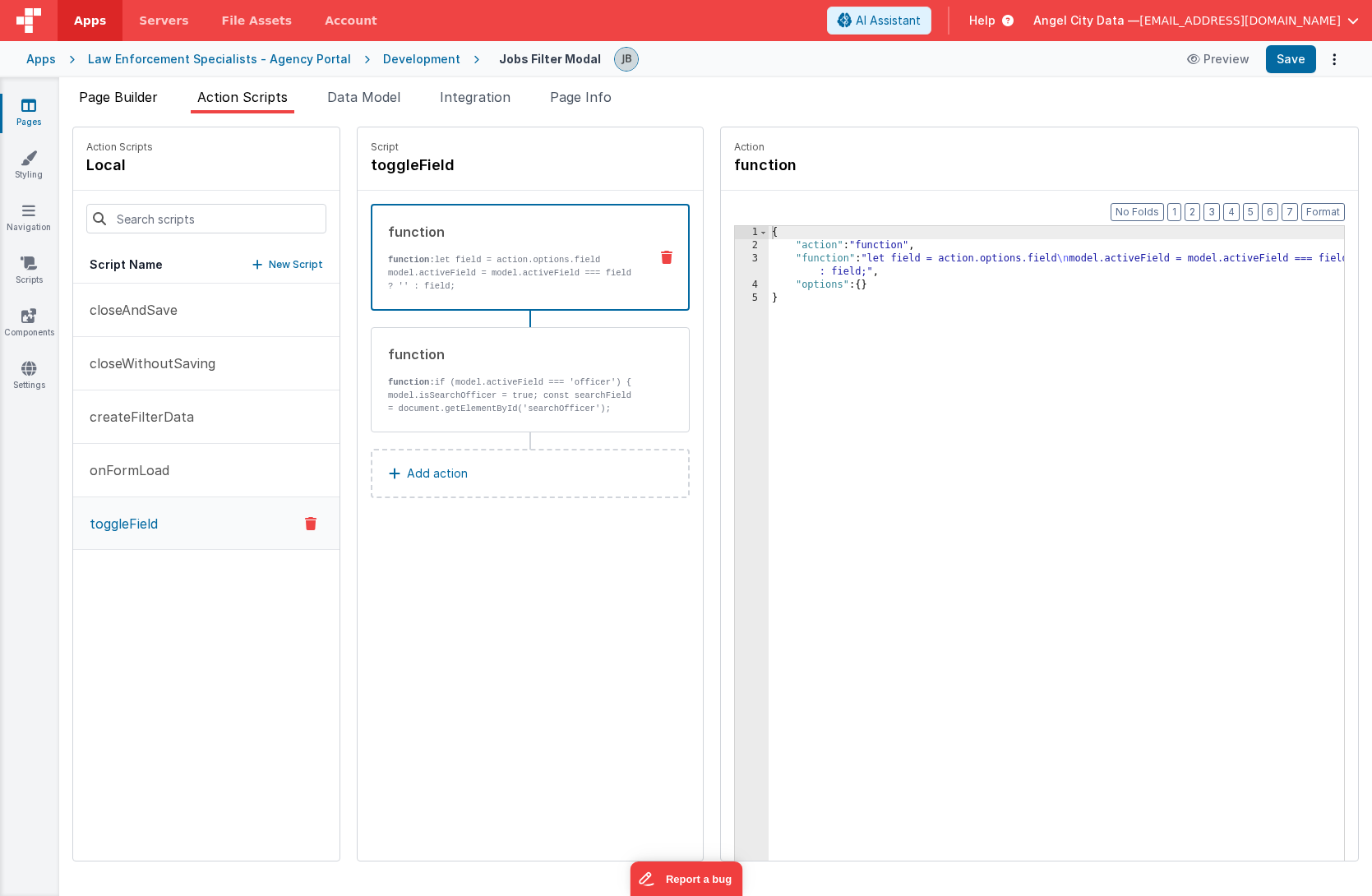
click at [150, 103] on span "Page Builder" at bounding box center [119, 96] width 79 height 16
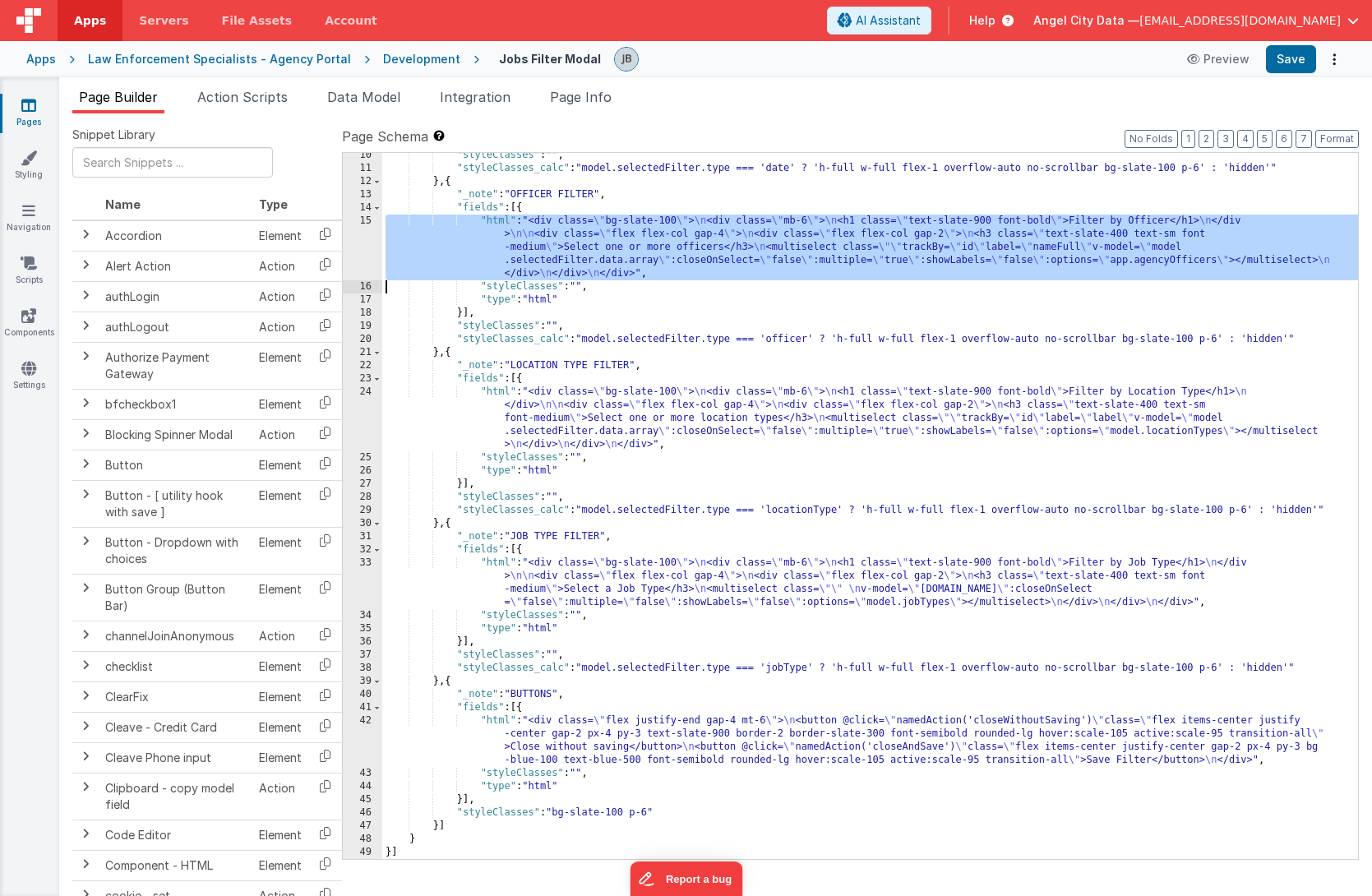
click at [535, 246] on div ""styleClasses" : "" , "styleClasses_calc" : "model.selectedFilter.type === 'dat…" at bounding box center [870, 514] width 976 height 732
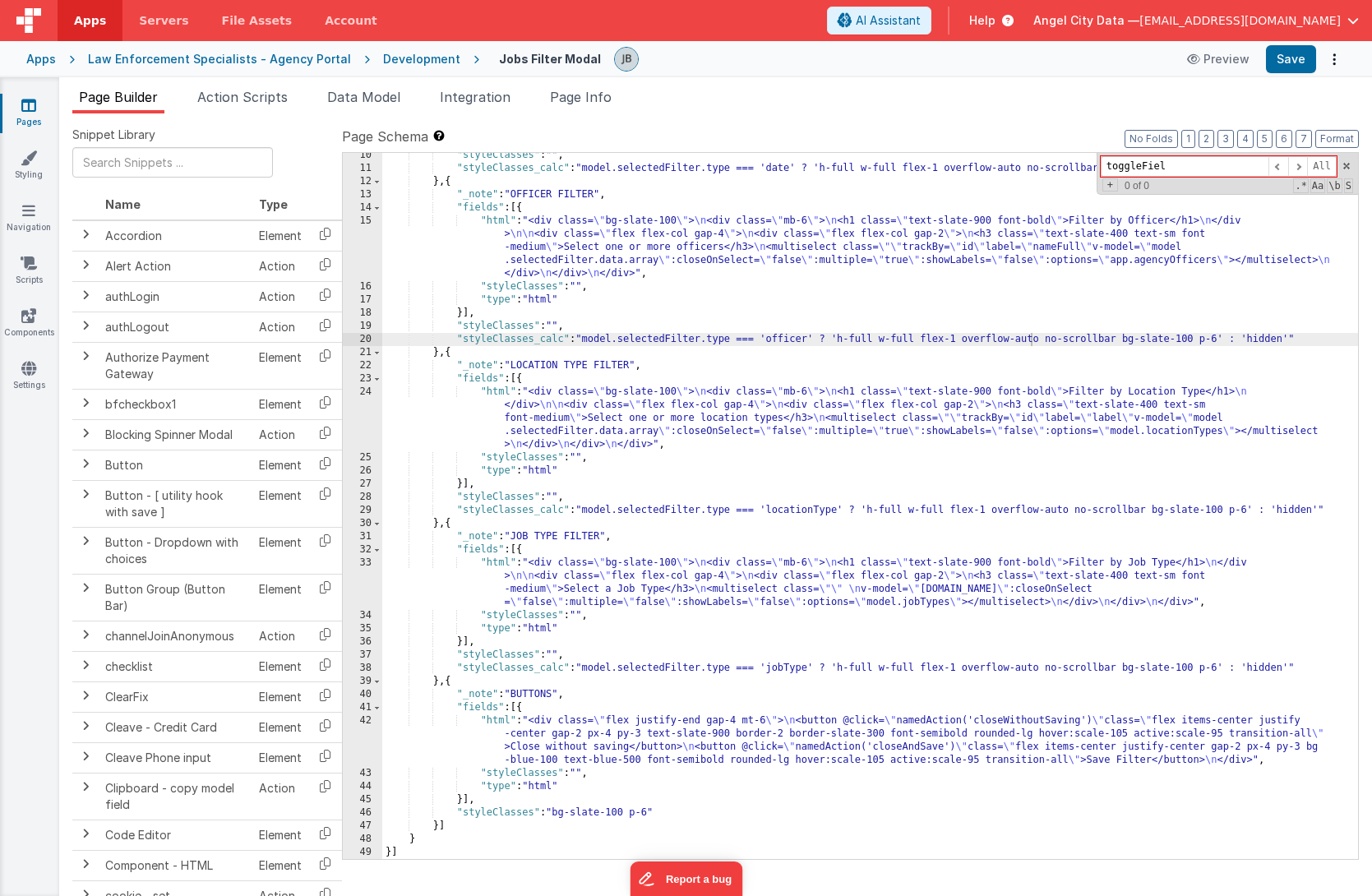
type input "toggleField"
click at [397, 63] on div "Development" at bounding box center [422, 59] width 77 height 16
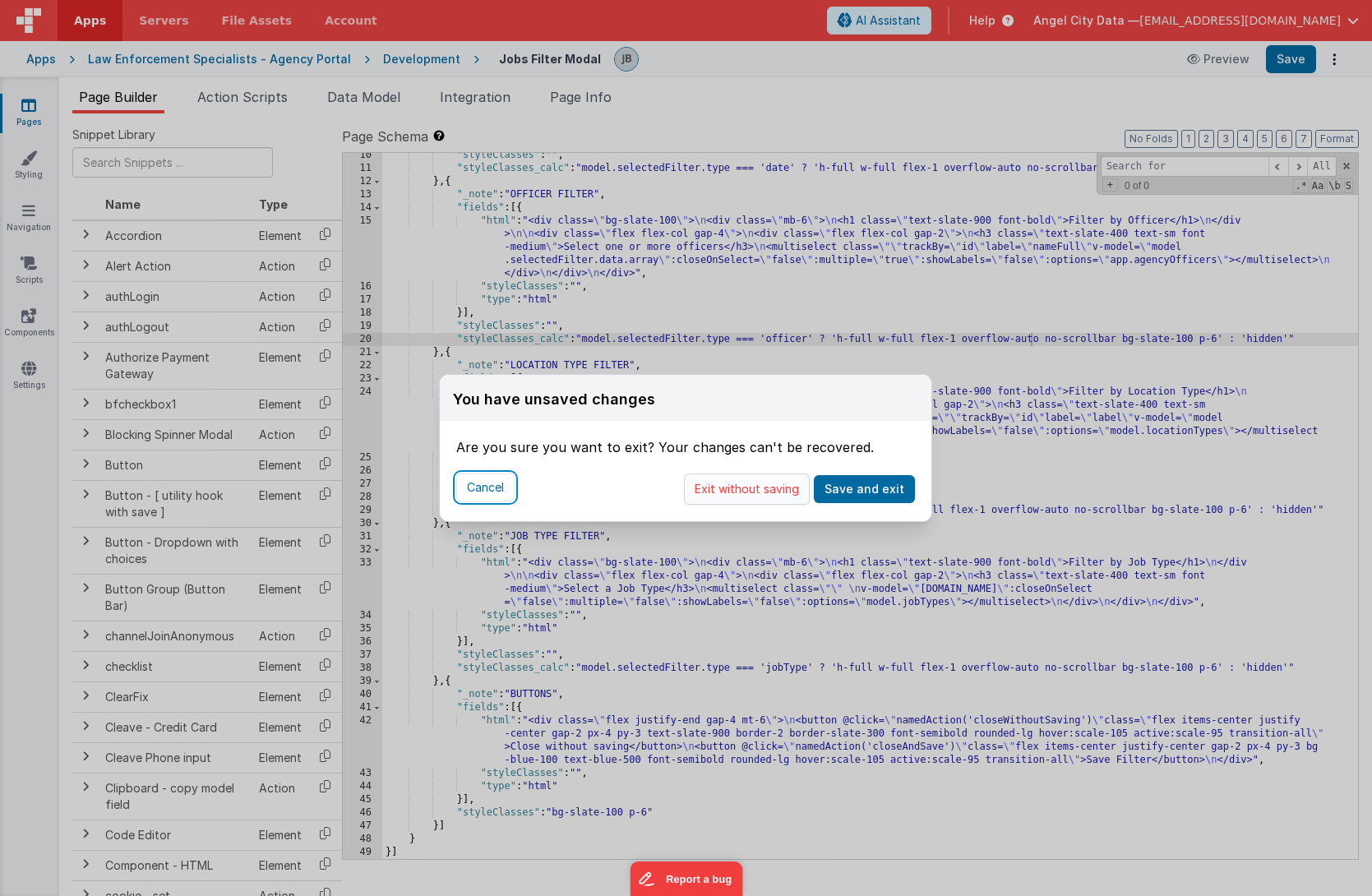
drag, startPoint x: 487, startPoint y: 486, endPoint x: 708, endPoint y: 498, distance: 221.3
click at [708, 498] on div "Cancel Exit without saving Save and exit" at bounding box center [686, 489] width 492 height 64
click at [764, 490] on button "Exit without saving" at bounding box center [747, 489] width 125 height 31
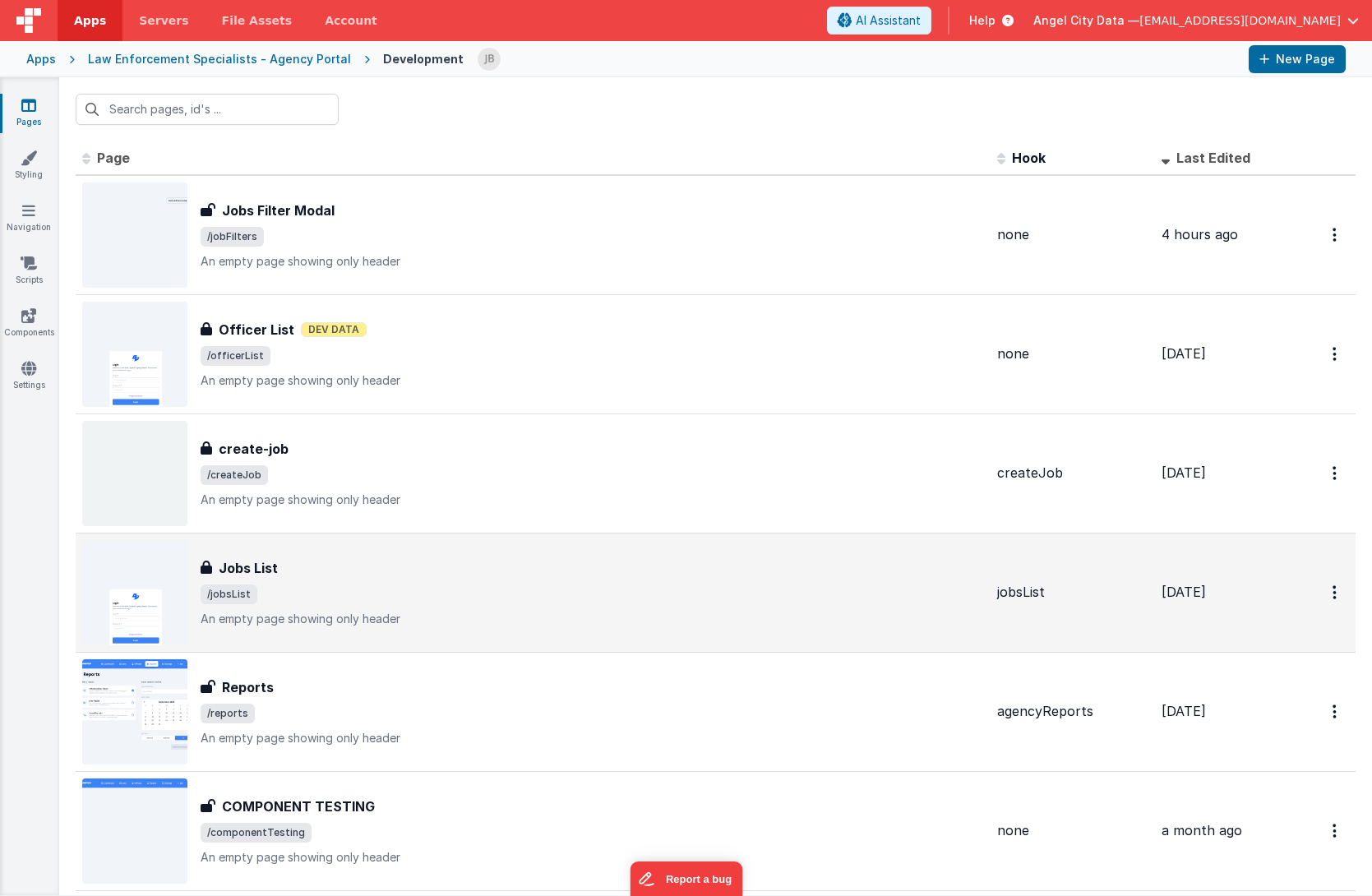
click at [264, 556] on div "Jobs List Jobs List /jobsList An empty page showing only header" at bounding box center [533, 592] width 902 height 105
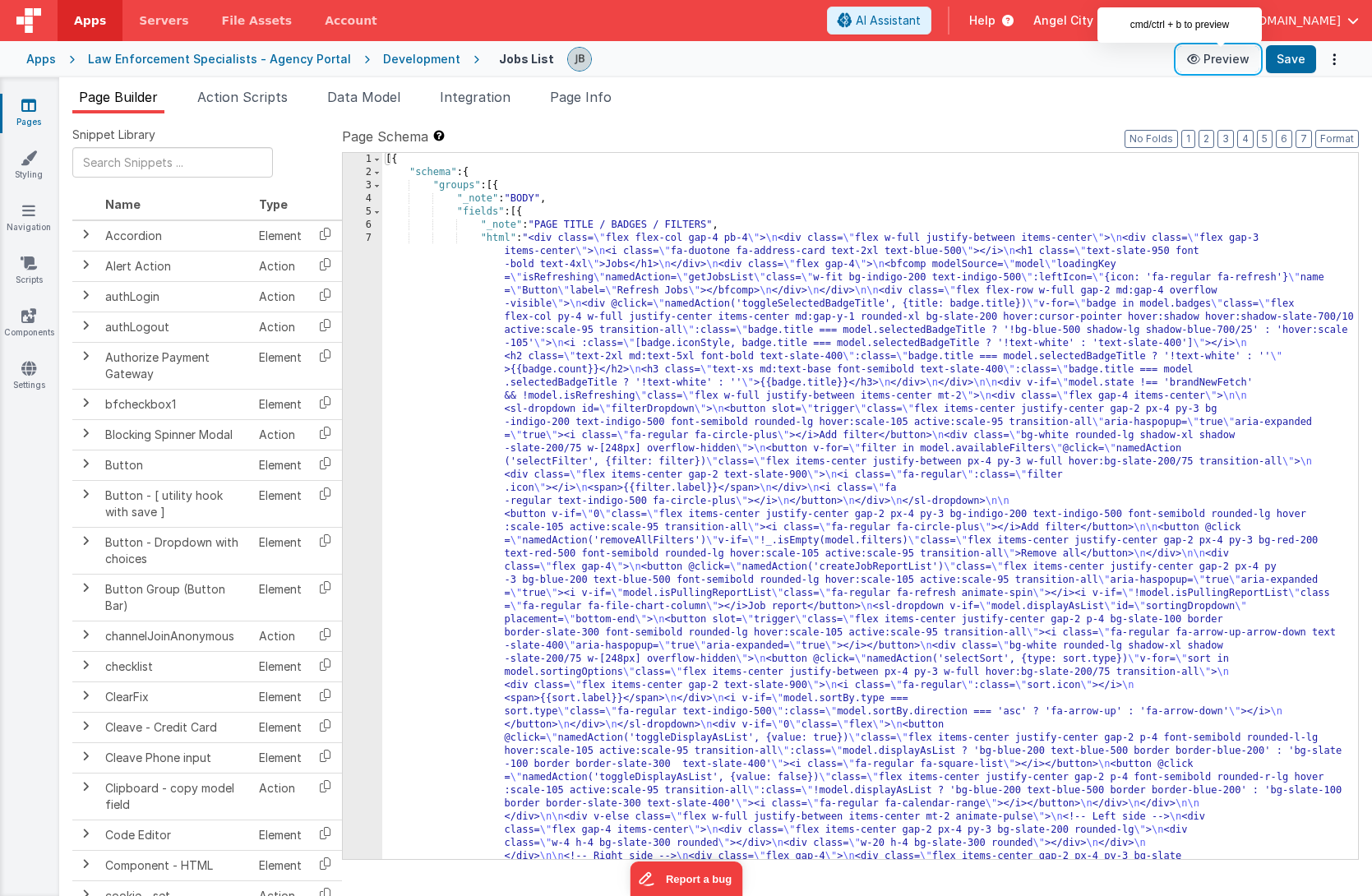
click at [1215, 62] on button "Preview" at bounding box center [1218, 59] width 82 height 26
click at [286, 109] on li "Action Scripts" at bounding box center [242, 99] width 103 height 26
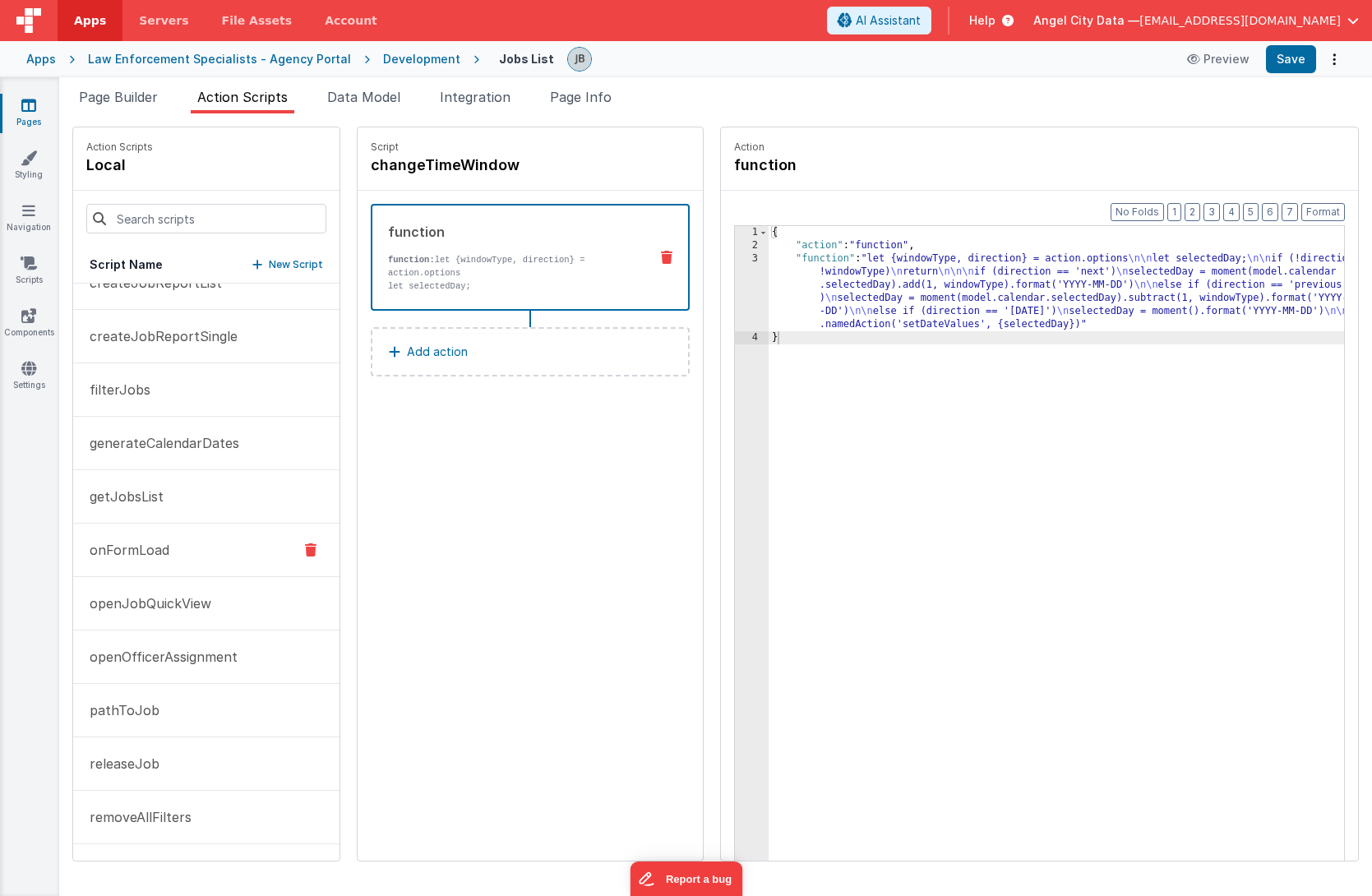
click at [180, 541] on button "onFormLoad" at bounding box center [206, 550] width 266 height 53
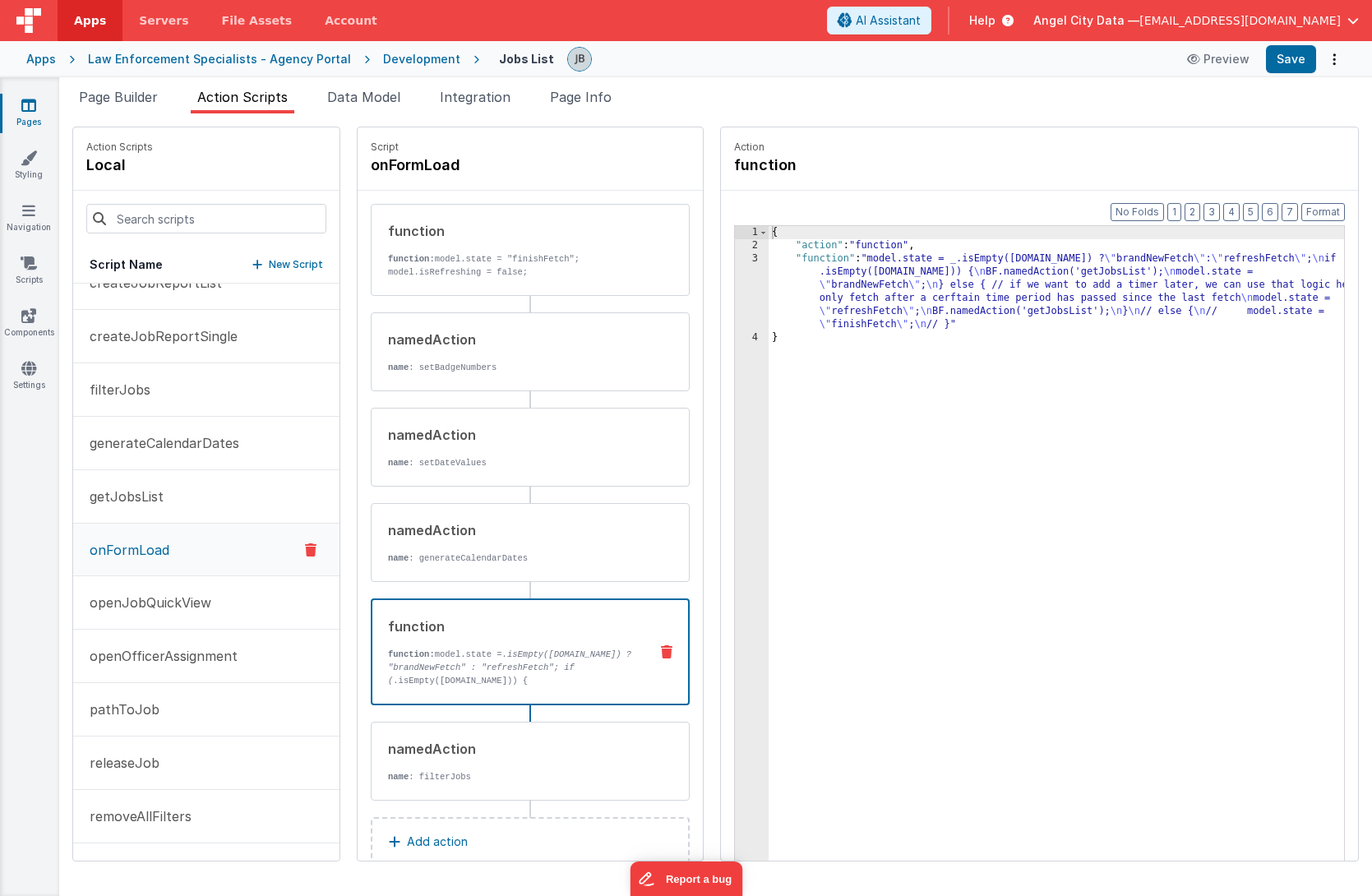
click at [415, 637] on div "function function: model.state = .isEmpty([DOMAIN_NAME]) ? "brandNewFetch" : "r…" at bounding box center [504, 651] width 263 height 70
click at [735, 294] on div "3" at bounding box center [752, 292] width 34 height 79
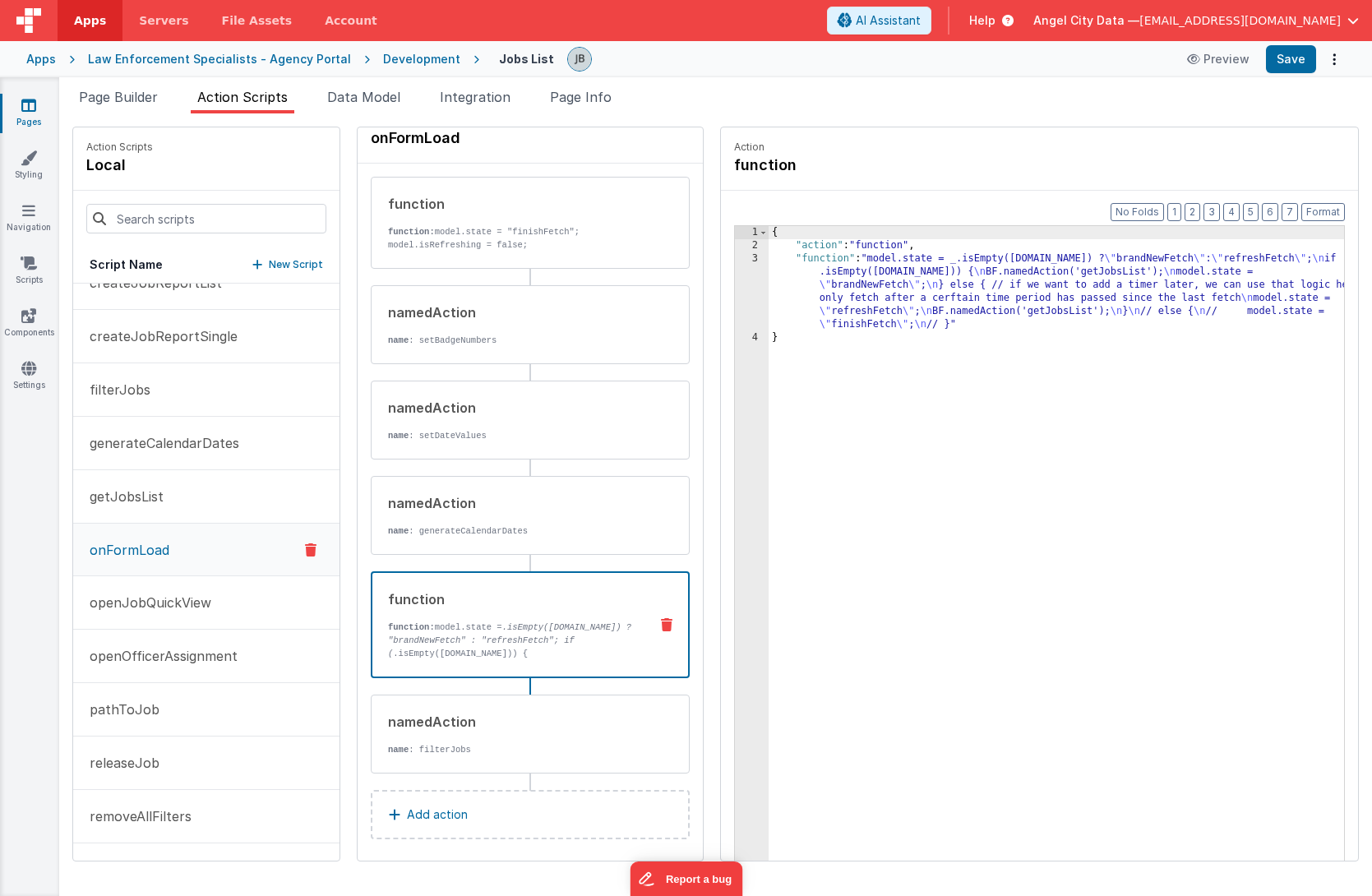
scroll to position [36, 0]
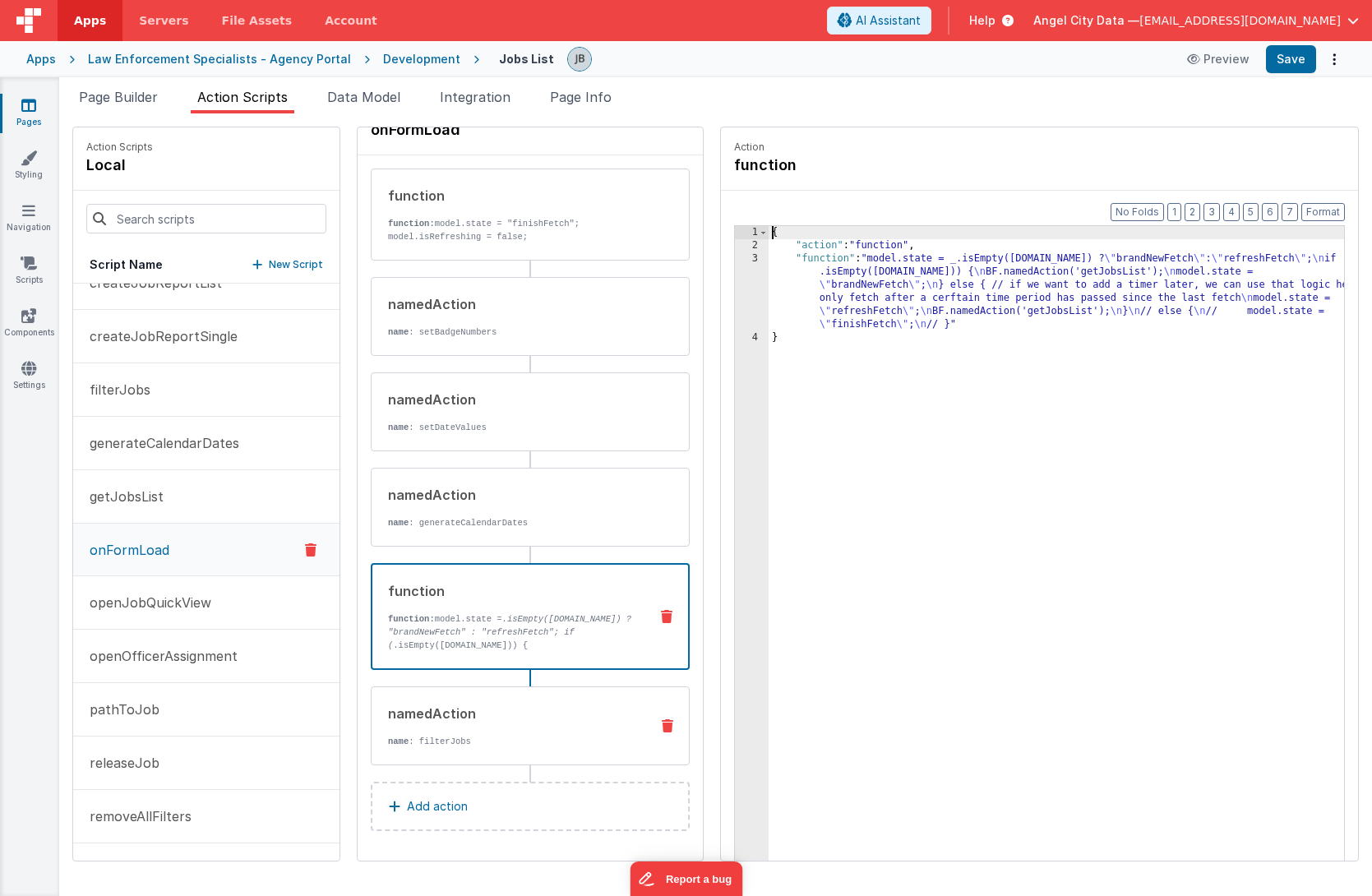
click at [394, 718] on div "namedAction" at bounding box center [511, 713] width 248 height 19
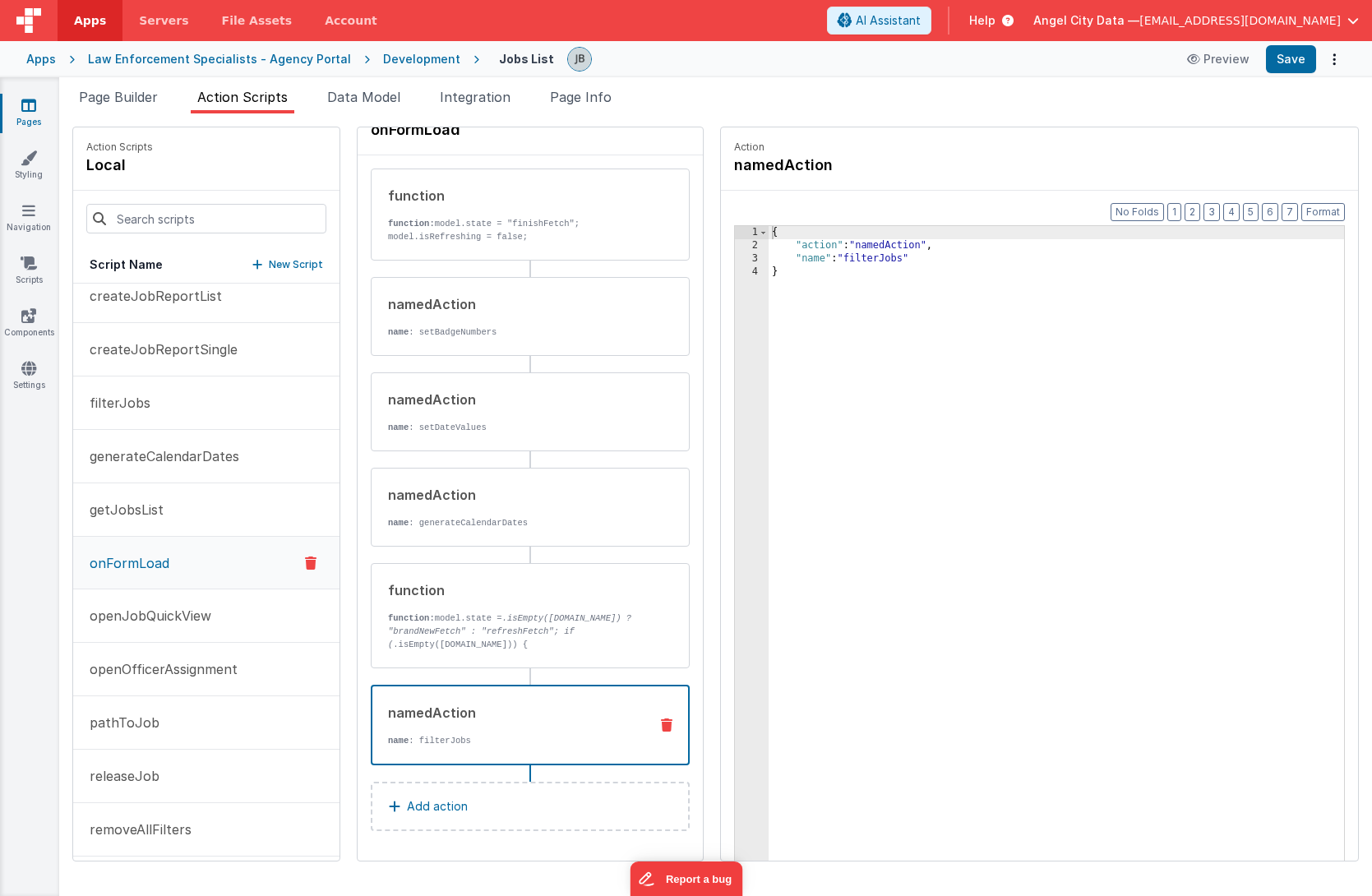
scroll to position [0, 0]
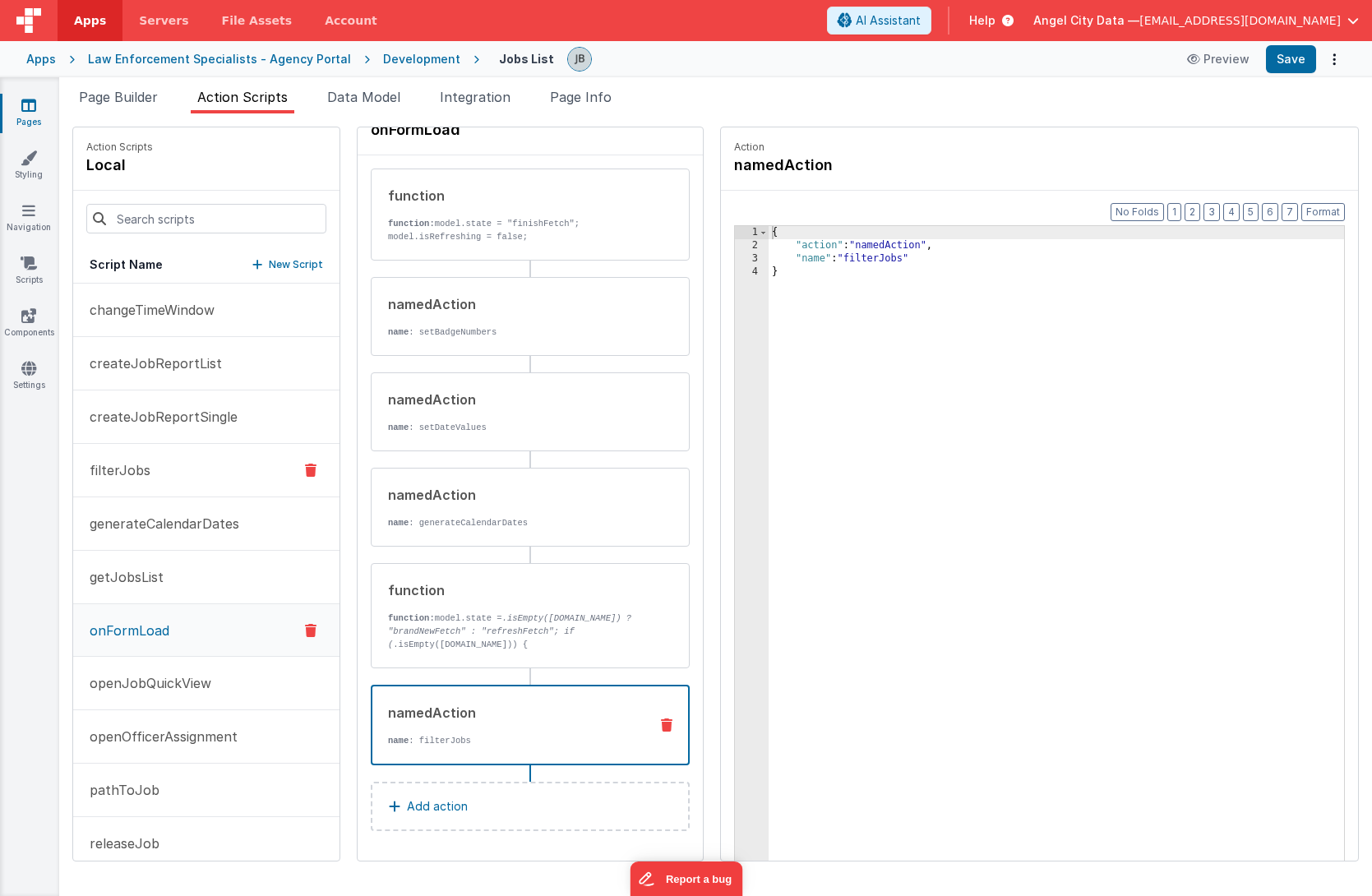
click at [149, 483] on button "filterJobs" at bounding box center [206, 470] width 266 height 53
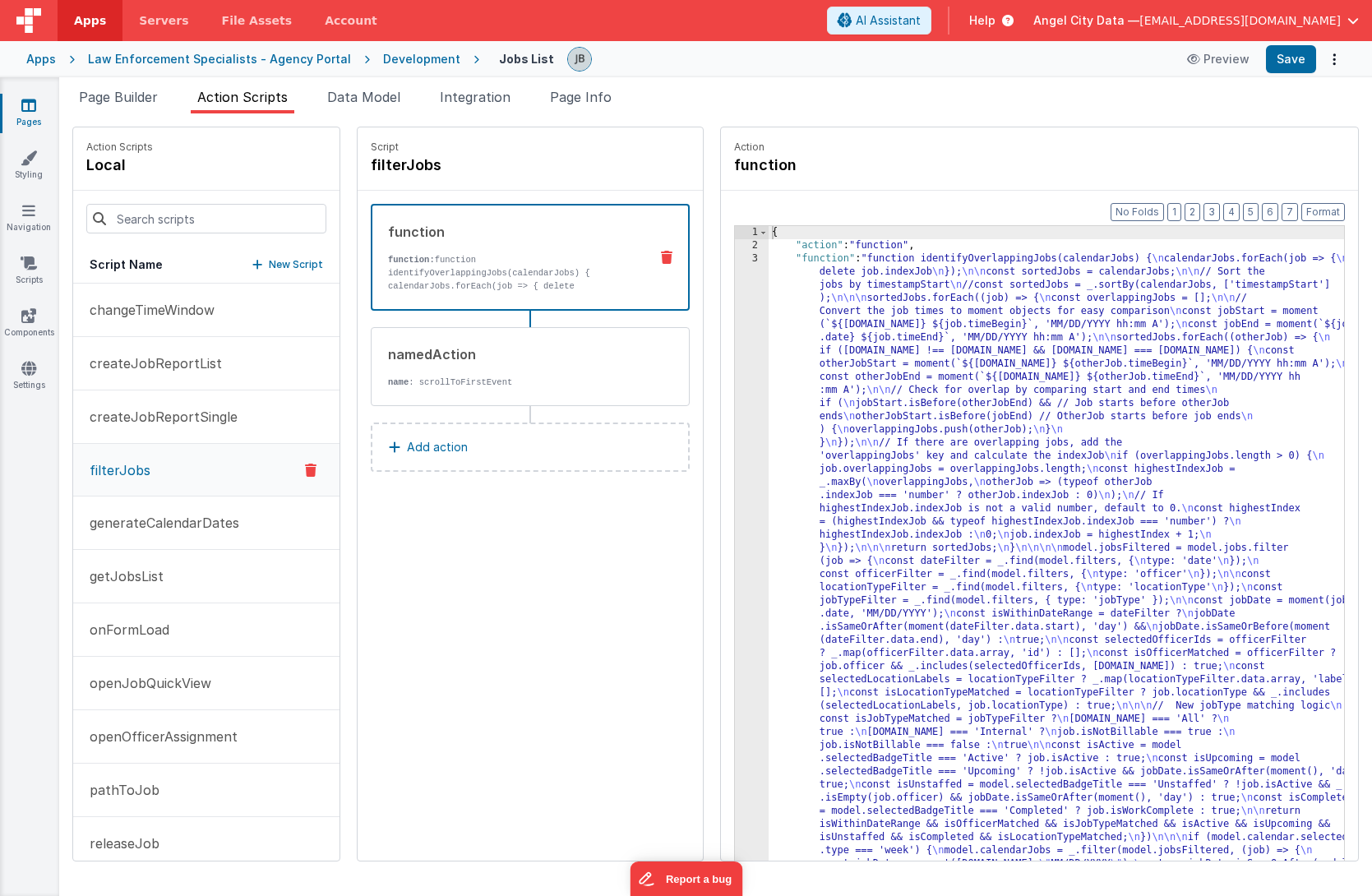
click at [735, 297] on div "3" at bounding box center [752, 608] width 34 height 710
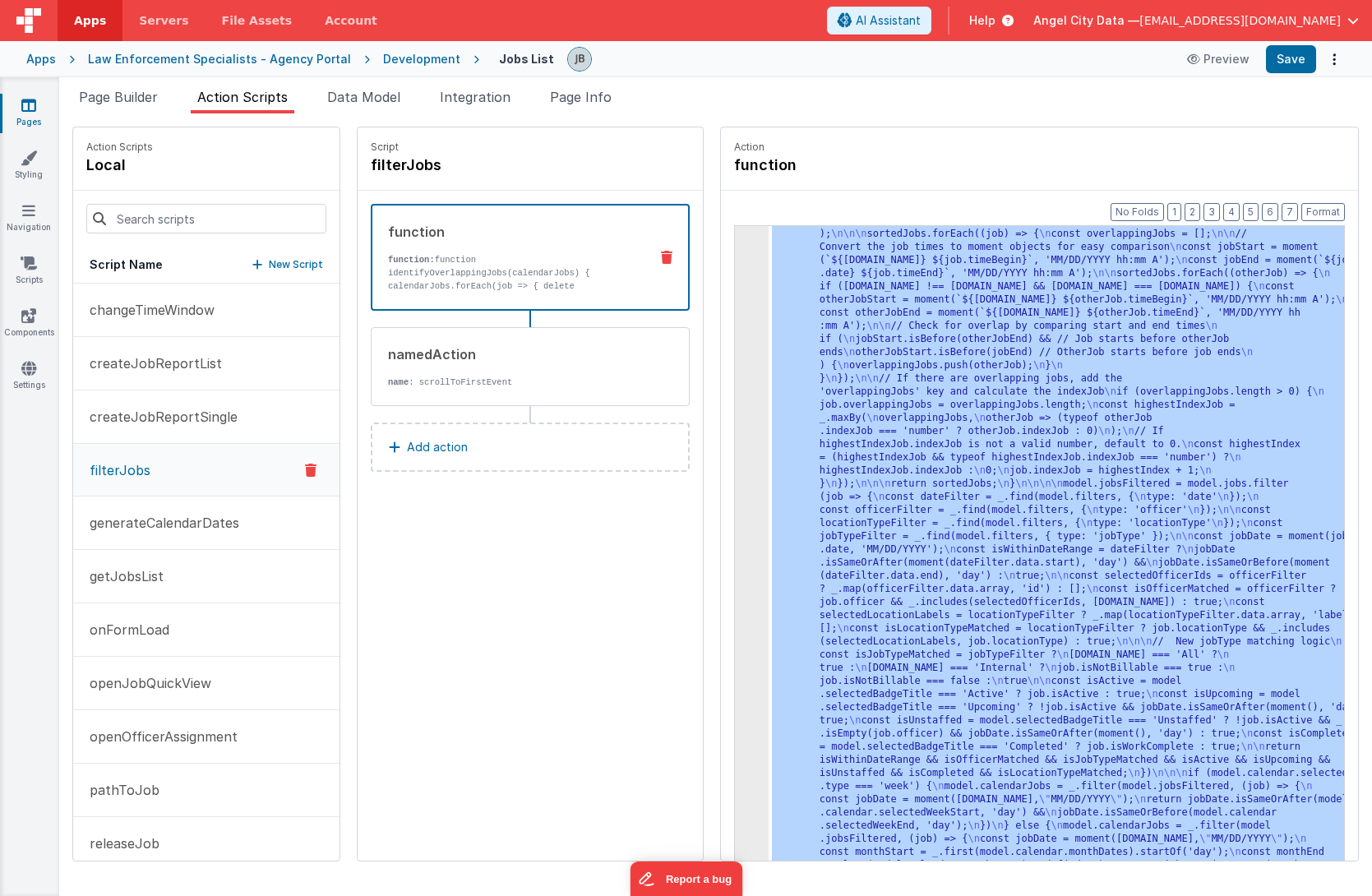
scroll to position [64, 0]
click at [735, 297] on div "3" at bounding box center [752, 543] width 34 height 710
click at [735, 291] on div "3" at bounding box center [752, 543] width 34 height 710
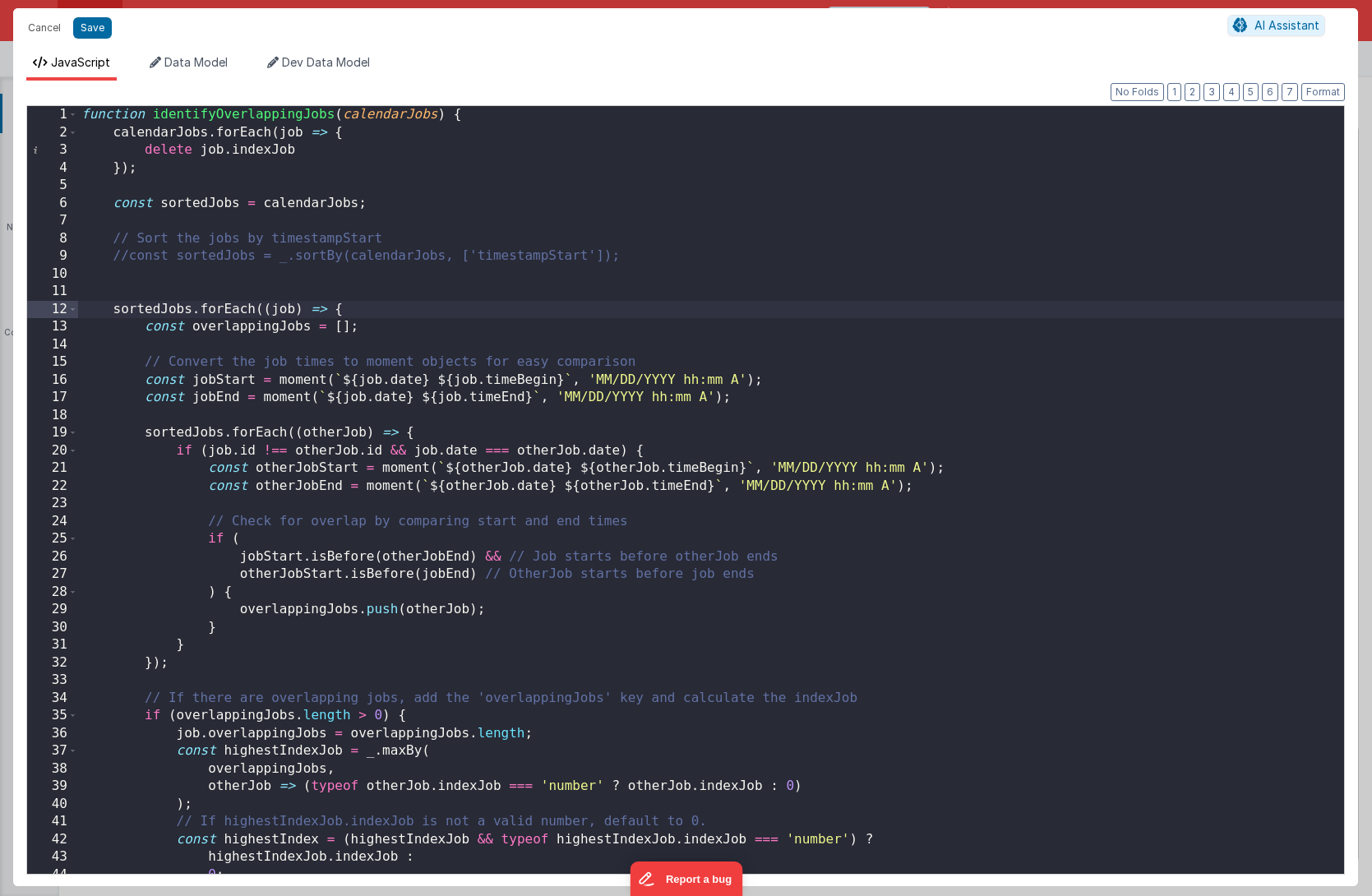
click at [545, 281] on div "function identifyOverlappingJobs ( calendarJobs ) { calendarJobs . forEach ( jo…" at bounding box center [711, 507] width 1266 height 803
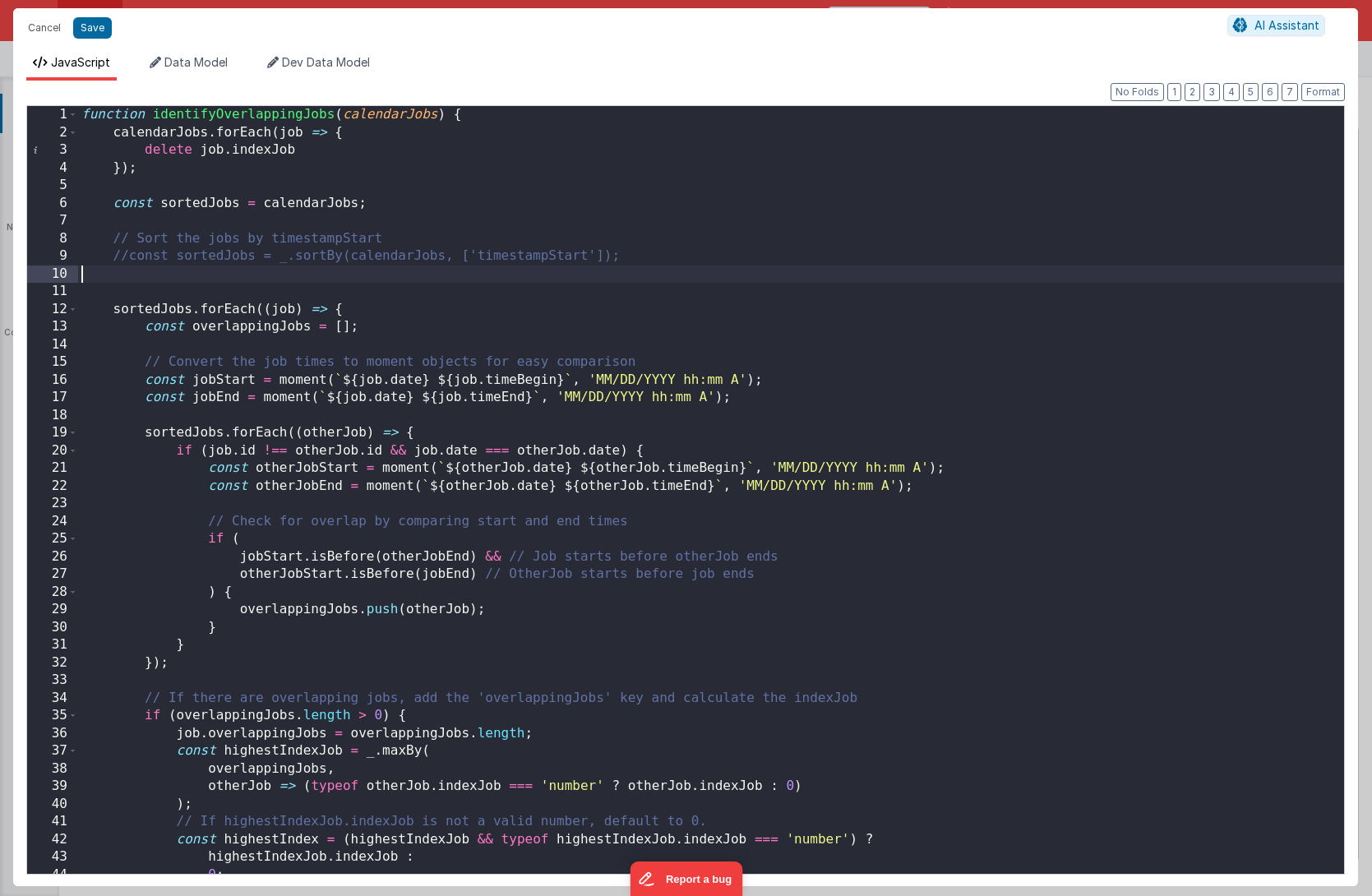
click at [523, 314] on div "function identifyOverlappingJobs ( calendarJobs ) { calendarJobs . forEach ( jo…" at bounding box center [711, 507] width 1266 height 803
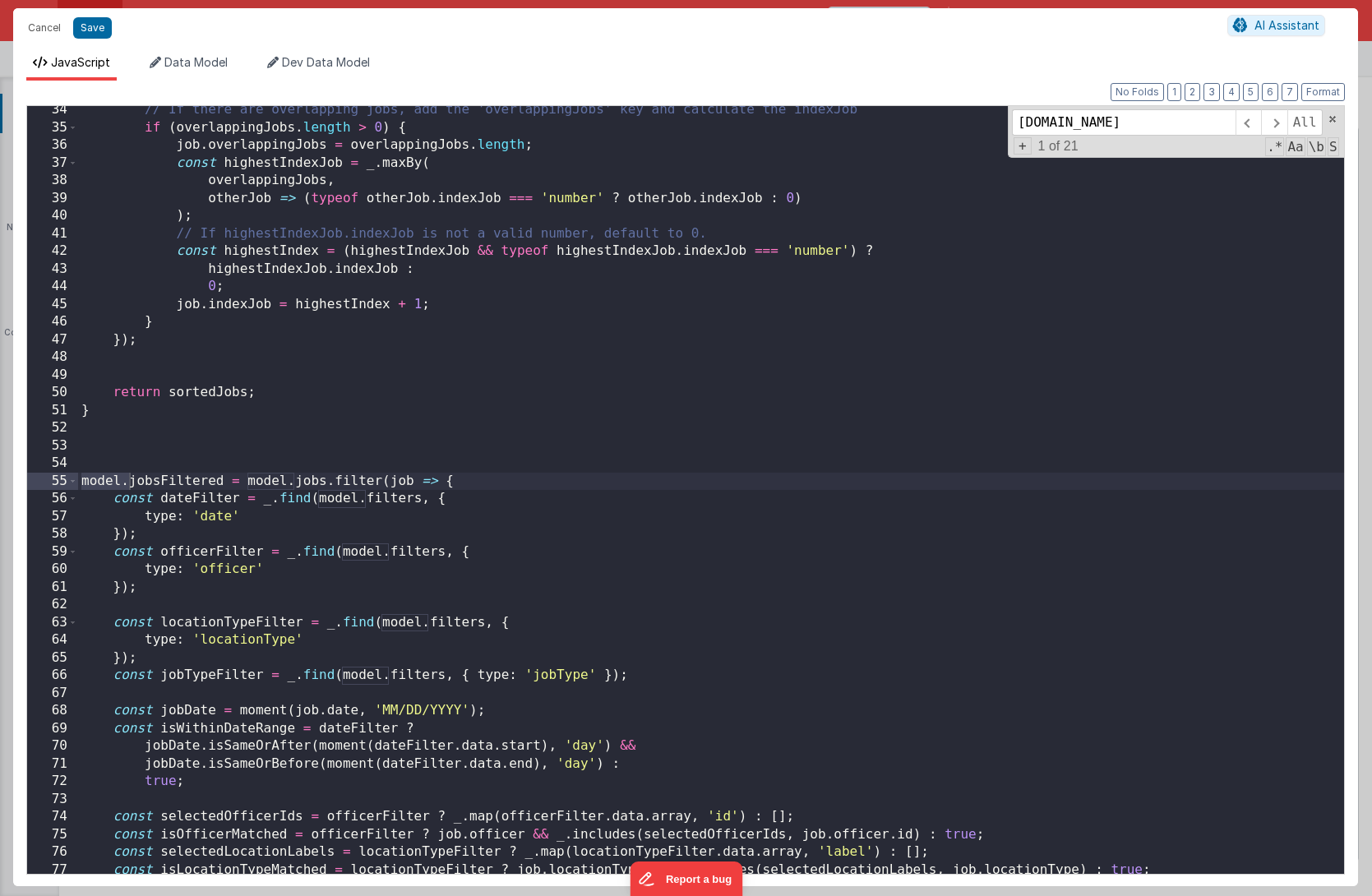
scroll to position [1188, 0]
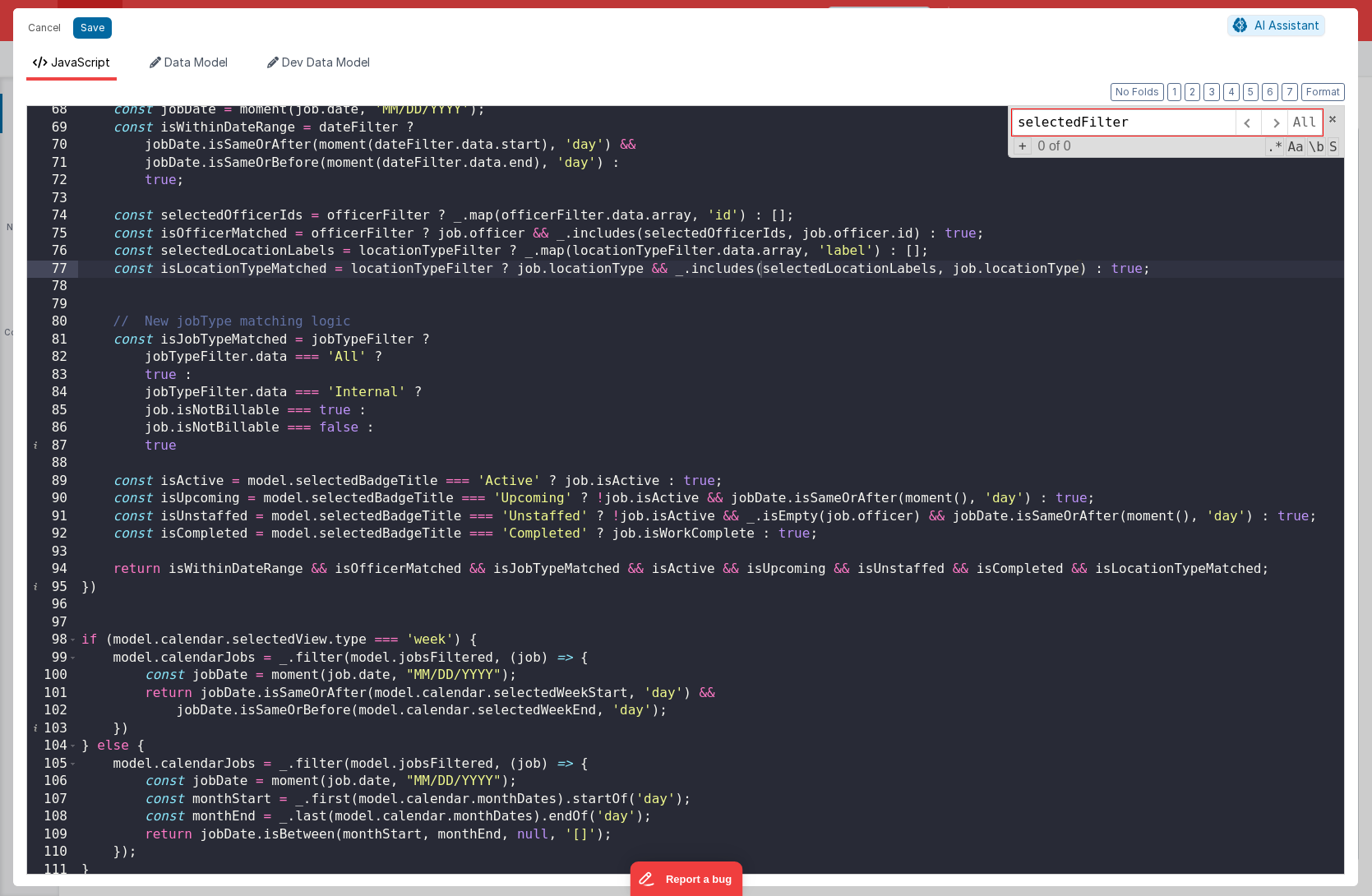
type input "selectedFilte"
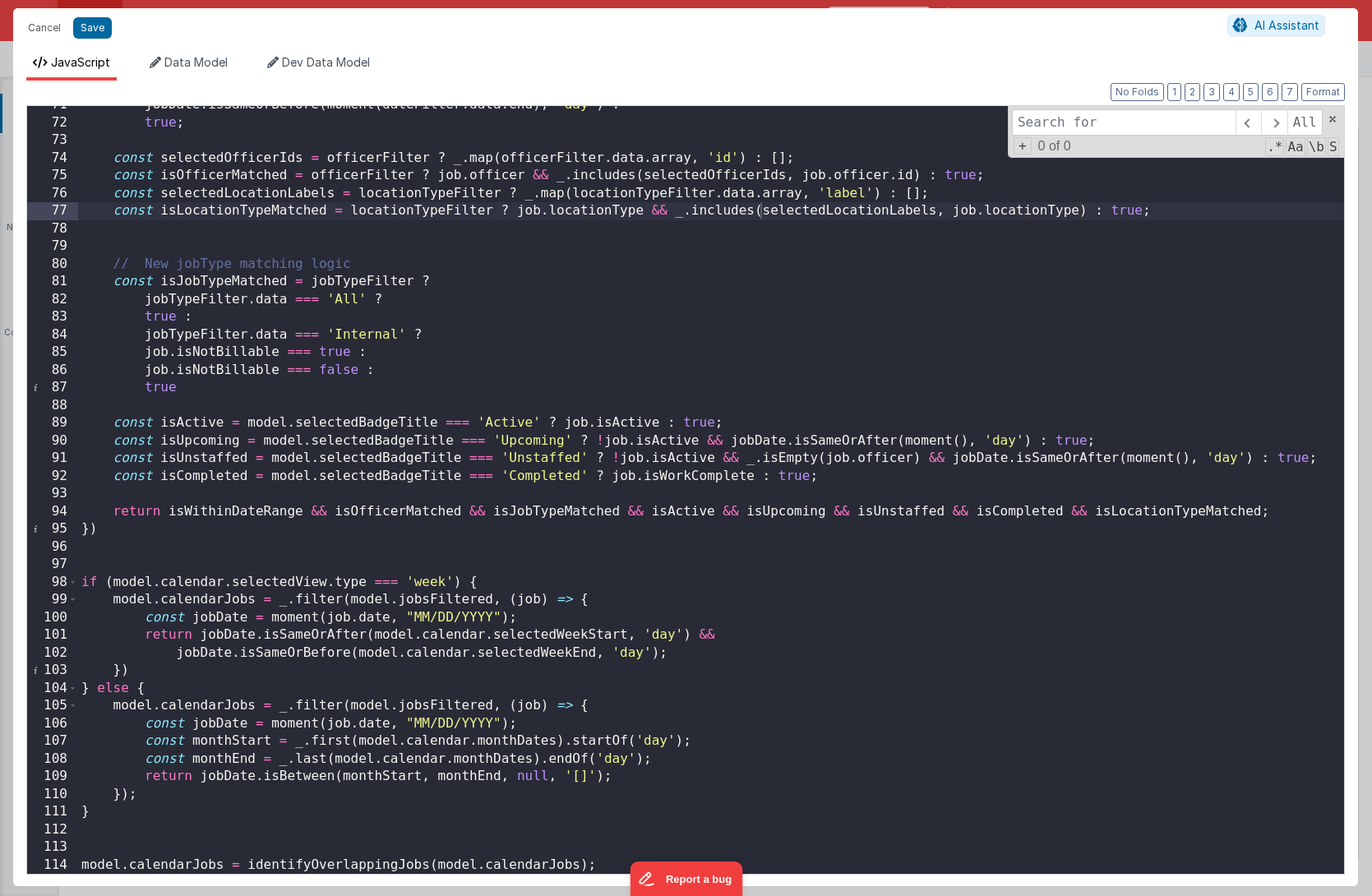
click at [491, 515] on div "jobDate . isSameOrBefore ( moment ( dateFilter . data . end ) , 'day' ) : true …" at bounding box center [711, 498] width 1266 height 803
click at [400, 197] on div "jobDate . isSameOrBefore ( moment ( dateFilter . data . end ) , 'day' ) : true …" at bounding box center [711, 498] width 1266 height 803
click at [1275, 118] on span at bounding box center [1274, 122] width 25 height 26
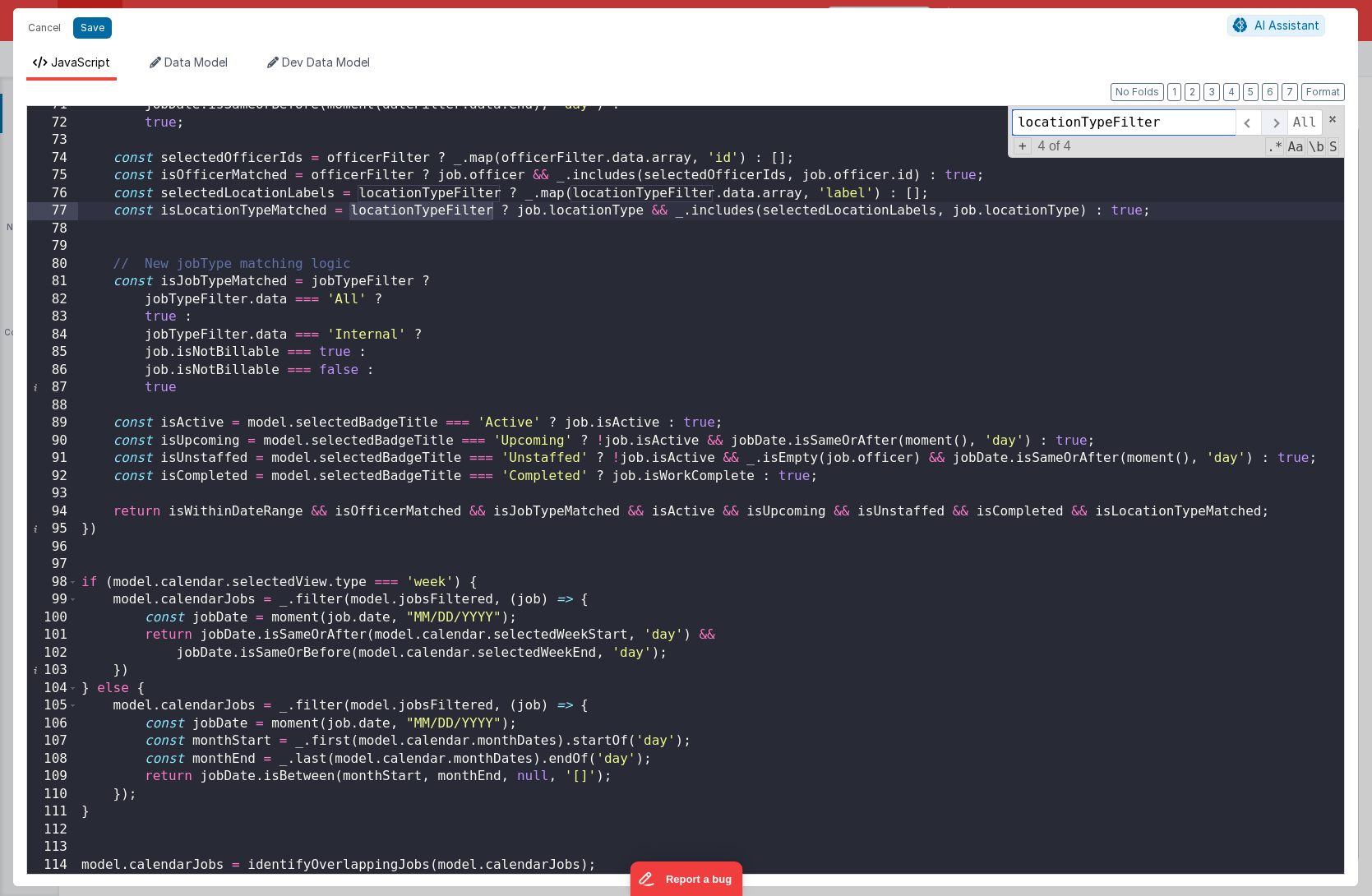
click at [1275, 118] on span at bounding box center [1274, 122] width 25 height 26
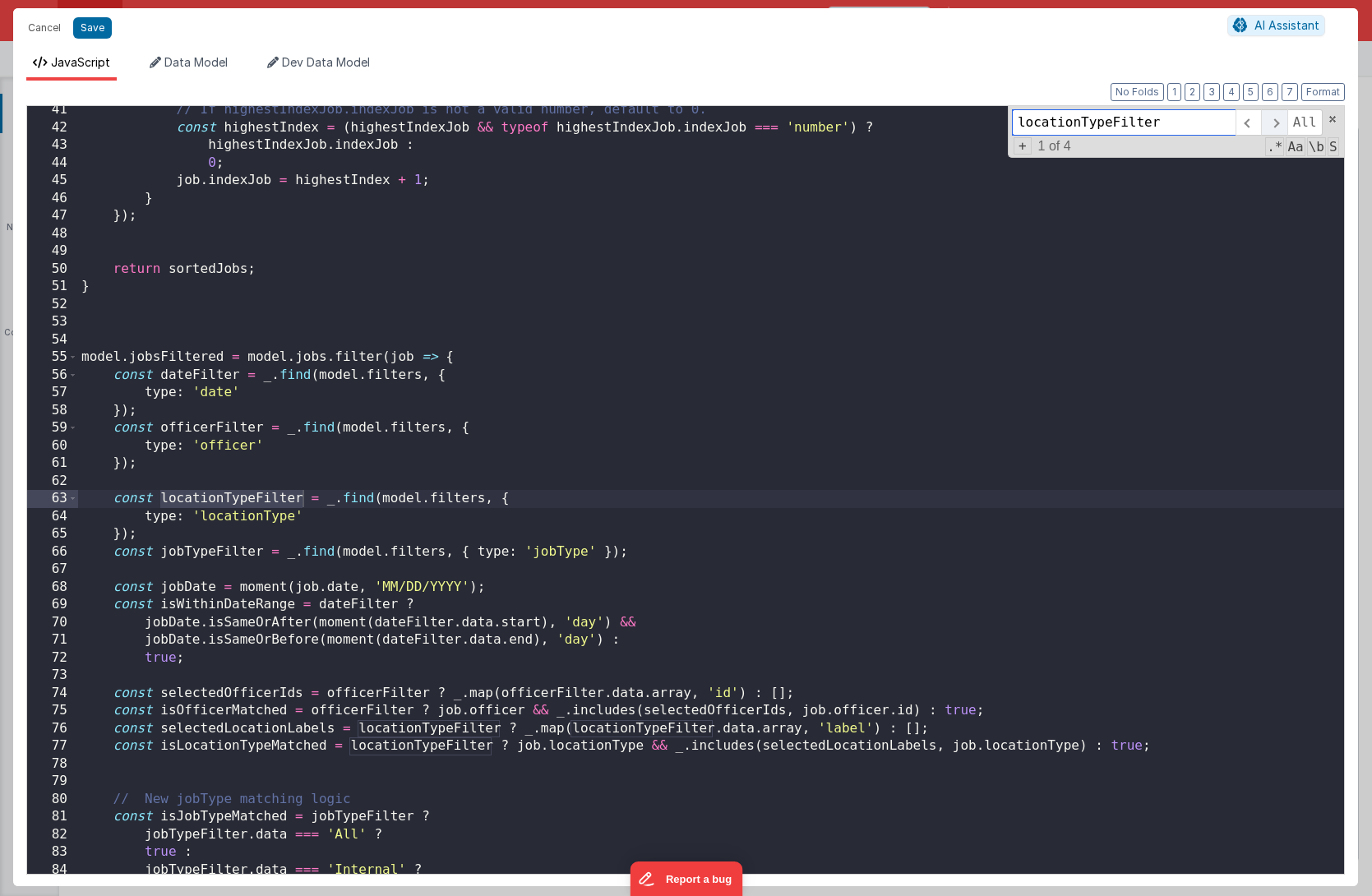
scroll to position [712, 0]
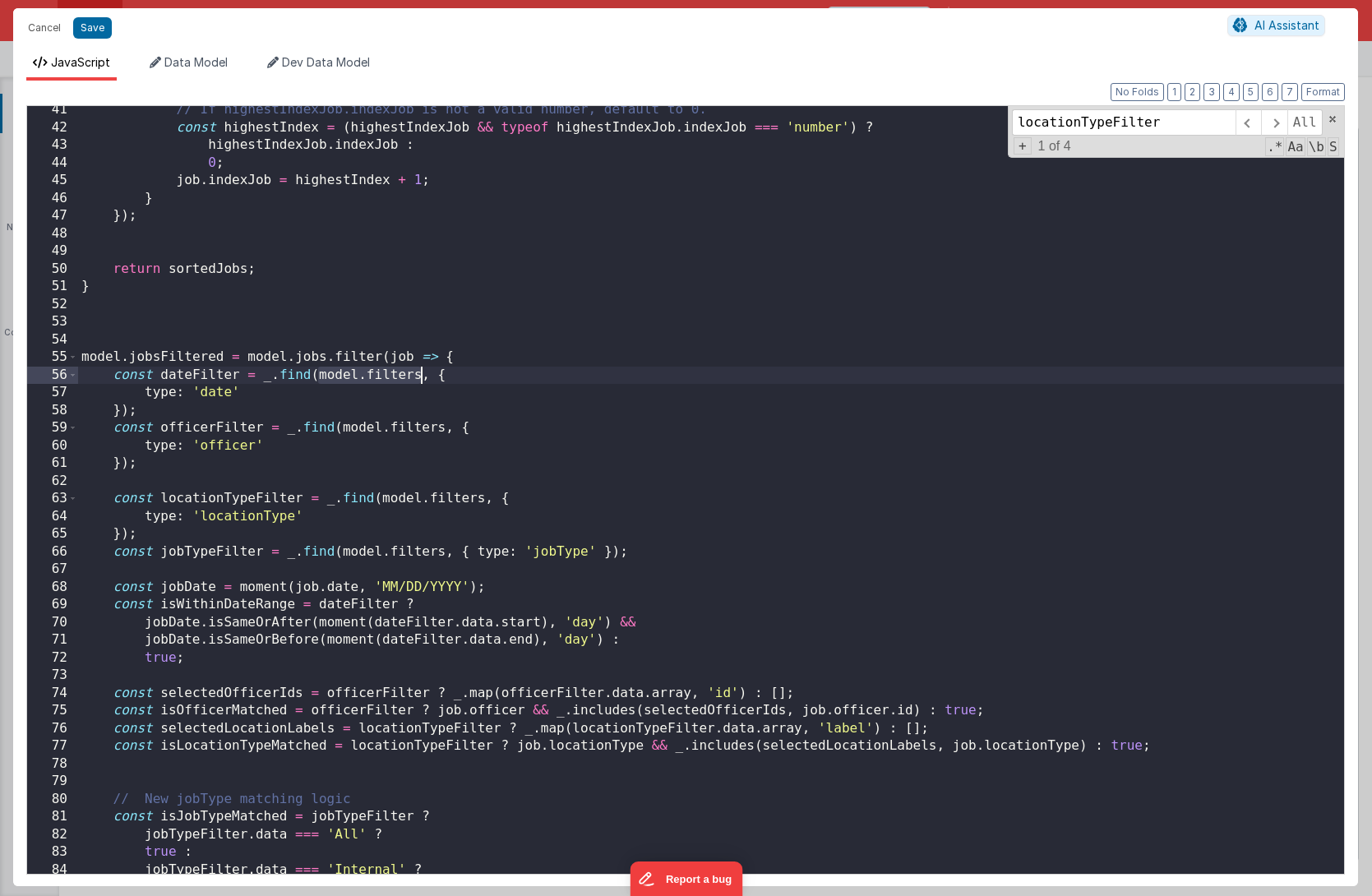
drag, startPoint x: 318, startPoint y: 379, endPoint x: 420, endPoint y: 381, distance: 102.0
click at [420, 381] on div "// If highestIndexJob.indexJob is not a valid number, default to 0. const highe…" at bounding box center [711, 502] width 1266 height 803
type input "model.filters"
click at [1271, 128] on span at bounding box center [1274, 122] width 25 height 26
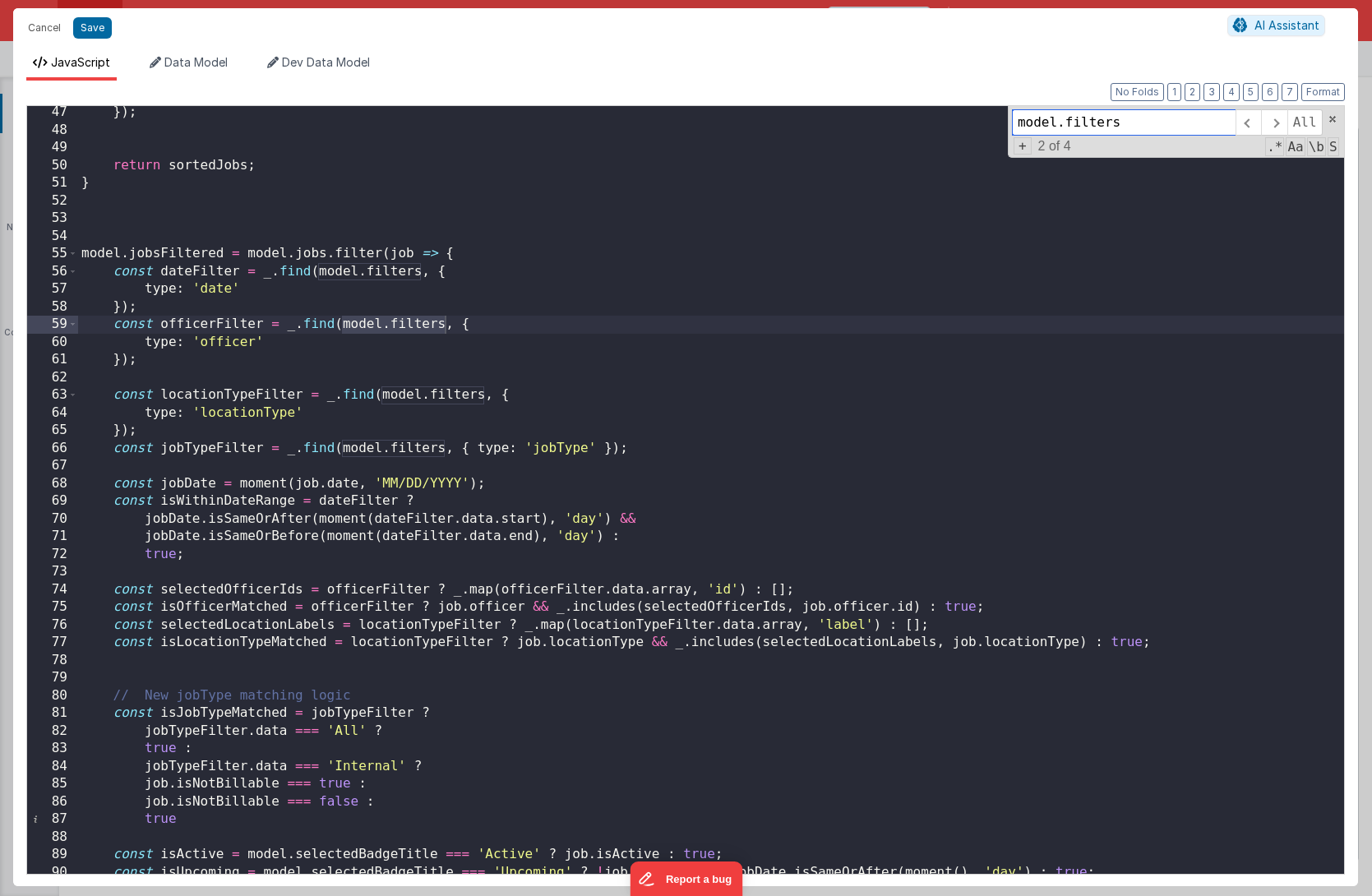
scroll to position [818, 0]
click at [36, 36] on button "Cancel" at bounding box center [43, 28] width 49 height 23
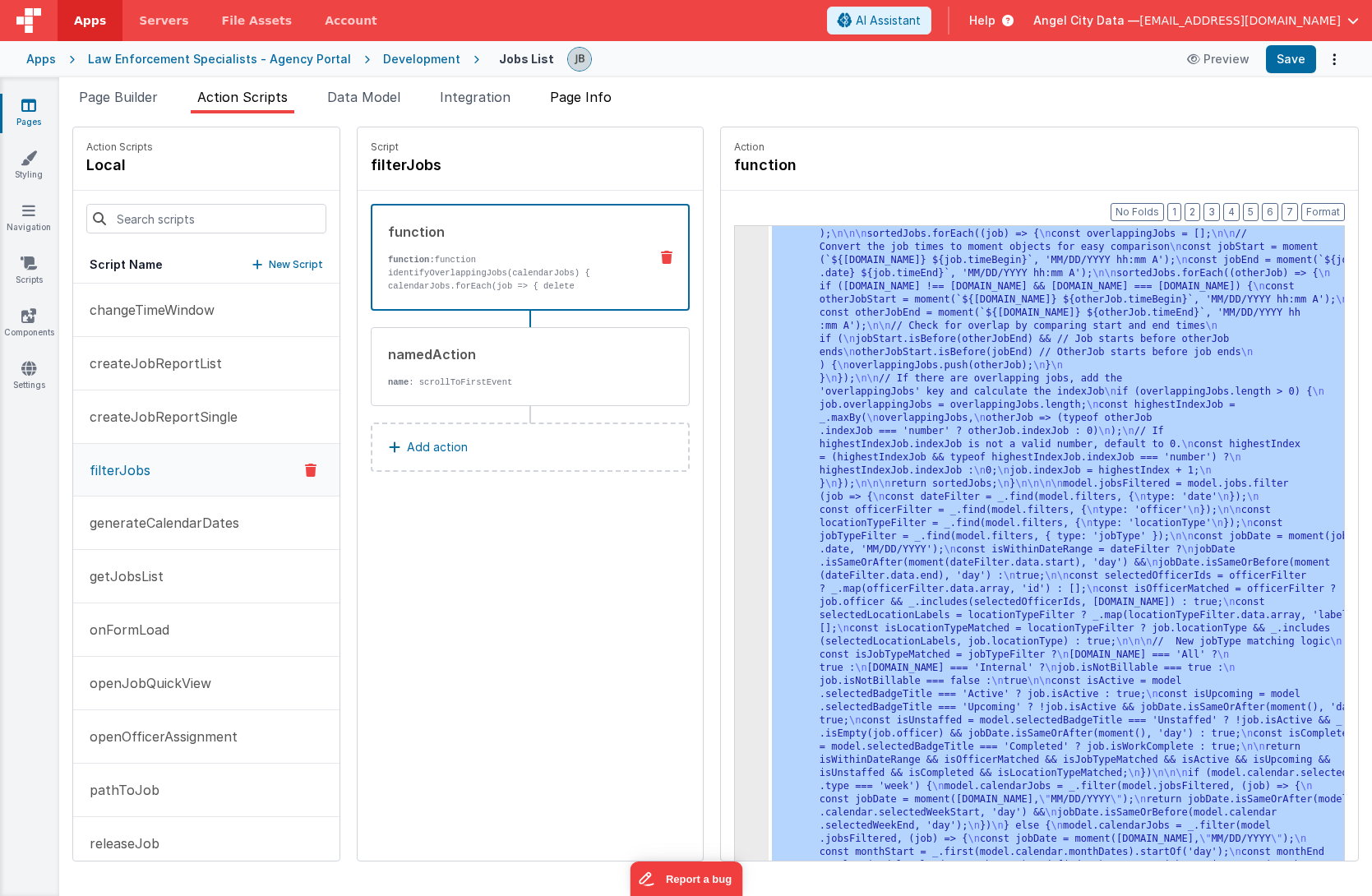
click at [591, 101] on span "Page Info" at bounding box center [581, 96] width 62 height 16
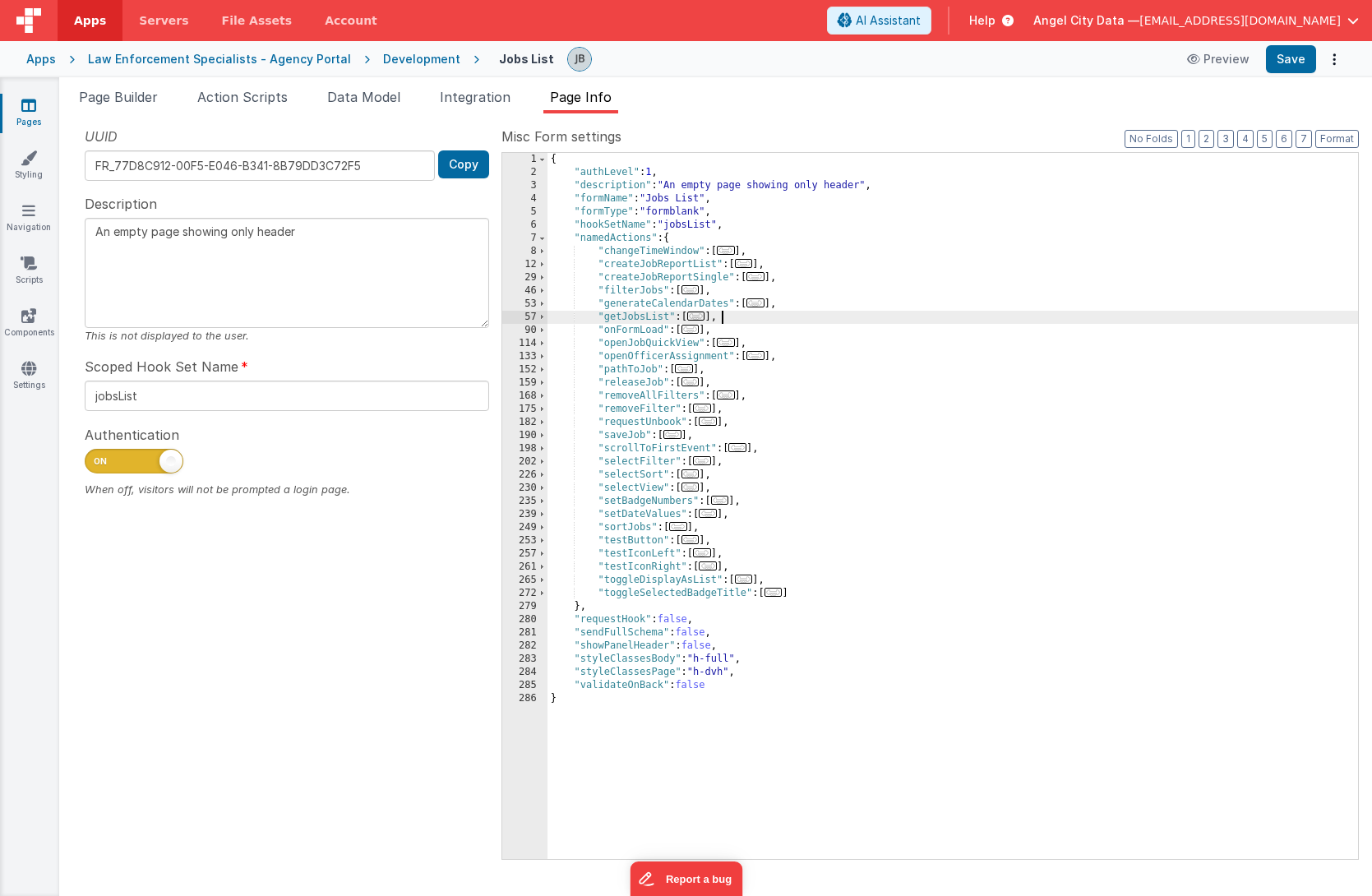
click at [795, 312] on div "{ "authLevel" : 1 , "description" : "An empty page showing only header" , "form…" at bounding box center [953, 519] width 810 height 732
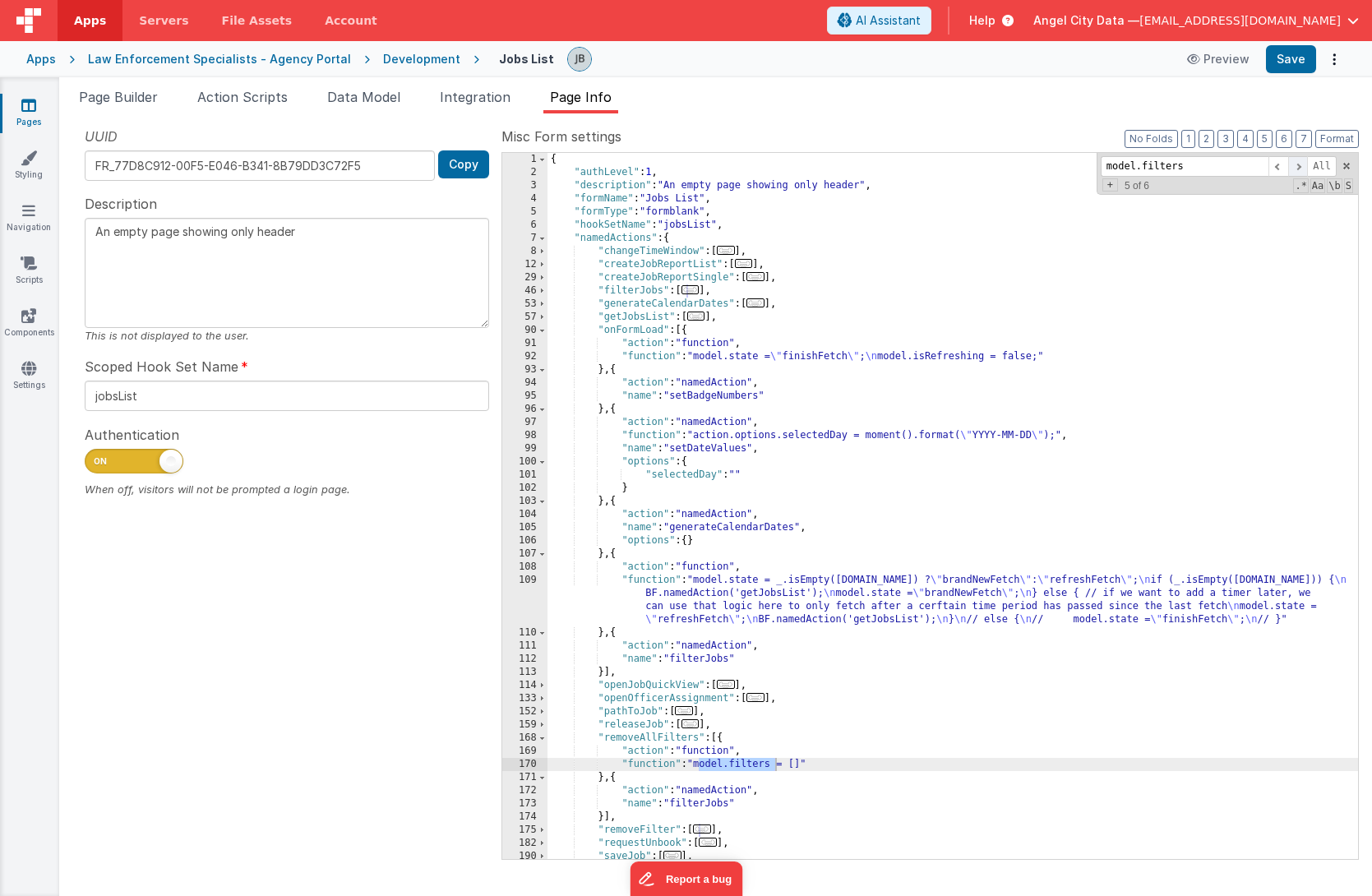
type input "model.filters"
click at [1302, 170] on span at bounding box center [1298, 166] width 19 height 20
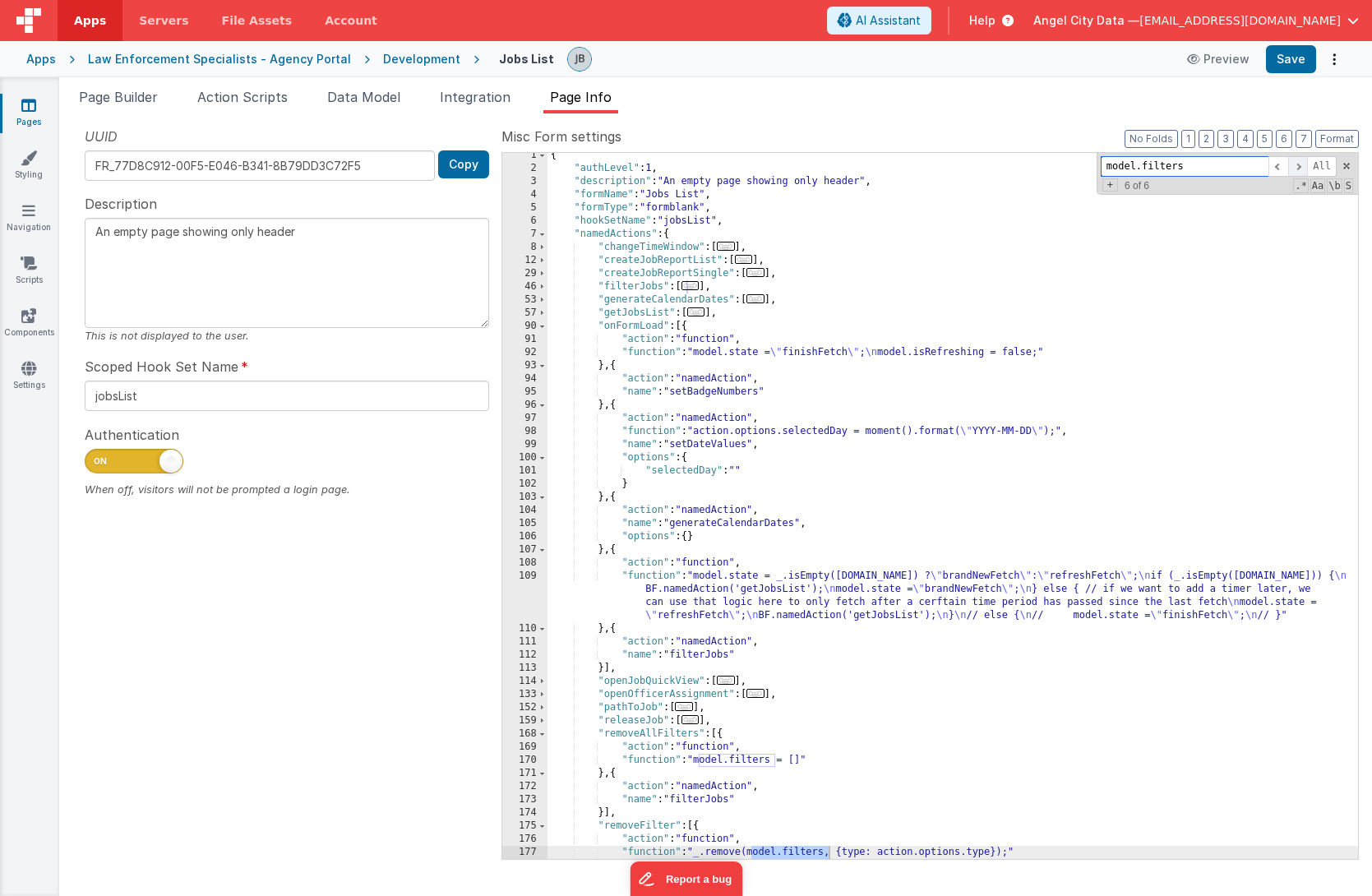
click at [1304, 170] on span at bounding box center [1298, 166] width 19 height 20
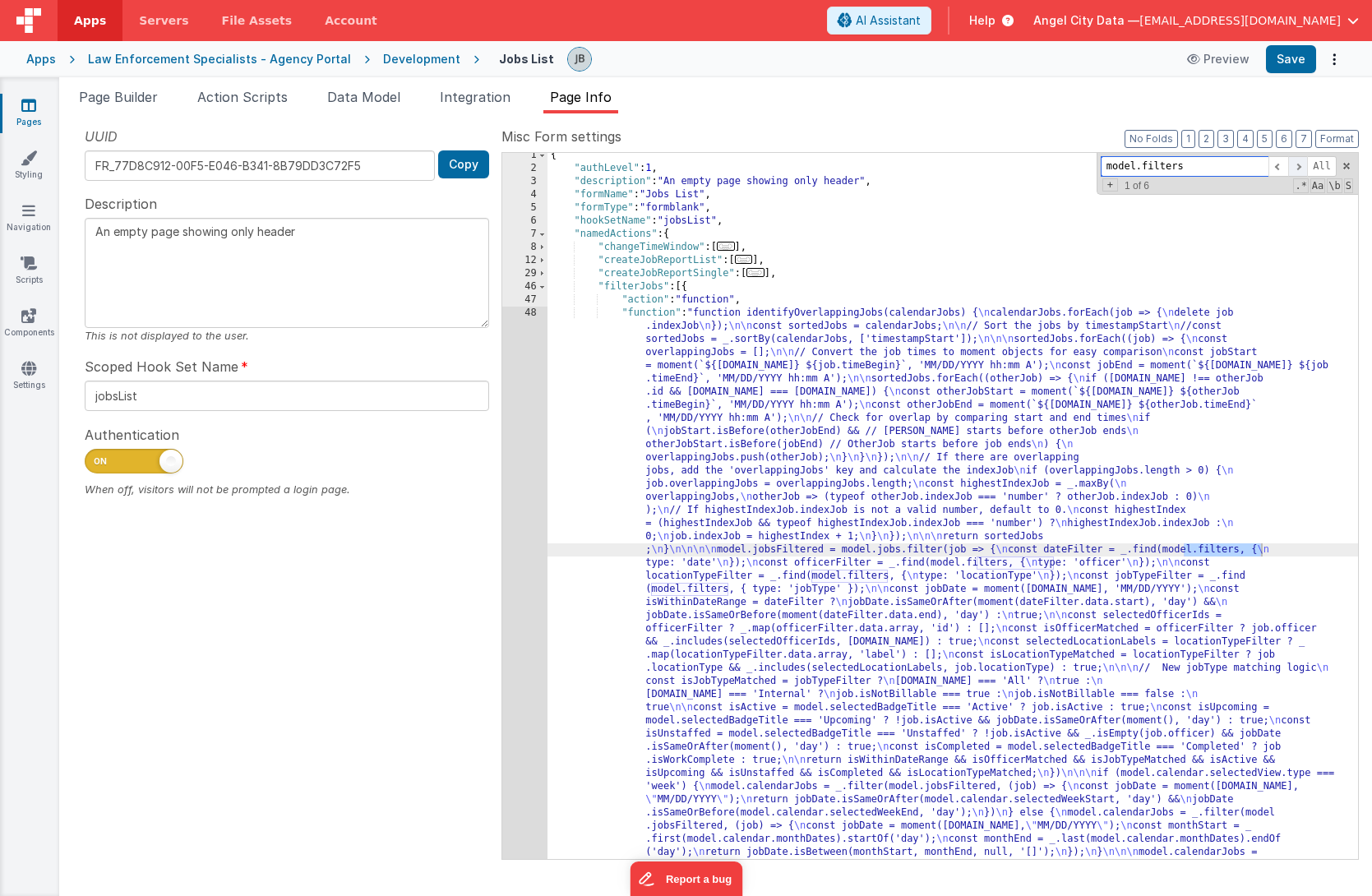
click at [1304, 170] on span at bounding box center [1298, 166] width 19 height 20
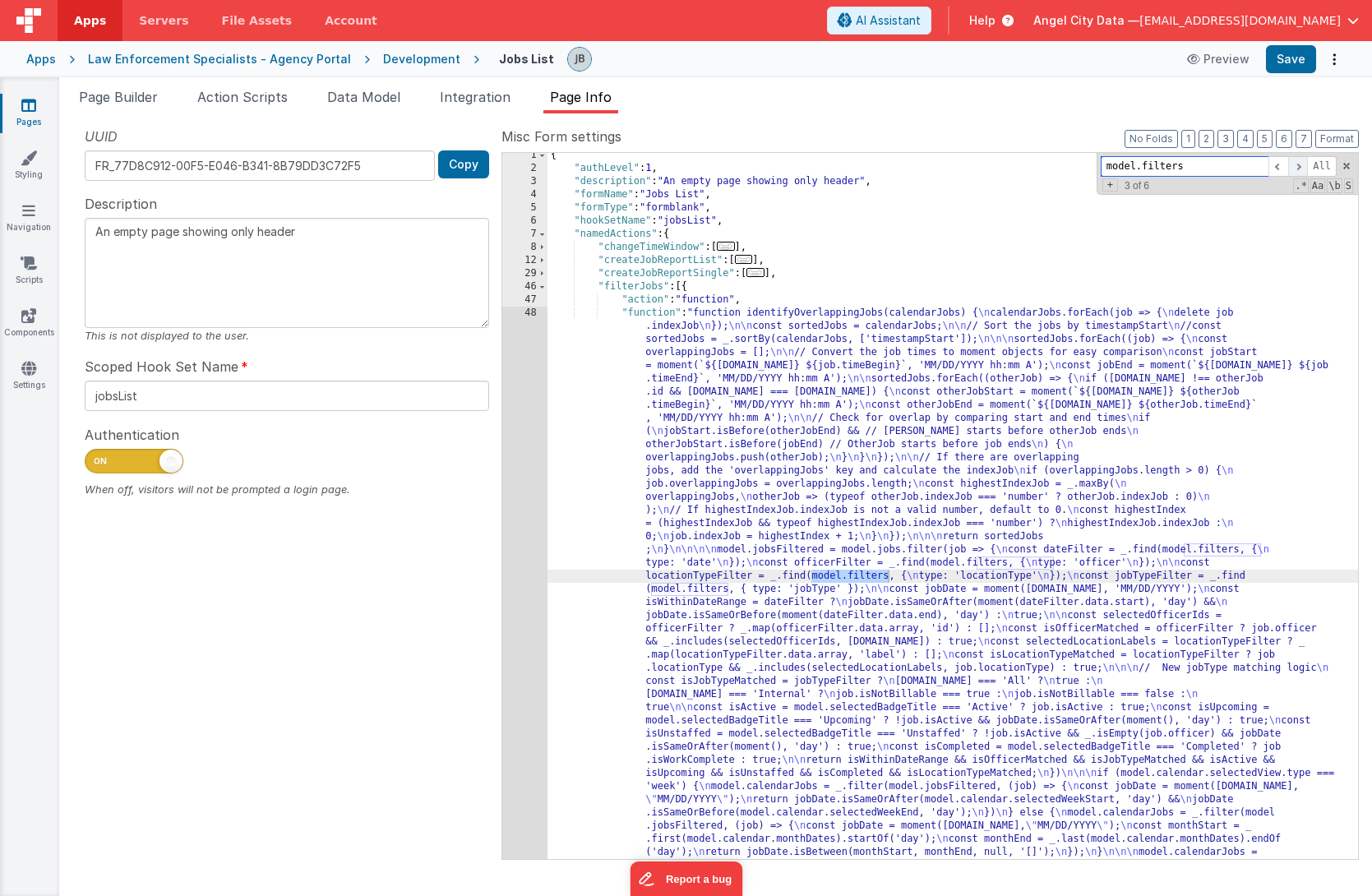
click at [1304, 170] on span at bounding box center [1298, 166] width 19 height 20
